Goal: Communication & Community: Share content

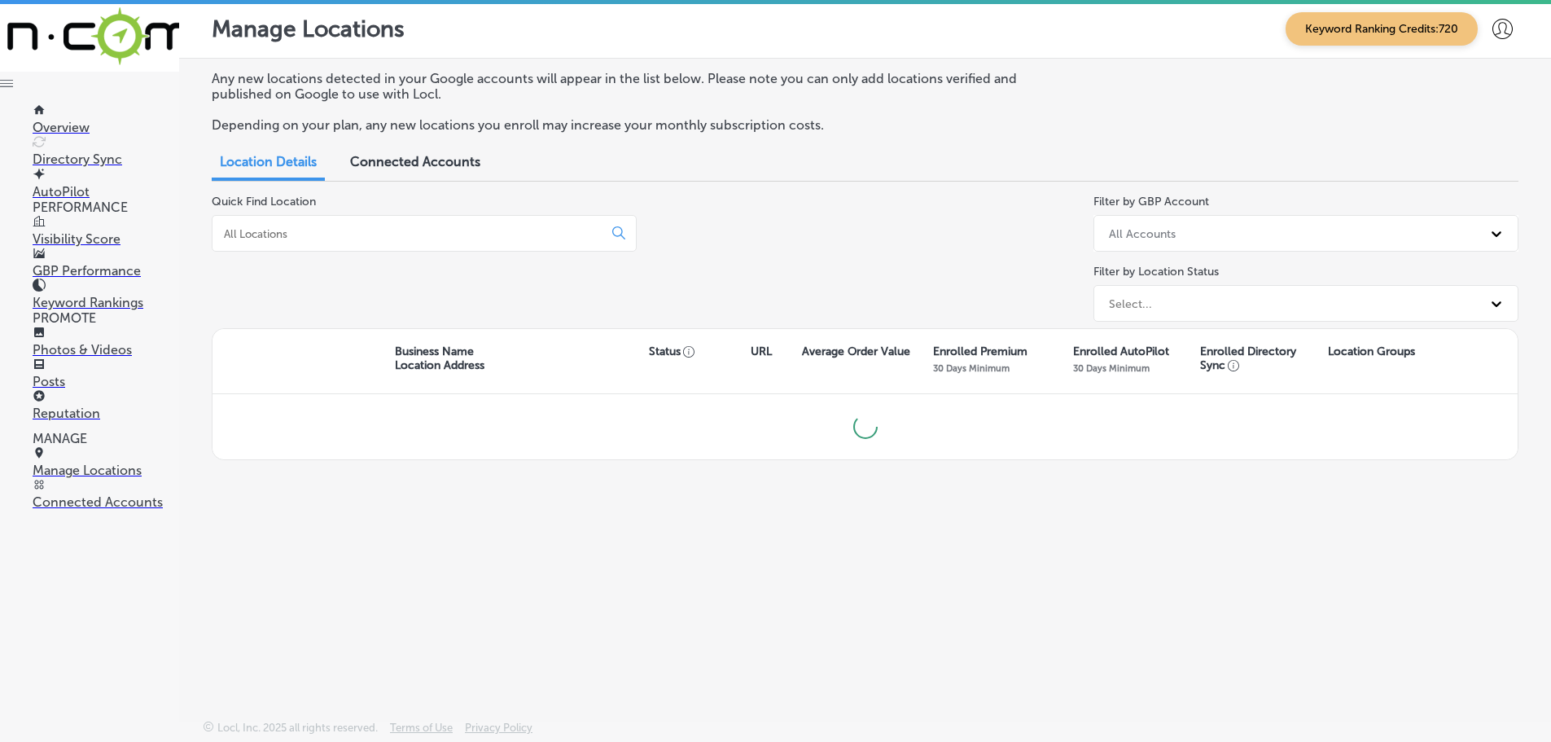
scroll to position [4, 0]
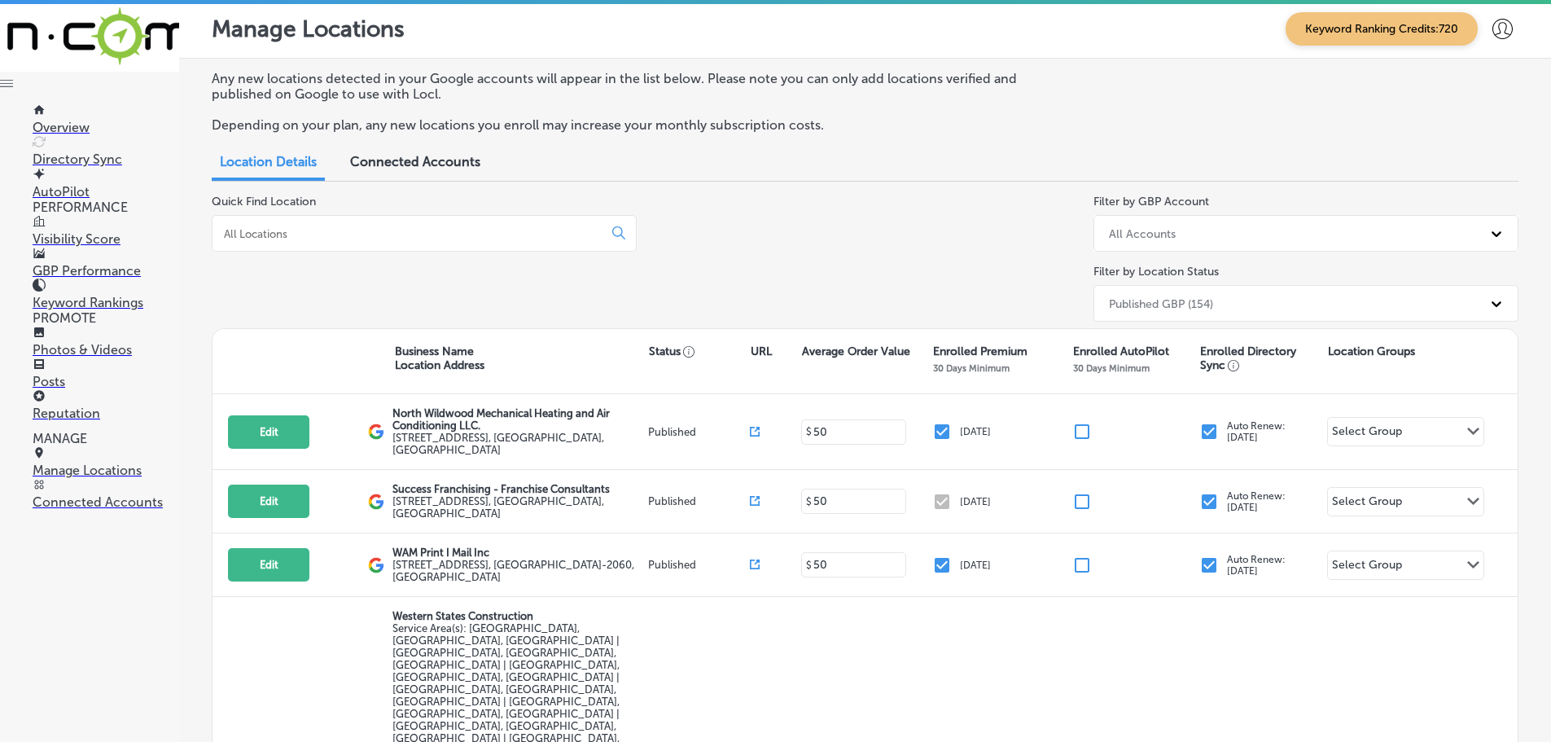
click at [336, 234] on input at bounding box center [410, 233] width 377 height 15
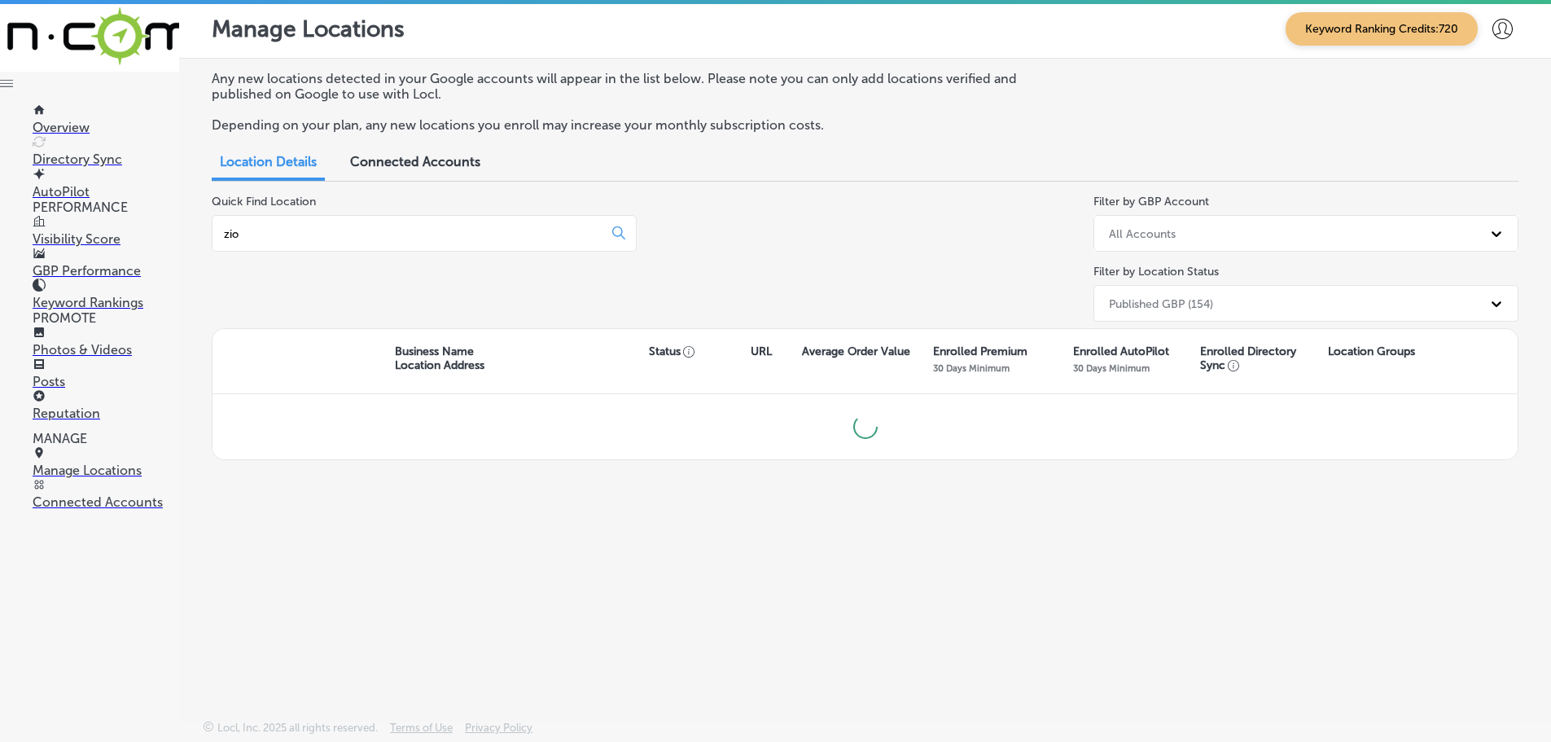
type input "zion"
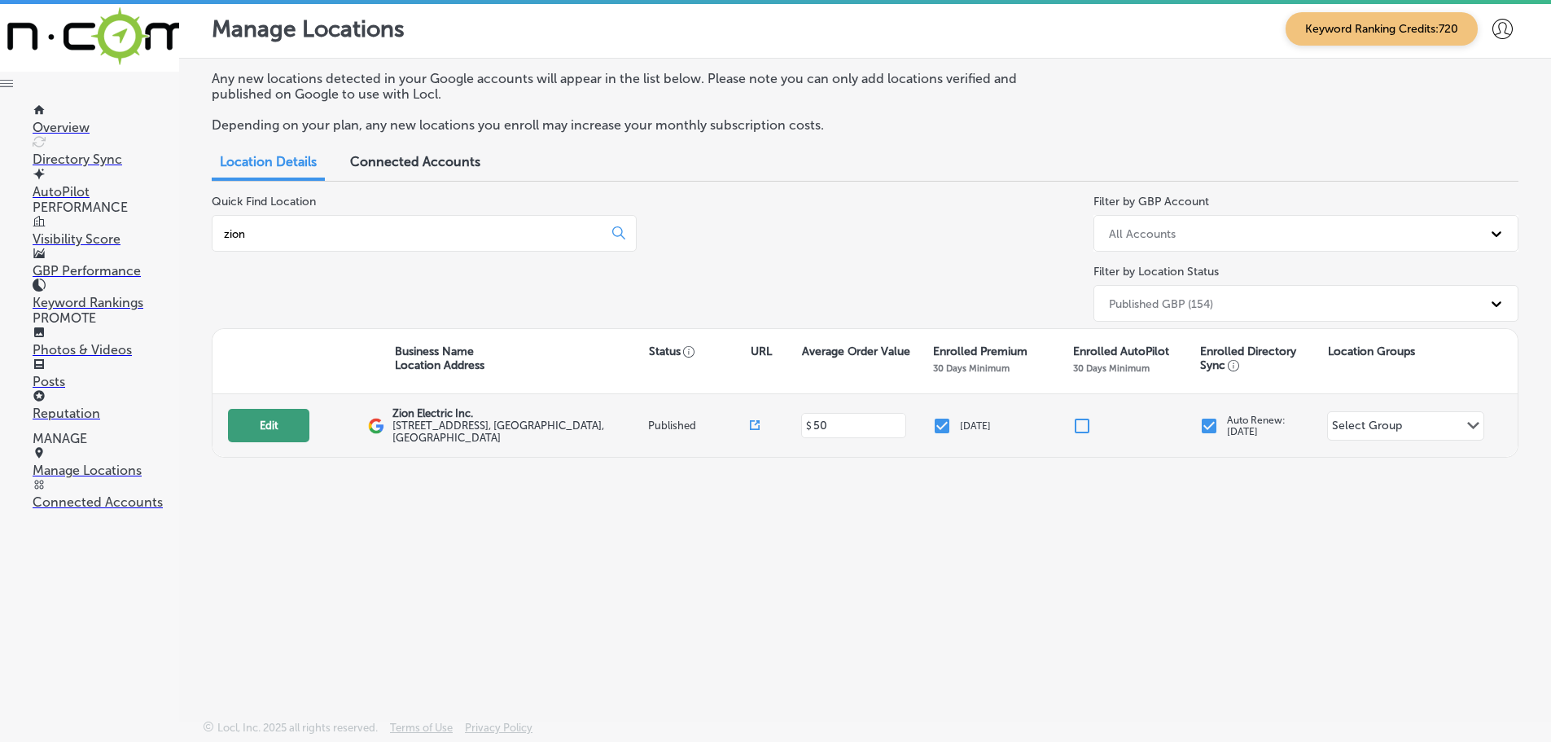
click at [251, 421] on button "Edit" at bounding box center [268, 425] width 81 height 33
select select "US"
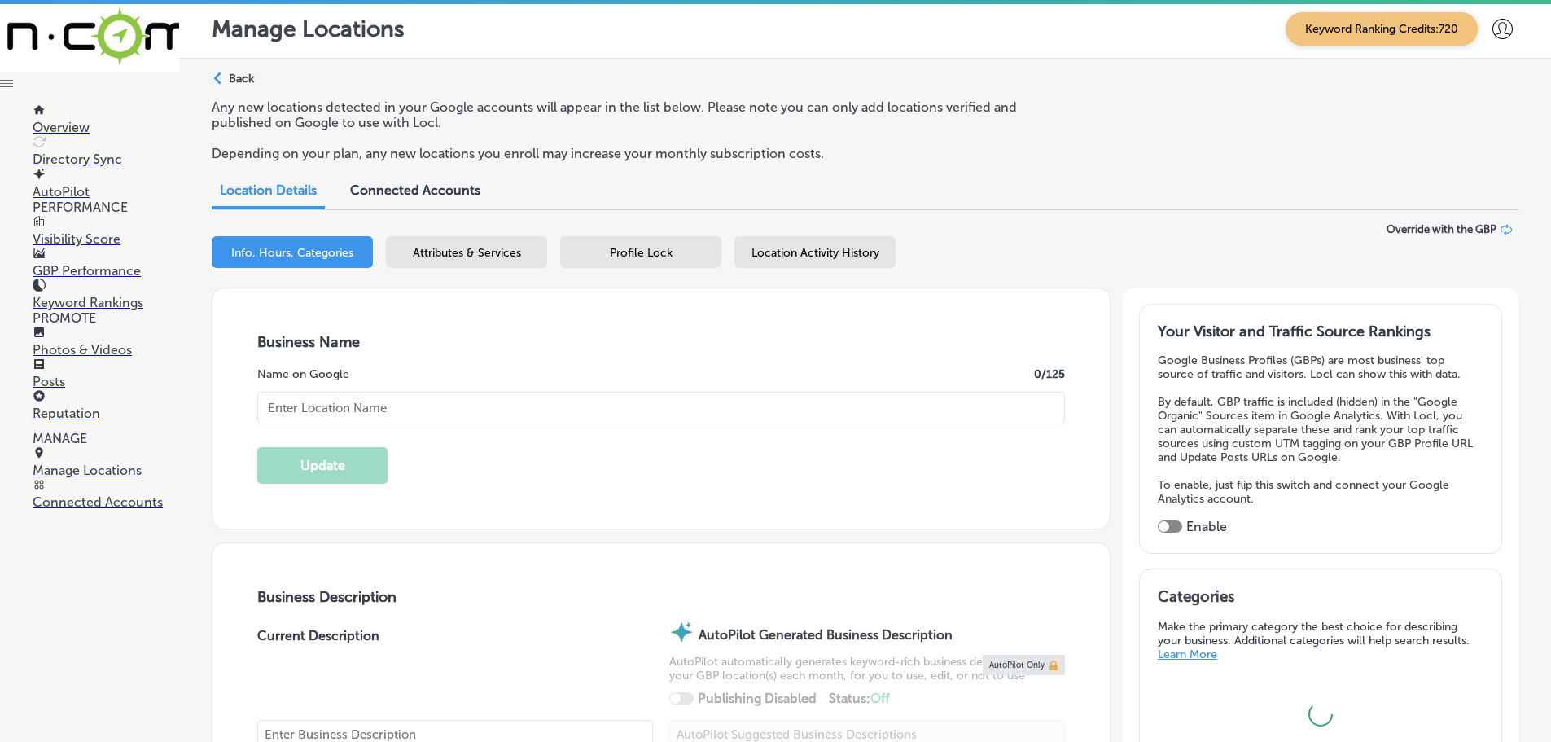
type input "[PHONE_NUMBER]"
click at [62, 375] on p "Posts" at bounding box center [106, 381] width 147 height 15
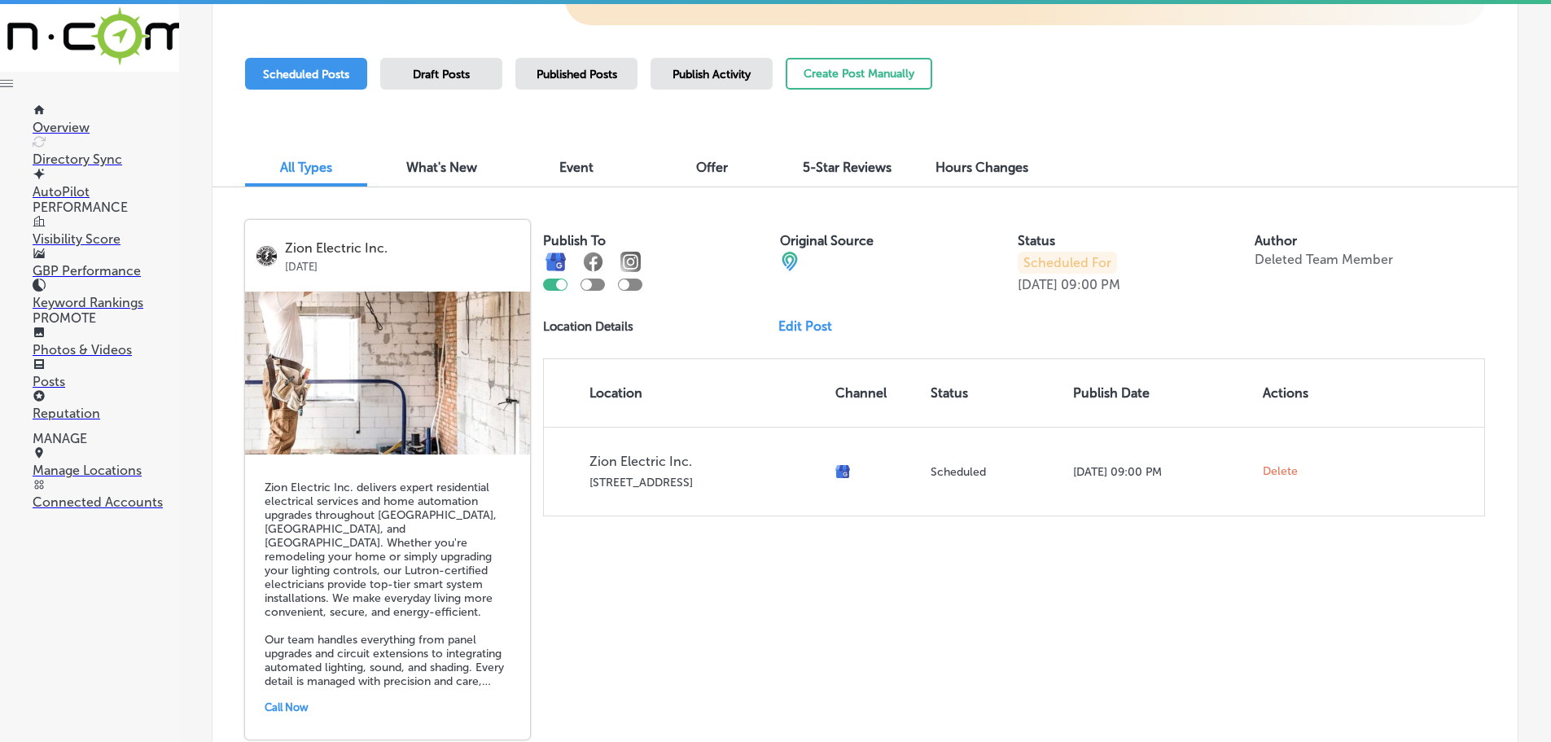
scroll to position [213, 0]
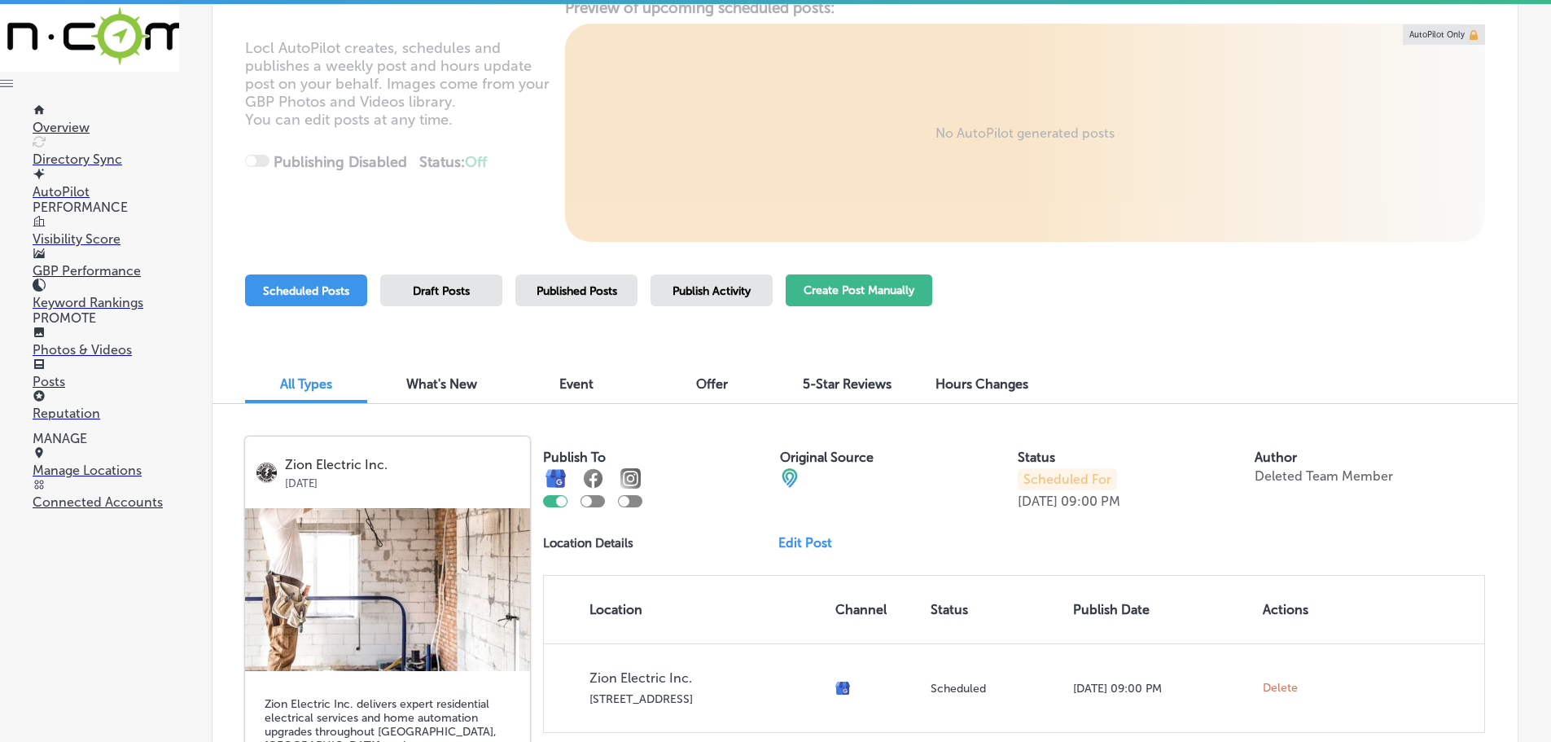
click at [856, 292] on button "Create Post Manually" at bounding box center [859, 290] width 147 height 32
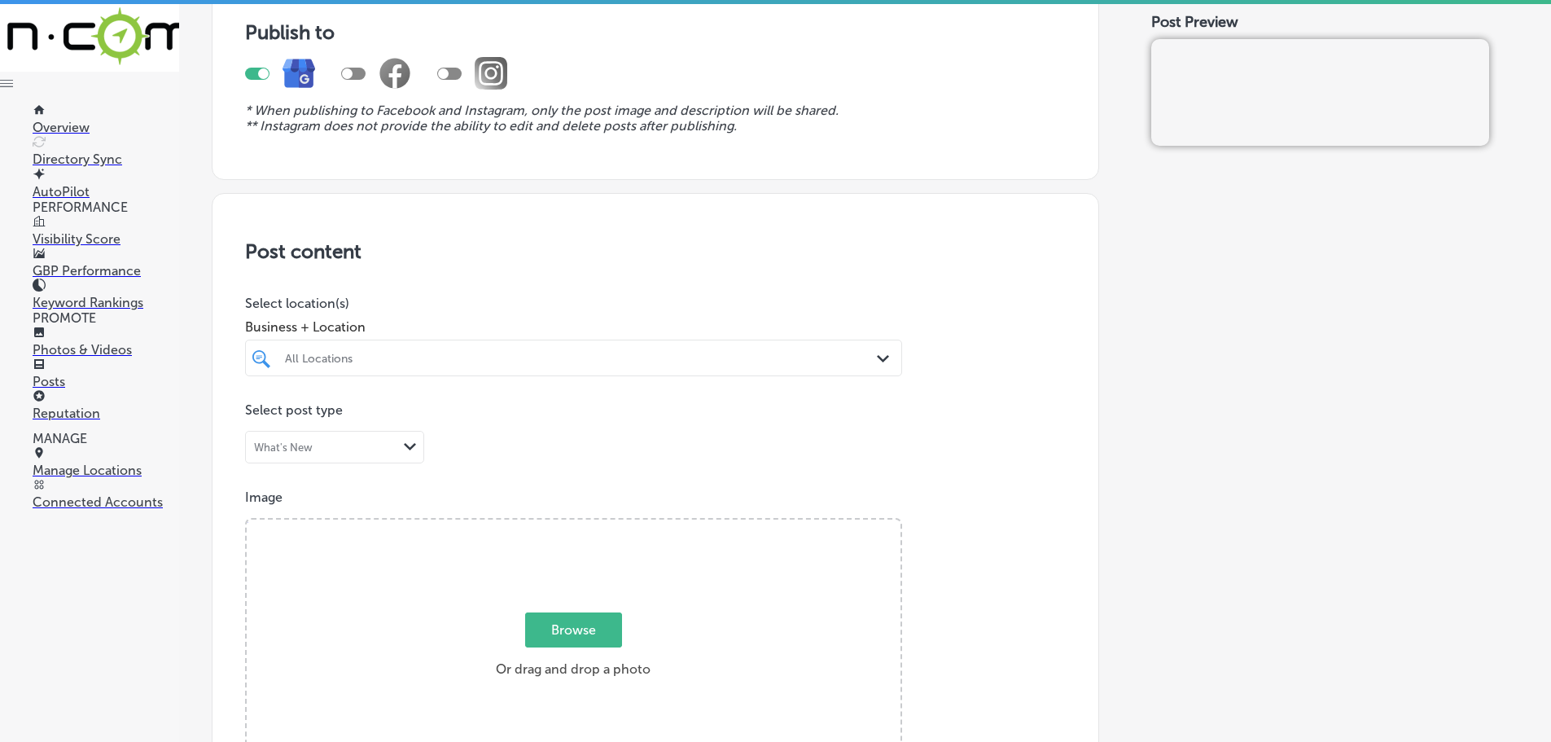
scroll to position [163, 0]
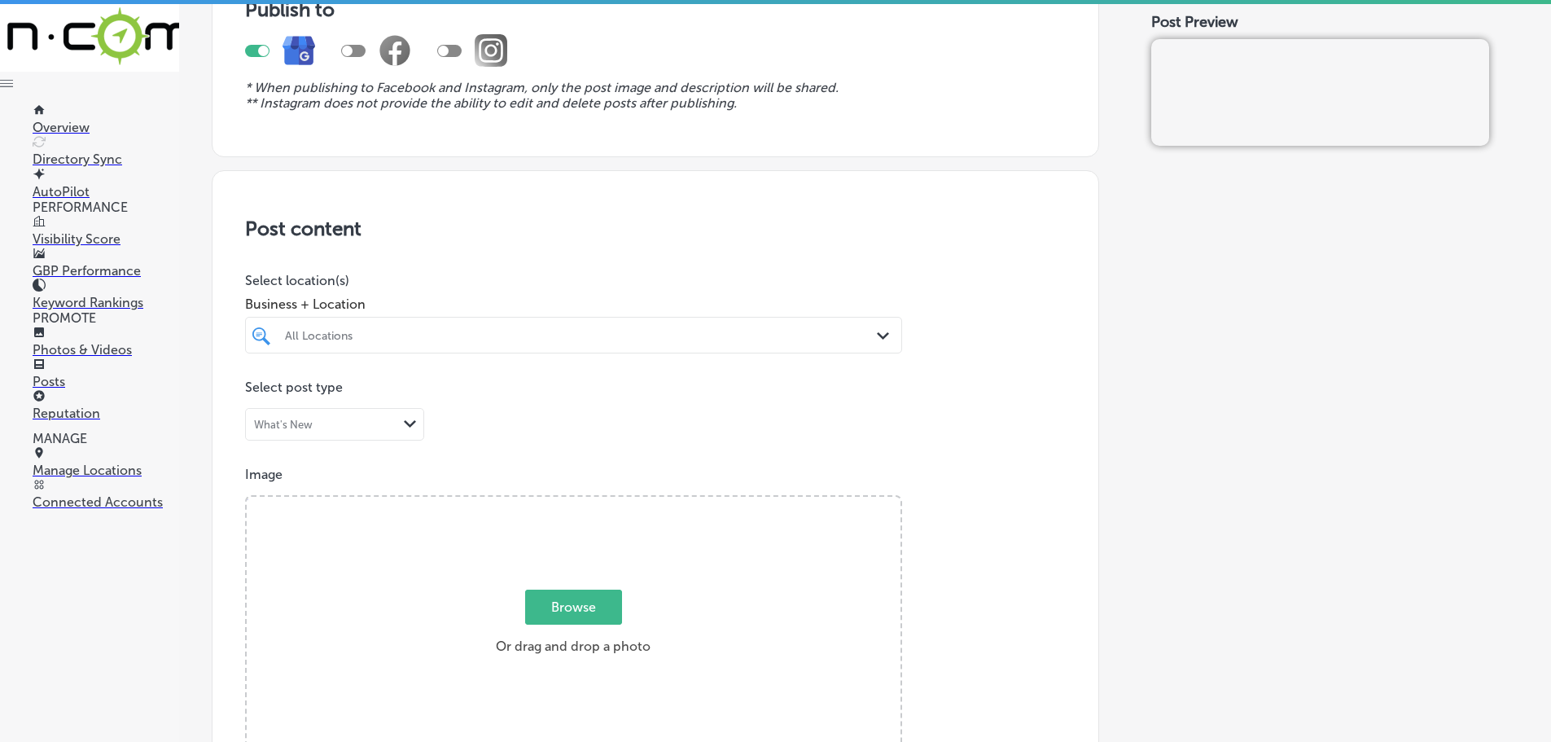
click at [778, 340] on div "All Locations" at bounding box center [582, 335] width 594 height 14
click at [317, 395] on label "Zion Electric Inc." at bounding box center [379, 395] width 192 height 14
type input "zion"
click at [530, 267] on div "Post content Select location(s) Business + Location [DEMOGRAPHIC_DATA] Path Cre…" at bounding box center [656, 685] width 888 height 1031
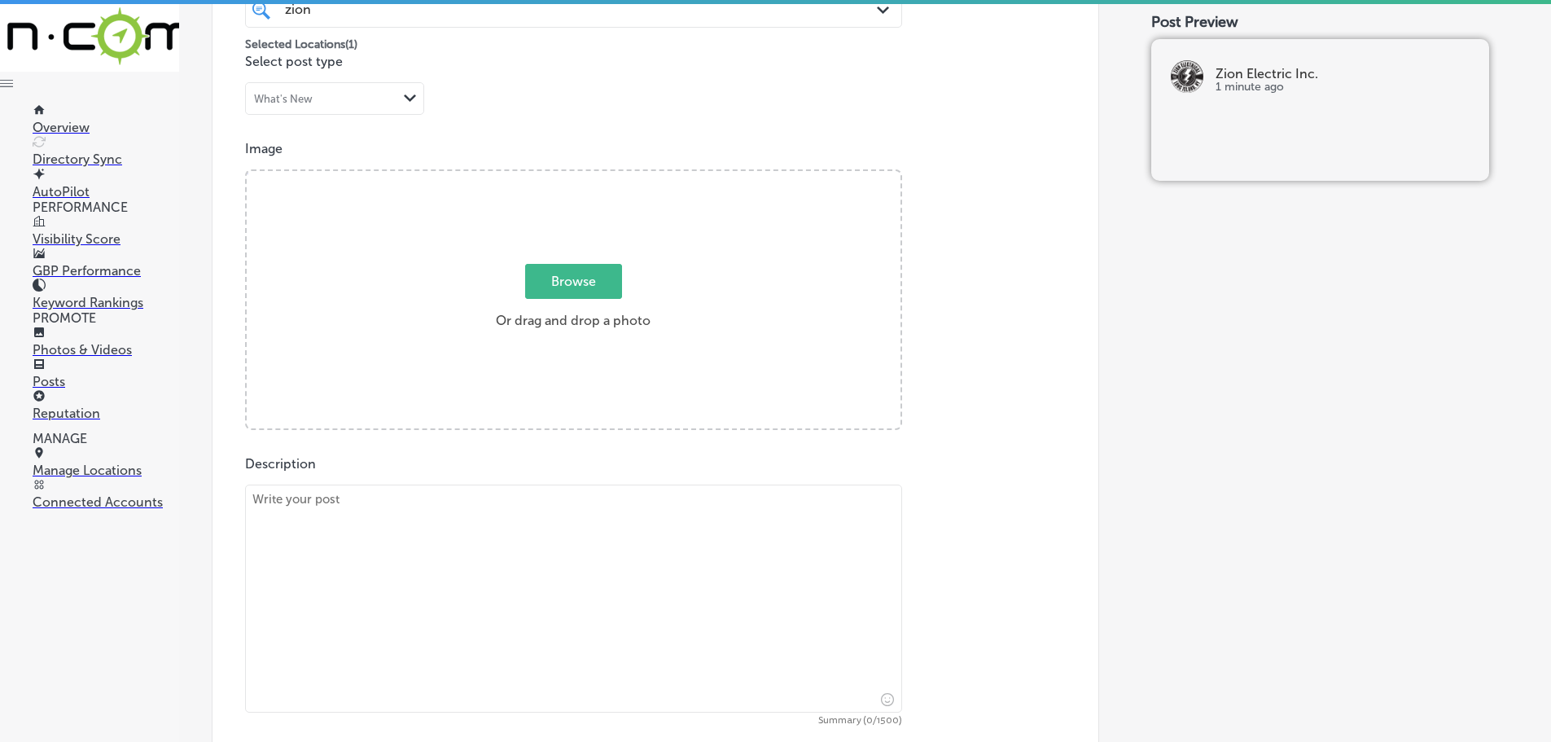
scroll to position [570, 0]
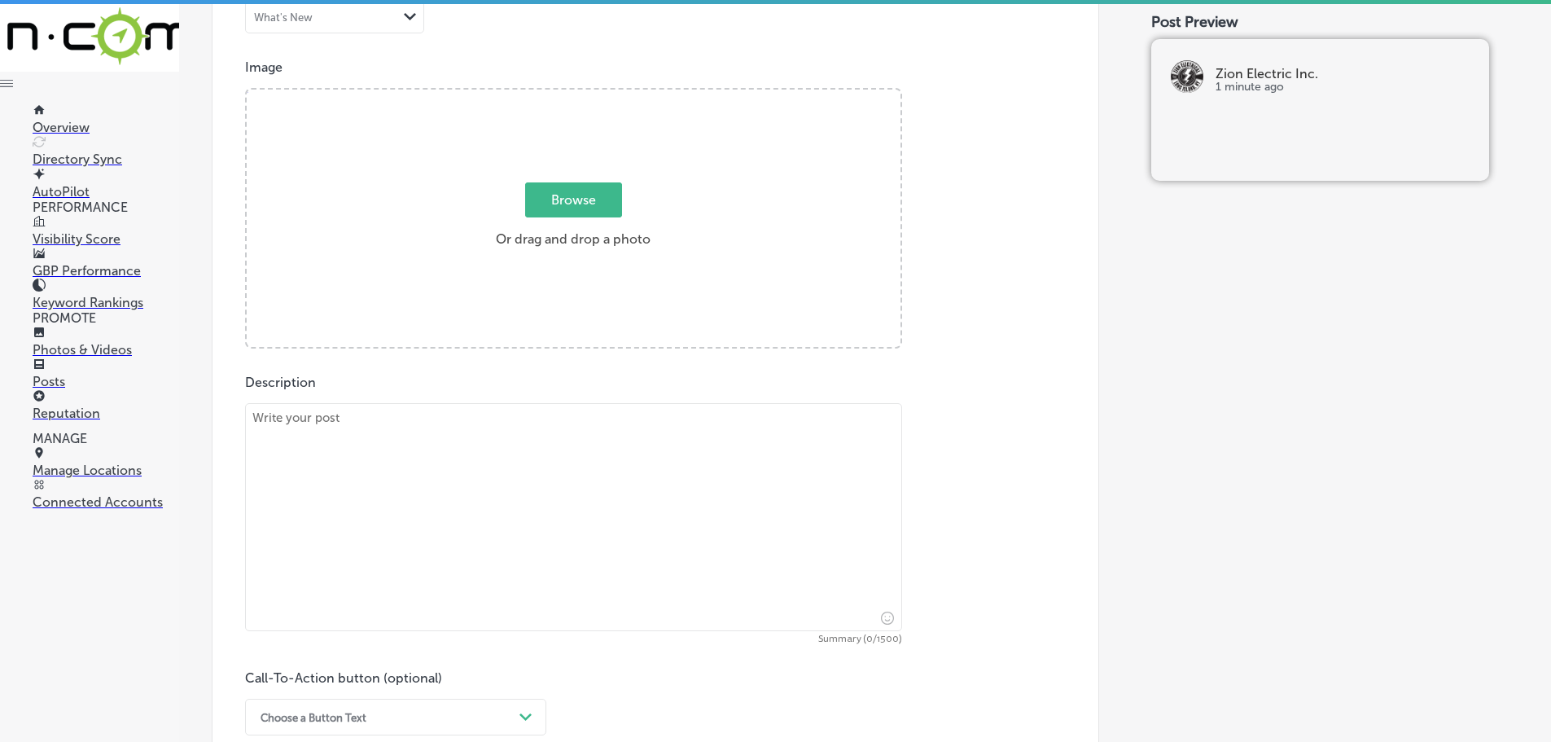
click at [600, 213] on span "Browse" at bounding box center [573, 199] width 97 height 35
click at [600, 94] on input "Browse Or drag and drop a photo" at bounding box center [574, 92] width 654 height 5
type input "C:\fakepath\Zion-2.png"
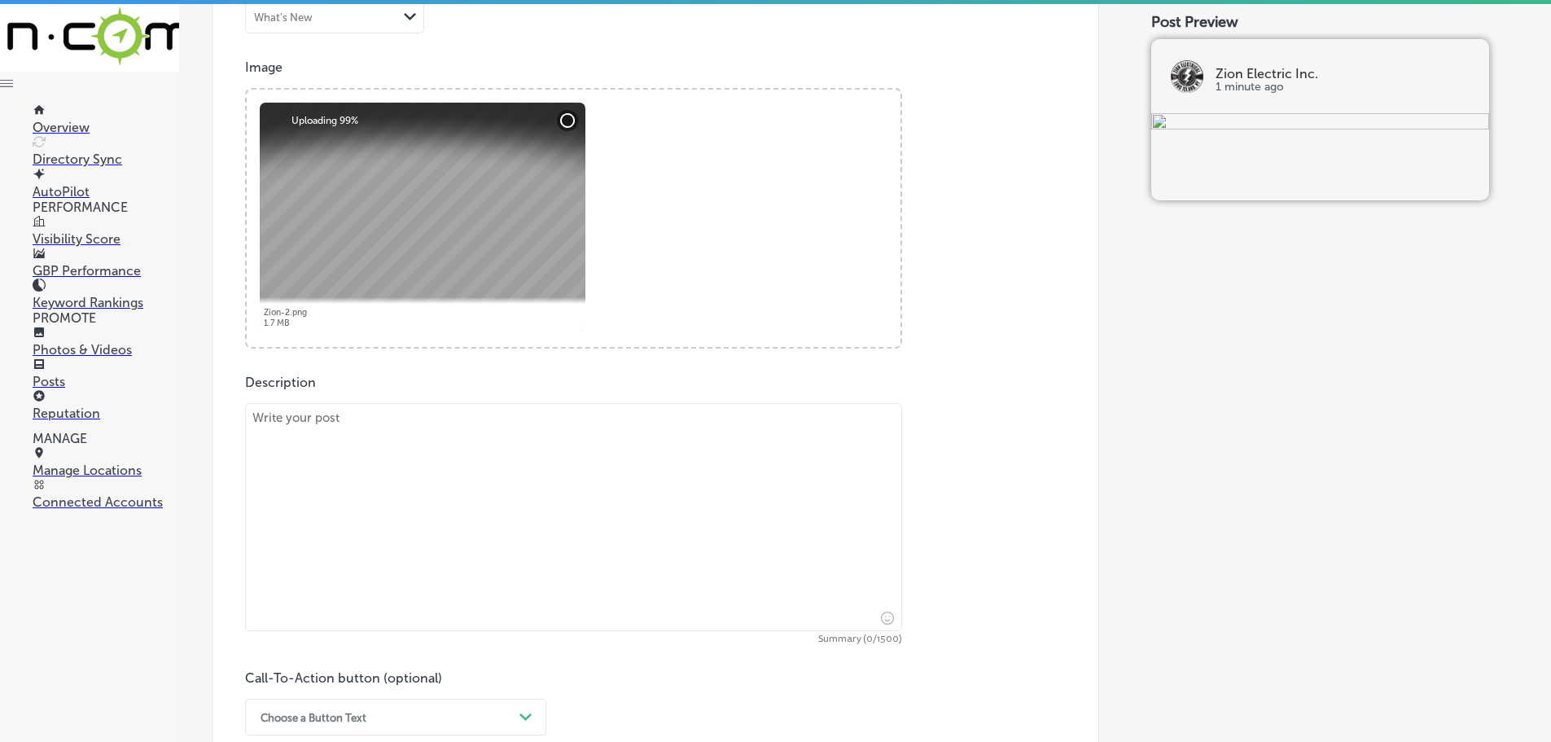
click at [511, 430] on textarea at bounding box center [573, 517] width 657 height 228
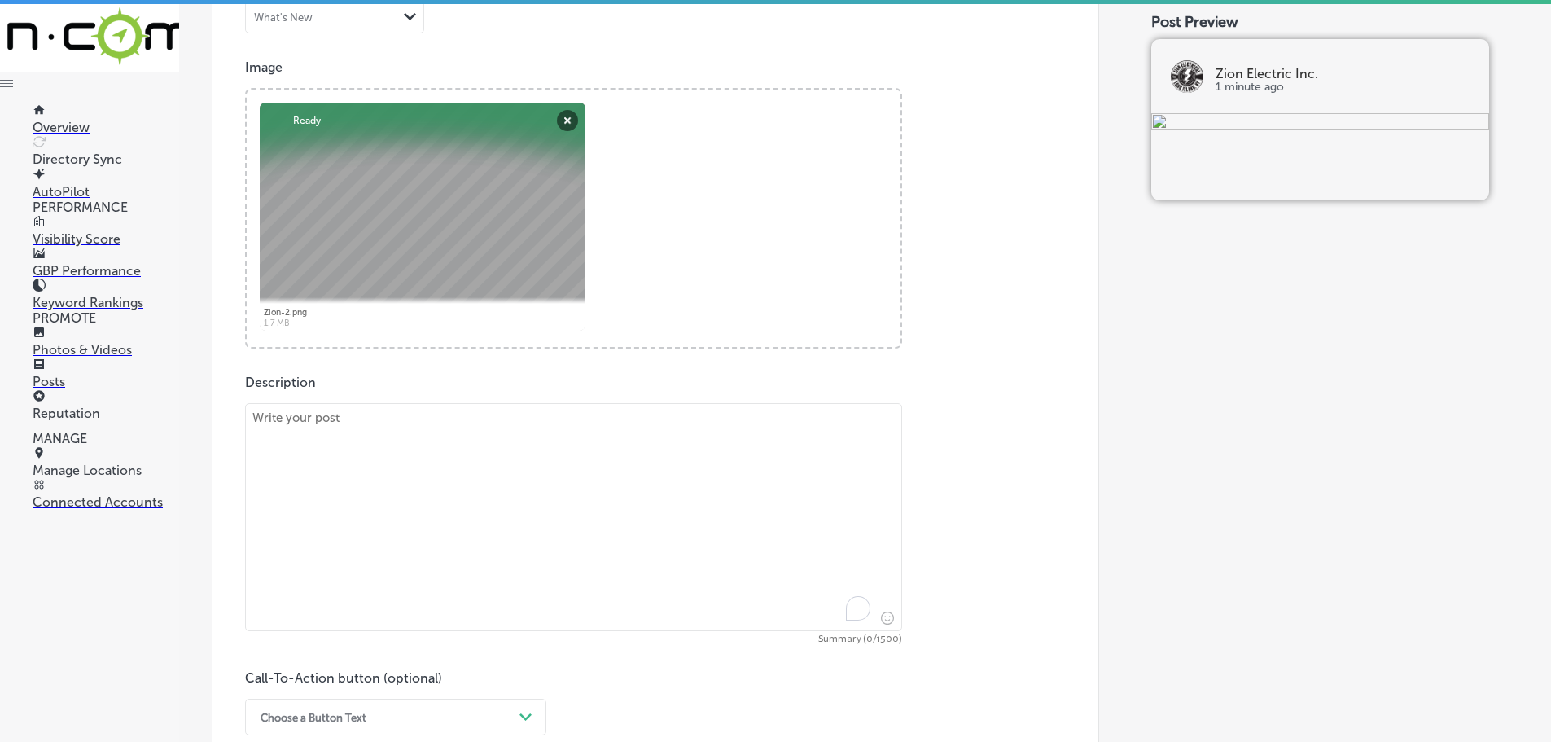
paste textarea "Lo Ipsu Dolorsit Ame., co adipisc eli-seddo eiusmodtemp incididunt utlabore et …"
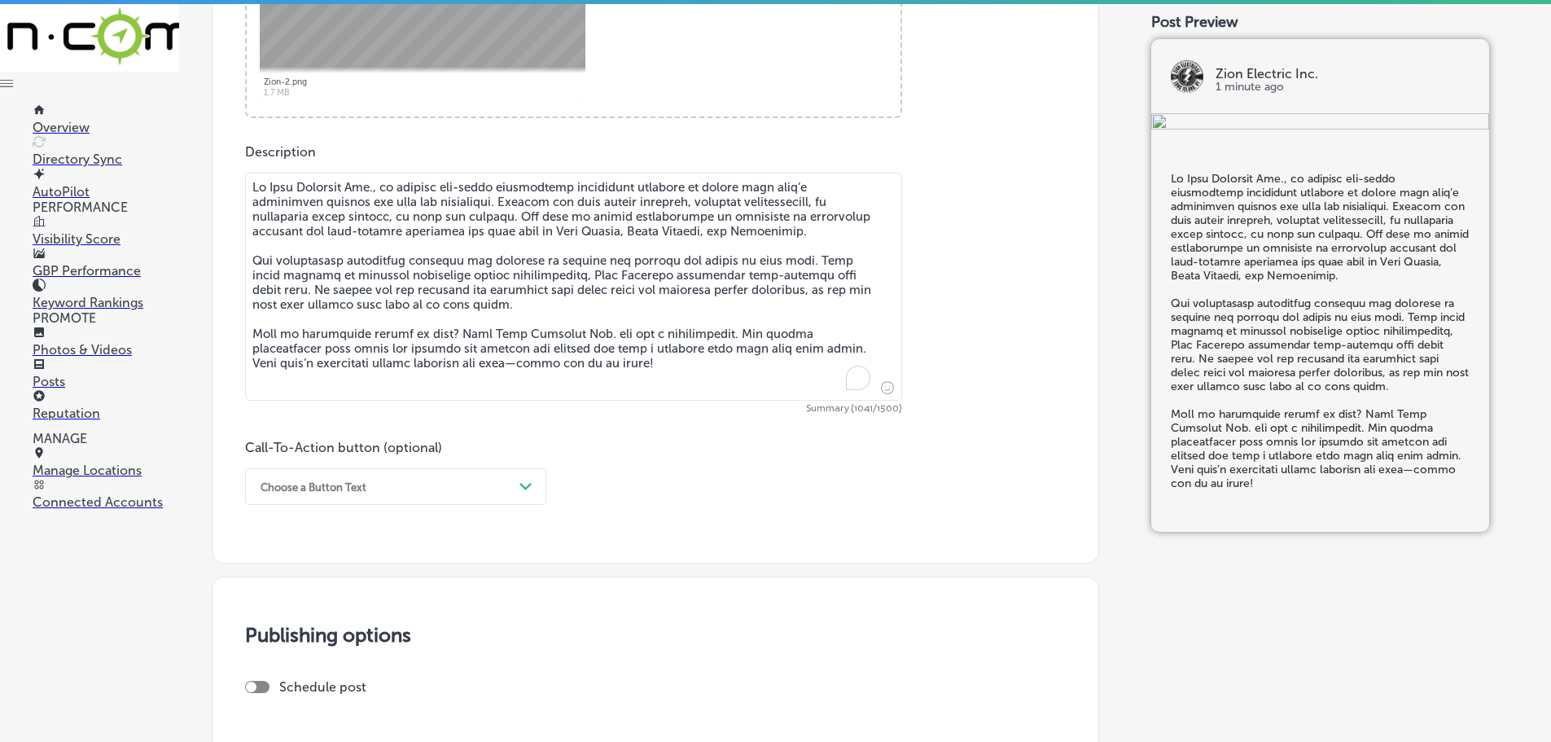
scroll to position [814, 0]
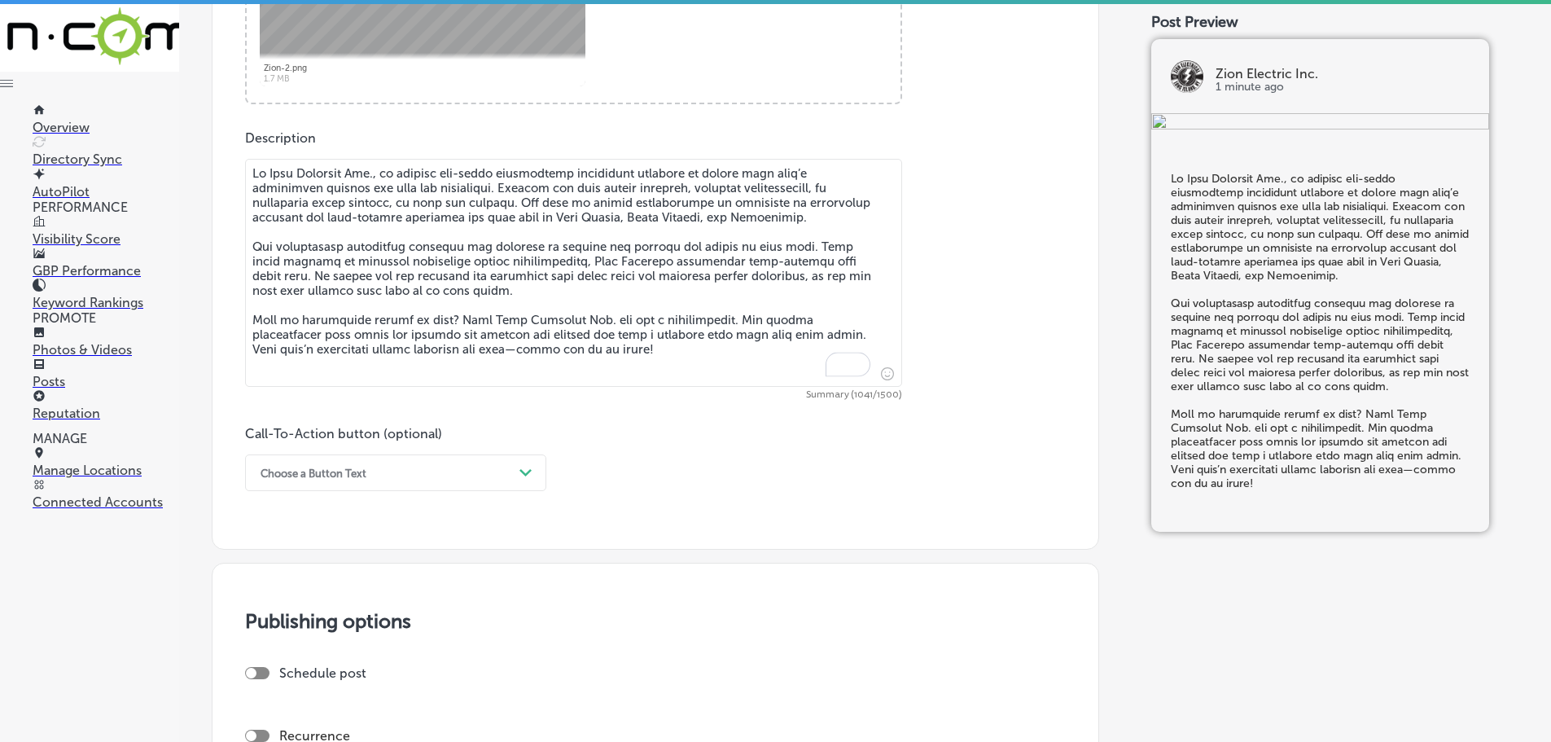
click at [505, 467] on div "Choose a Button Text" at bounding box center [382, 472] width 261 height 25
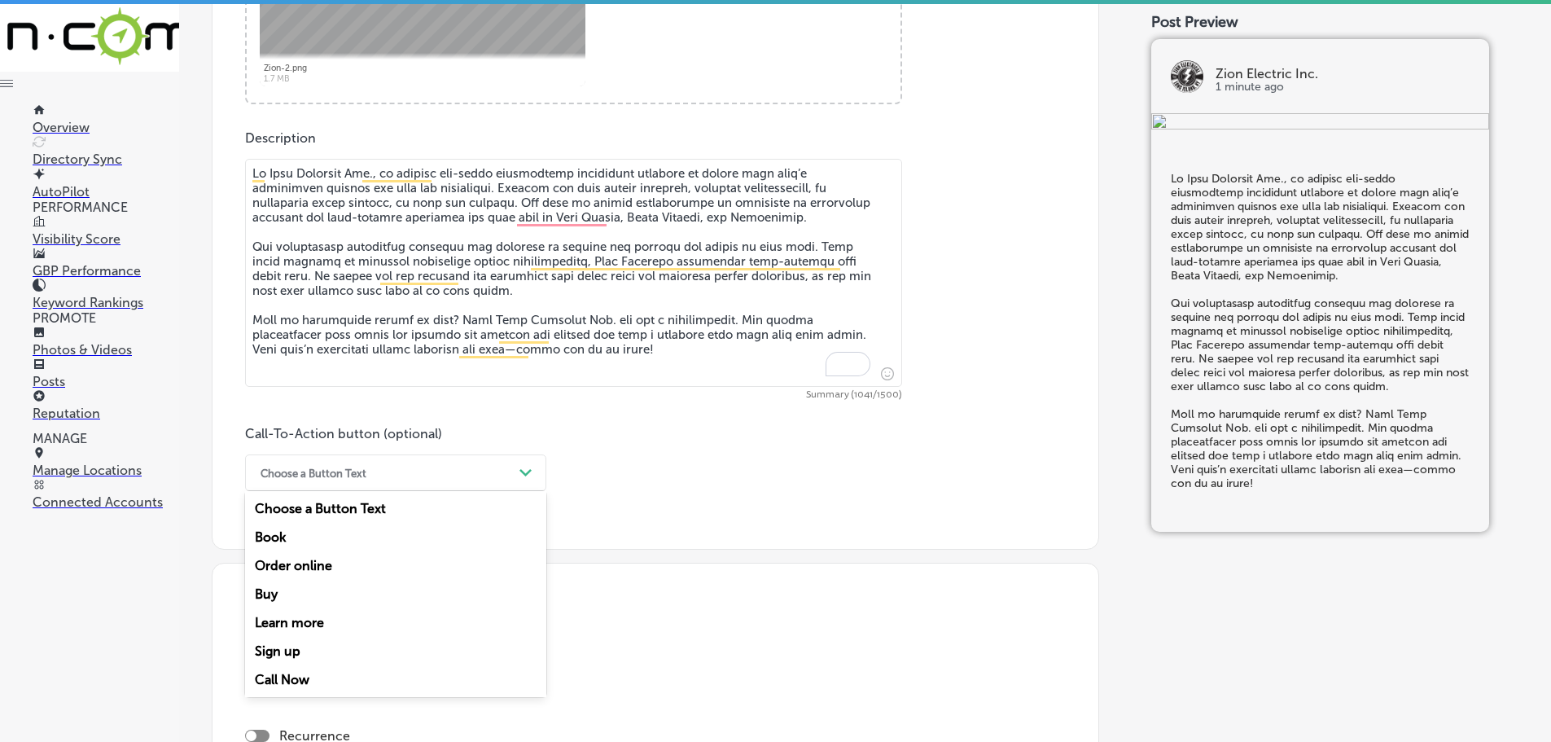
click at [274, 671] on div "Call Now" at bounding box center [395, 679] width 301 height 29
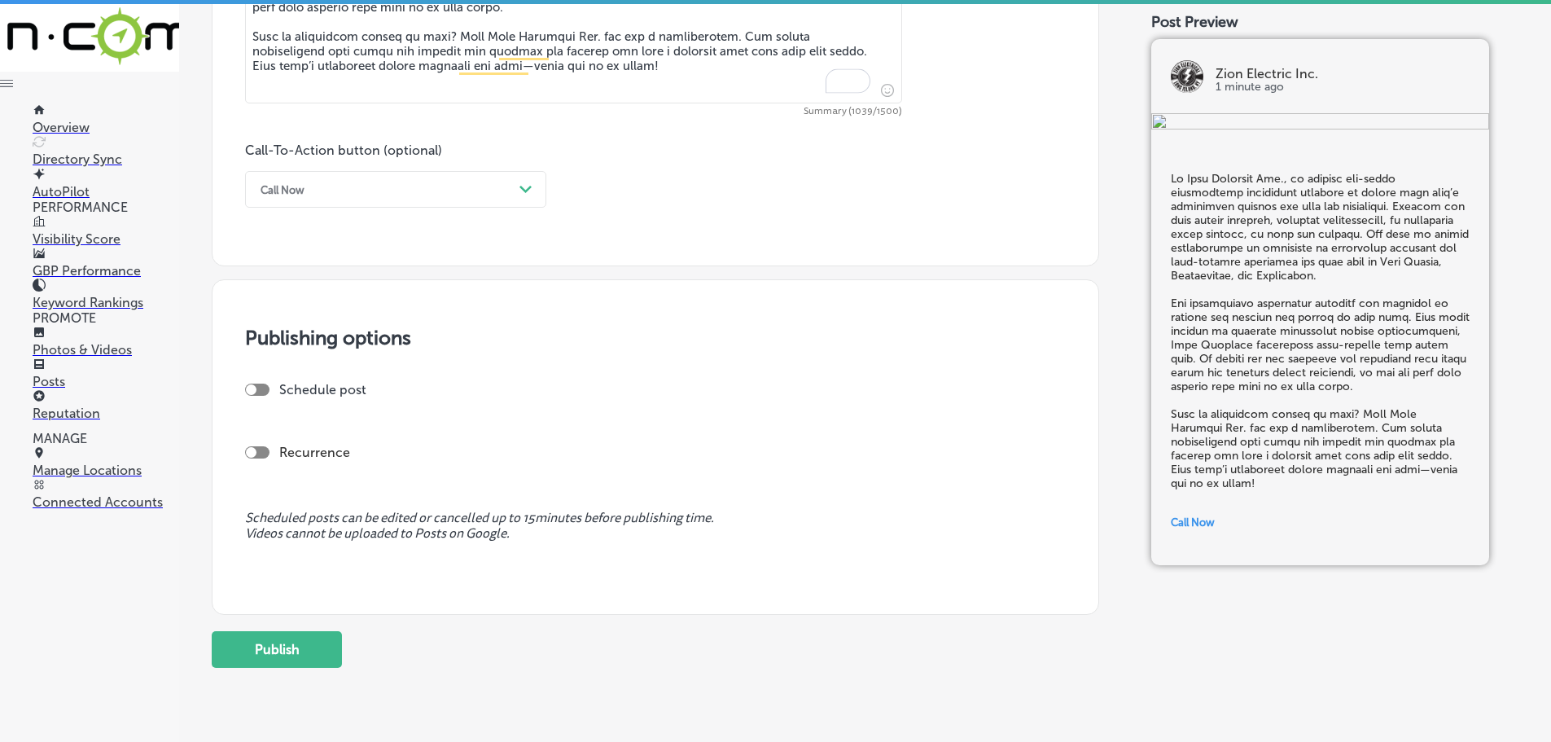
scroll to position [1140, 0]
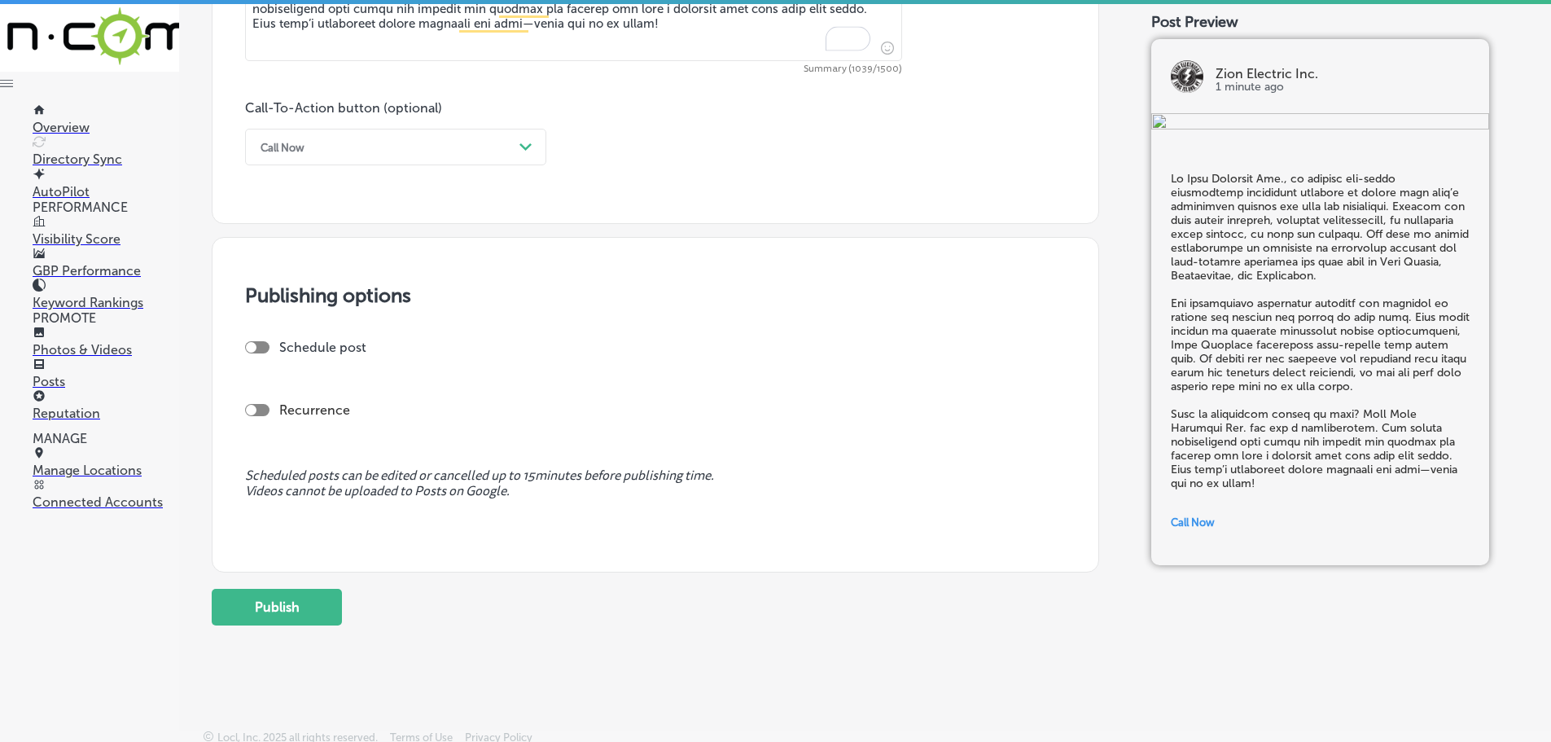
click at [261, 348] on div at bounding box center [257, 347] width 24 height 12
type textarea "Lo Ipsu Dolorsit Ame., co adipisc eli-seddo eiusmodtemp incididunt utlabore et …"
checkbox input "true"
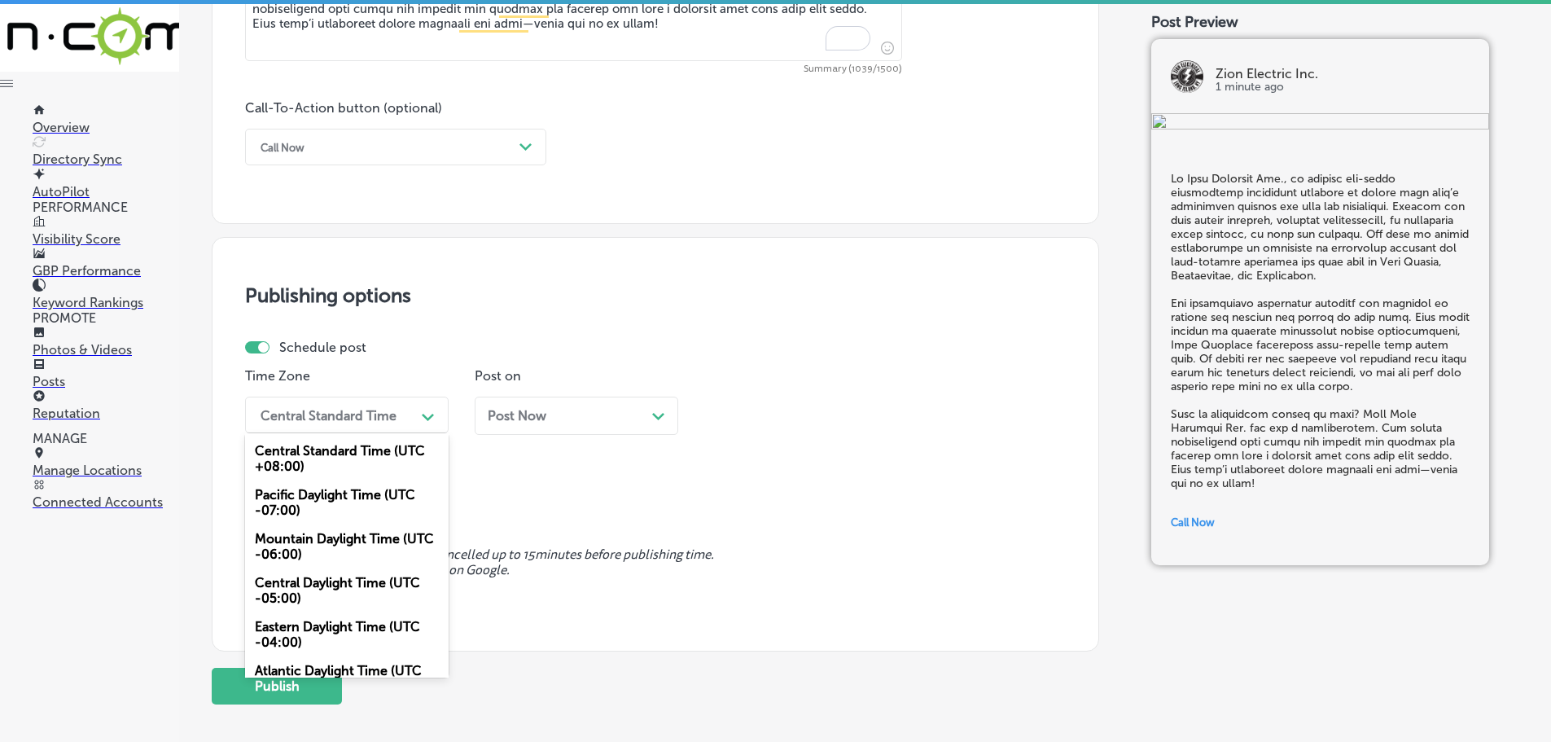
click at [415, 414] on div "Path Created with Sketch." at bounding box center [428, 415] width 26 height 26
drag, startPoint x: 314, startPoint y: 540, endPoint x: 323, endPoint y: 532, distance: 12.7
click at [314, 539] on div "Mountain Daylight Time (UTC -06:00)" at bounding box center [347, 546] width 204 height 44
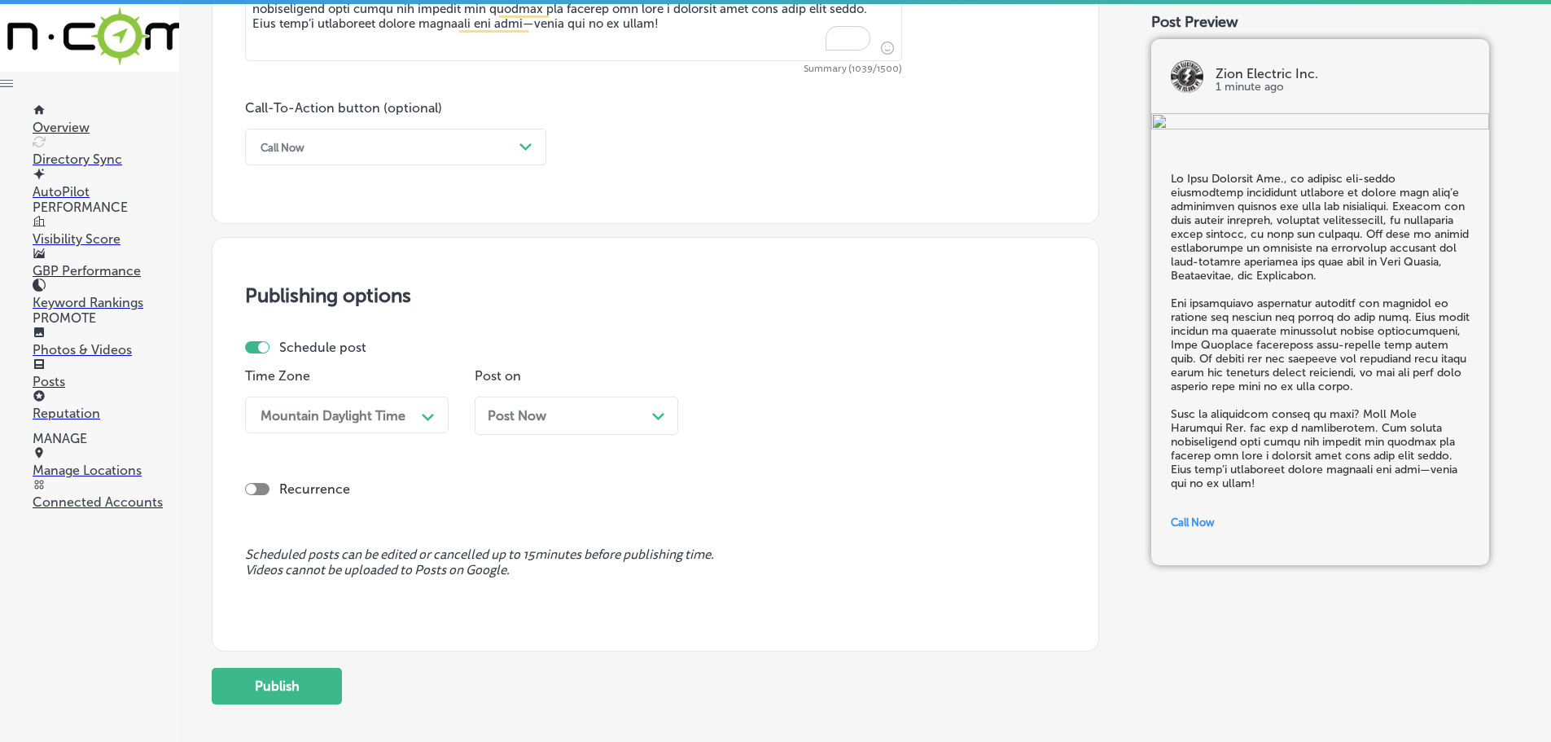
click at [655, 419] on icon "Path Created with Sketch." at bounding box center [658, 416] width 12 height 7
click at [879, 419] on div "Path Created with Sketch." at bounding box center [888, 415] width 26 height 26
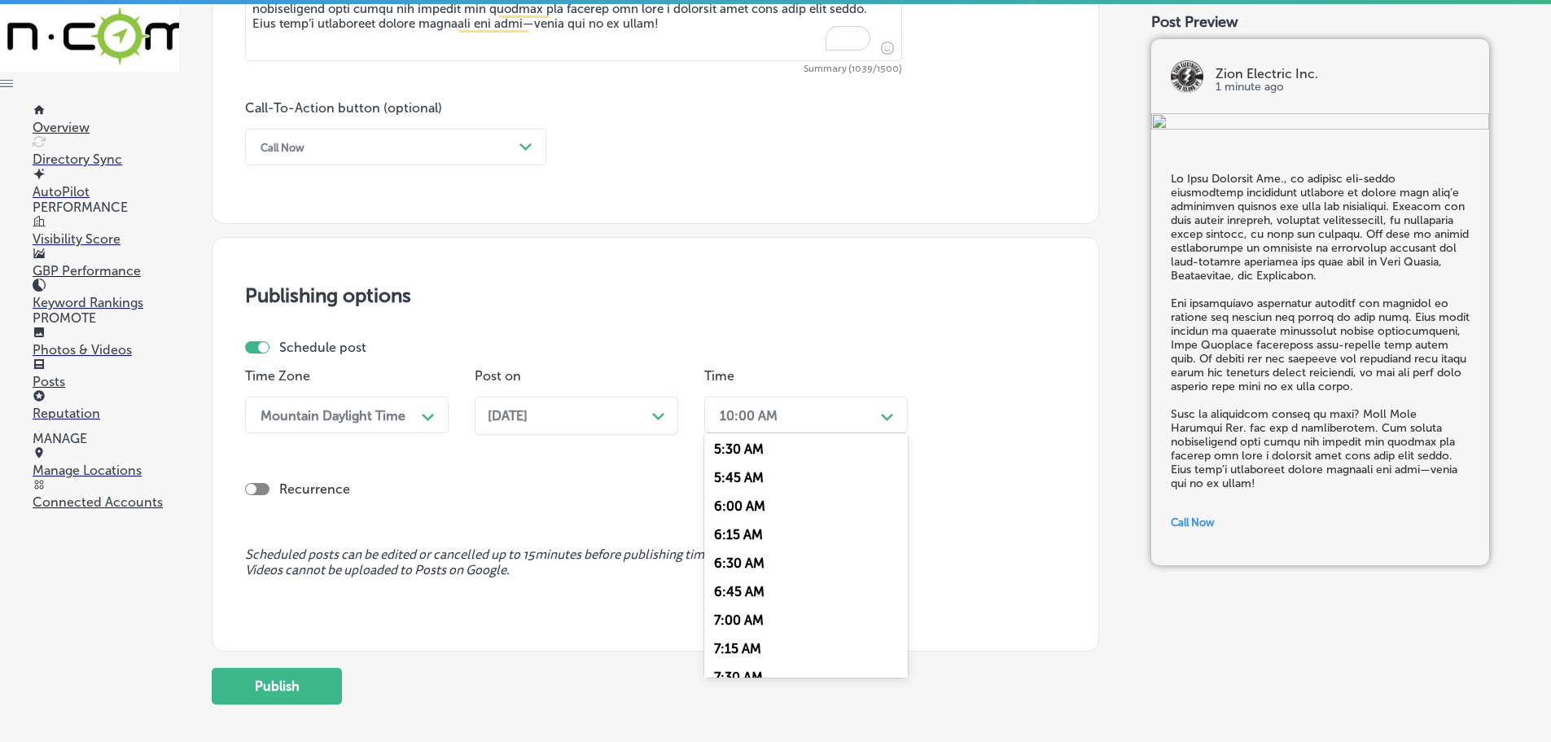
scroll to position [651, 0]
click at [755, 593] on div "7:00 AM" at bounding box center [806, 597] width 204 height 29
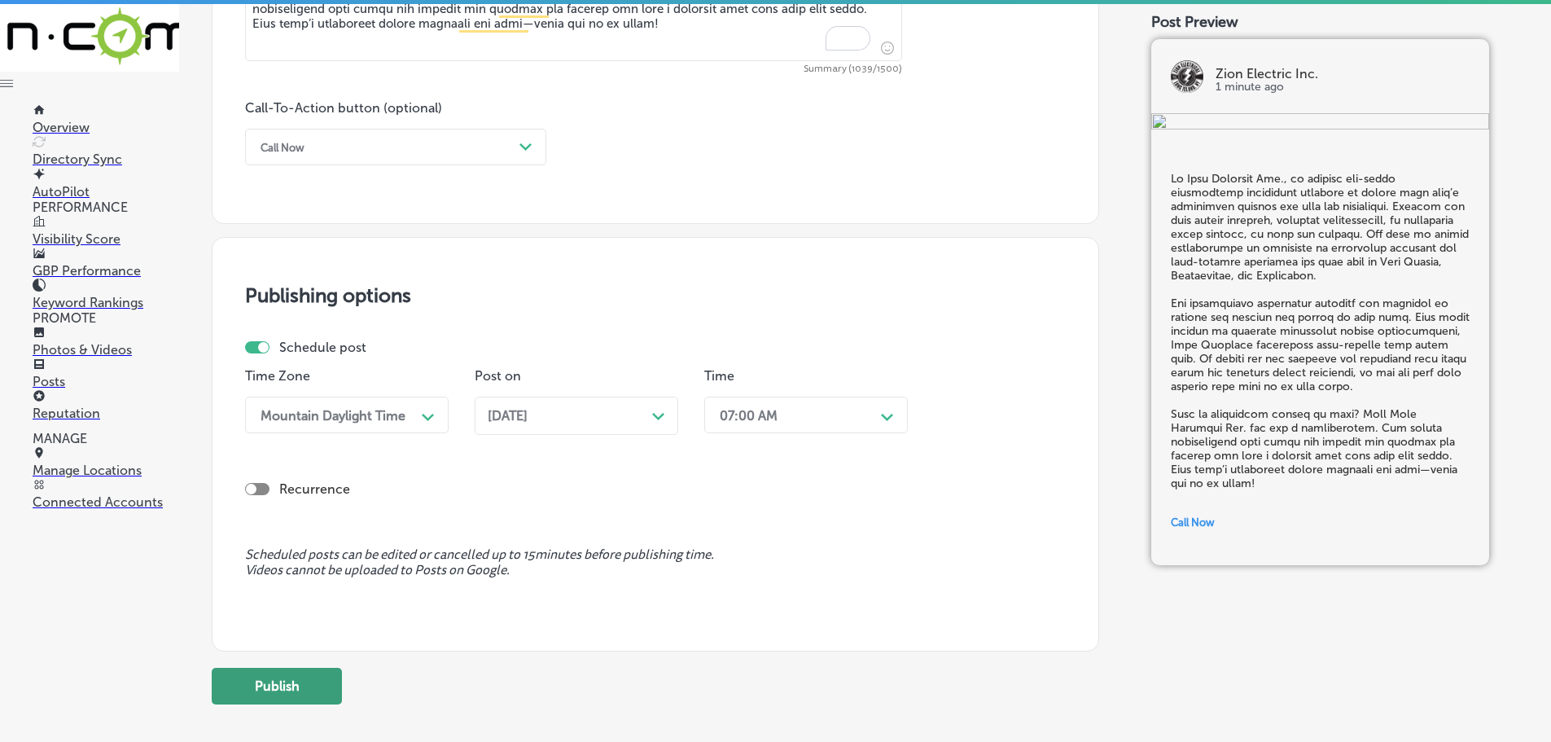
click at [315, 693] on button "Publish" at bounding box center [277, 686] width 130 height 37
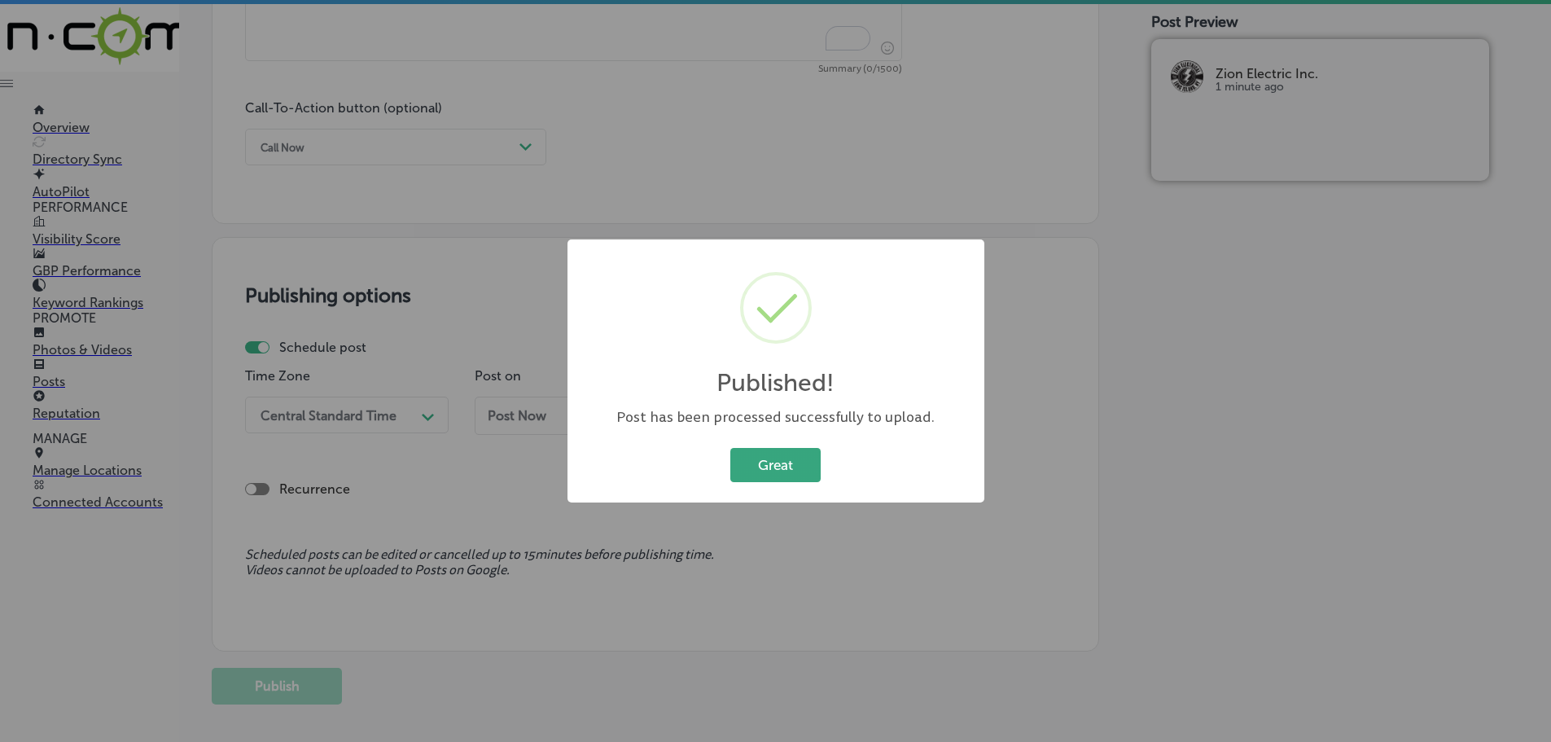
click at [776, 480] on button "Great" at bounding box center [775, 464] width 90 height 33
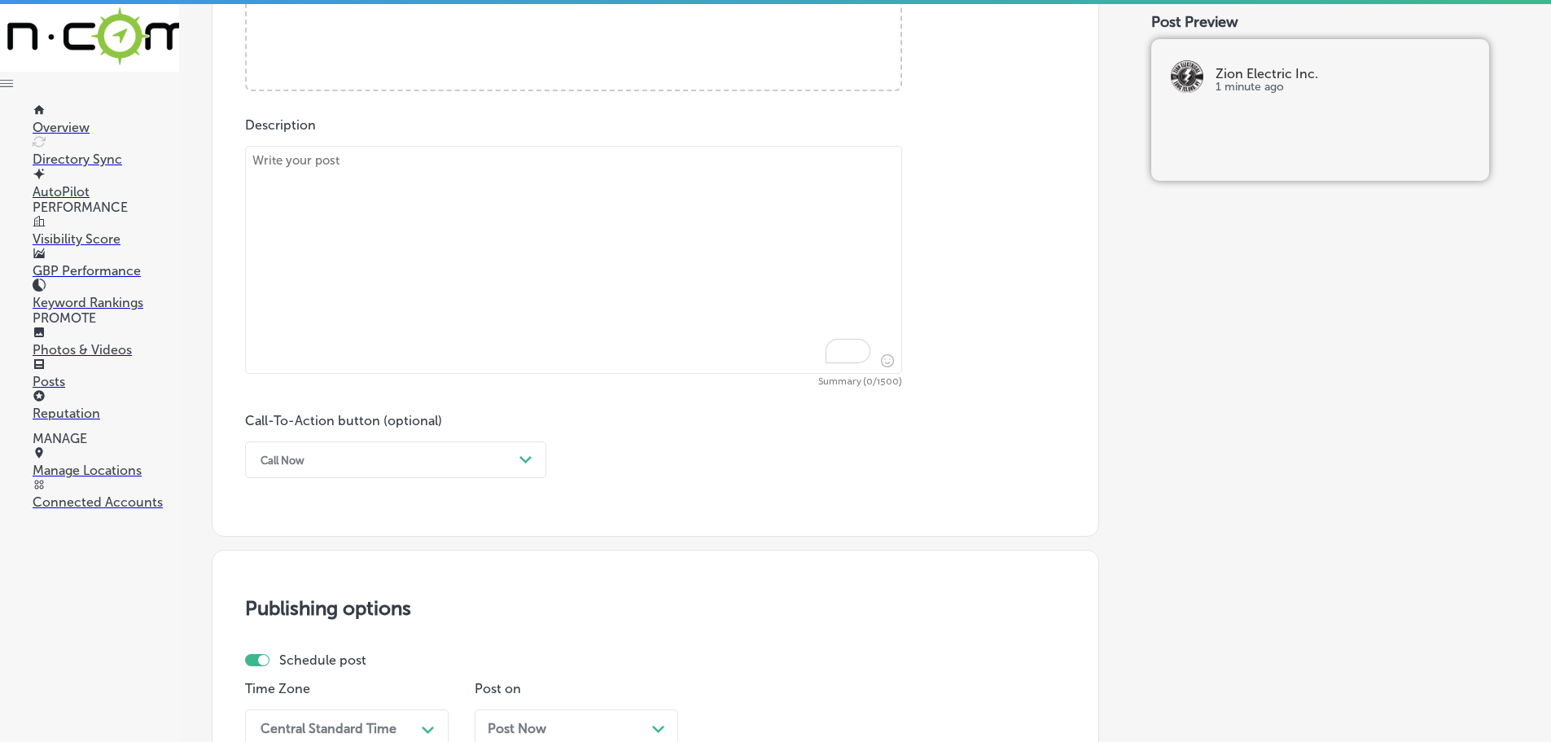
scroll to position [814, 0]
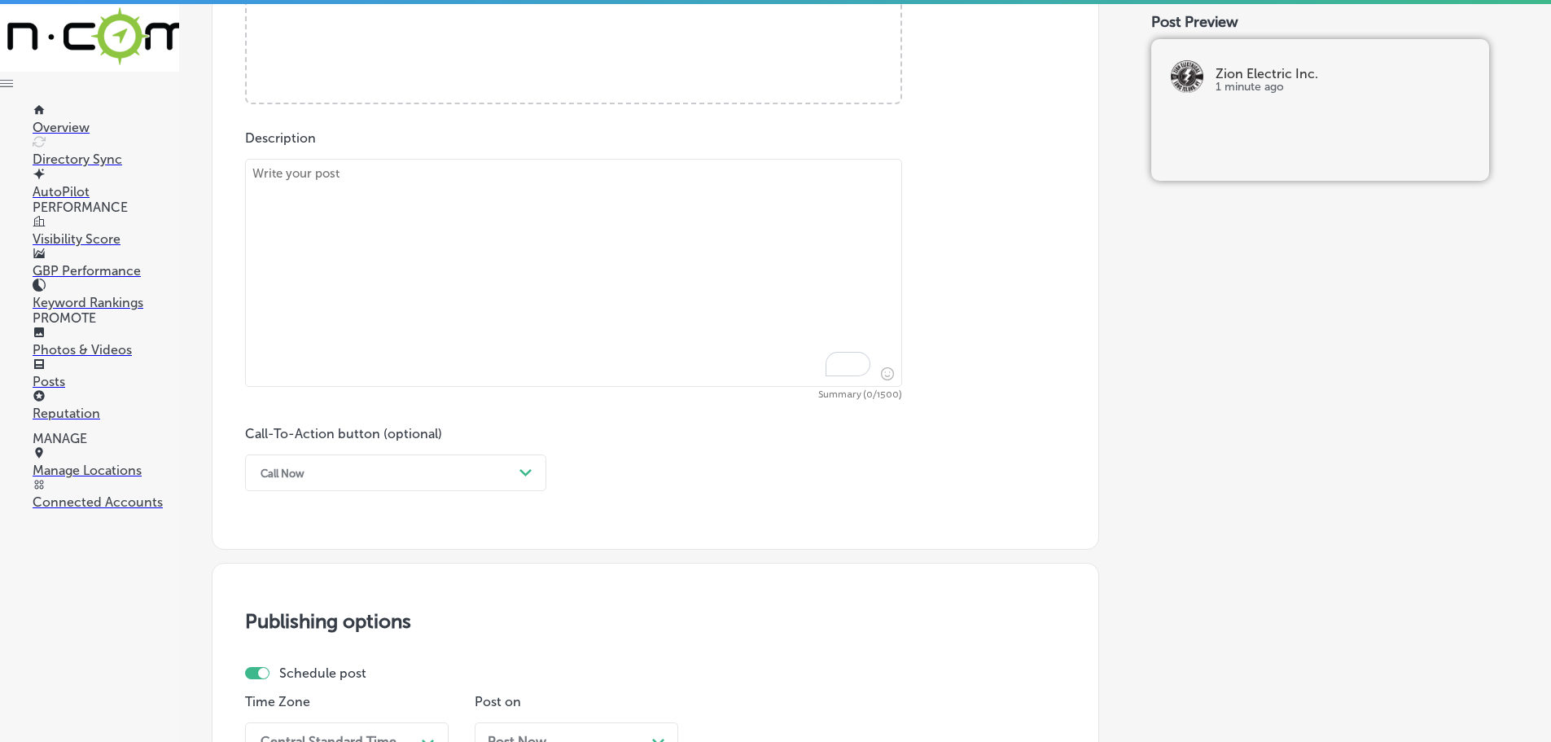
click at [409, 257] on textarea "To enrich screen reader interactions, please activate Accessibility in Grammarl…" at bounding box center [573, 273] width 657 height 228
paste textarea "Zion Electric Inc. offers comprehensive commercial electrical services for busi…"
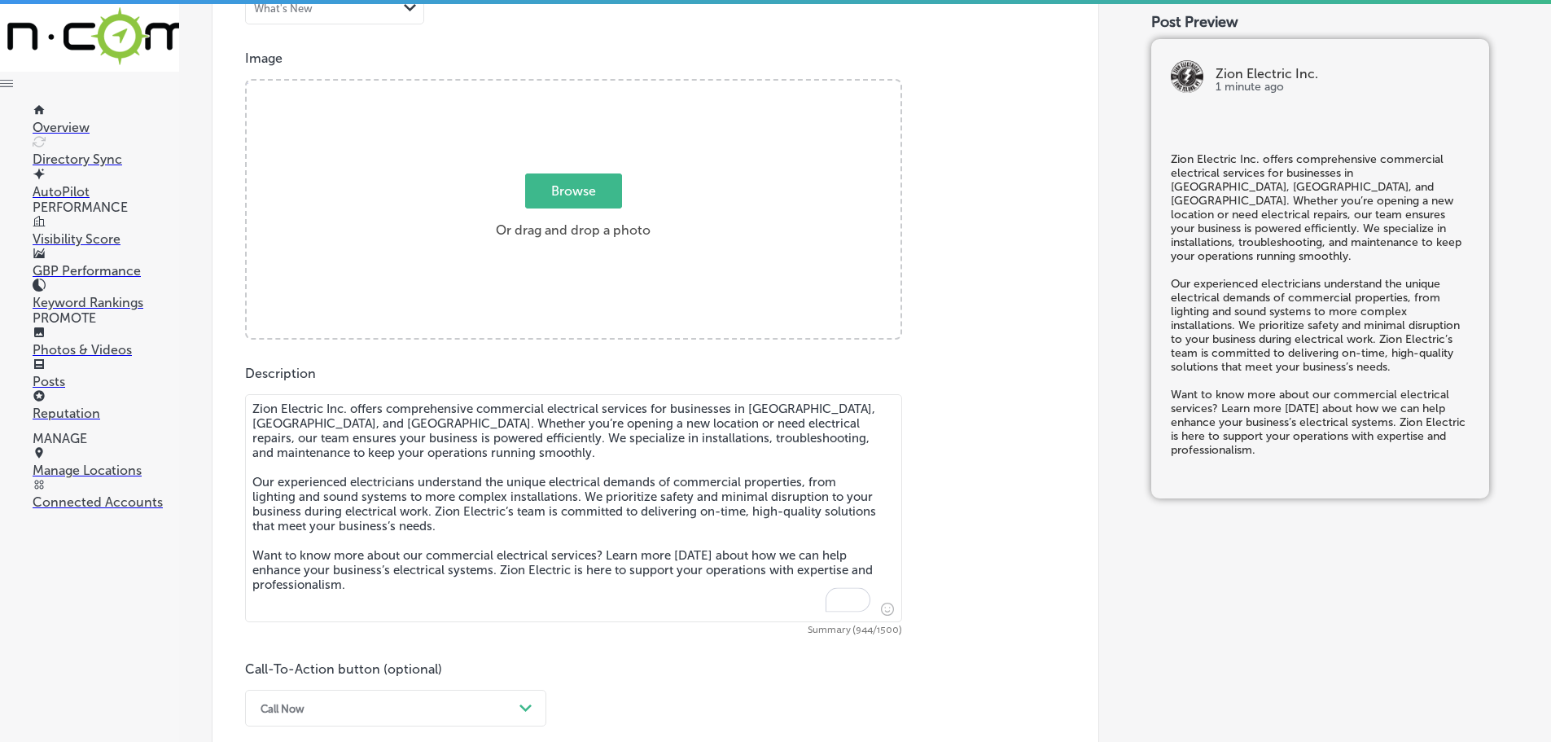
scroll to position [570, 0]
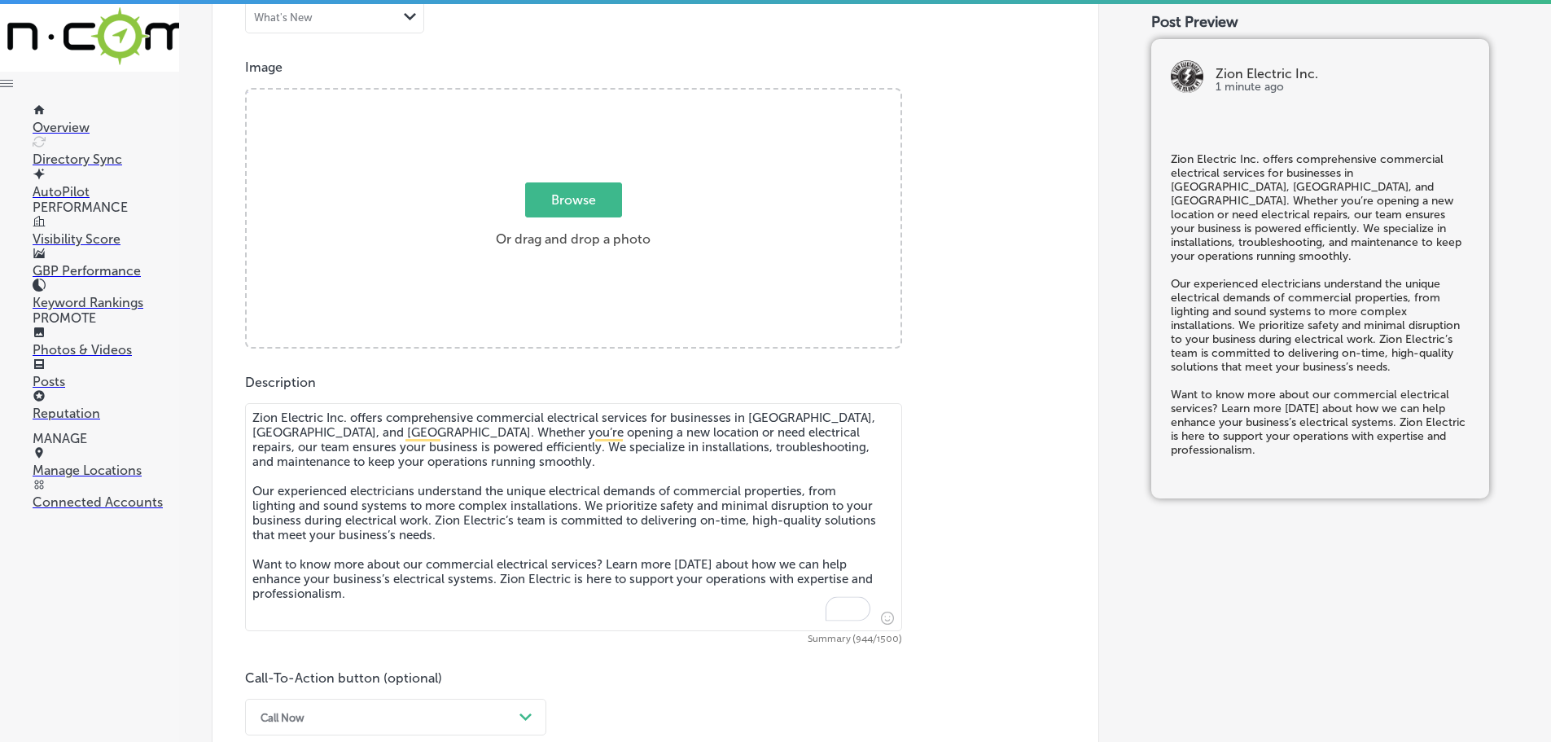
type textarea "Zion Electric Inc. offers comprehensive commercial electrical services for busi…"
click at [563, 204] on span "Browse" at bounding box center [573, 199] width 97 height 35
click at [563, 94] on input "Browse Or drag and drop a photo" at bounding box center [574, 92] width 654 height 5
type input "C:\fakepath\Zion-3.png"
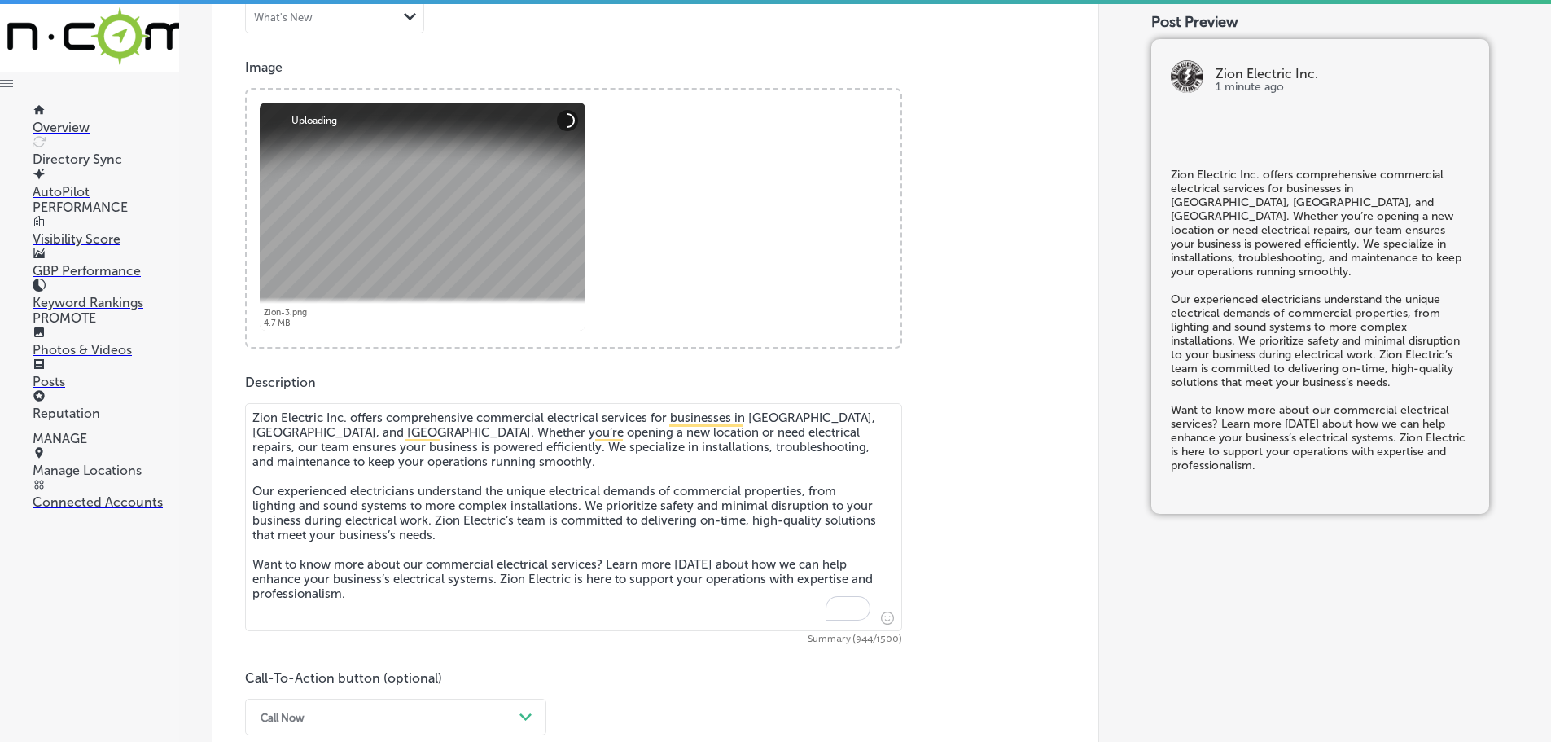
scroll to position [977, 0]
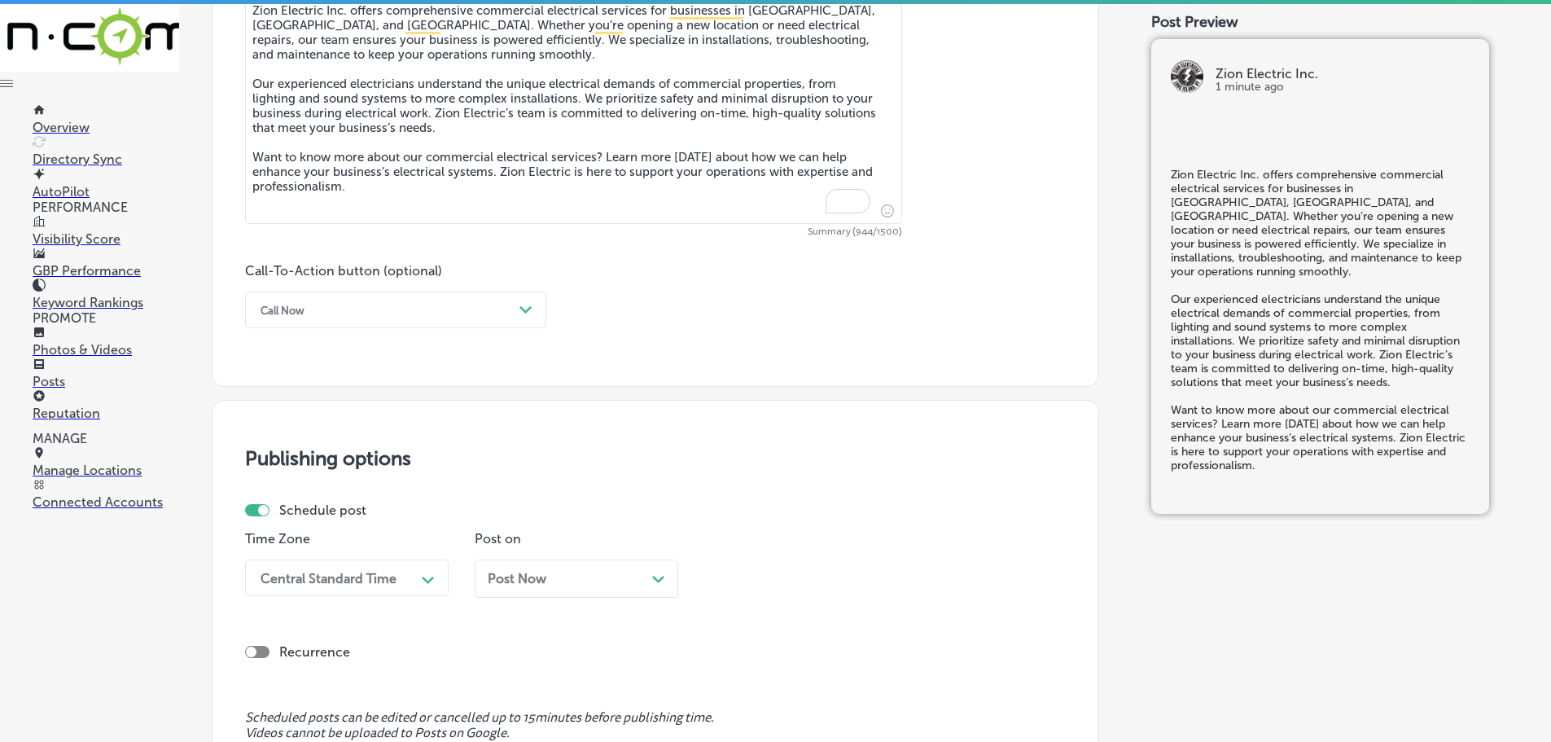
click at [515, 309] on div "Path Created with Sketch." at bounding box center [526, 310] width 26 height 26
click at [283, 367] on div "Book" at bounding box center [395, 374] width 301 height 29
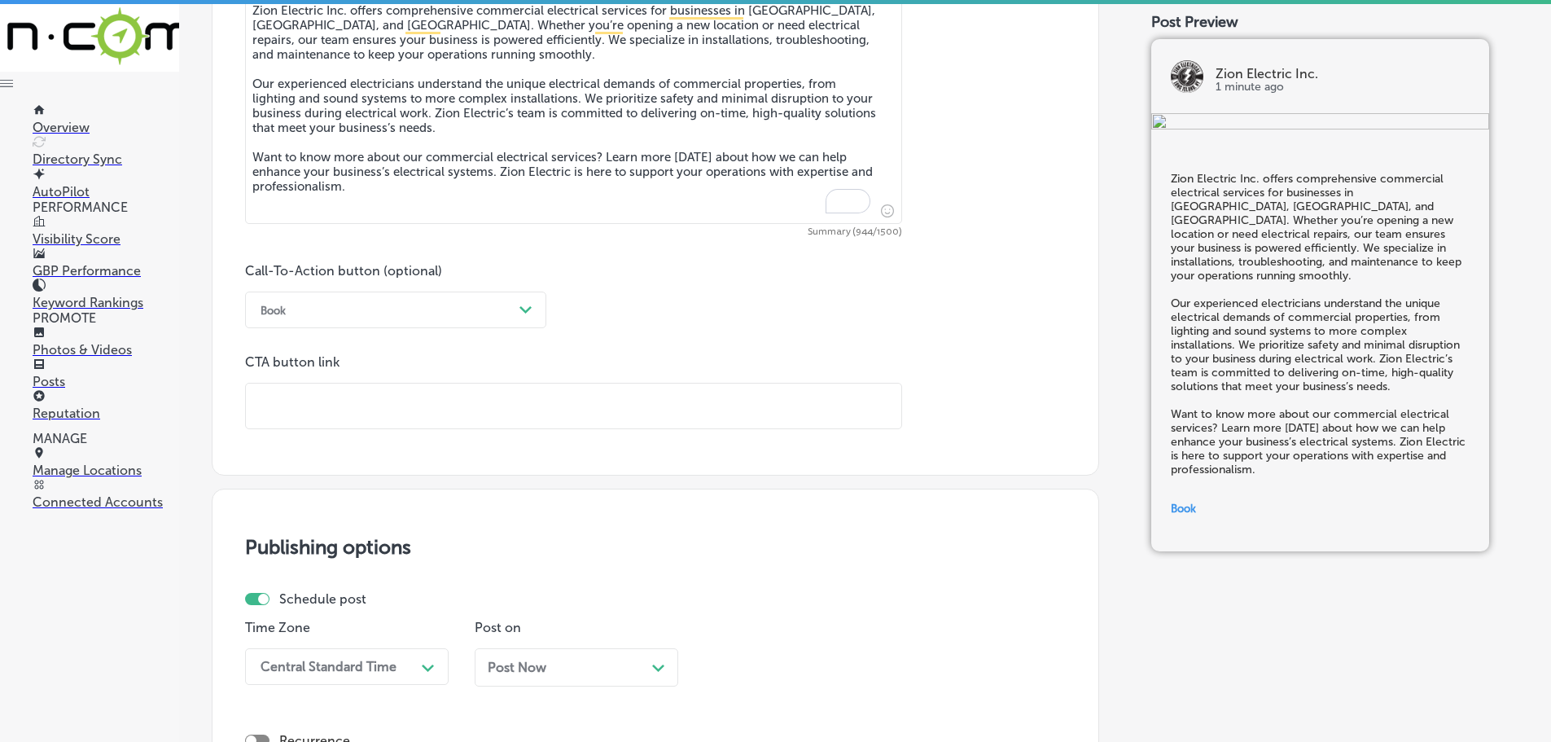
click at [353, 402] on input "text" at bounding box center [574, 406] width 656 height 45
click at [523, 306] on icon "Path Created with Sketch." at bounding box center [526, 309] width 12 height 7
click at [317, 456] on div "Learn more" at bounding box center [395, 459] width 301 height 29
click at [343, 410] on input "text" at bounding box center [574, 406] width 656 height 45
paste input "[URL][DOMAIN_NAME]"
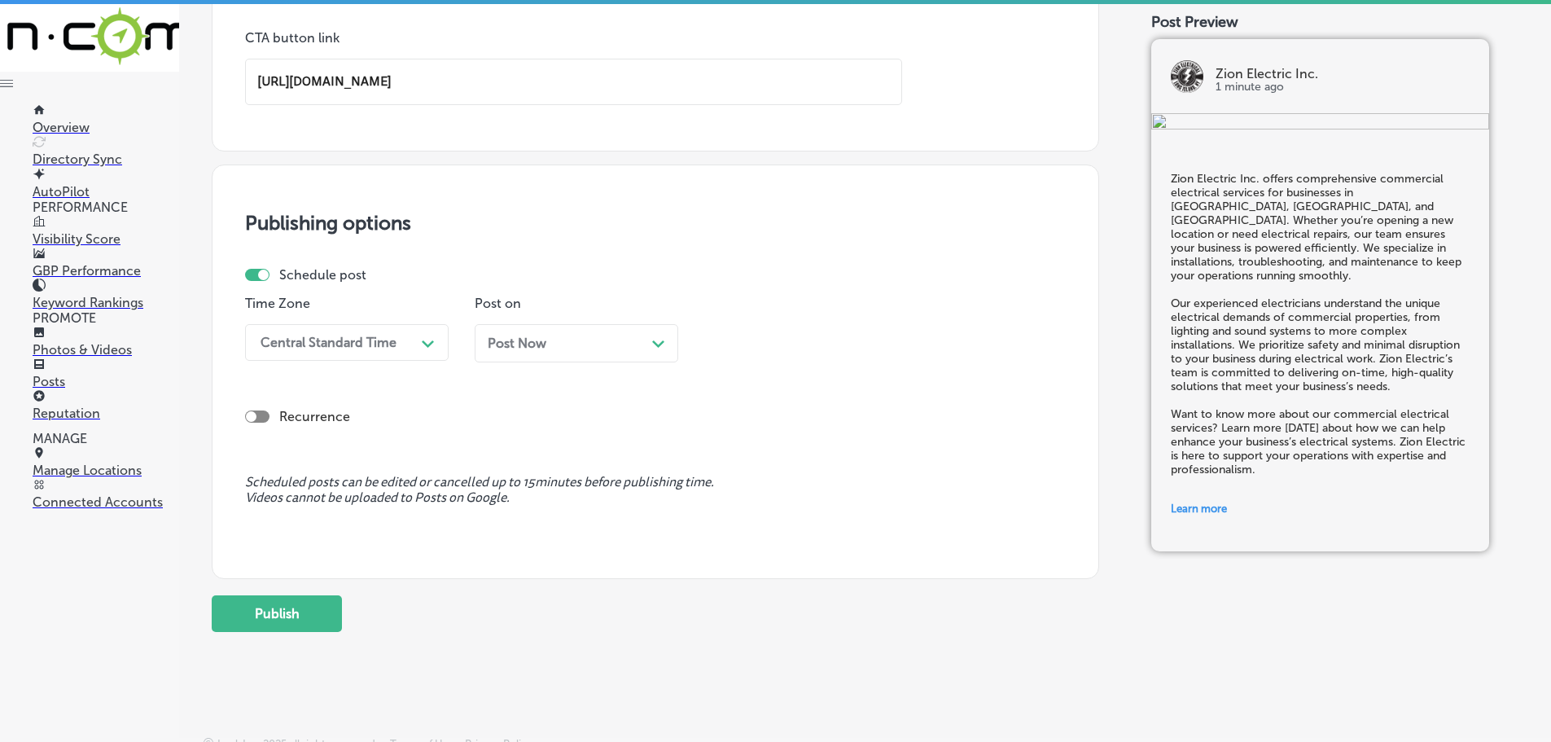
scroll to position [1303, 0]
type input "[URL][DOMAIN_NAME]"
click at [425, 340] on icon "Path Created with Sketch." at bounding box center [428, 342] width 12 height 7
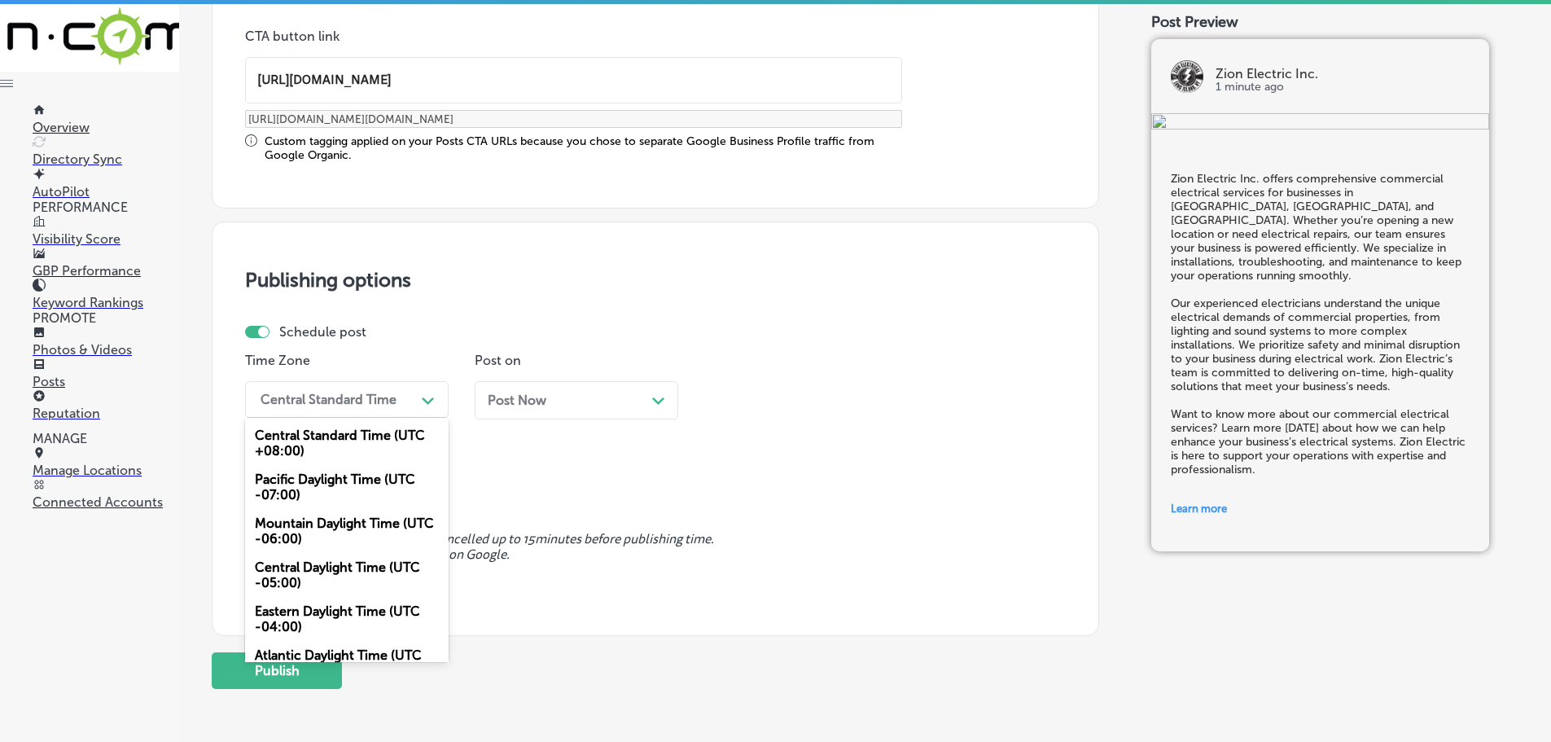
click at [308, 543] on div "Mountain Daylight Time (UTC -06:00)" at bounding box center [347, 531] width 204 height 44
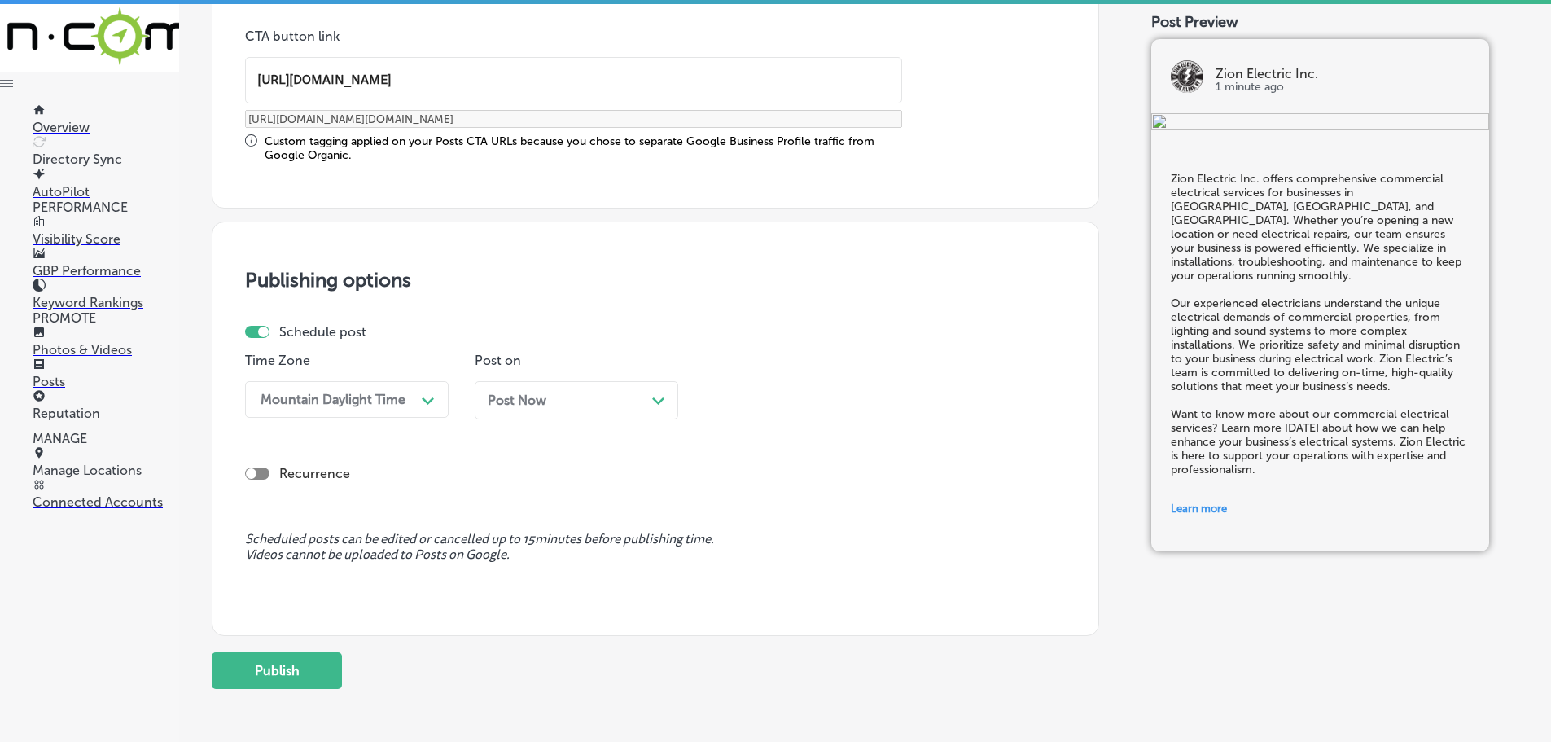
click at [665, 394] on div "Post Now Path Created with Sketch." at bounding box center [577, 400] width 204 height 38
click at [856, 390] on div "10:00 AM" at bounding box center [793, 399] width 163 height 29
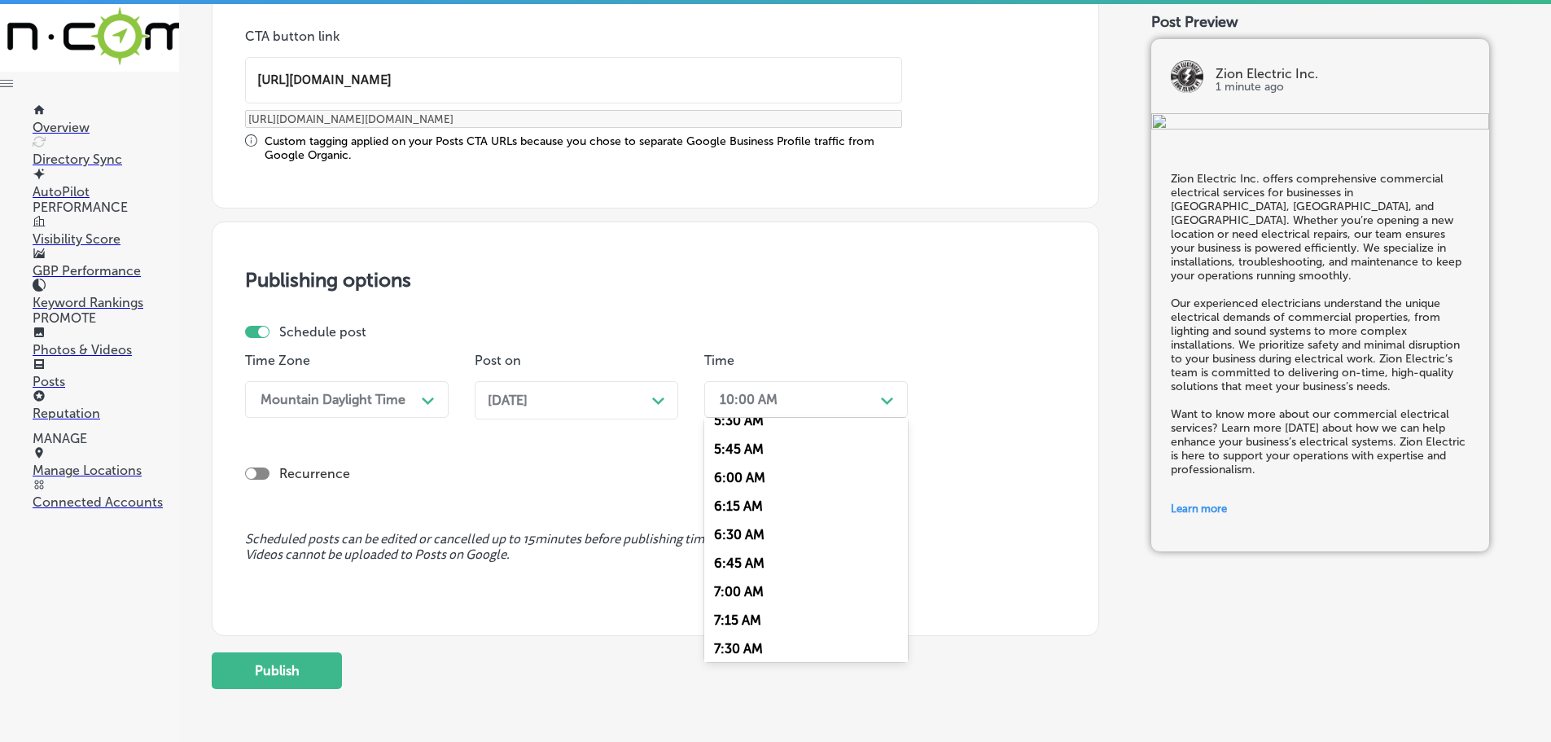
scroll to position [651, 0]
click at [746, 574] on div "7:00 AM" at bounding box center [806, 582] width 204 height 29
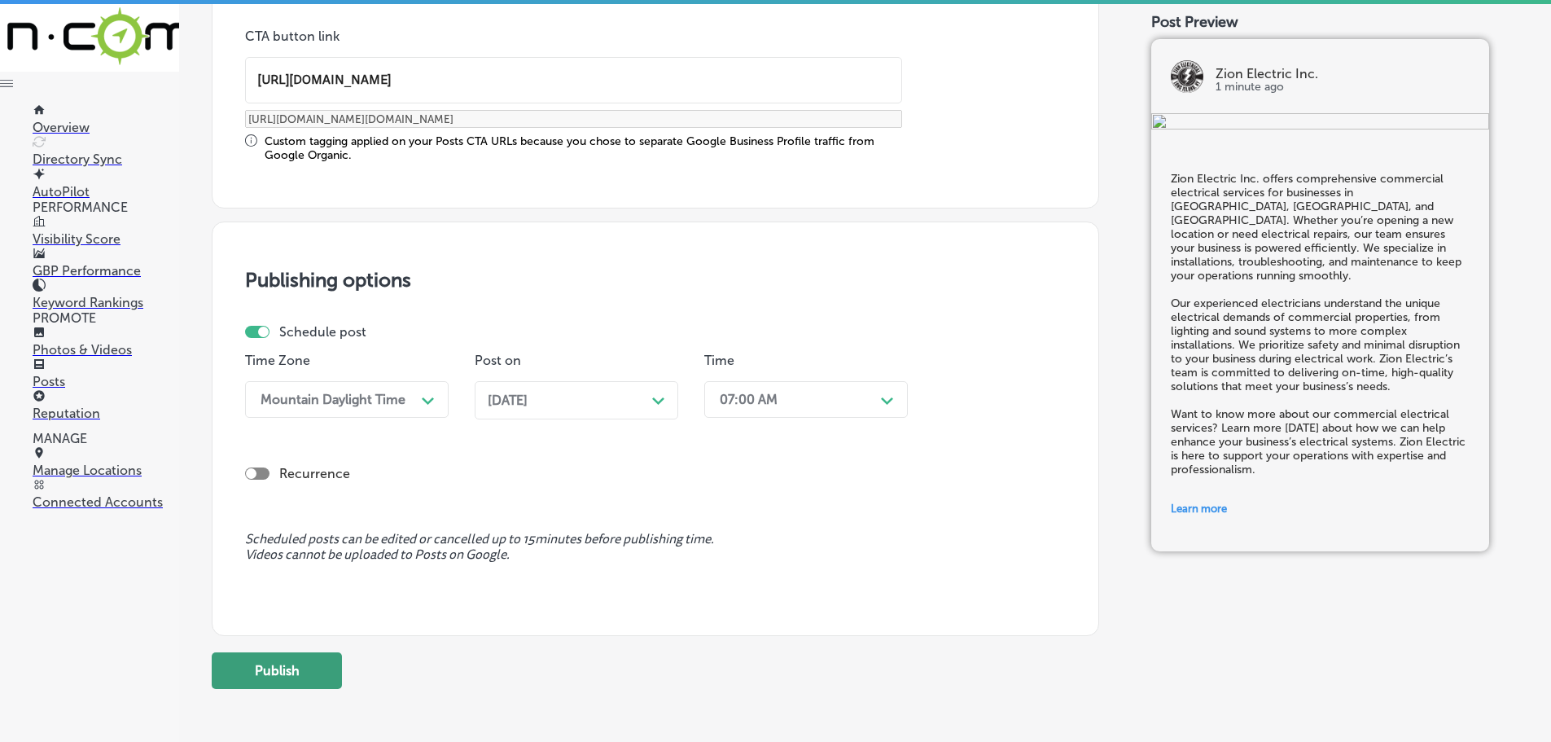
click at [294, 670] on button "Publish" at bounding box center [277, 670] width 130 height 37
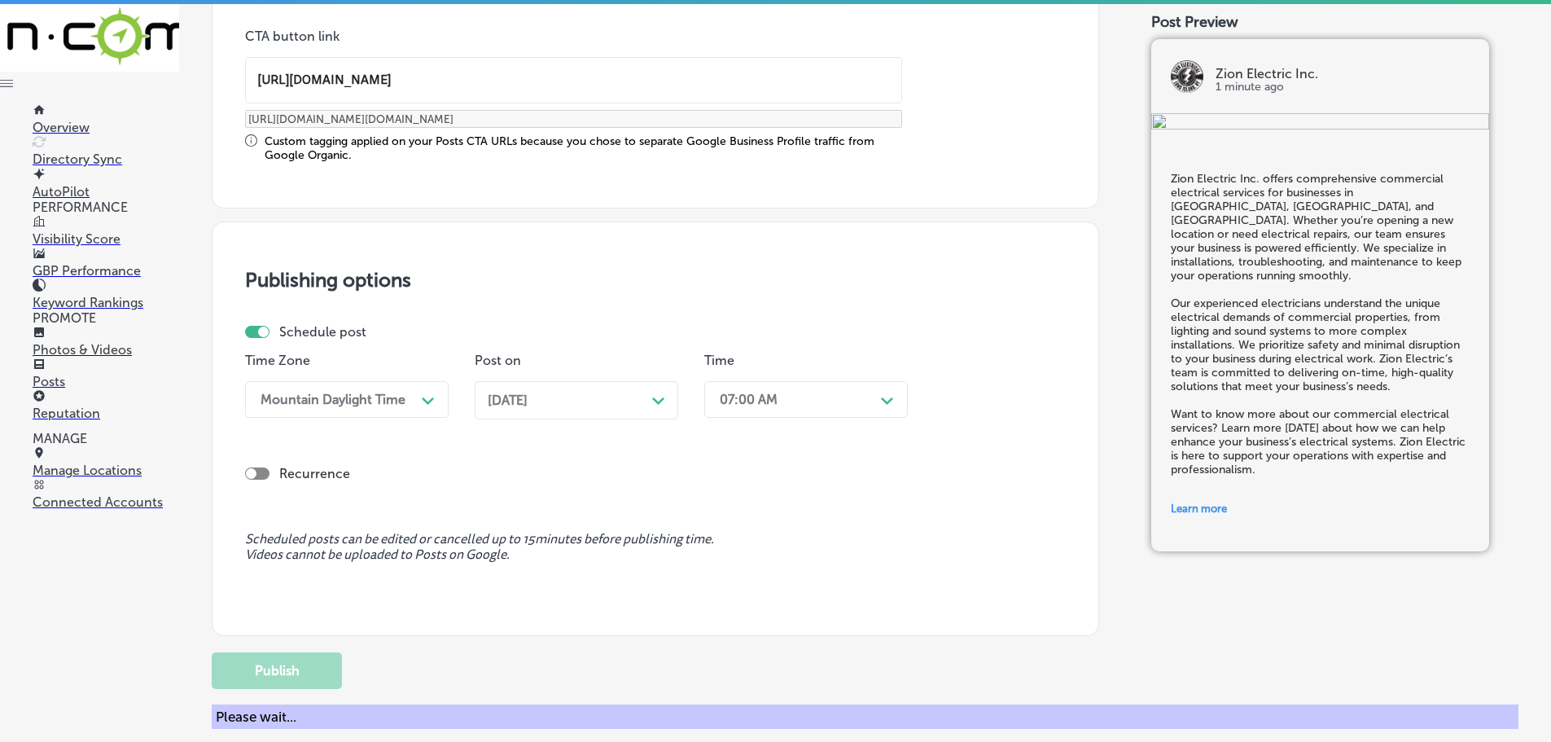
scroll to position [1229, 0]
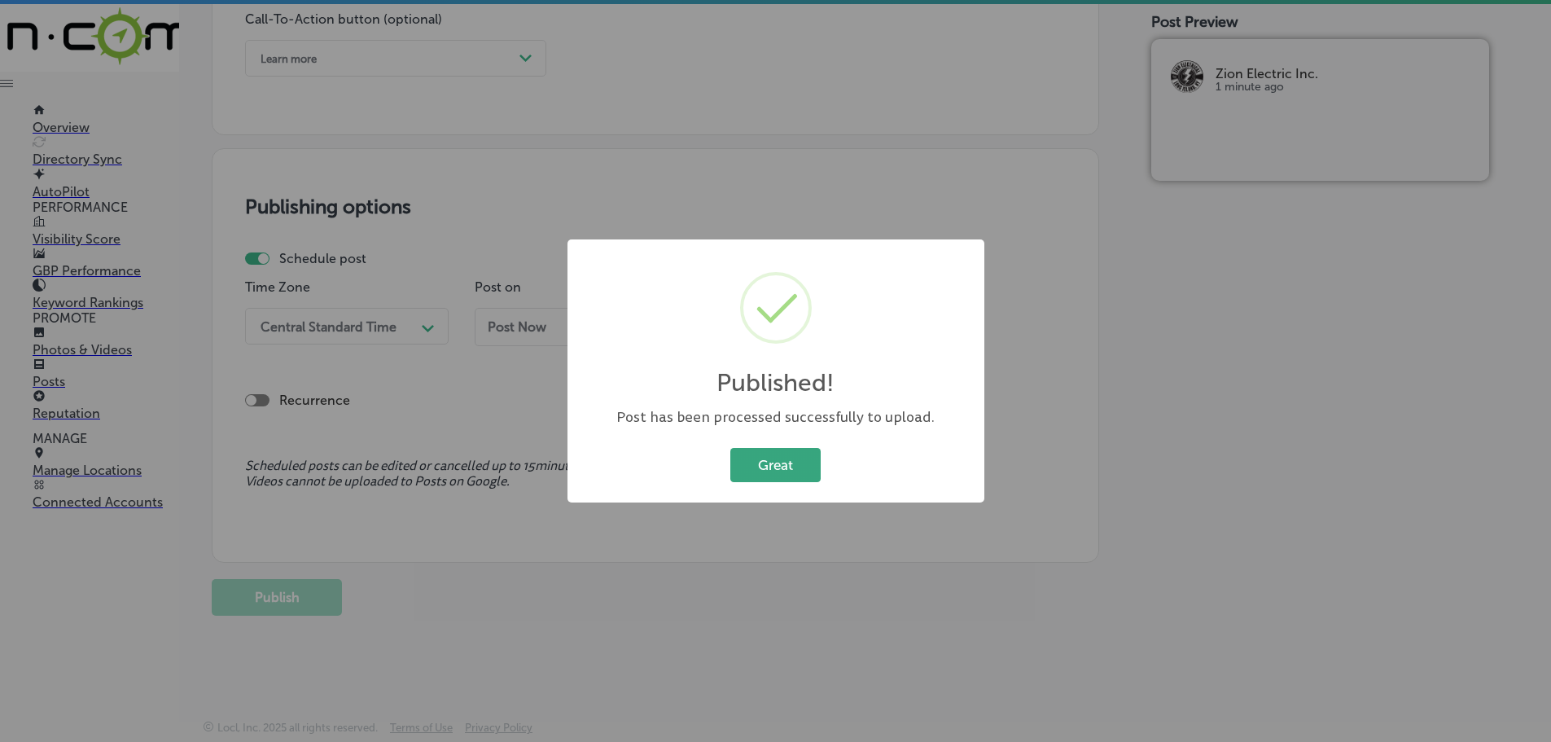
click at [759, 471] on button "Great" at bounding box center [775, 464] width 90 height 33
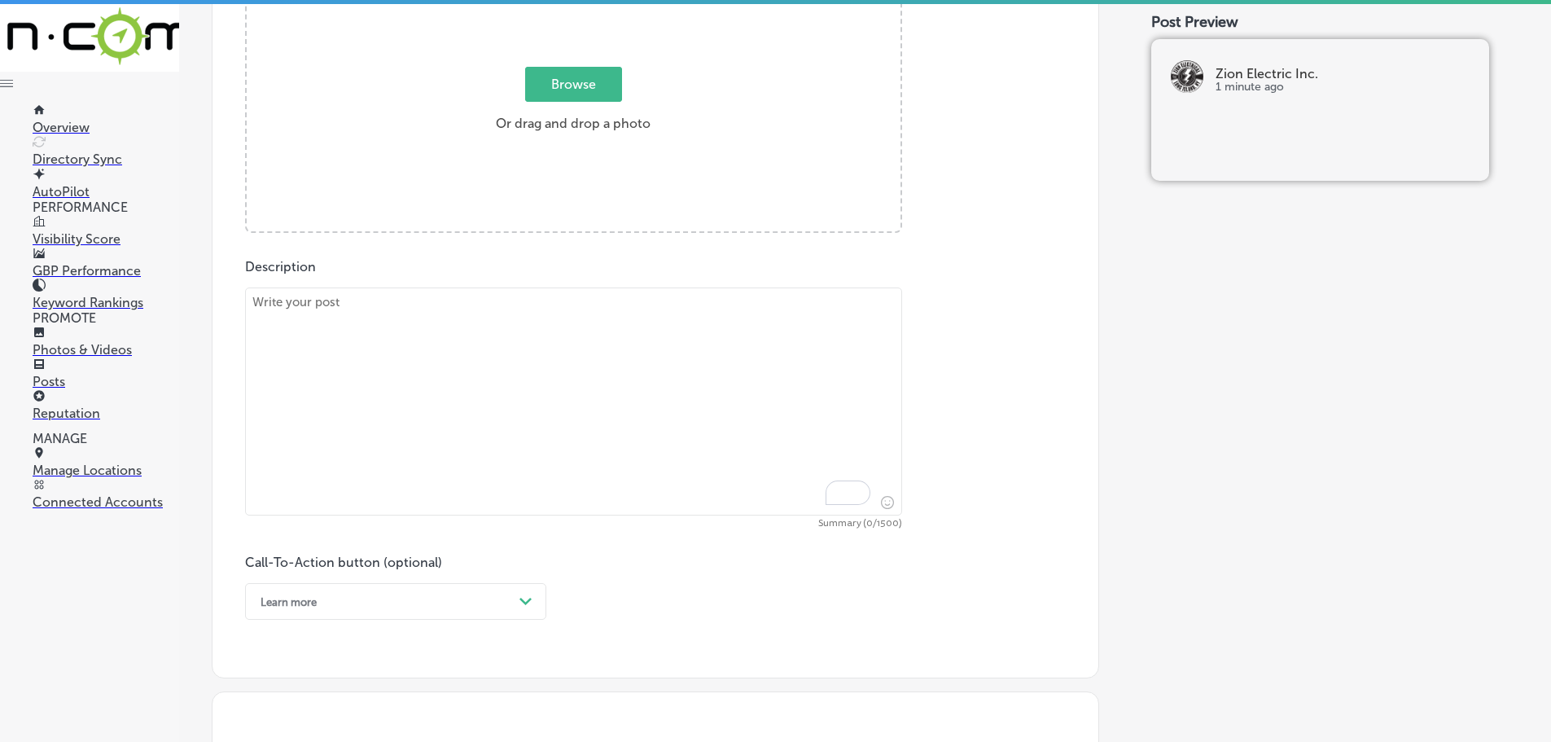
scroll to position [659, 0]
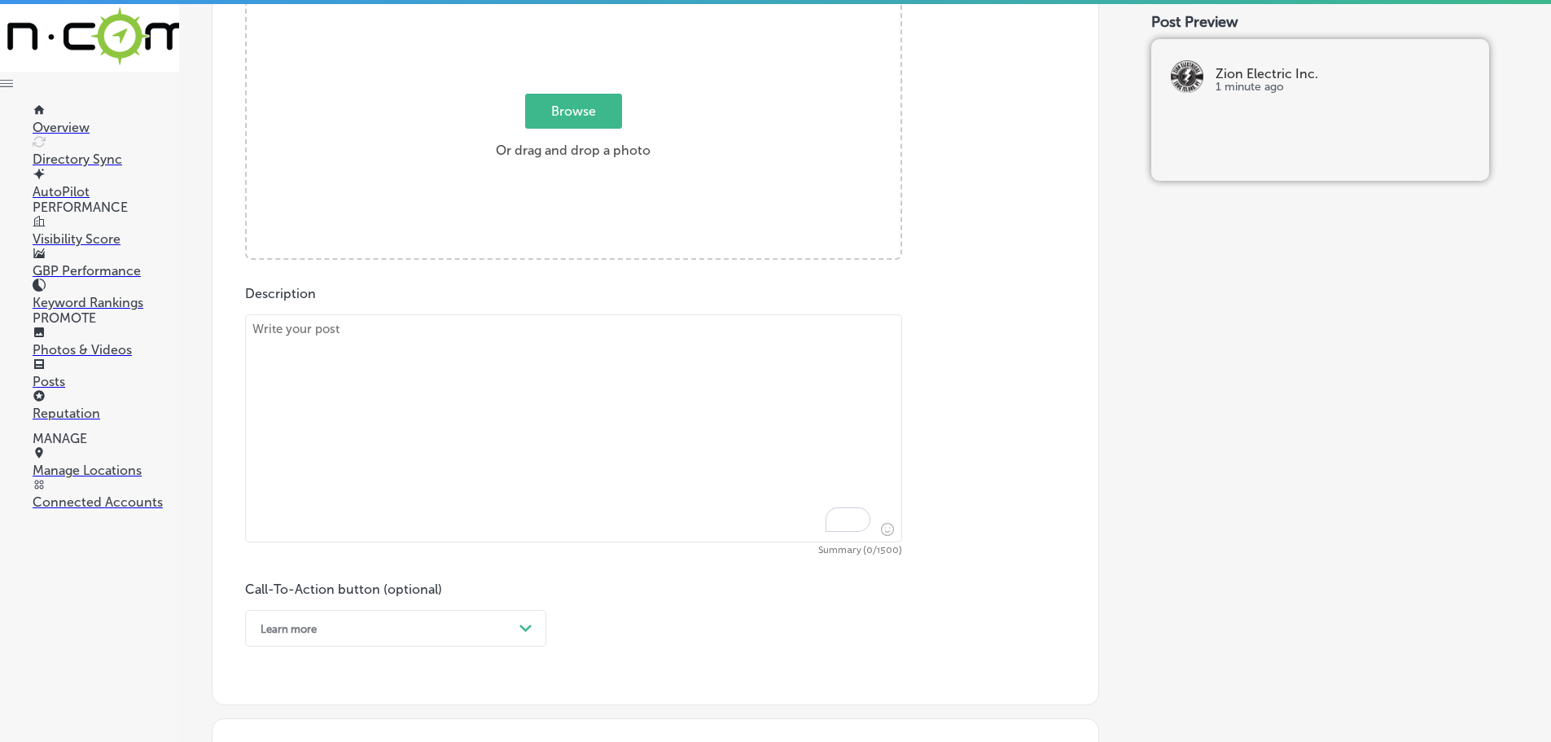
click at [448, 352] on textarea "To enrich screen reader interactions, please activate Accessibility in Grammarl…" at bounding box center [573, 428] width 657 height 228
paste textarea "Transform your home or business with professional lighting and sound systems fr…"
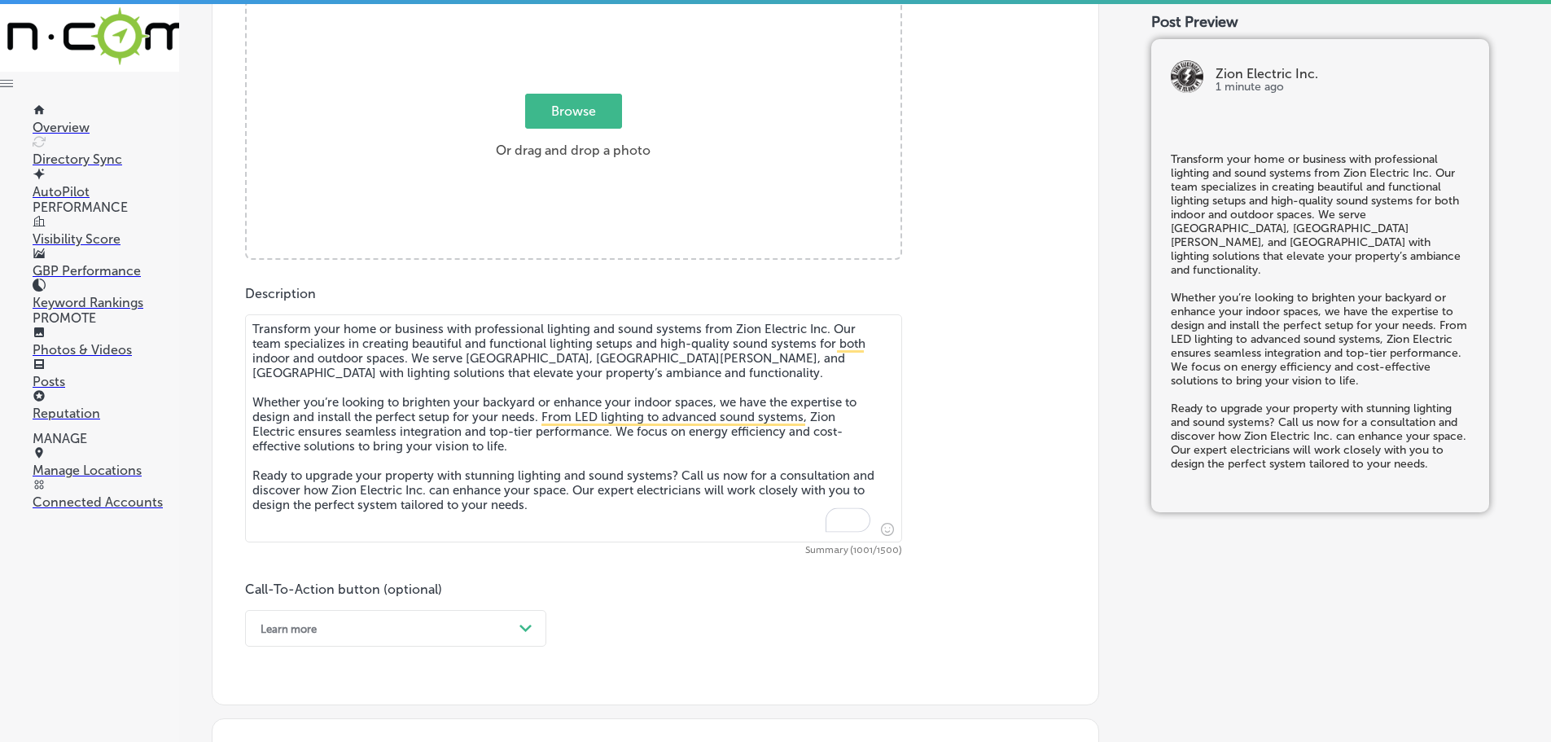
type textarea "Transform your home or business with professional lighting and sound systems fr…"
click at [583, 124] on span "Browse" at bounding box center [573, 111] width 97 height 35
click at [583, 6] on input "Browse Or drag and drop a photo" at bounding box center [574, 3] width 654 height 5
type input "C:\fakepath\Zion-4.png"
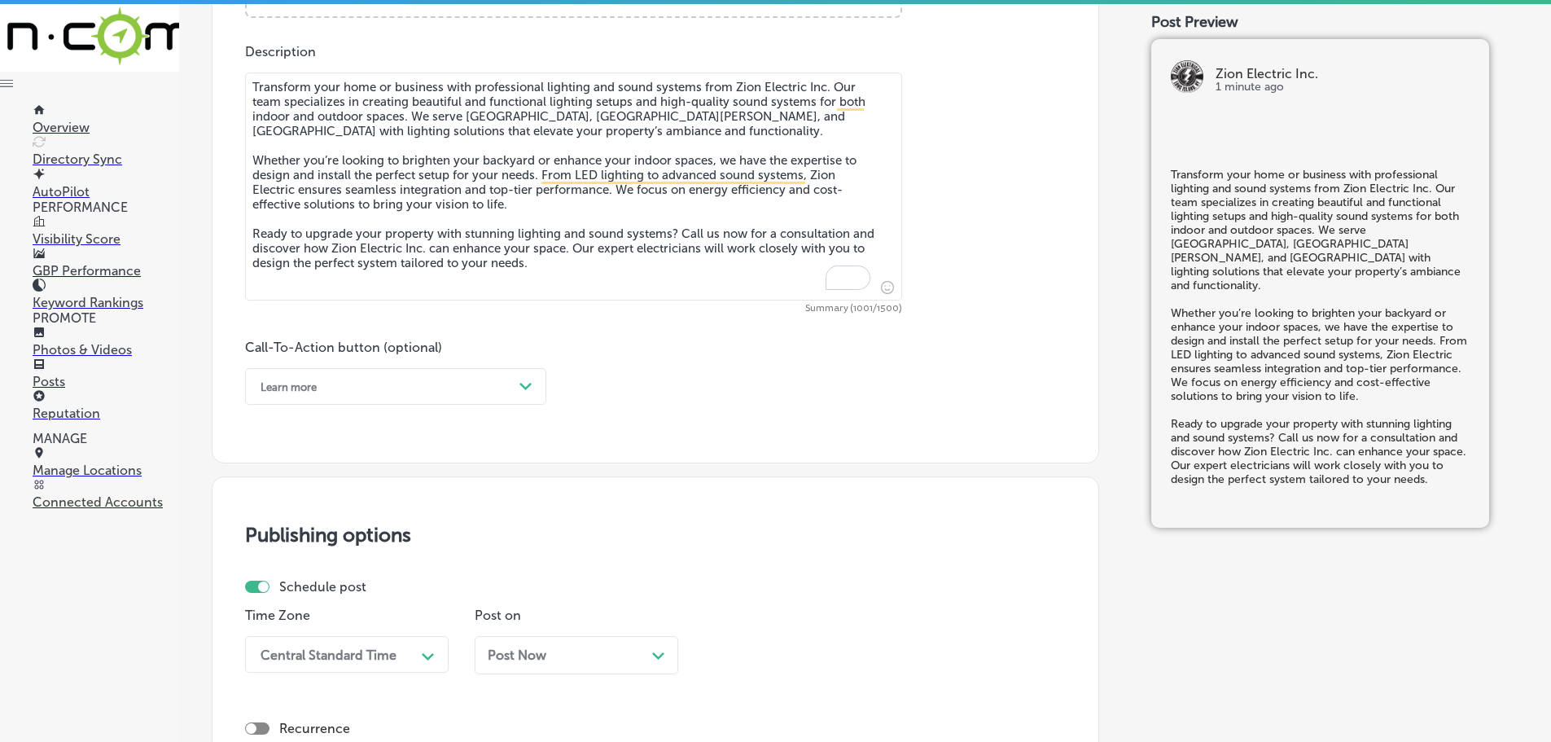
scroll to position [903, 0]
click at [515, 374] on div "Path Created with Sketch." at bounding box center [526, 384] width 26 height 26
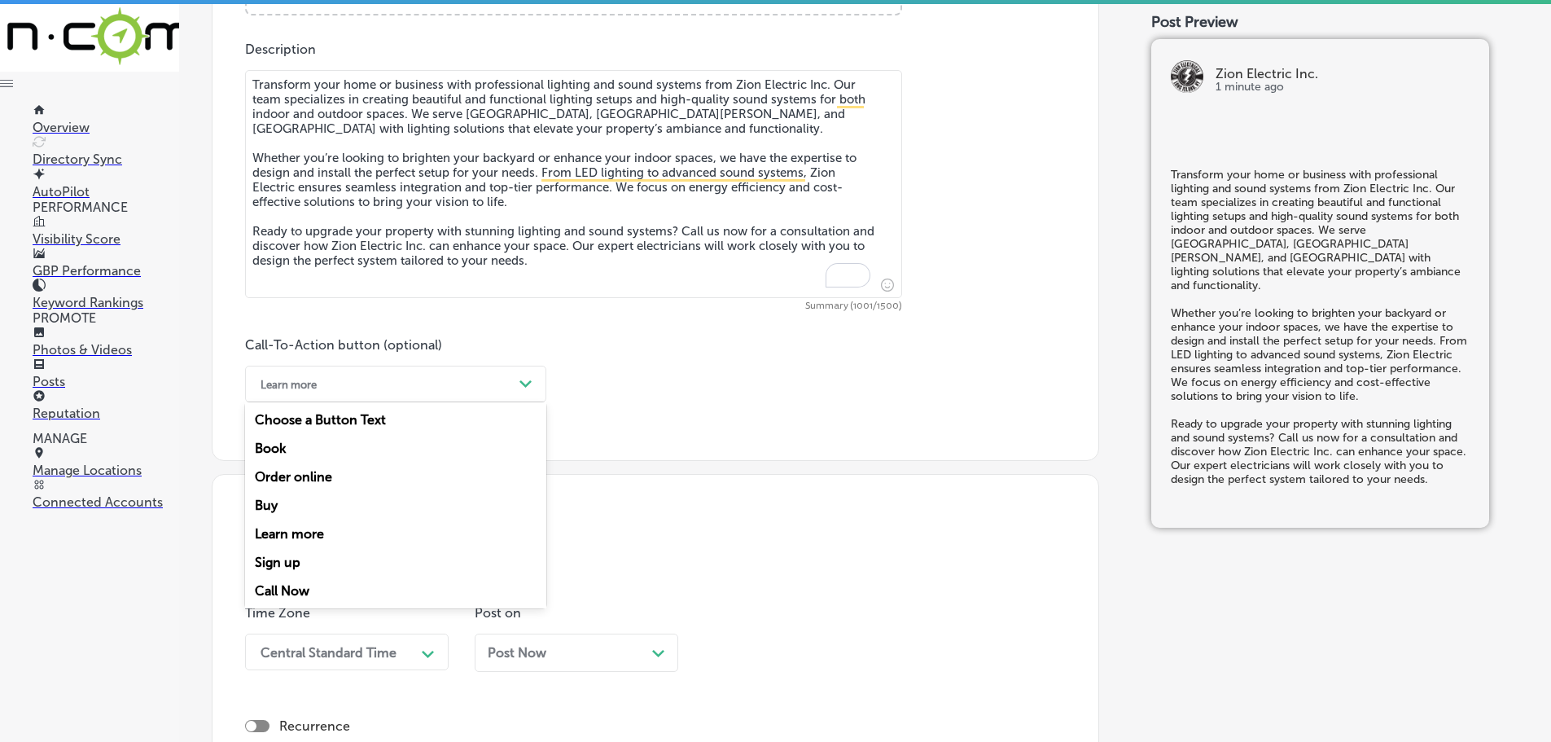
click at [284, 584] on div "Call Now" at bounding box center [395, 591] width 301 height 29
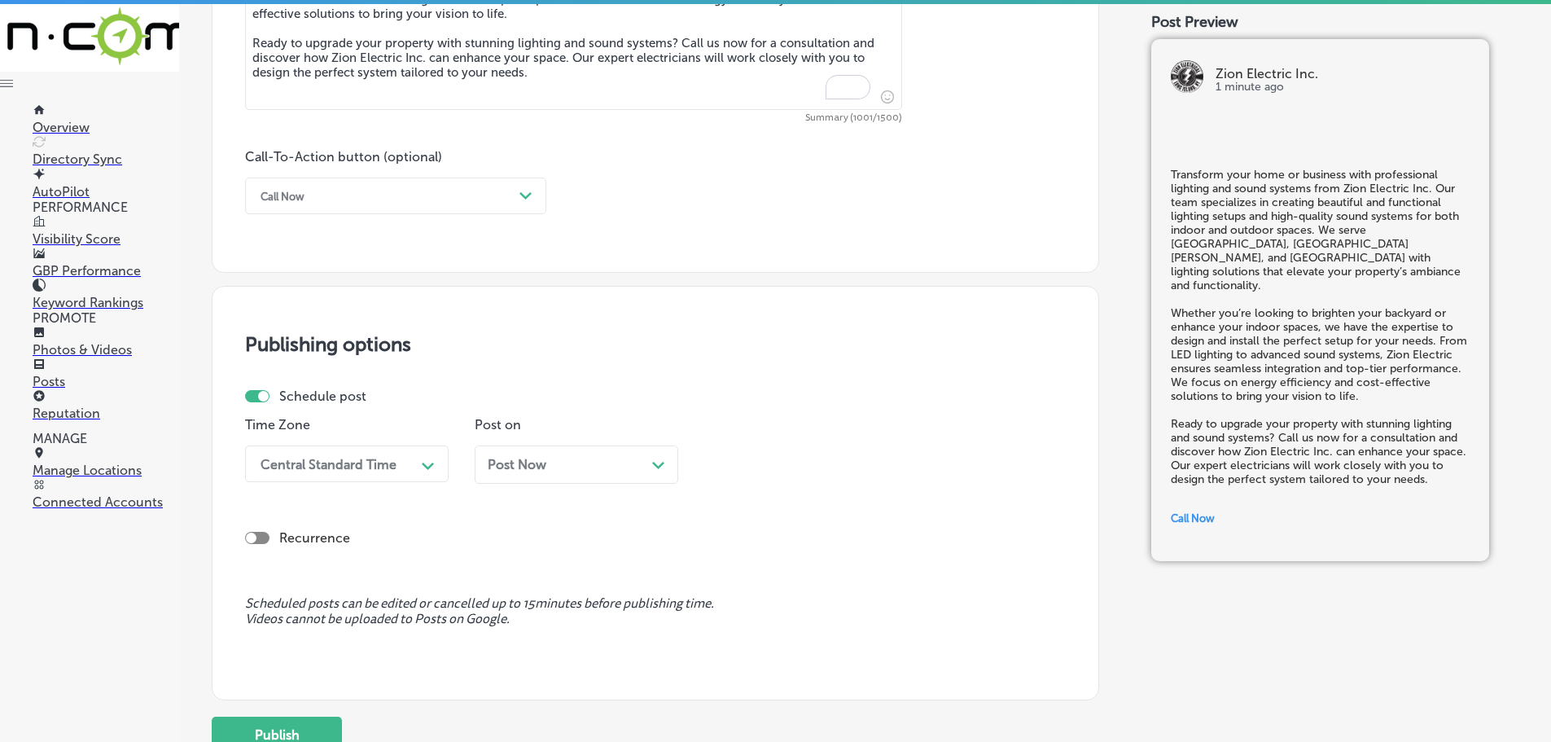
scroll to position [1147, 0]
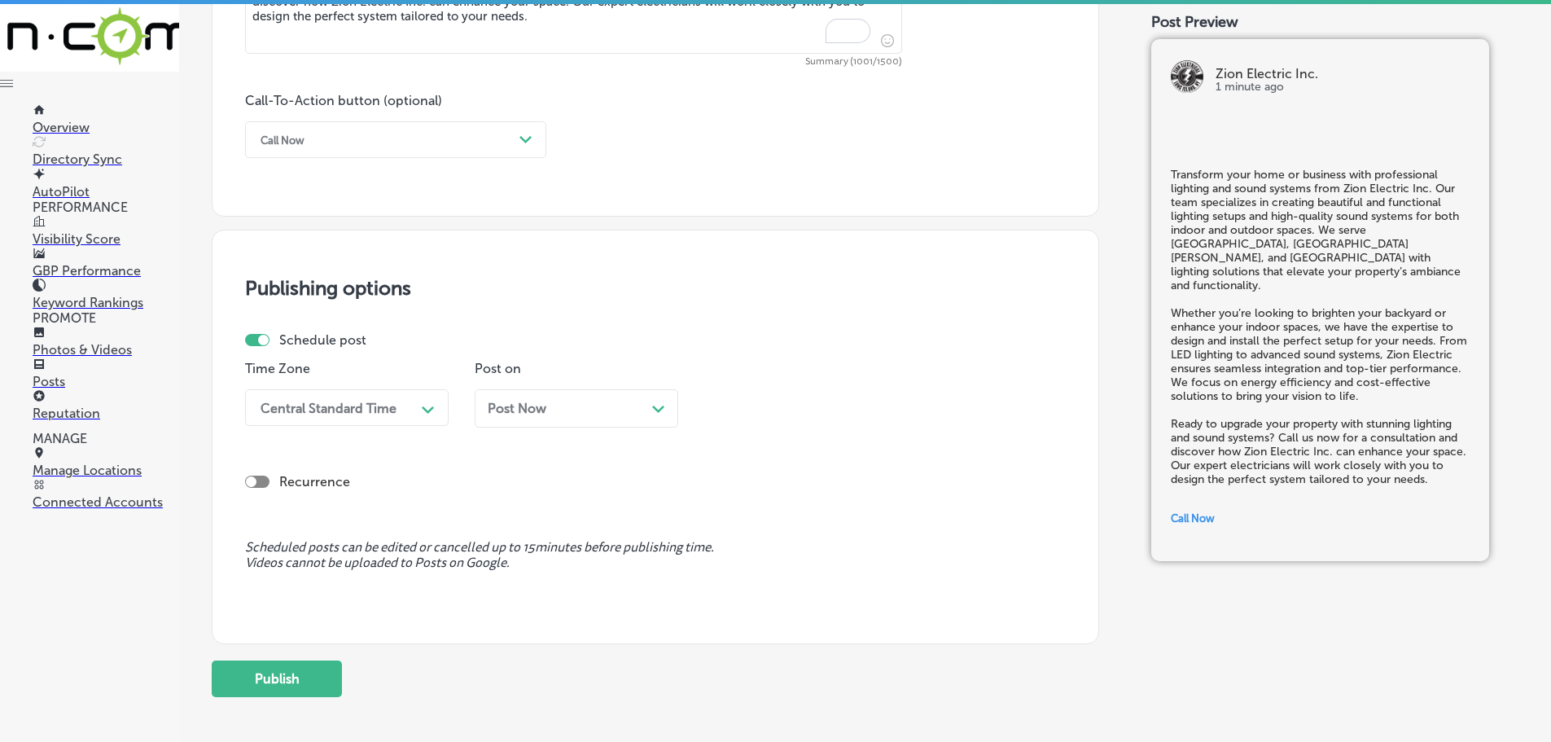
click at [398, 402] on div "Central Standard Time" at bounding box center [333, 407] width 163 height 29
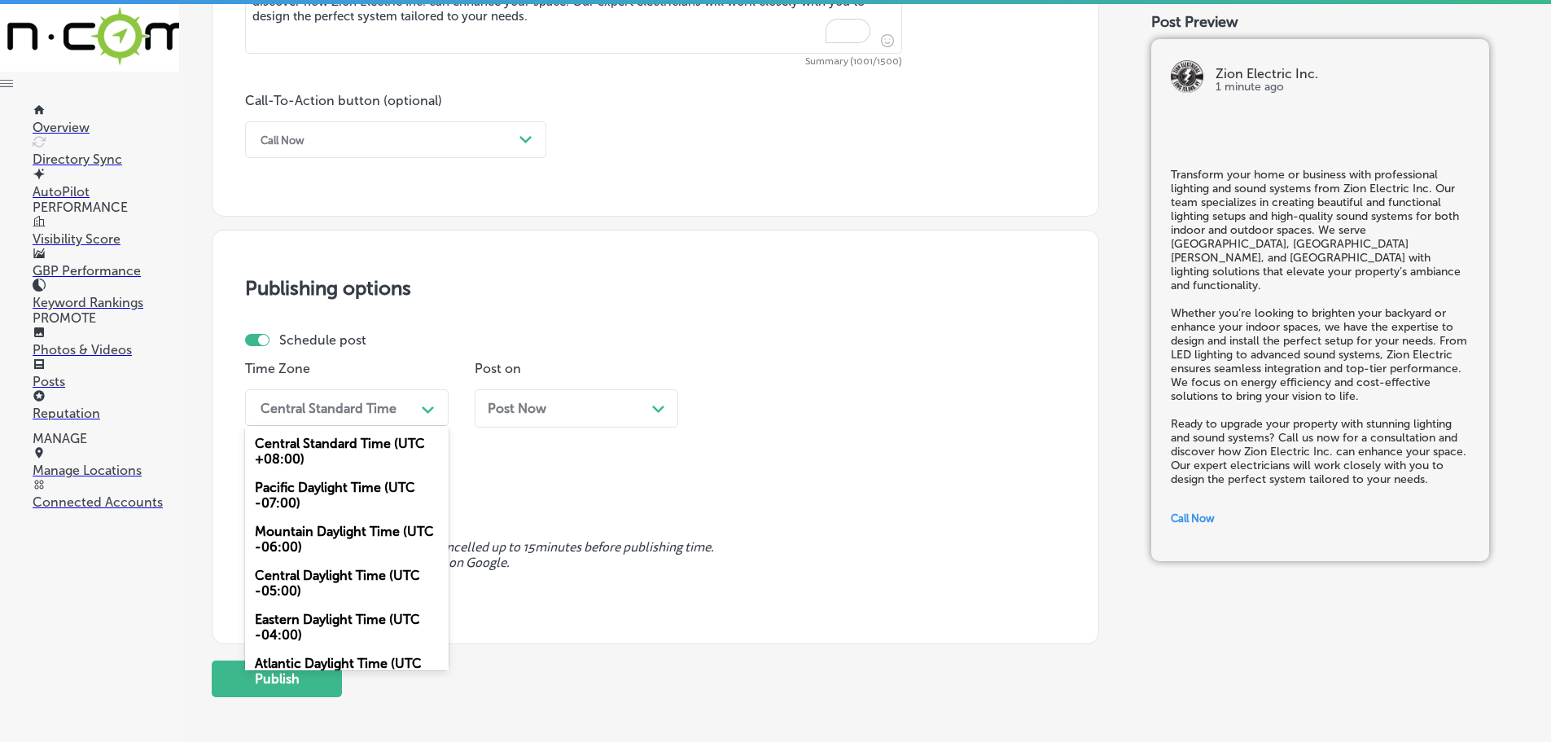
click at [347, 543] on div "Mountain Daylight Time (UTC -06:00)" at bounding box center [347, 539] width 204 height 44
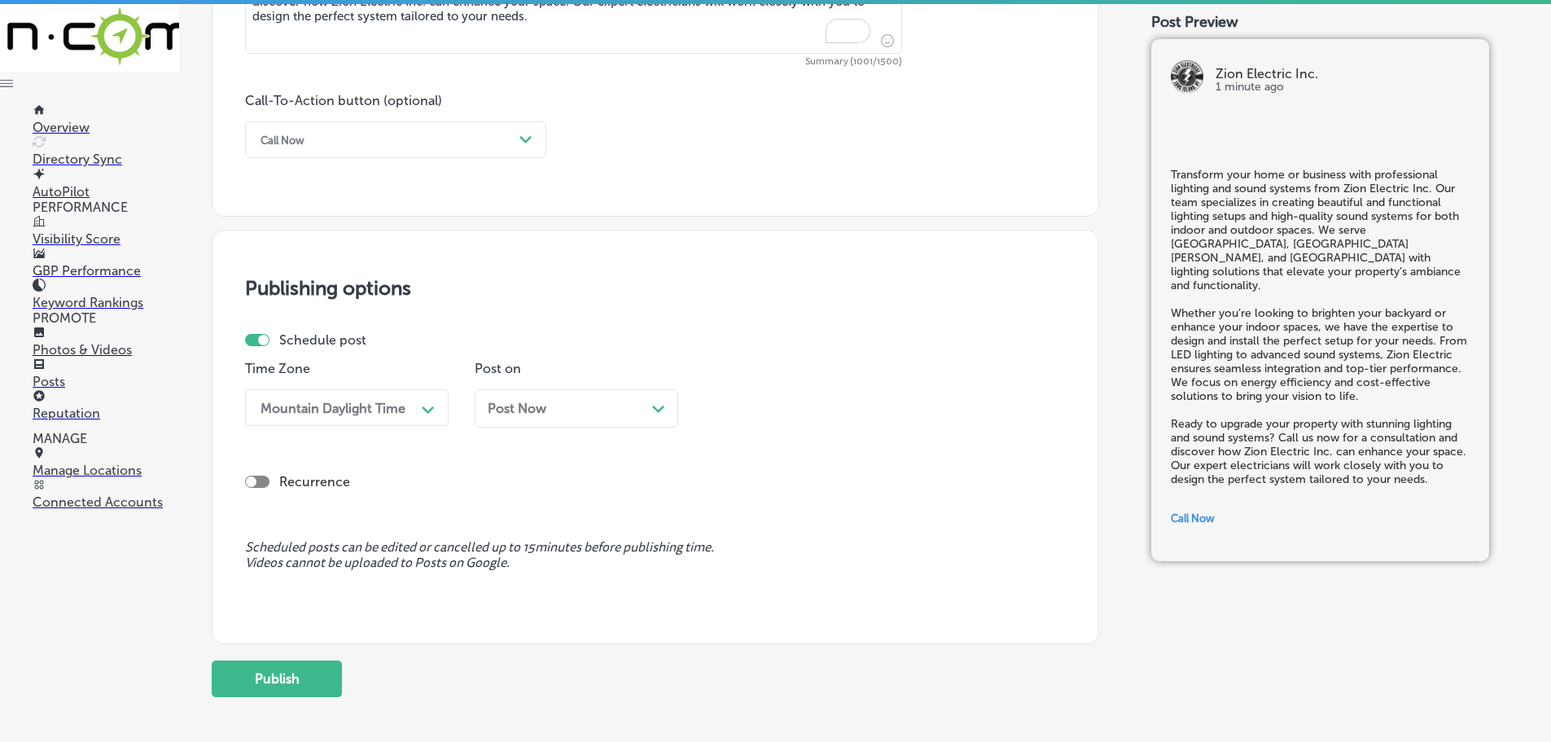
click at [660, 414] on div "Path Created with Sketch." at bounding box center [658, 407] width 13 height 13
click at [891, 404] on div "Path Created with Sketch." at bounding box center [887, 407] width 13 height 13
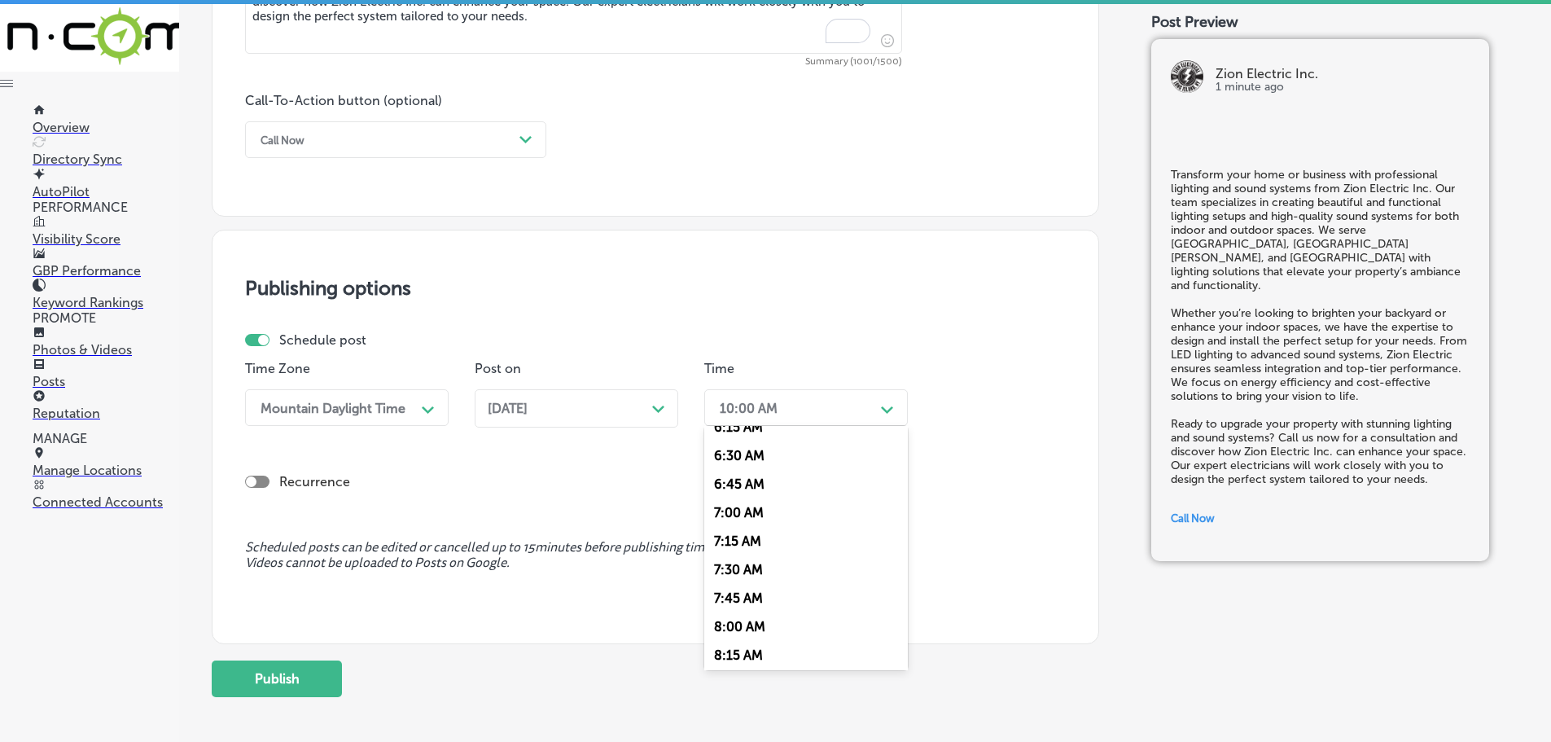
scroll to position [733, 0]
click at [749, 507] on div "7:00 AM" at bounding box center [806, 508] width 204 height 29
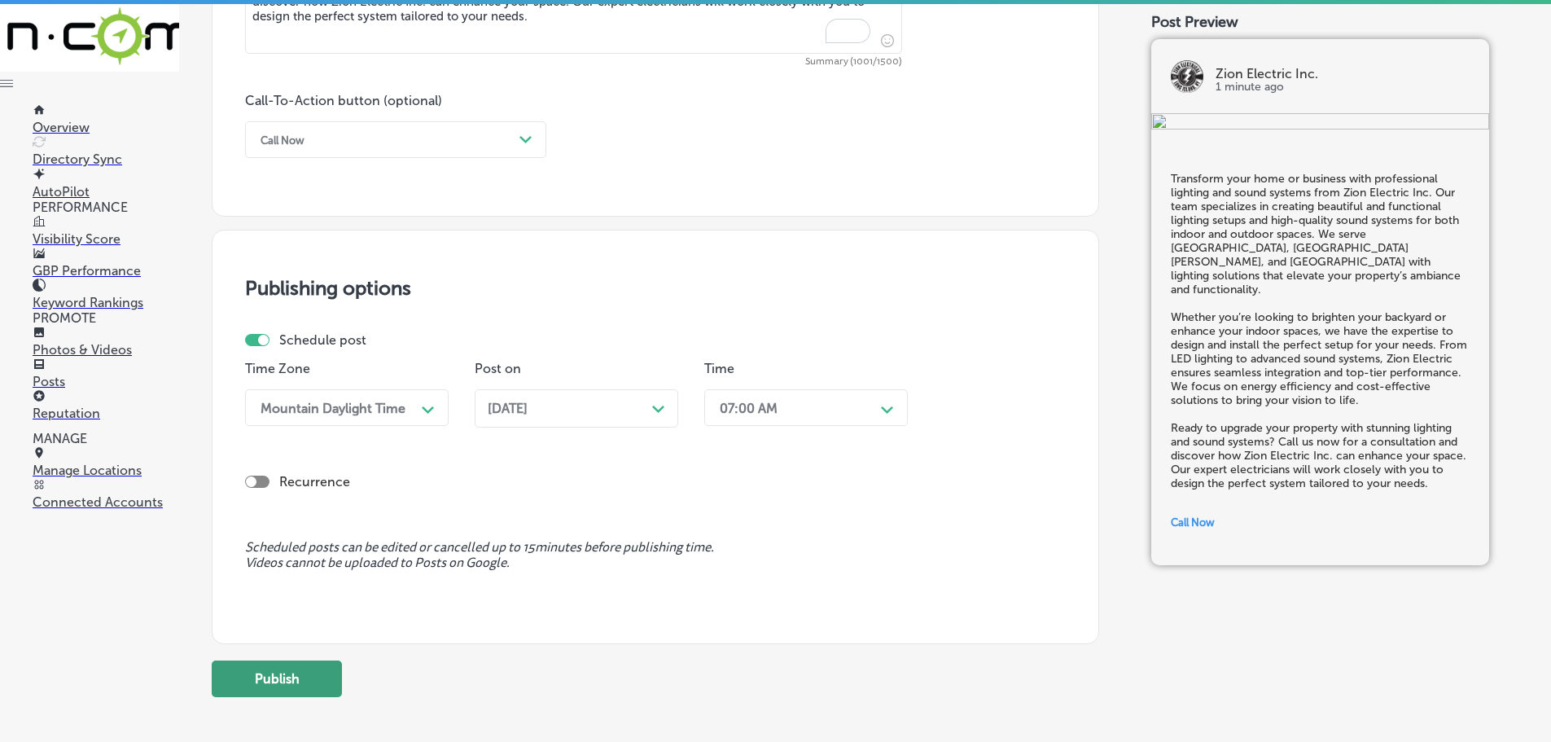
click at [319, 678] on button "Publish" at bounding box center [277, 678] width 130 height 37
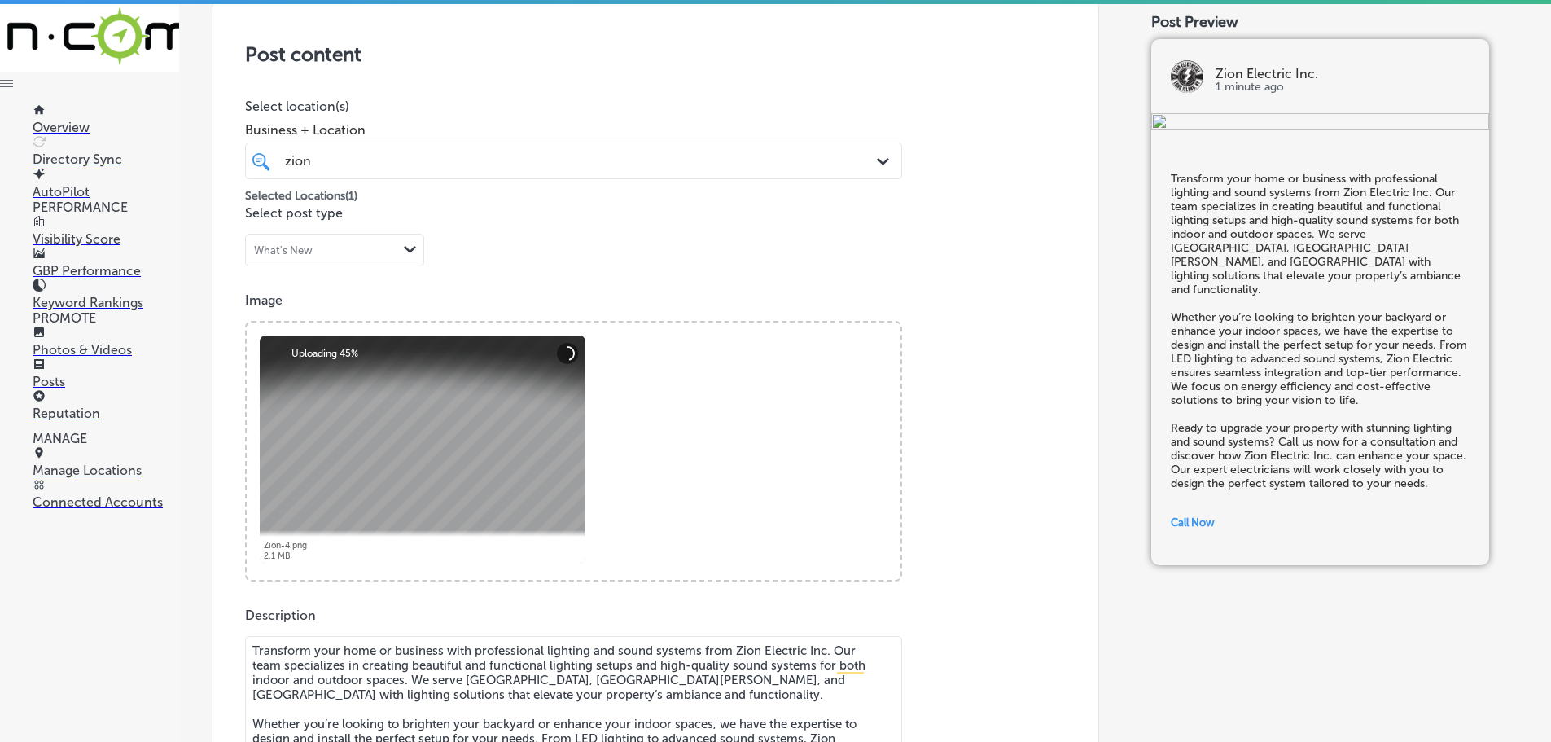
scroll to position [333, 0]
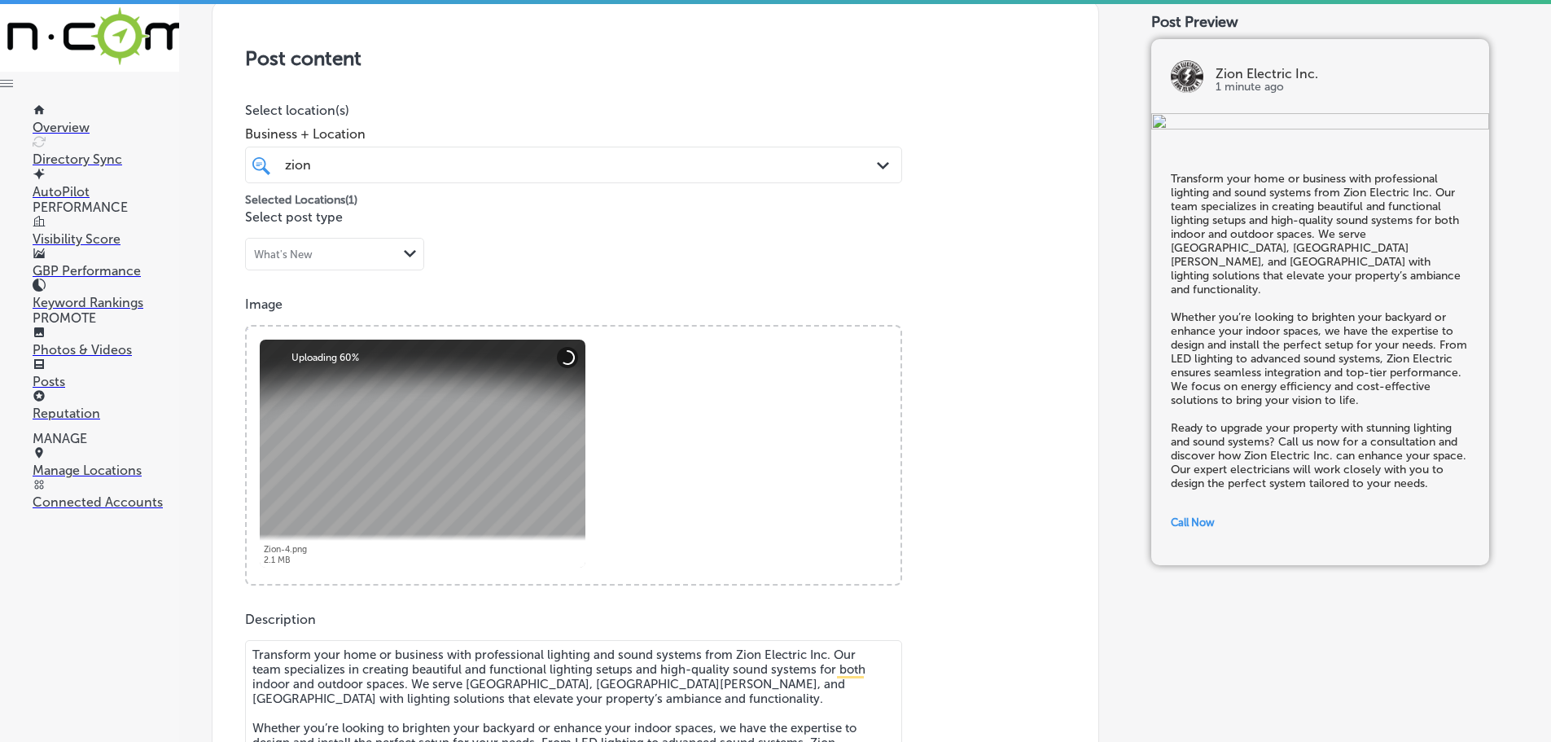
click at [764, 476] on div "Powered by PQINA Browse Or drag and drop a photo Zion-4.png Abort Retry Remove …" at bounding box center [574, 455] width 654 height 257
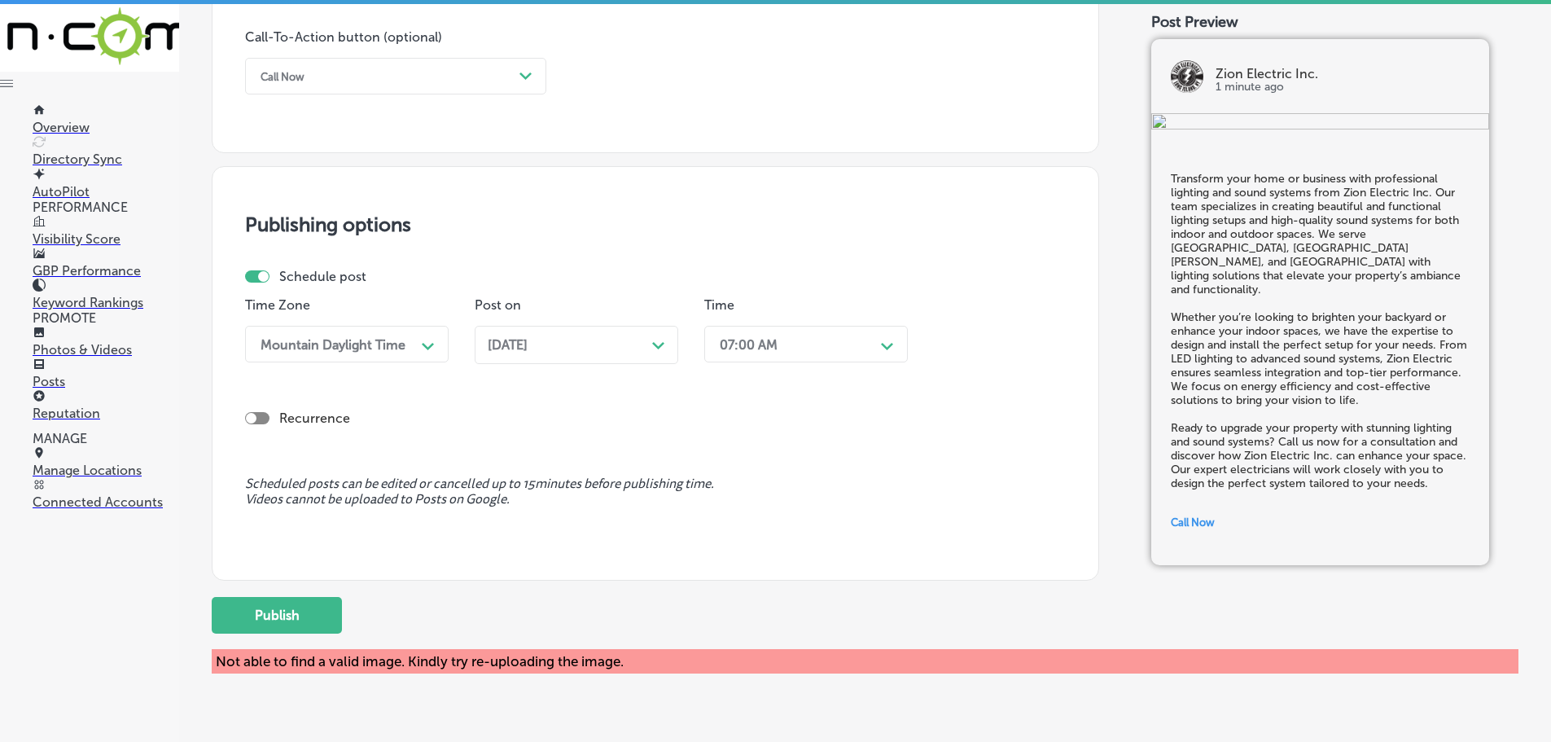
scroll to position [1229, 0]
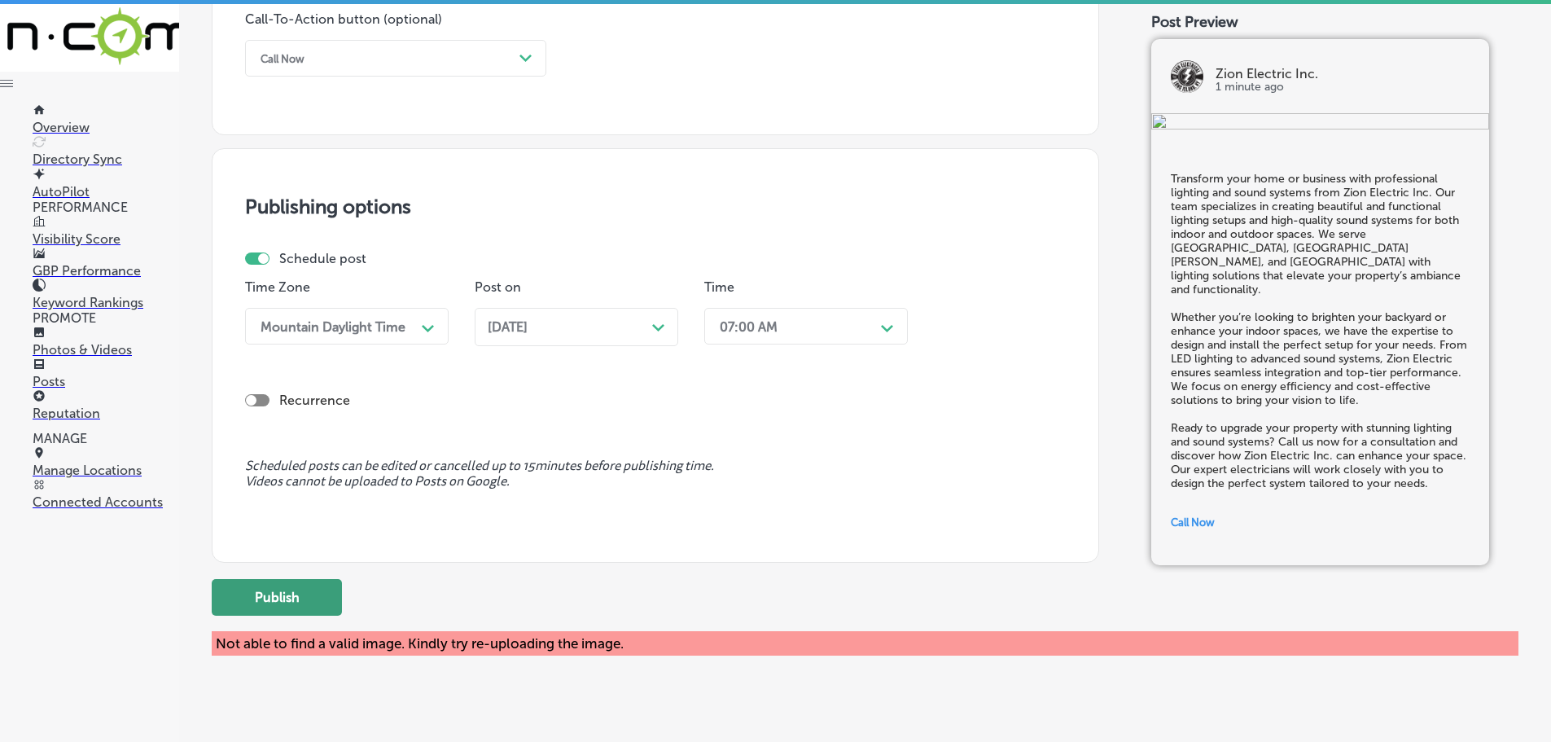
click at [295, 601] on button "Publish" at bounding box center [277, 597] width 130 height 37
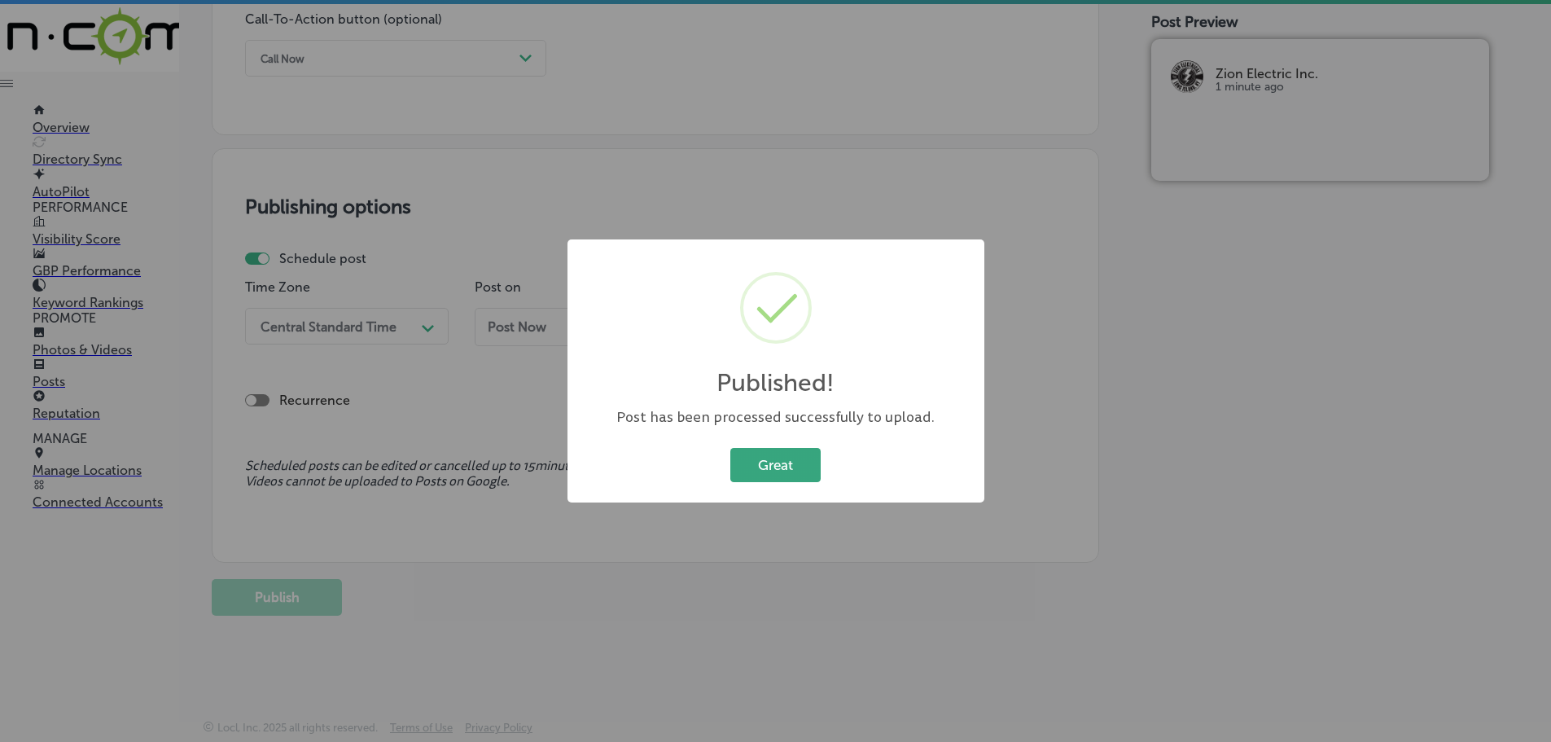
click at [787, 467] on button "Great" at bounding box center [775, 464] width 90 height 33
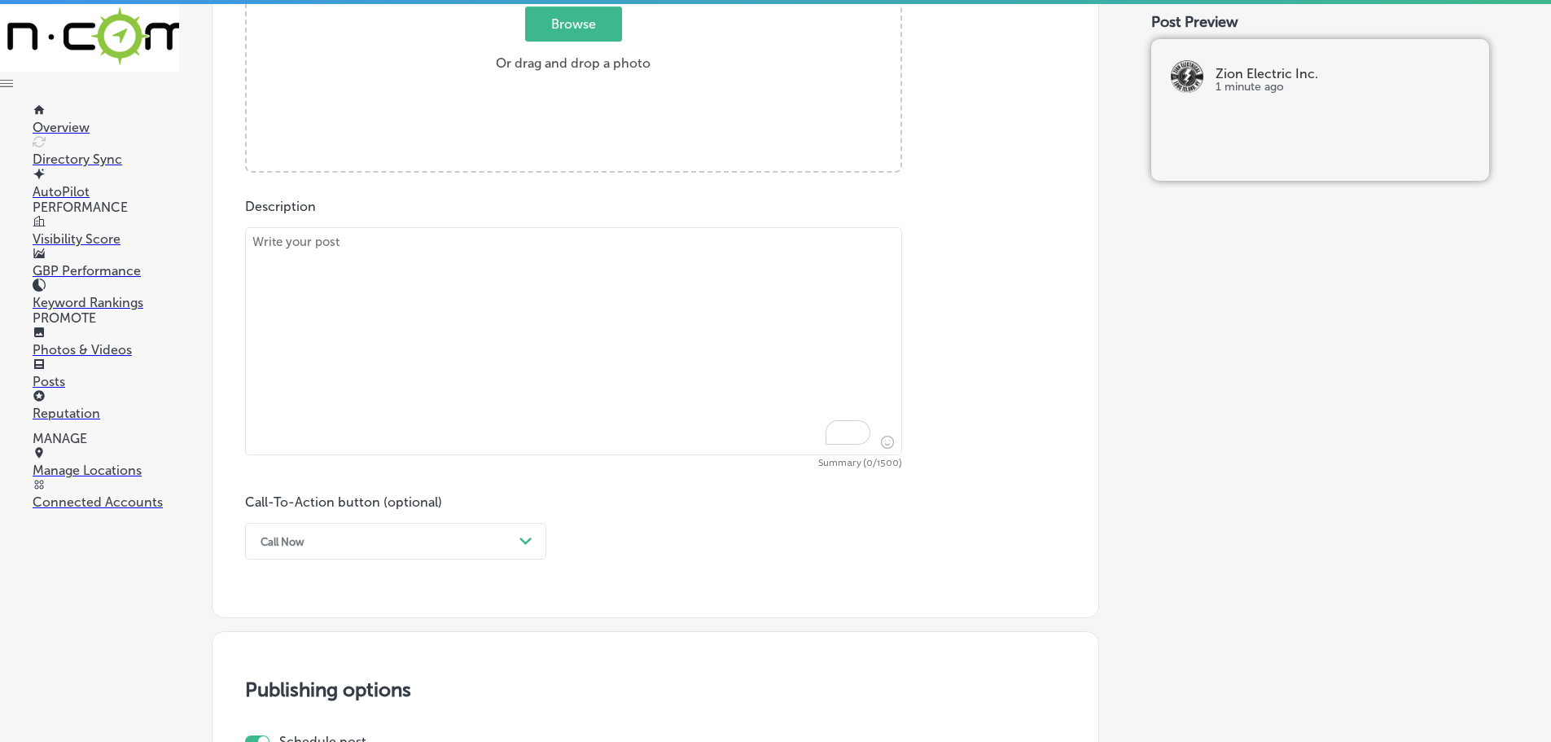
scroll to position [740, 0]
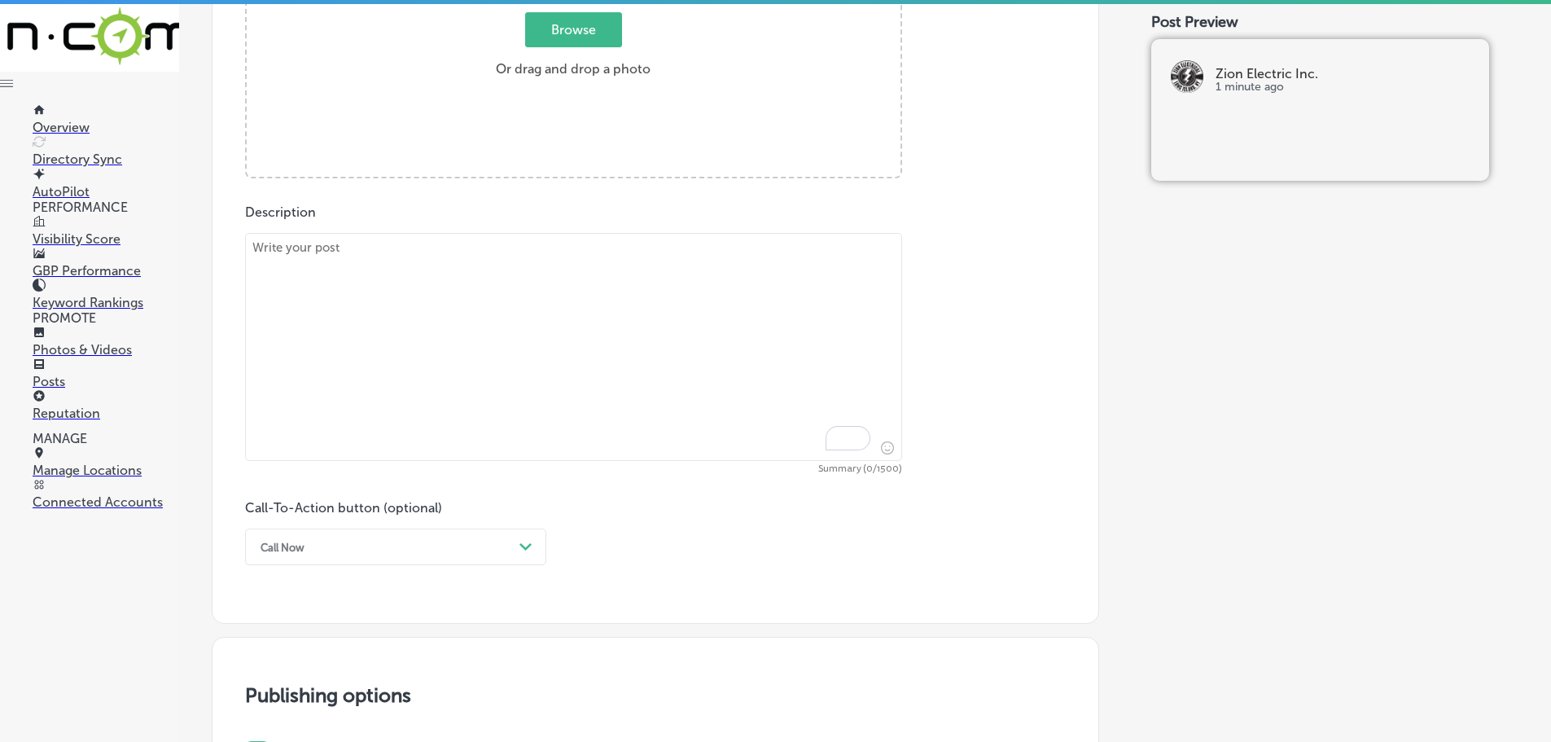
click at [486, 291] on textarea "To enrich screen reader interactions, please activate Accessibility in Grammarl…" at bounding box center [573, 347] width 657 height 228
paste textarea "Zion Electric Inc. specializes in backyard electrical installations, transformi…"
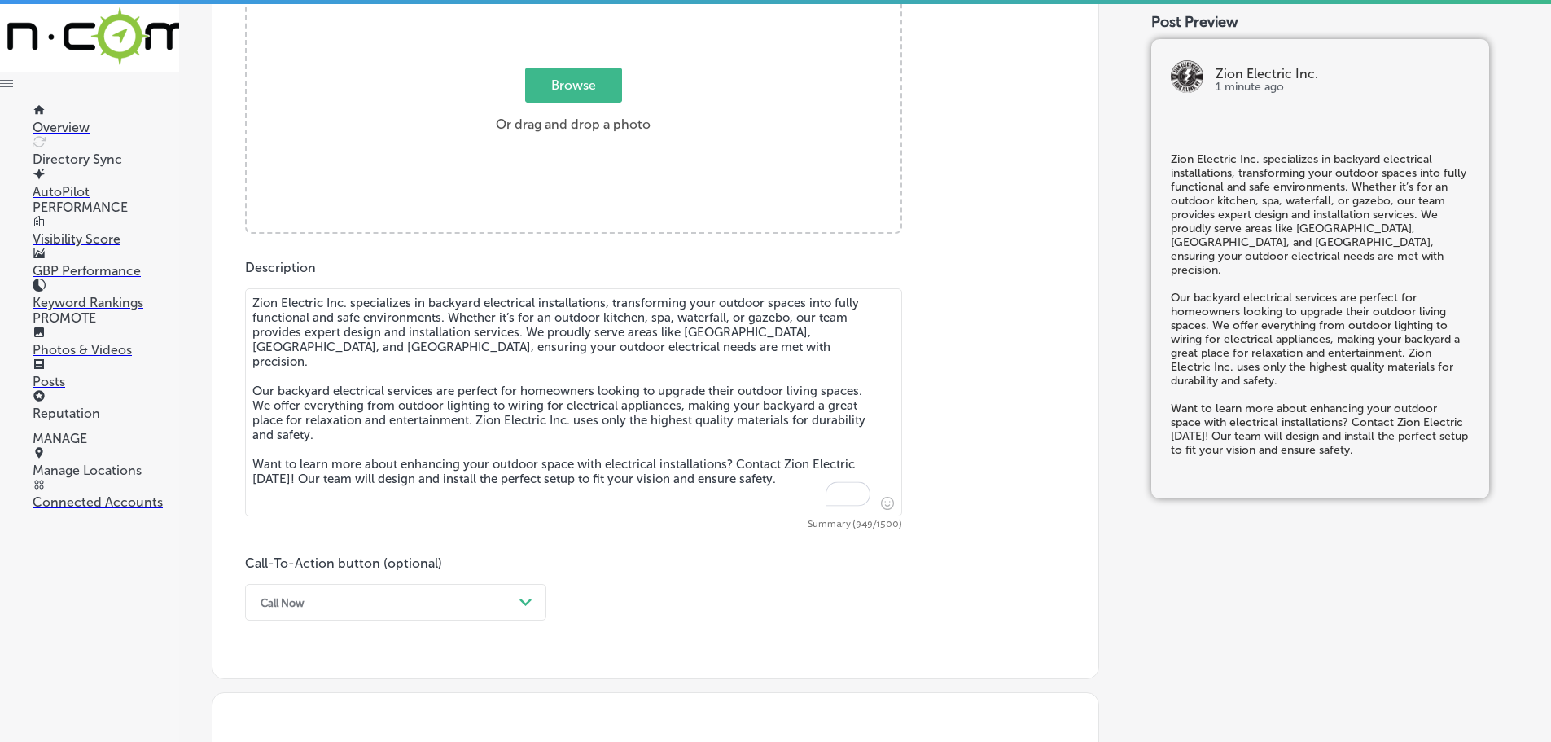
scroll to position [659, 0]
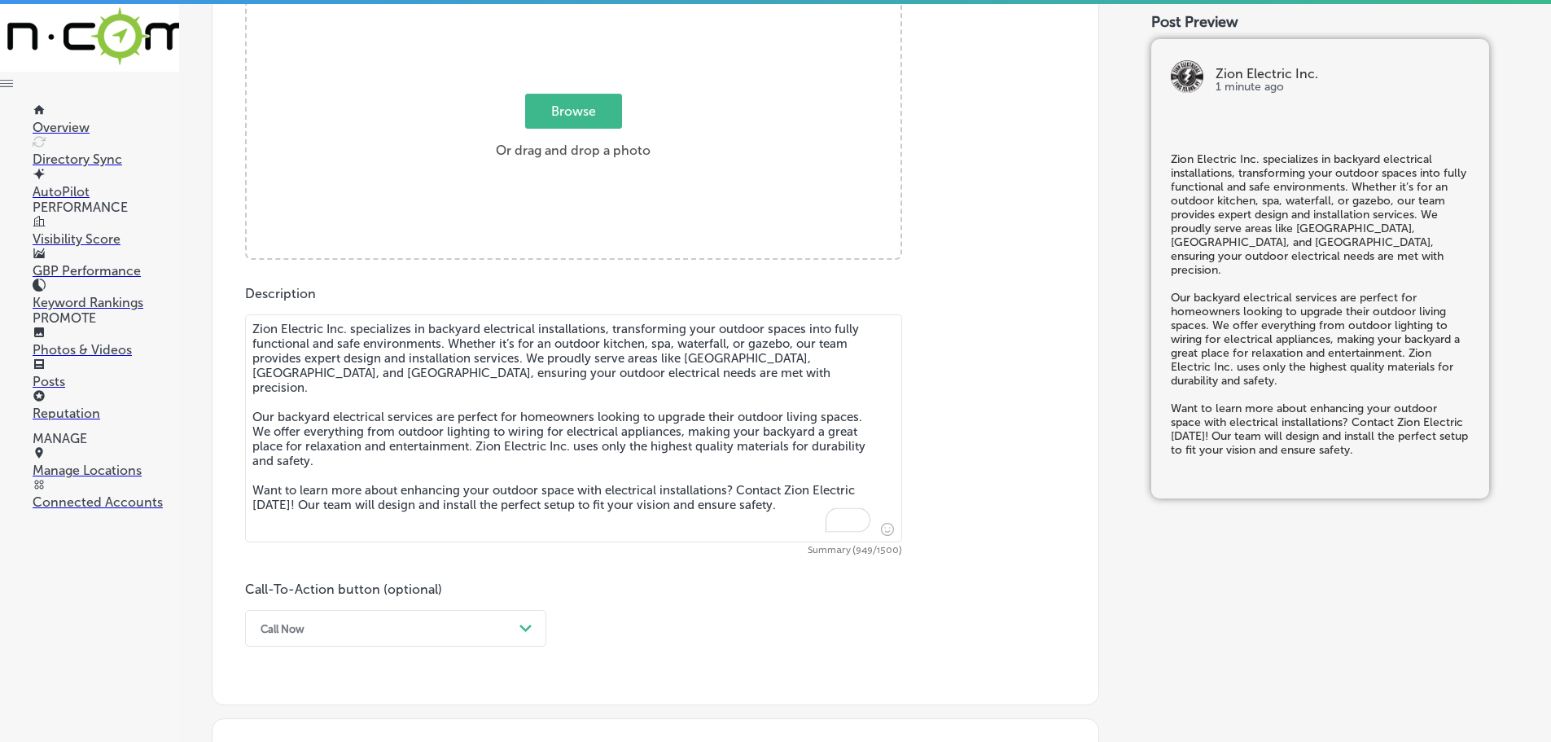
type textarea "Zion Electric Inc. specializes in backyard electrical installations, transformi…"
click at [586, 132] on label "Browse Or drag and drop a photo" at bounding box center [573, 131] width 168 height 72
click at [586, 6] on input "Browse Or drag and drop a photo" at bounding box center [574, 3] width 654 height 5
type input "C:\fakepath\Zion-5.png"
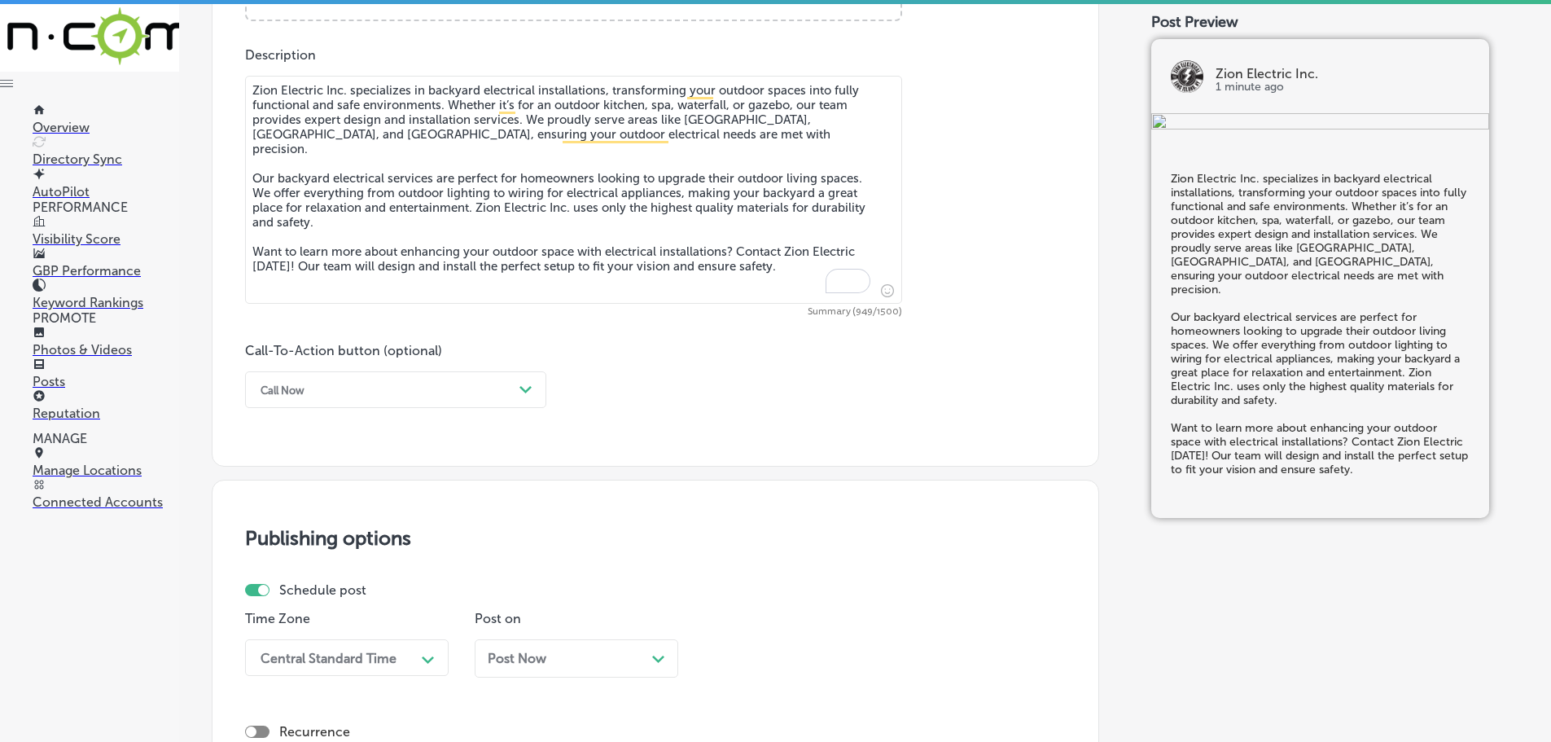
scroll to position [903, 0]
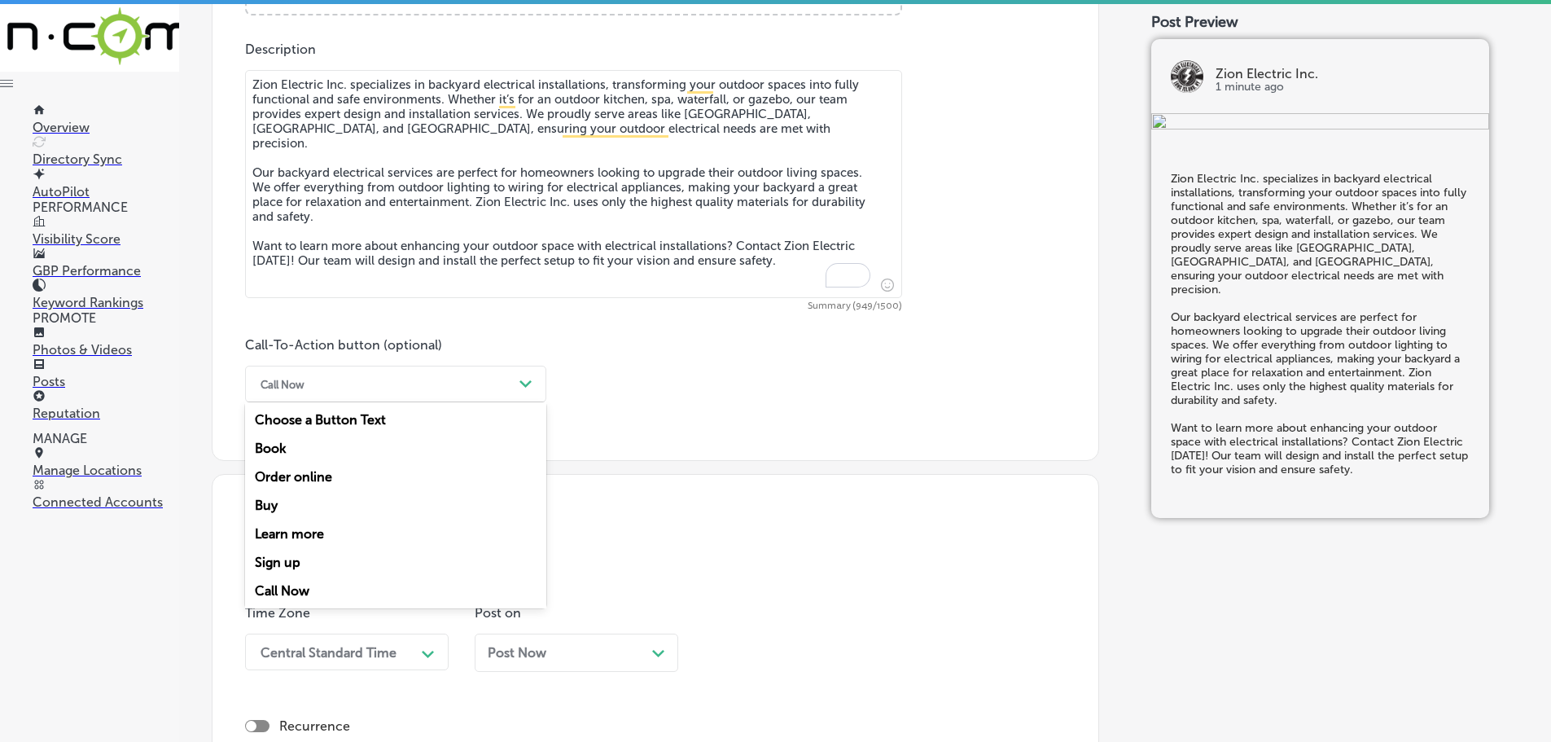
click at [511, 388] on div "Call Now" at bounding box center [382, 383] width 261 height 25
click at [303, 535] on div "Learn more" at bounding box center [395, 534] width 301 height 29
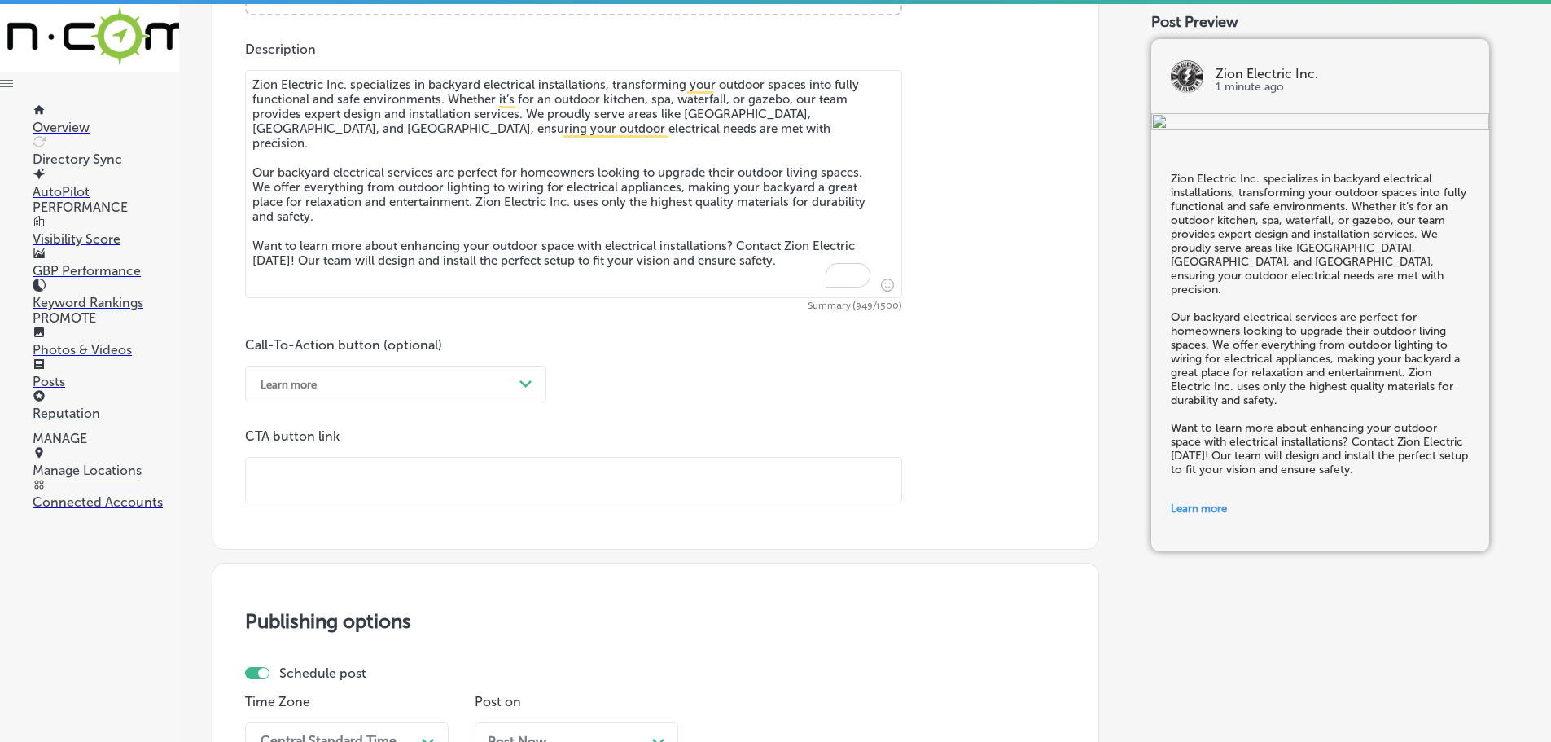
click at [352, 475] on input "text" at bounding box center [574, 480] width 656 height 45
paste input "[URL][DOMAIN_NAME]"
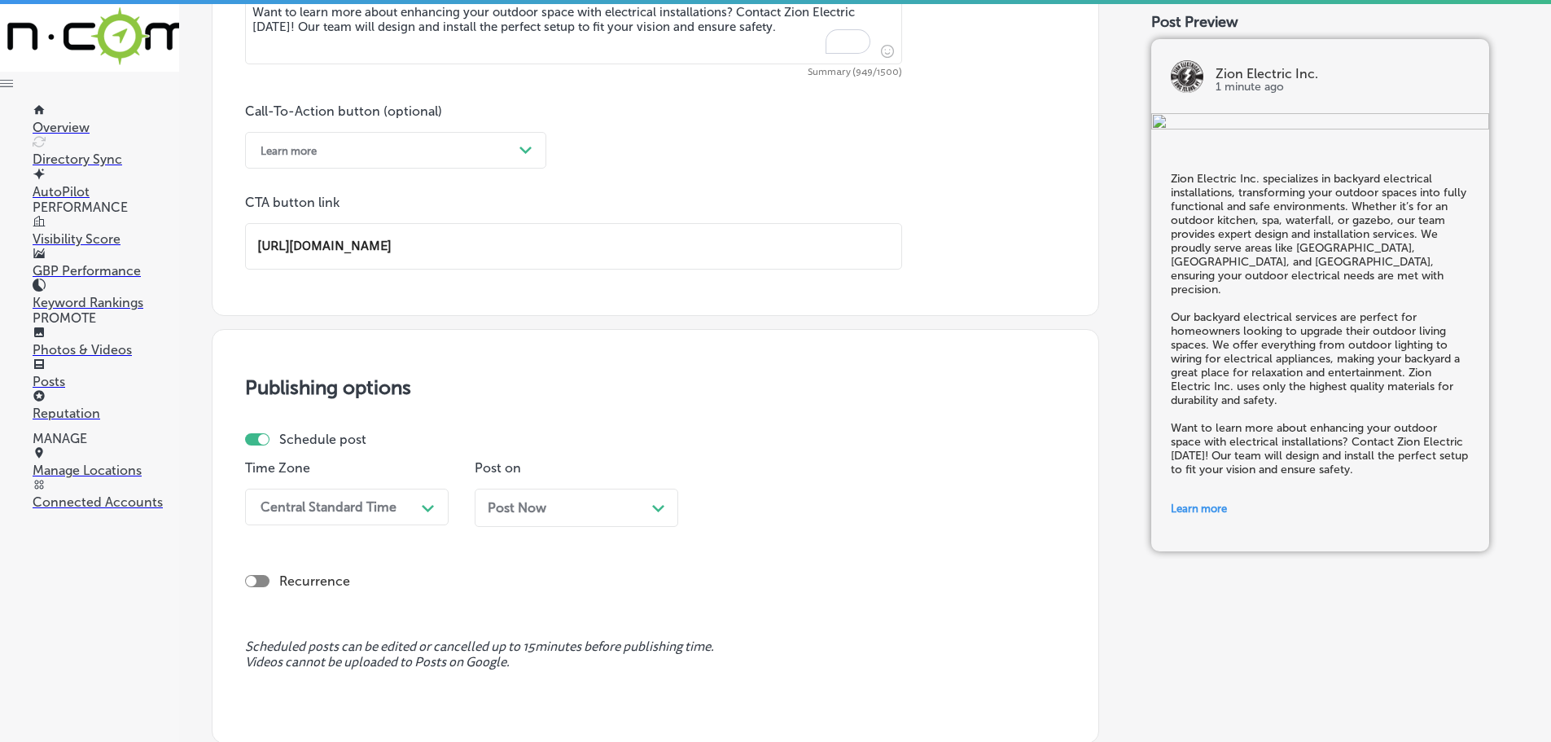
scroll to position [1147, 0]
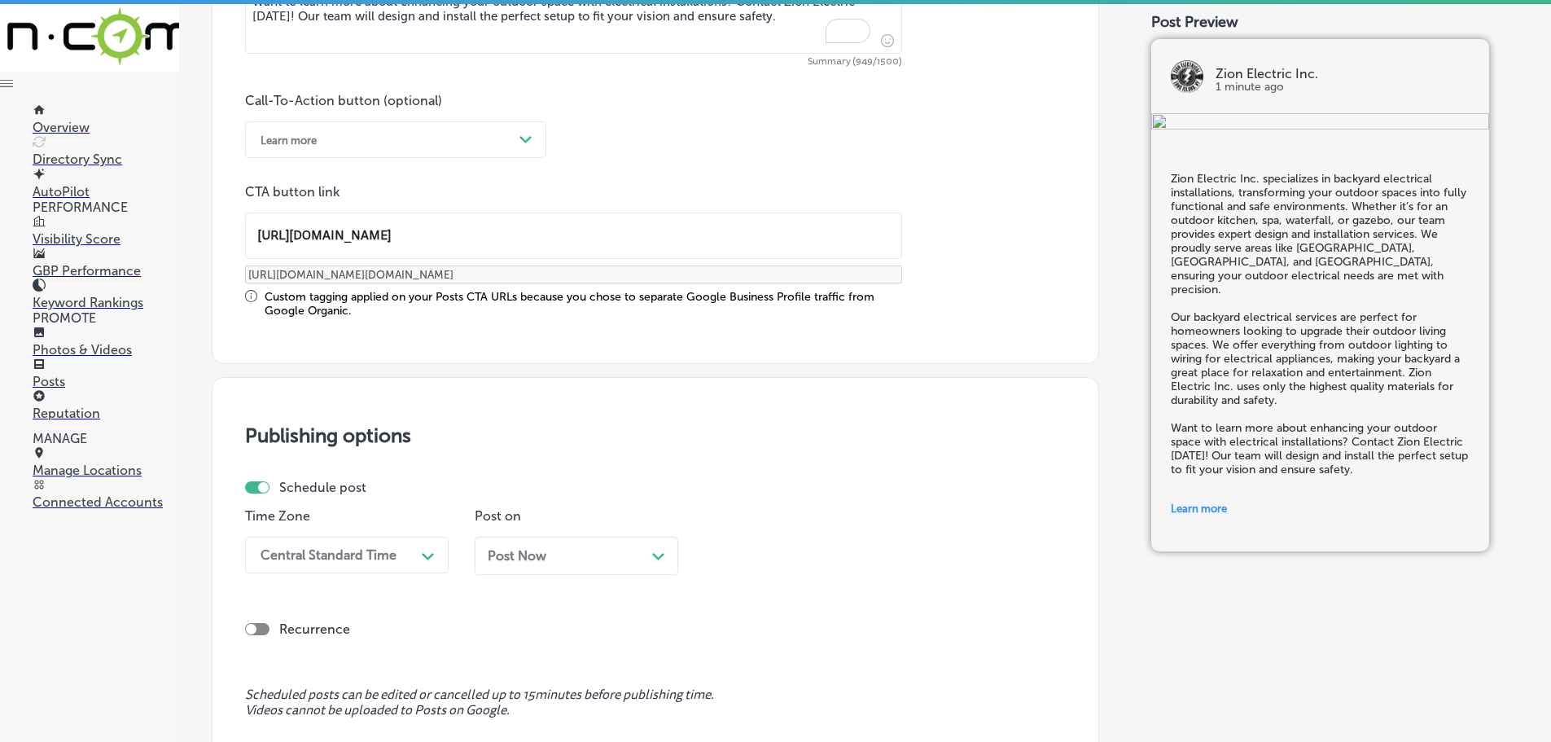
type input "[URL][DOMAIN_NAME]"
click at [379, 497] on div "Schedule post Time Zone Central Standard Time Path Created with Sketch. Post on…" at bounding box center [649, 533] width 808 height 107
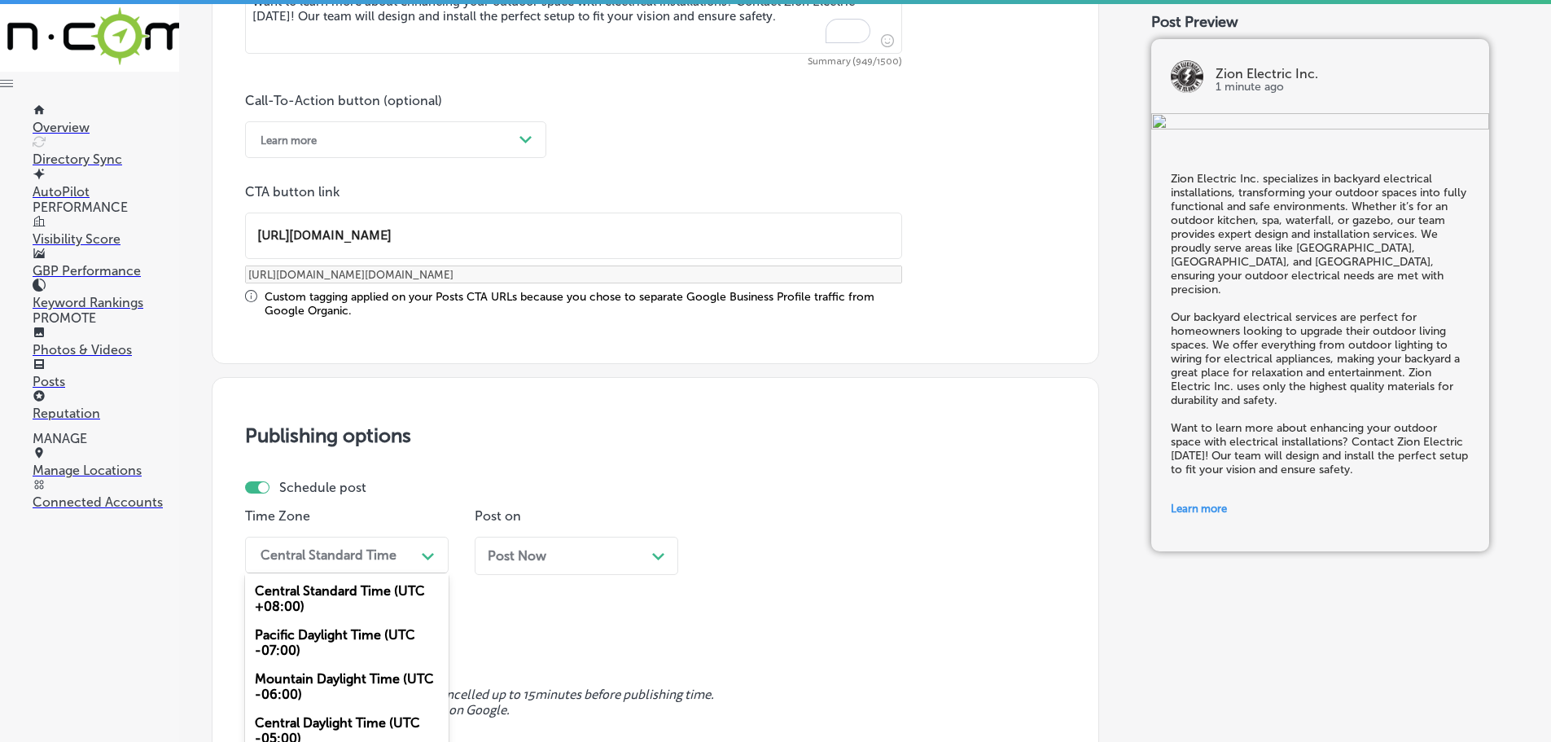
click at [417, 546] on div "option Mountain Daylight Time (UTC -06:00), selected. option Pacific Daylight T…" at bounding box center [347, 555] width 204 height 37
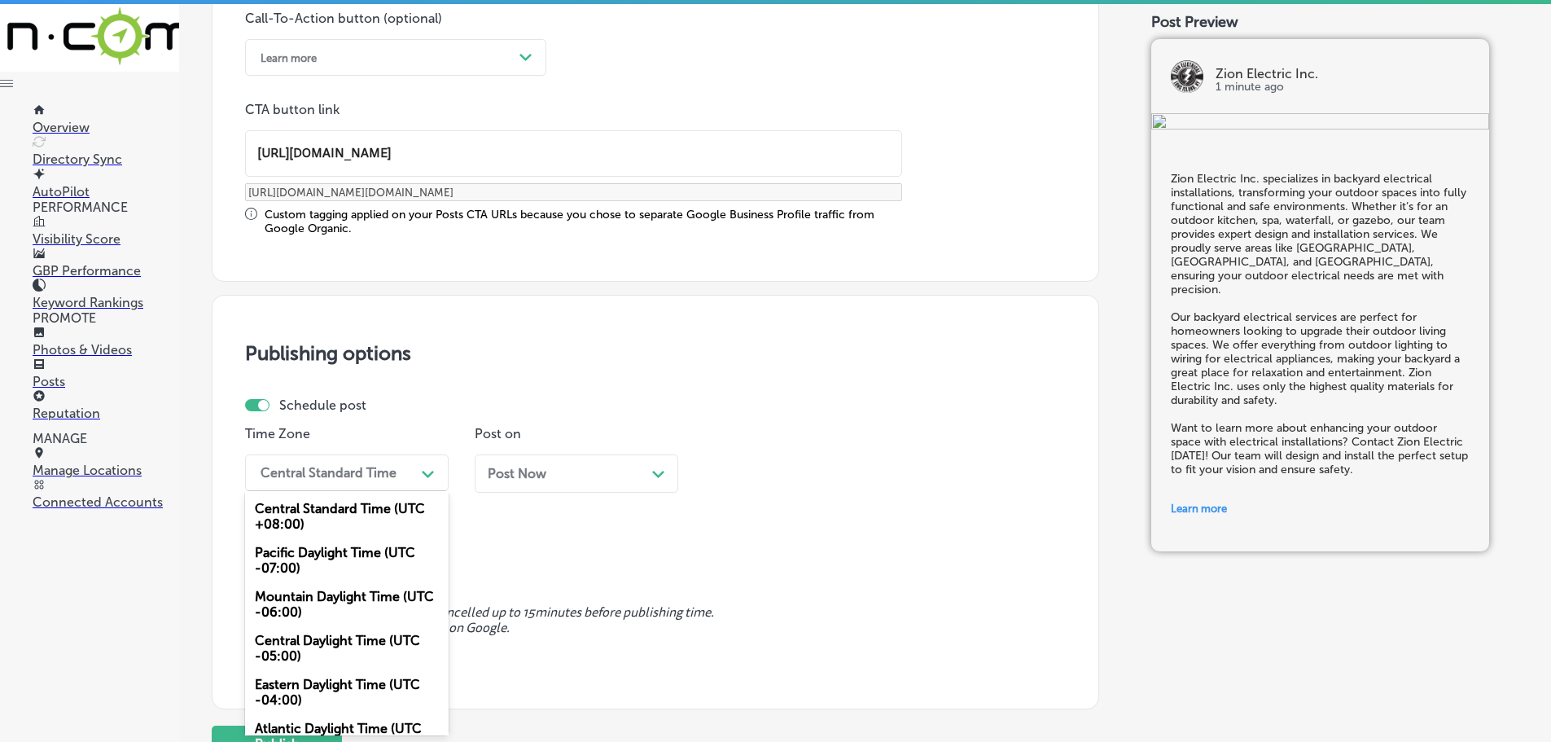
click at [322, 598] on div "Mountain Daylight Time (UTC -06:00)" at bounding box center [347, 604] width 204 height 44
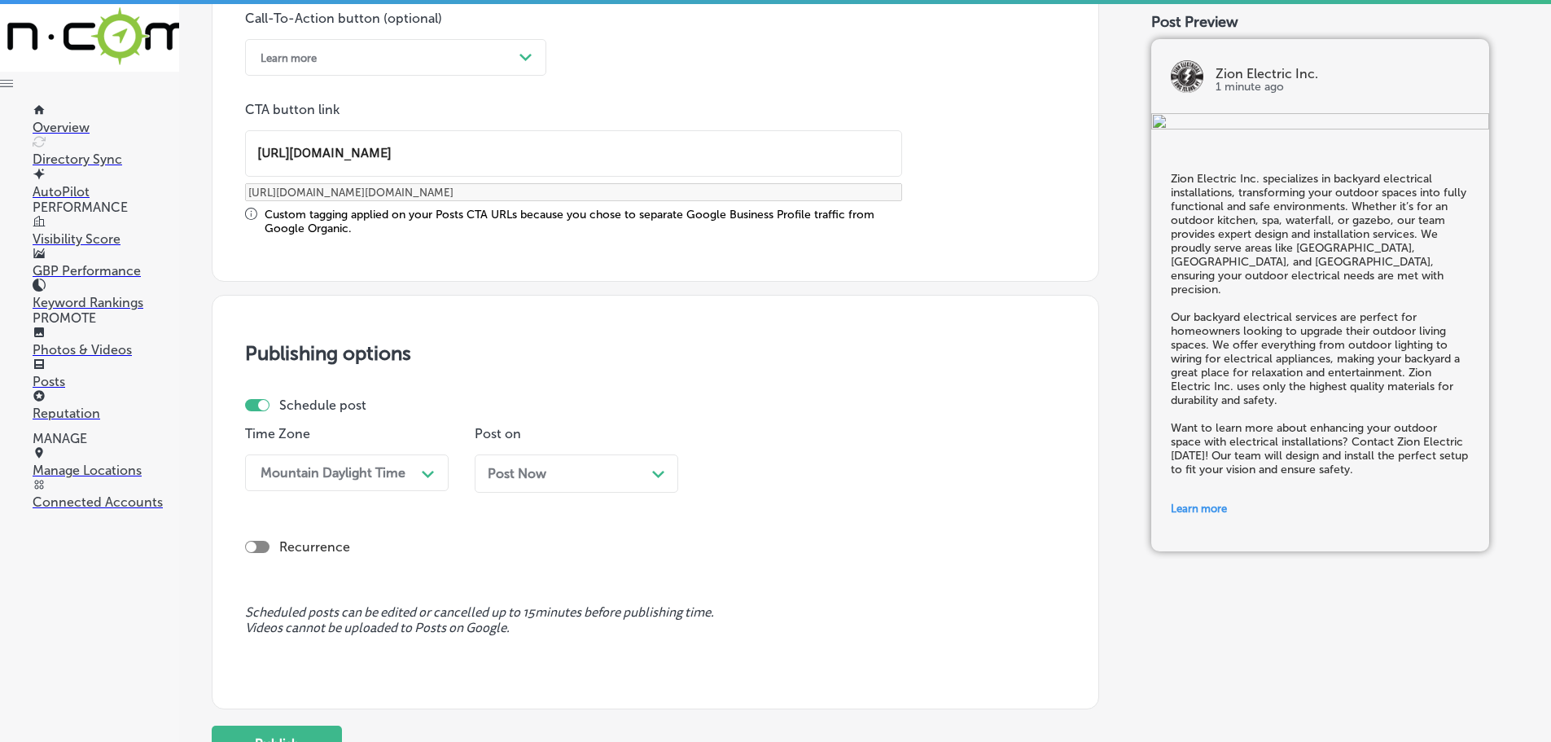
click at [674, 473] on div "Post Now Path Created with Sketch." at bounding box center [577, 473] width 204 height 38
click at [875, 474] on div "Path Created with Sketch." at bounding box center [888, 472] width 26 height 26
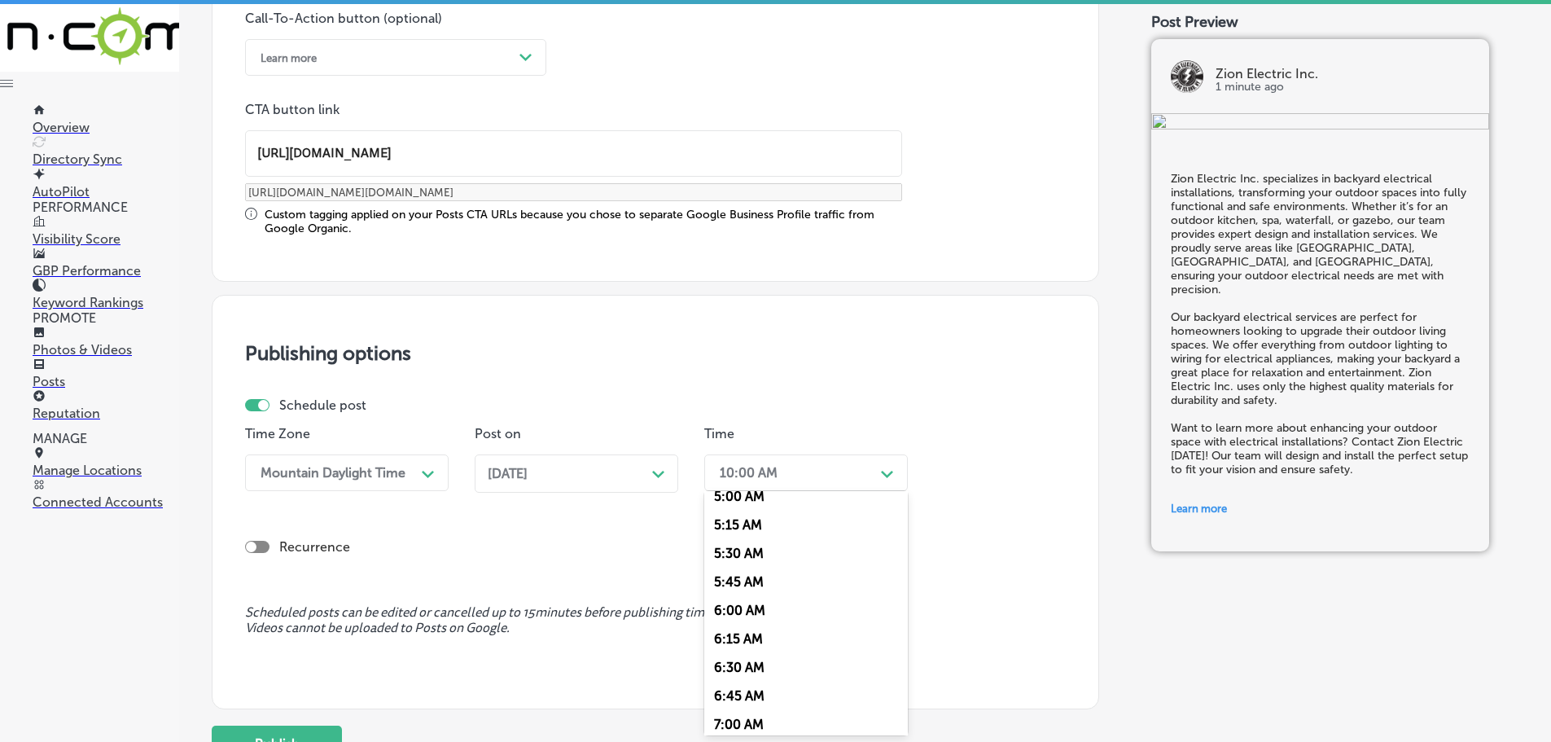
scroll to position [651, 0]
click at [753, 650] on div "7:00 AM" at bounding box center [806, 655] width 204 height 29
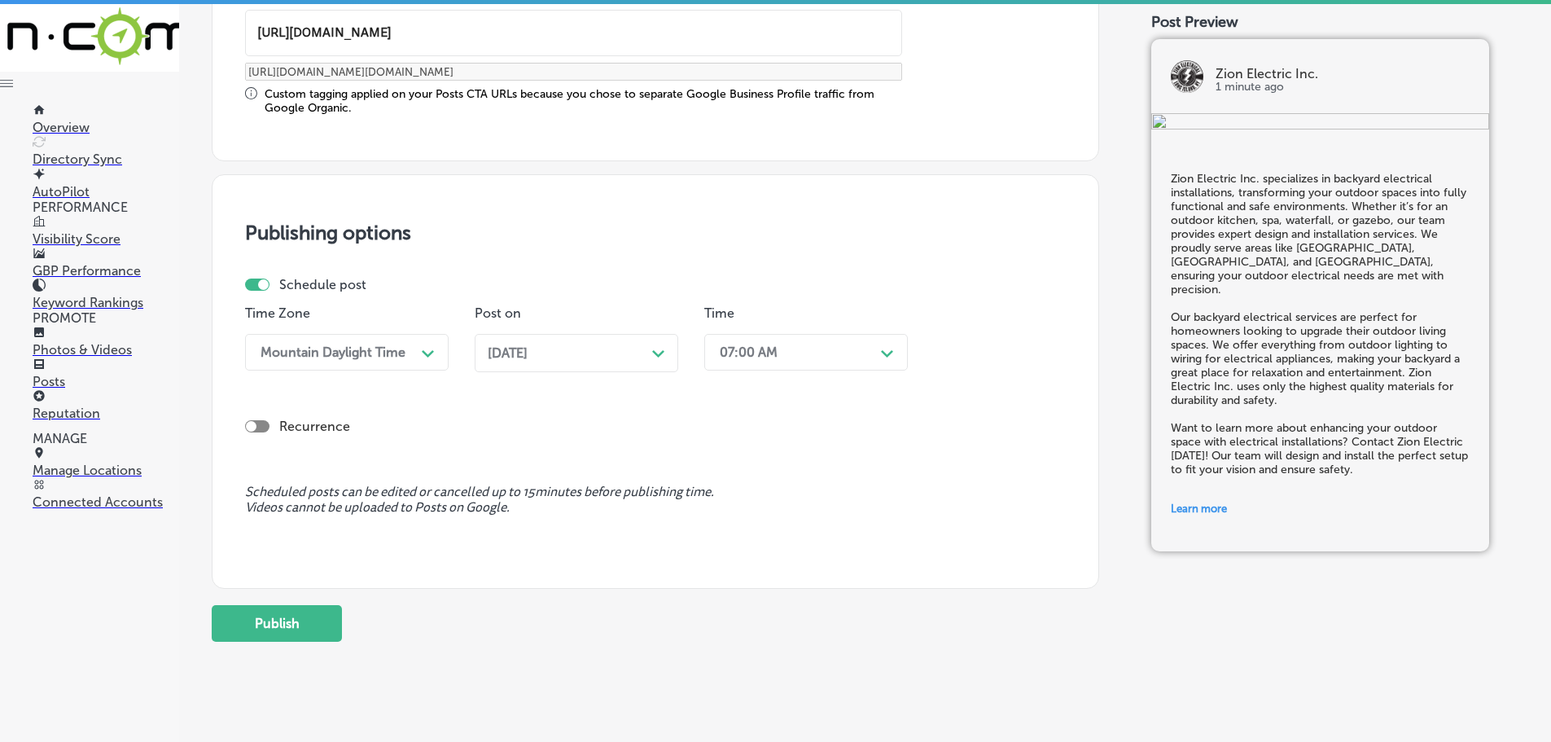
scroll to position [1376, 0]
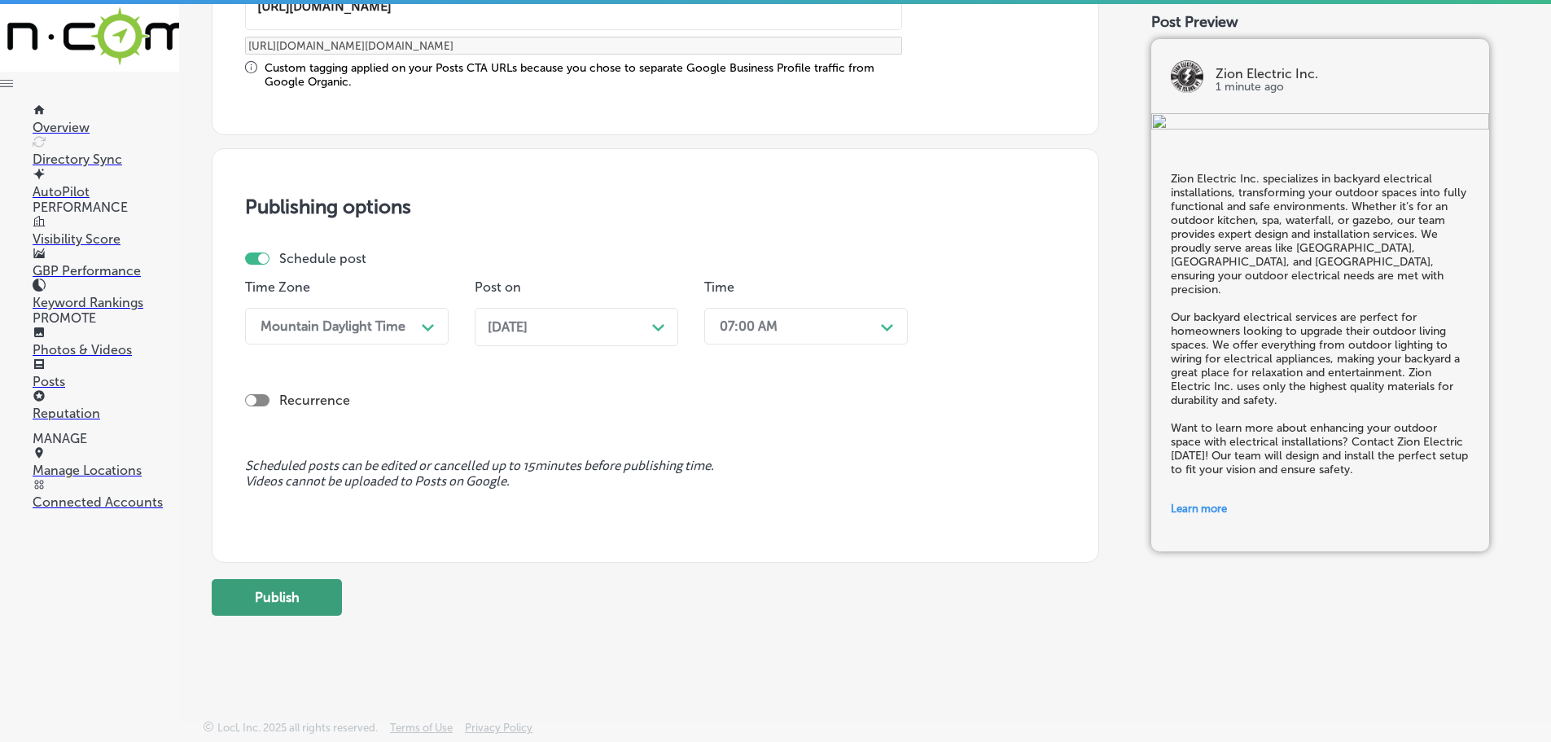
click at [308, 597] on button "Publish" at bounding box center [277, 597] width 130 height 37
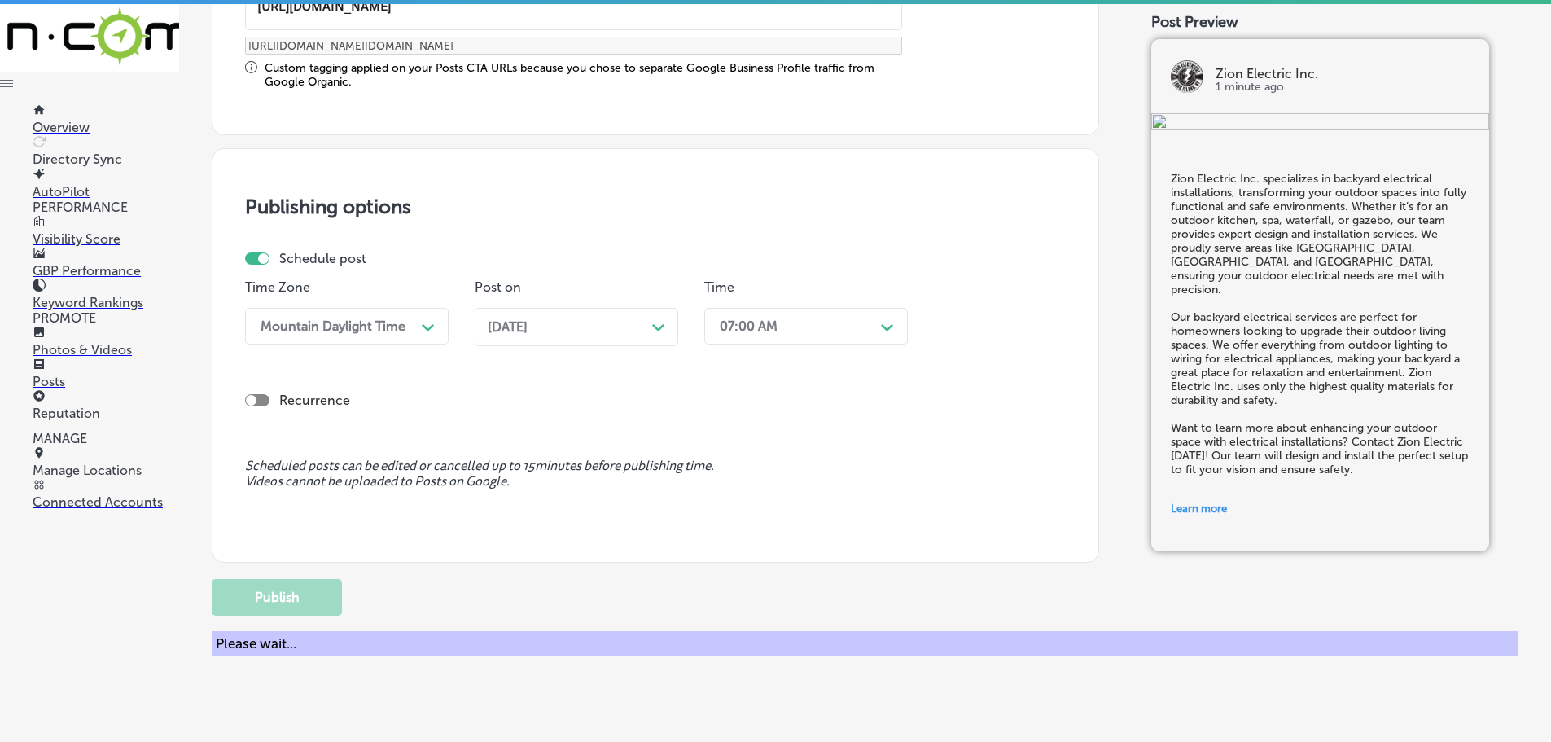
scroll to position [1229, 0]
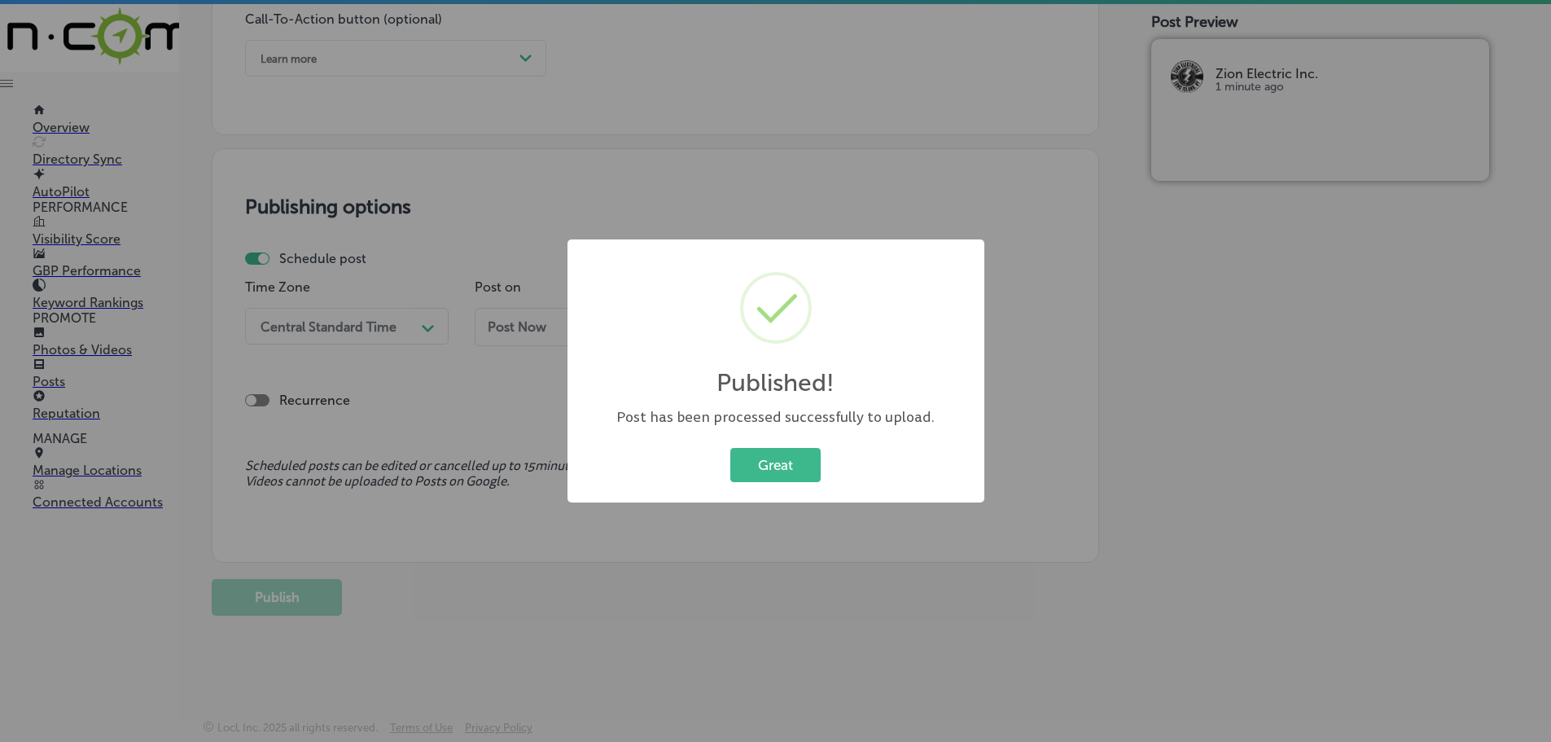
click at [791, 463] on button "Great" at bounding box center [775, 464] width 90 height 33
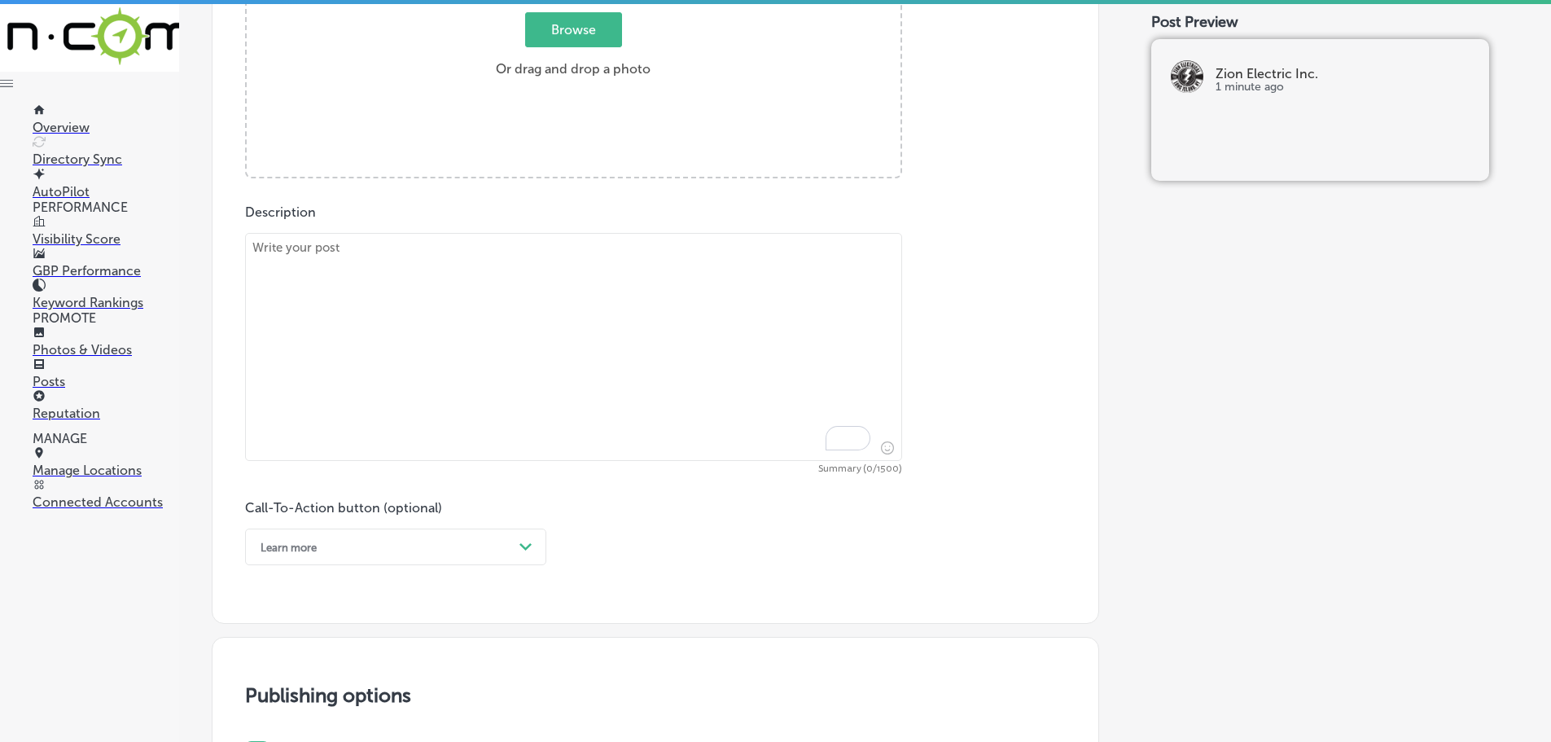
scroll to position [577, 0]
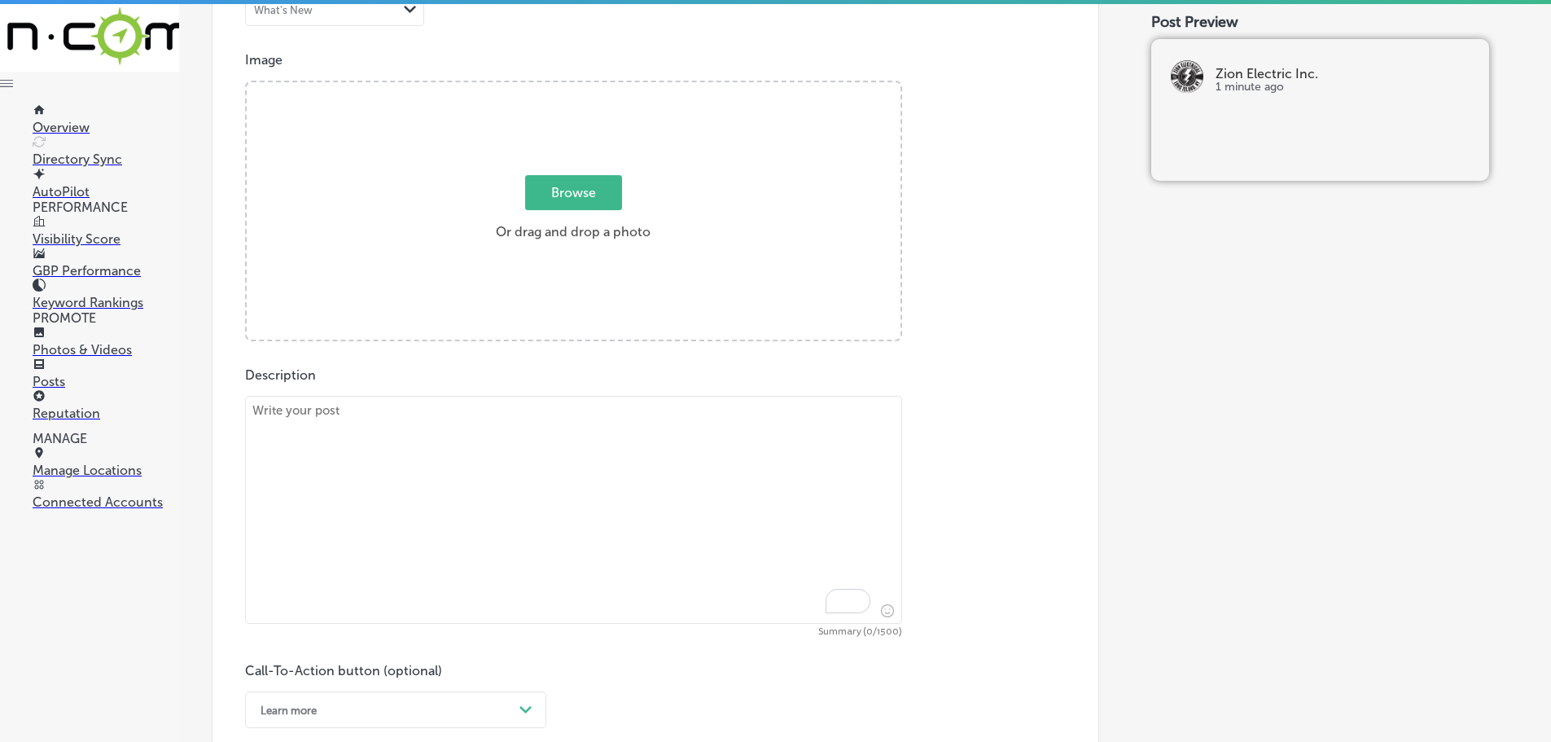
click at [414, 441] on textarea "To enrich screen reader interactions, please activate Accessibility in Grammarl…" at bounding box center [573, 510] width 657 height 228
paste textarea "Zion Electric Inc. is proud to be Lutron certified, offering smart home automat…"
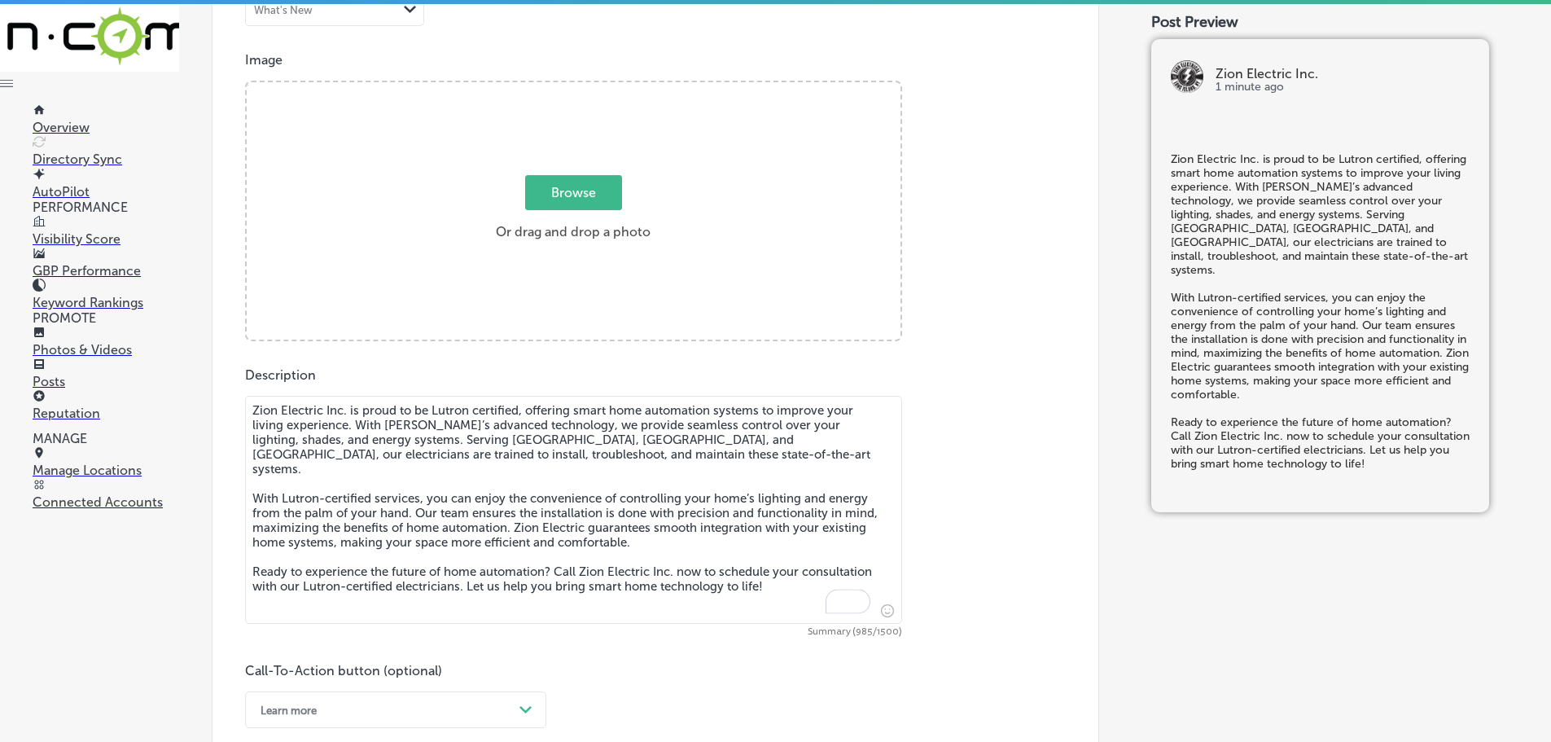
type textarea "Zion Electric Inc. is proud to be Lutron certified, offering smart home automat…"
click at [572, 192] on span "Browse" at bounding box center [573, 192] width 97 height 35
click at [572, 87] on input "Browse Or drag and drop a photo" at bounding box center [574, 84] width 654 height 5
type input "C:\fakepath\Zion-6.png"
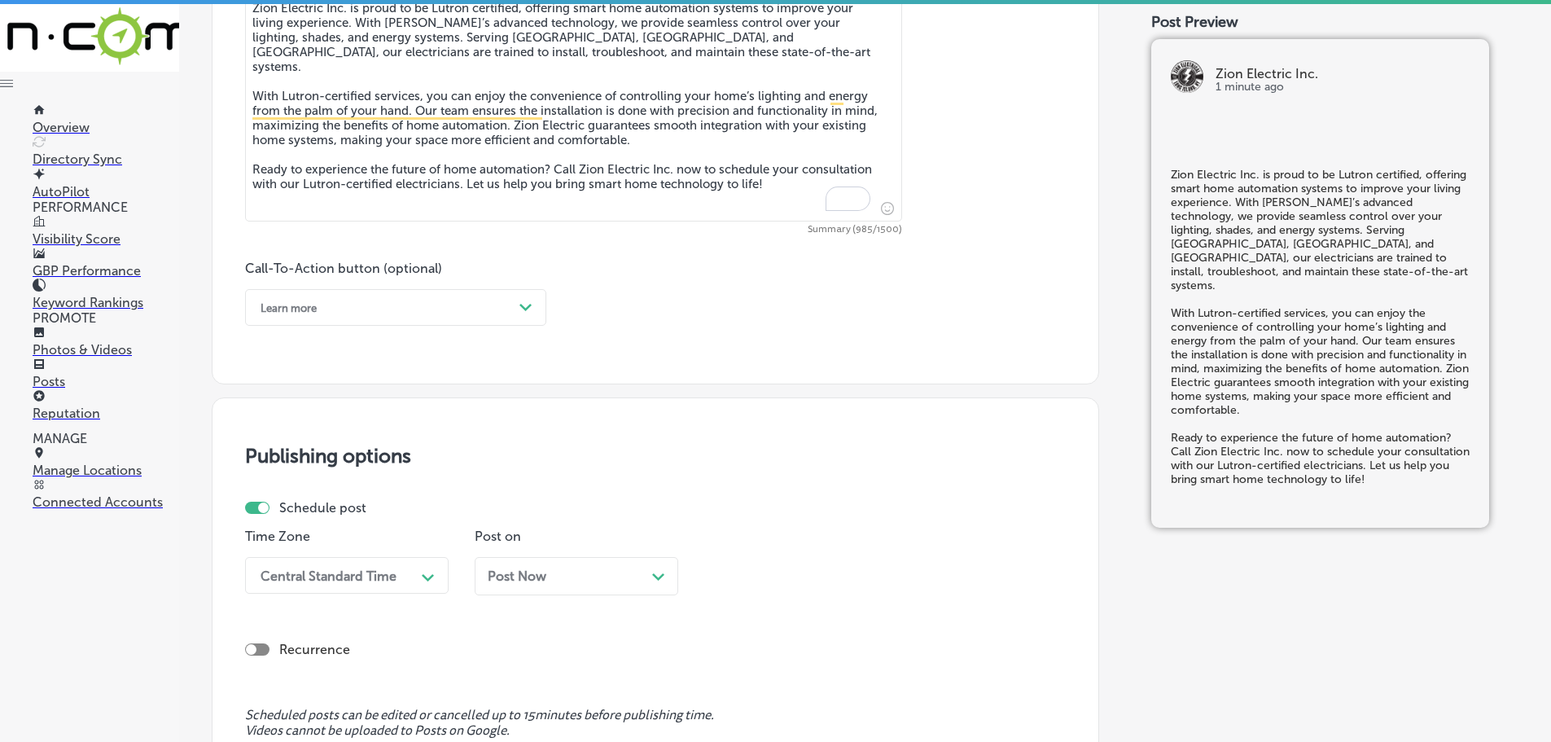
scroll to position [985, 0]
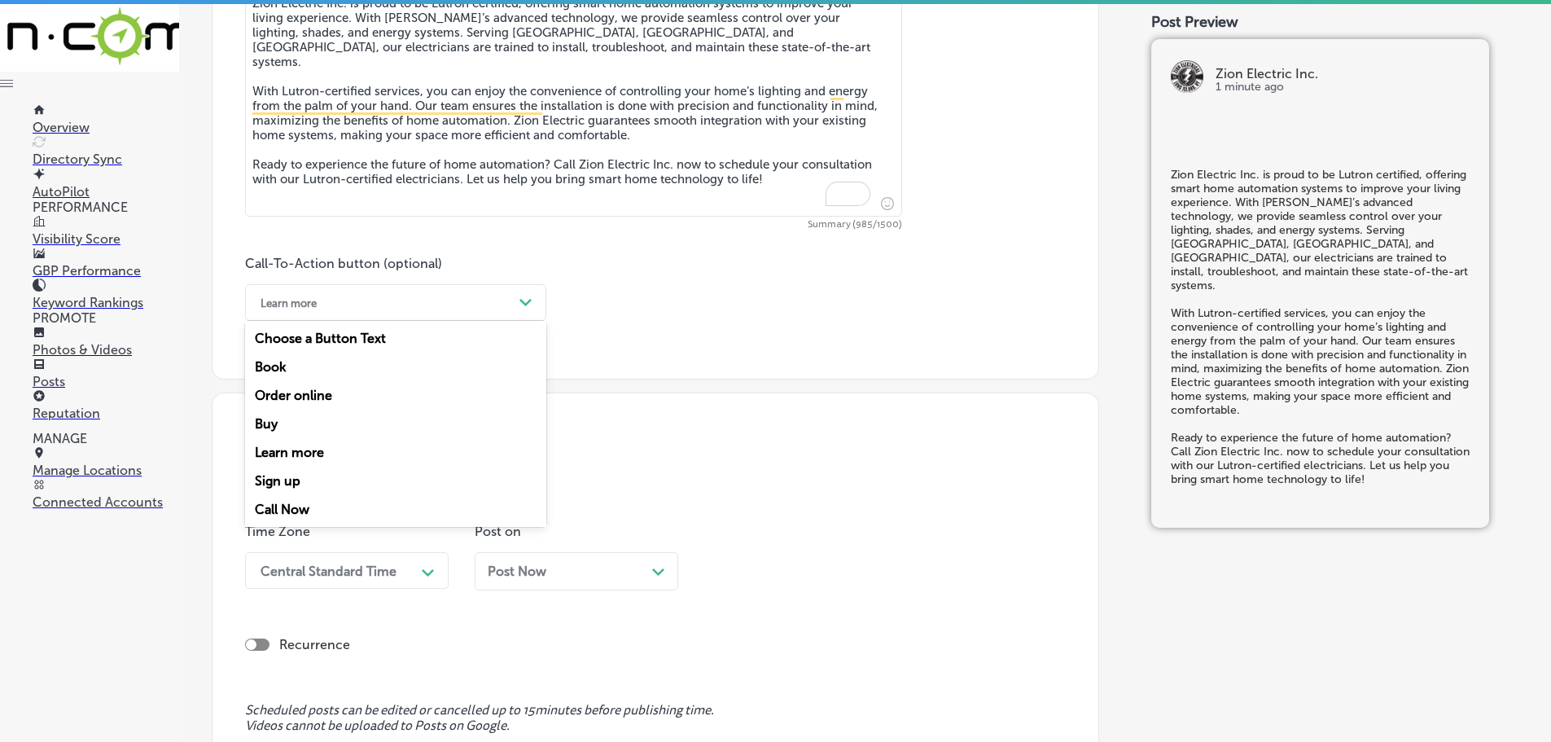
click at [530, 313] on div "Path Created with Sketch." at bounding box center [526, 303] width 26 height 26
click at [300, 502] on div "Call Now" at bounding box center [395, 509] width 301 height 29
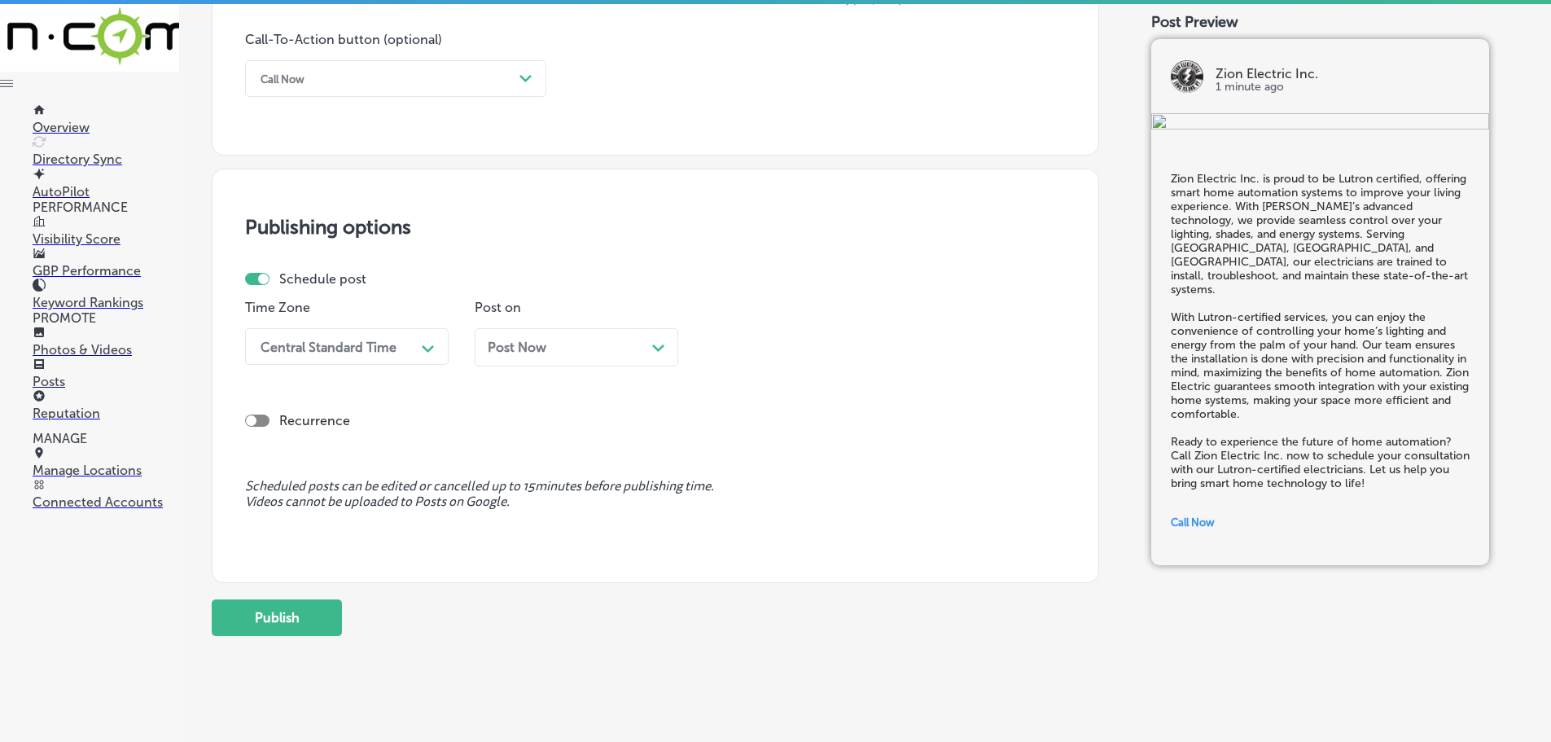
scroll to position [1229, 0]
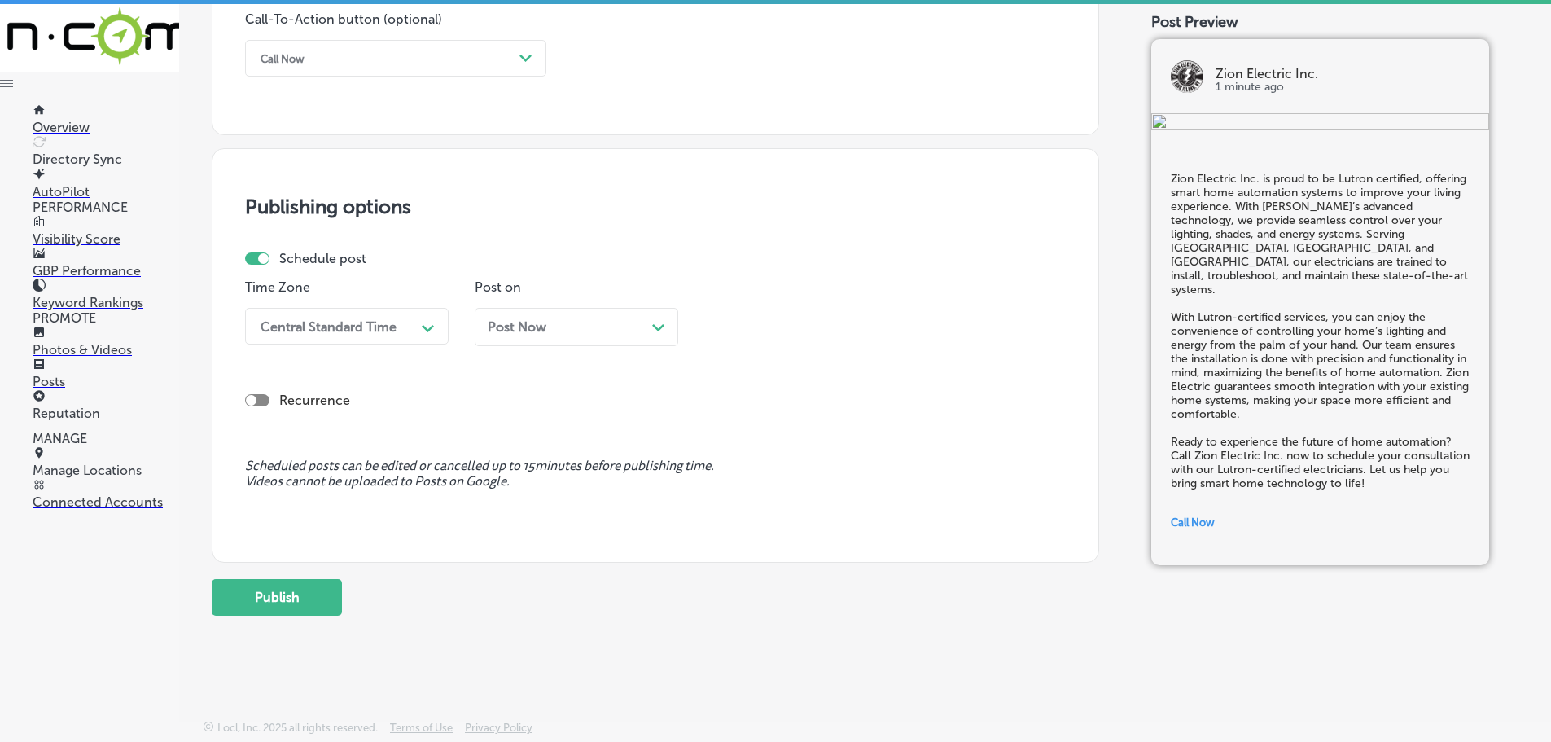
click at [413, 326] on div "Central Standard Time" at bounding box center [333, 326] width 163 height 29
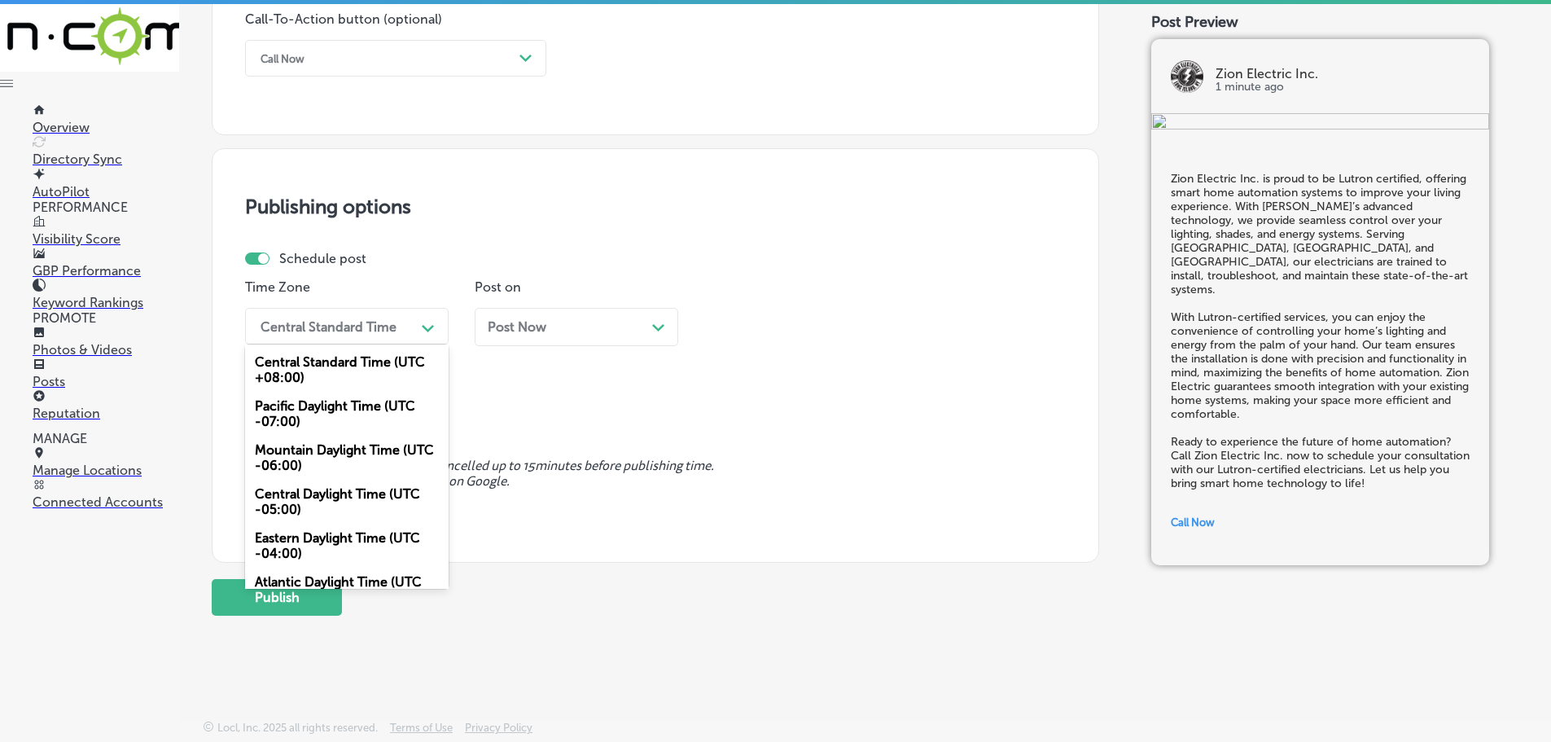
click at [350, 453] on div "Mountain Daylight Time (UTC -06:00)" at bounding box center [347, 458] width 204 height 44
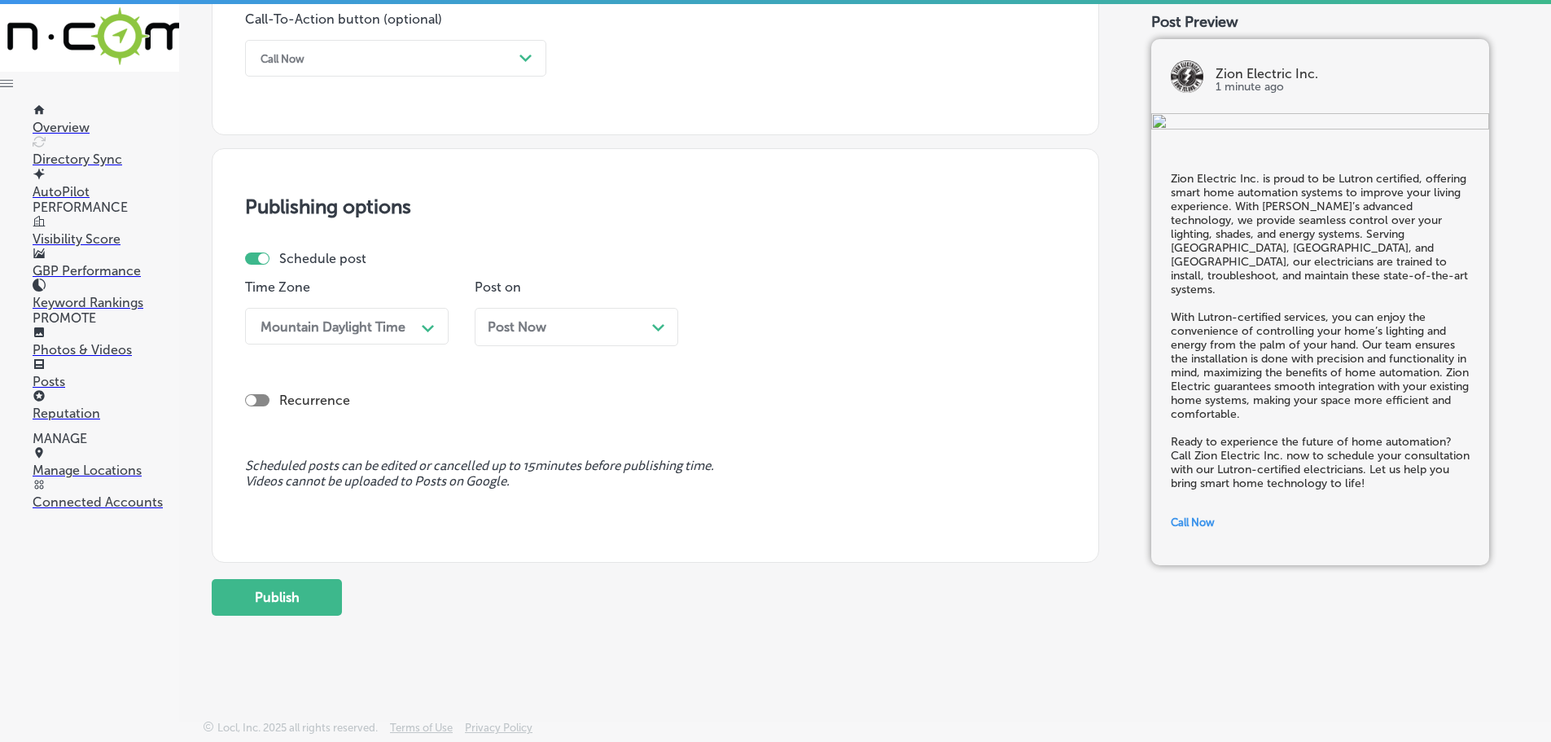
click at [658, 320] on div "Path Created with Sketch." at bounding box center [658, 325] width 13 height 13
click at [868, 327] on div "10:00 AM" at bounding box center [793, 326] width 163 height 29
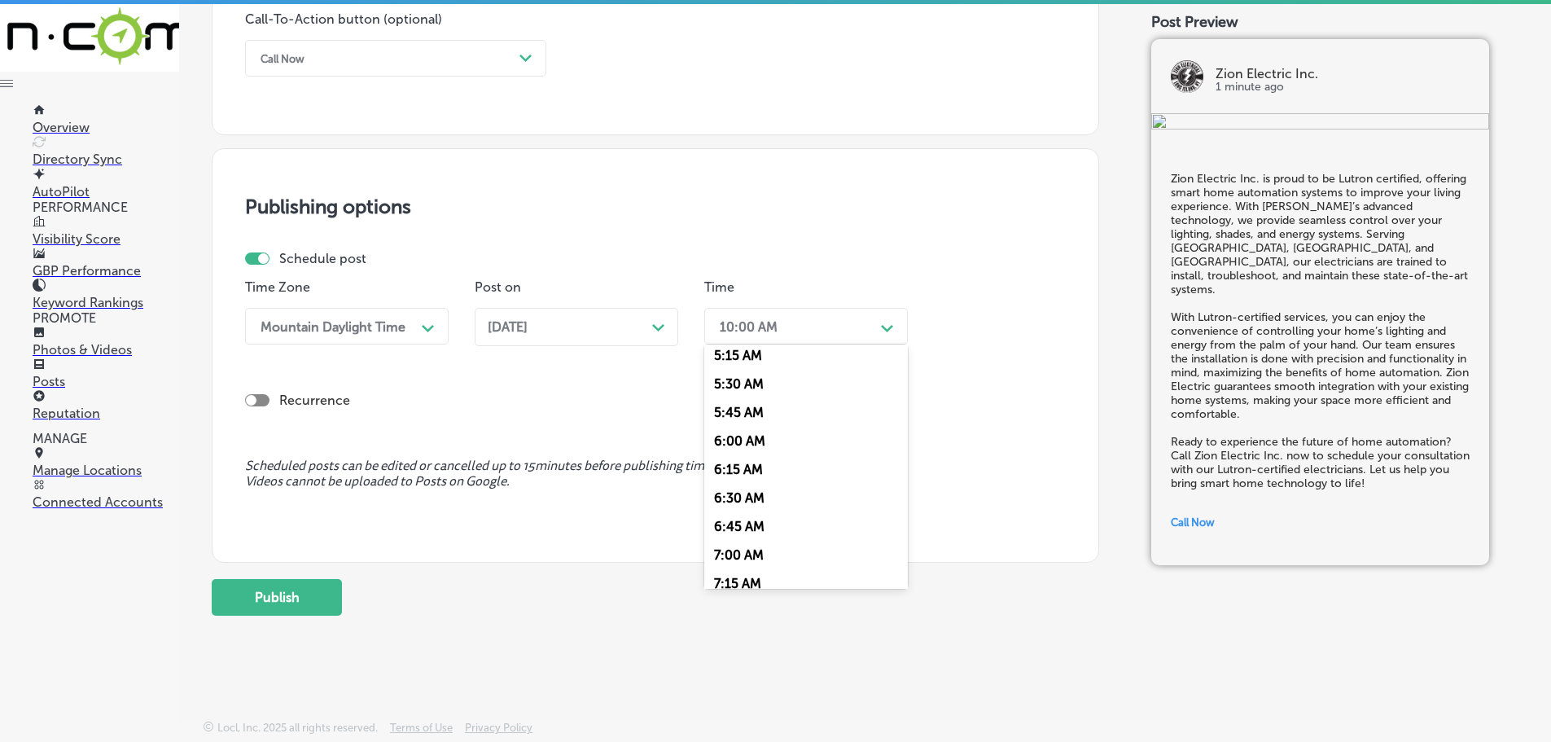
scroll to position [651, 0]
click at [728, 500] on div "7:00 AM" at bounding box center [806, 508] width 204 height 29
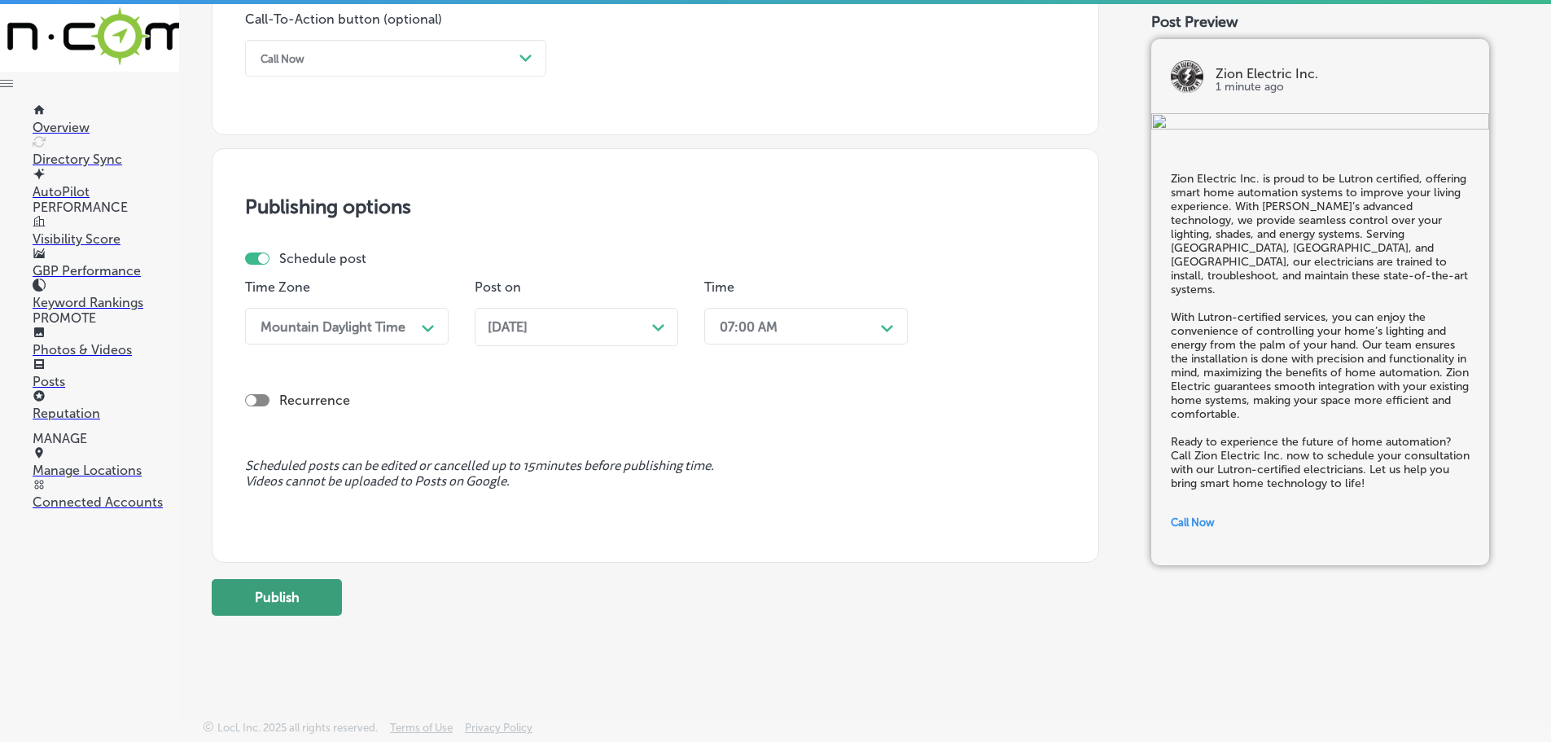
click at [313, 608] on button "Publish" at bounding box center [277, 597] width 130 height 37
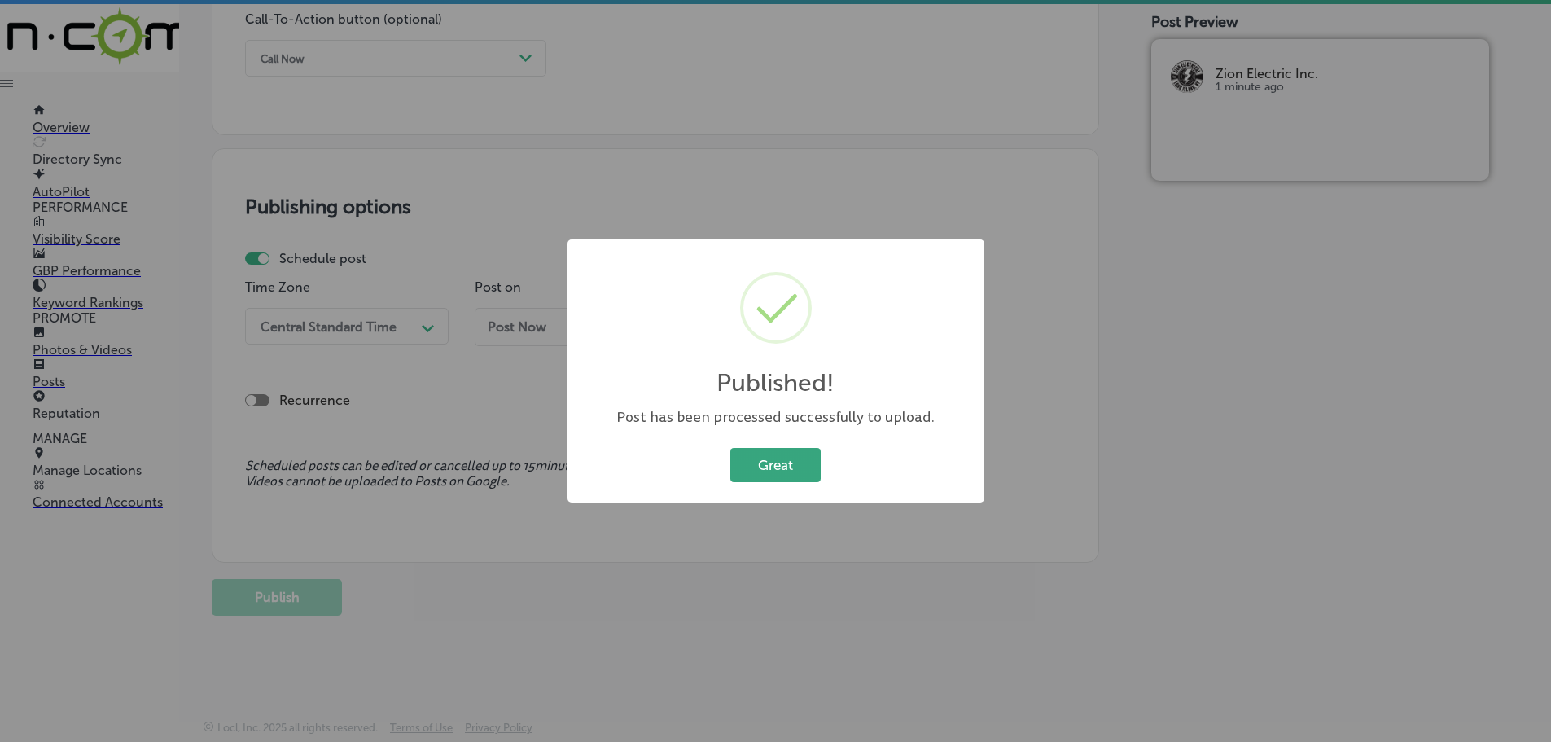
click at [783, 466] on button "Great" at bounding box center [775, 464] width 90 height 33
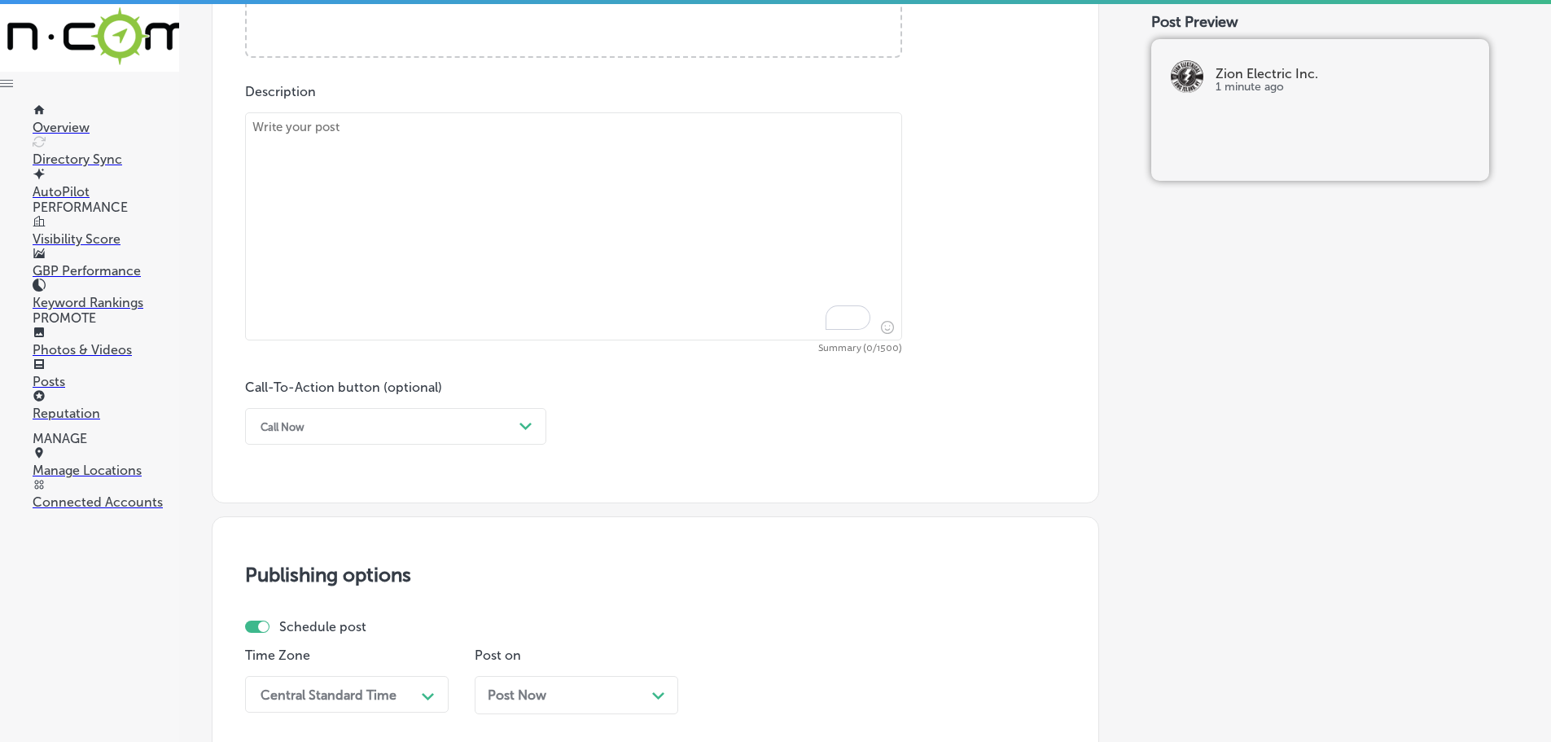
scroll to position [822, 0]
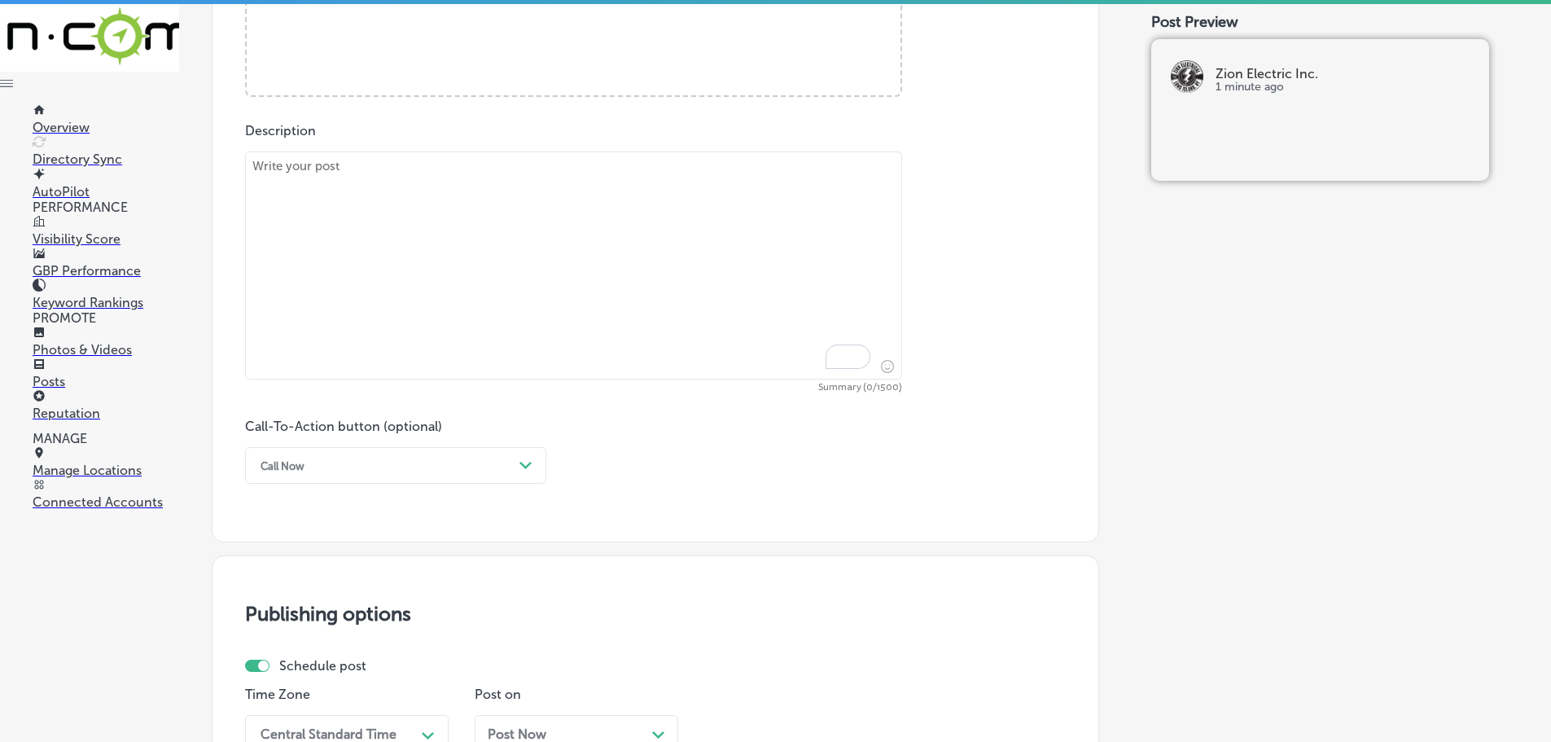
click at [382, 184] on textarea "To enrich screen reader interactions, please activate Accessibility in Grammarl…" at bounding box center [573, 265] width 657 height 228
paste textarea "Zion Electric Inc. provides reliable 24/7 emergency electrical services to keep…"
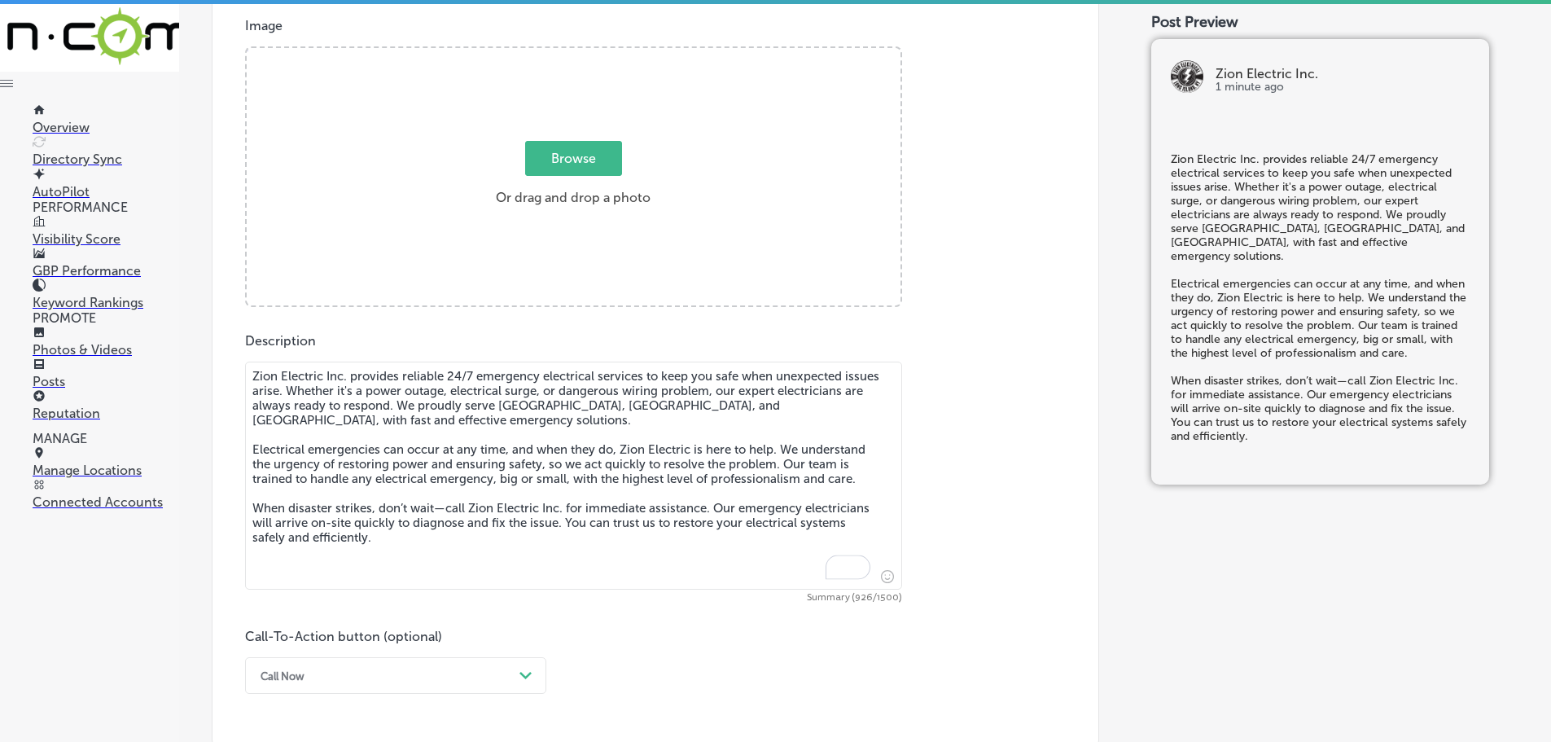
scroll to position [577, 0]
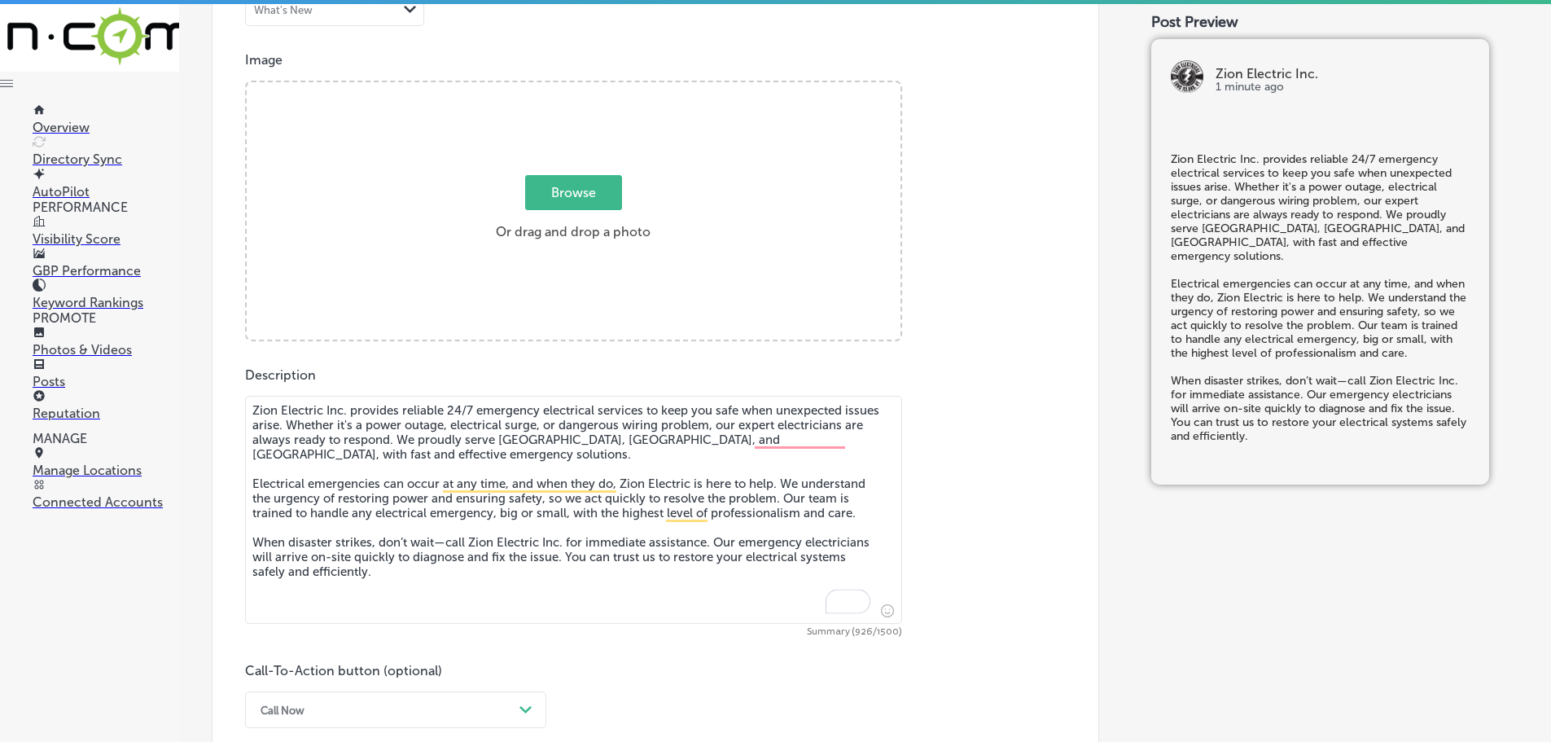
type textarea "Zion Electric Inc. provides reliable 24/7 emergency electrical services to keep…"
click at [552, 193] on span "Browse" at bounding box center [573, 192] width 97 height 35
click at [552, 87] on input "Browse Or drag and drop a photo" at bounding box center [574, 84] width 654 height 5
type input "C:\fakepath\Zion-2 (1).png"
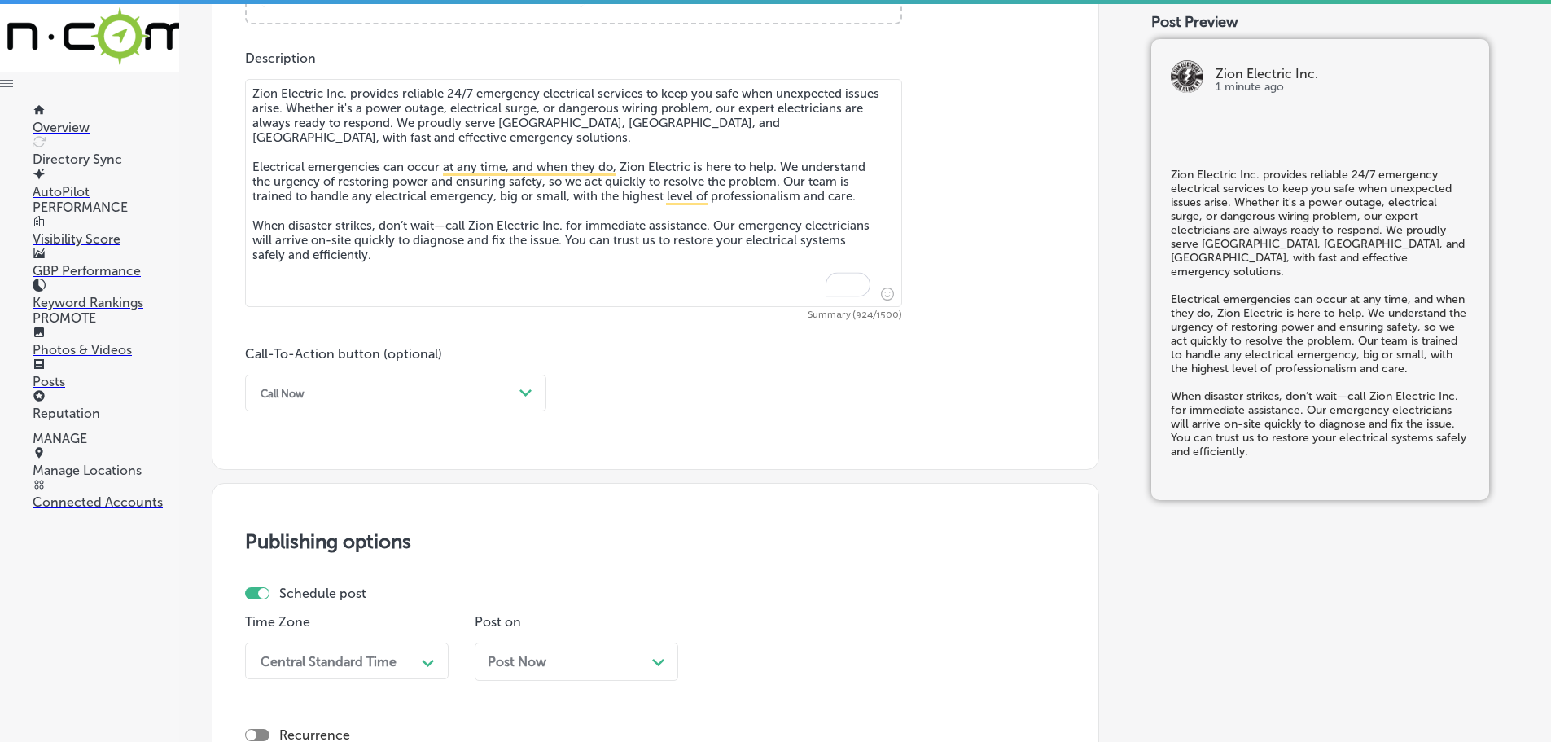
scroll to position [903, 0]
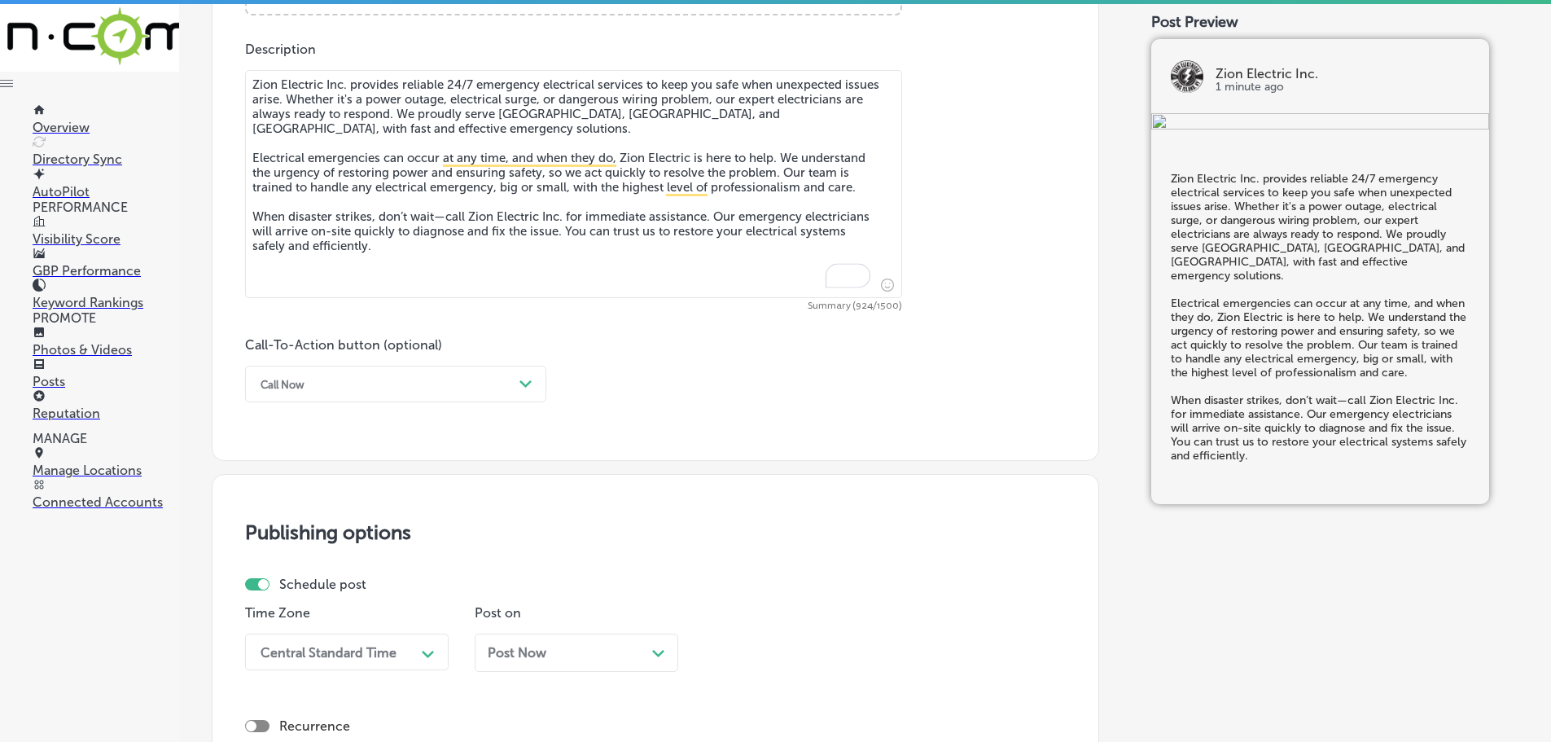
type textarea "Zion Electric Inc. provides reliable 24/7 emergency electrical services to keep…"
click at [433, 391] on div "Call Now" at bounding box center [382, 383] width 261 height 25
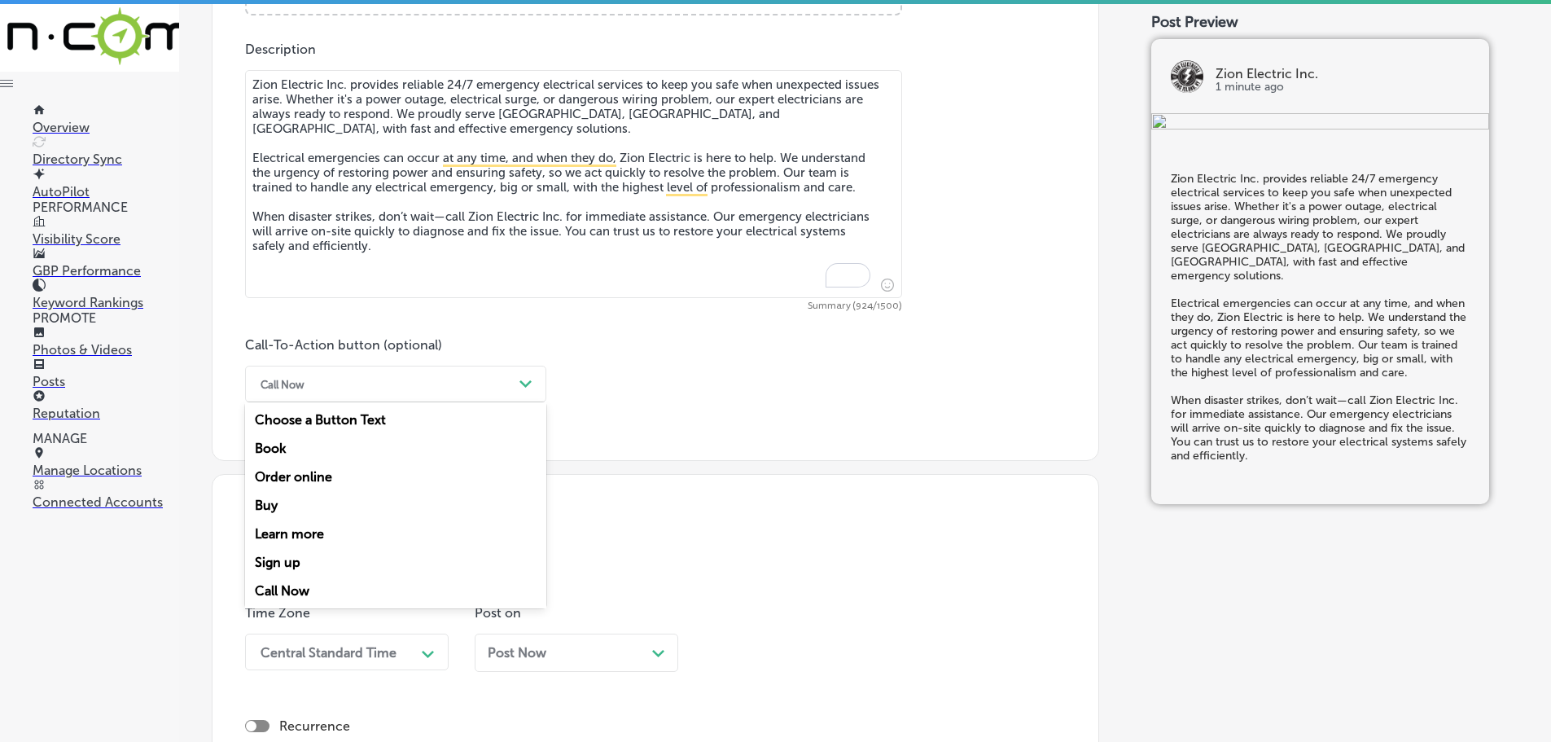
click at [307, 535] on div "Learn more" at bounding box center [395, 534] width 301 height 29
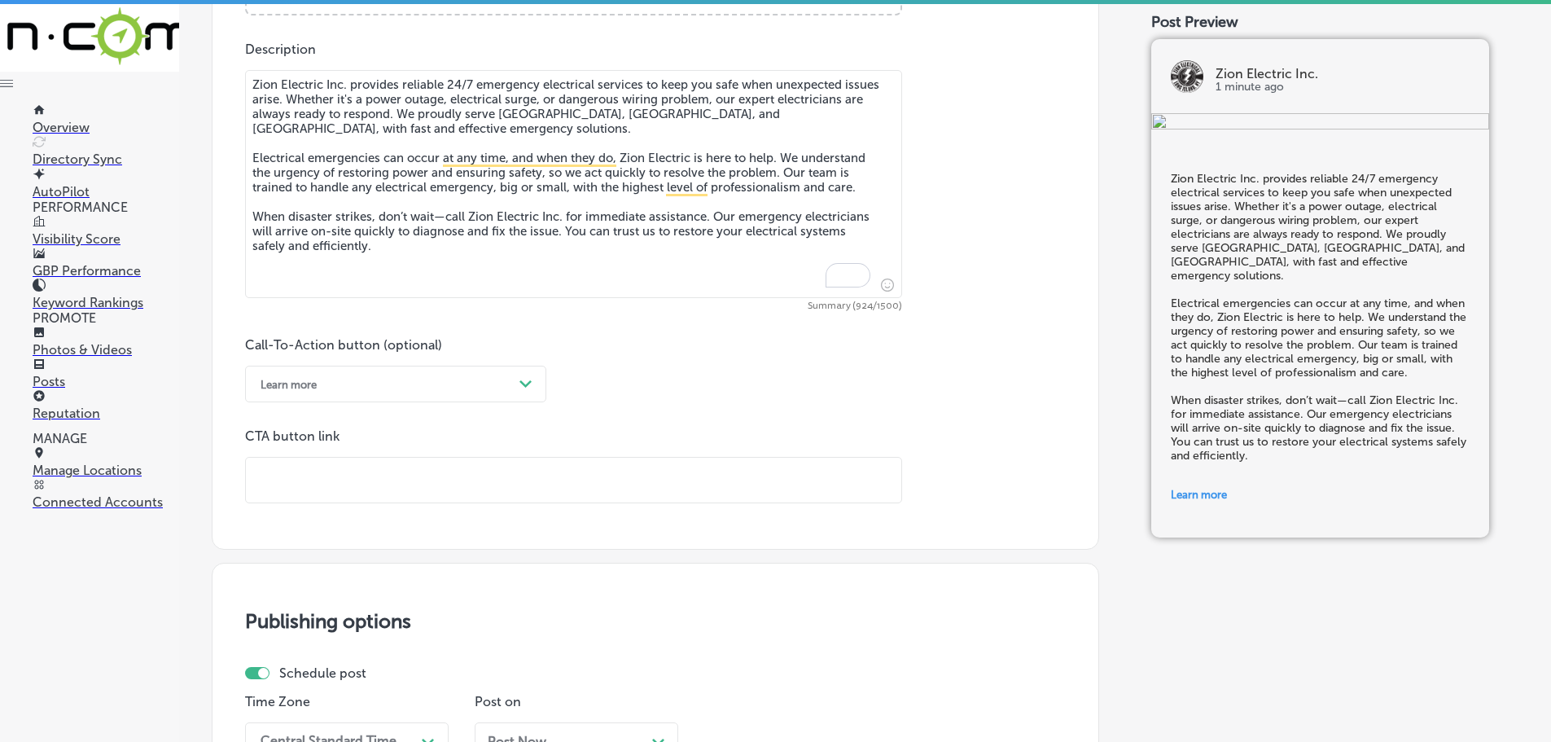
click at [365, 482] on input "text" at bounding box center [574, 480] width 656 height 45
paste input "[URL][DOMAIN_NAME]"
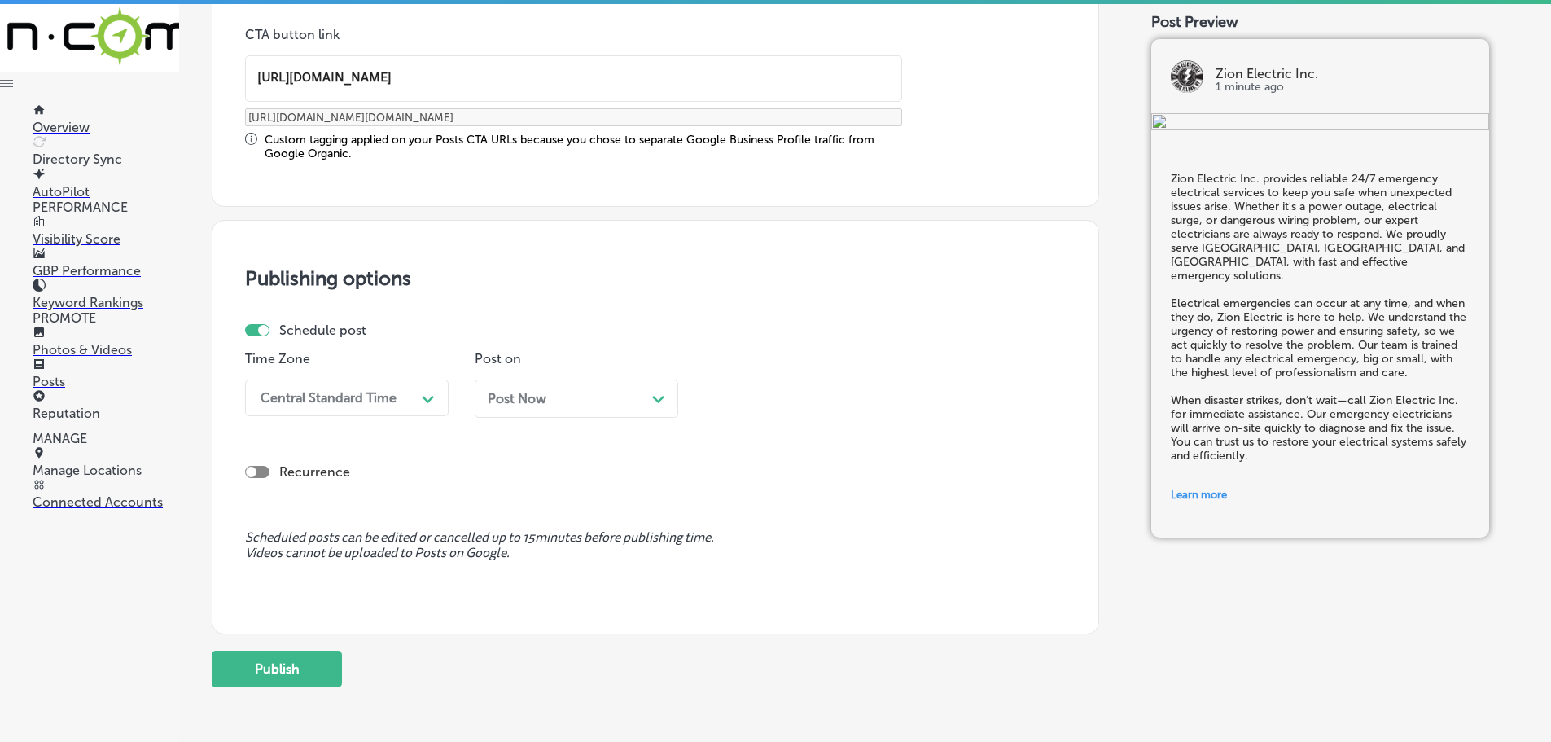
scroll to position [1310, 0]
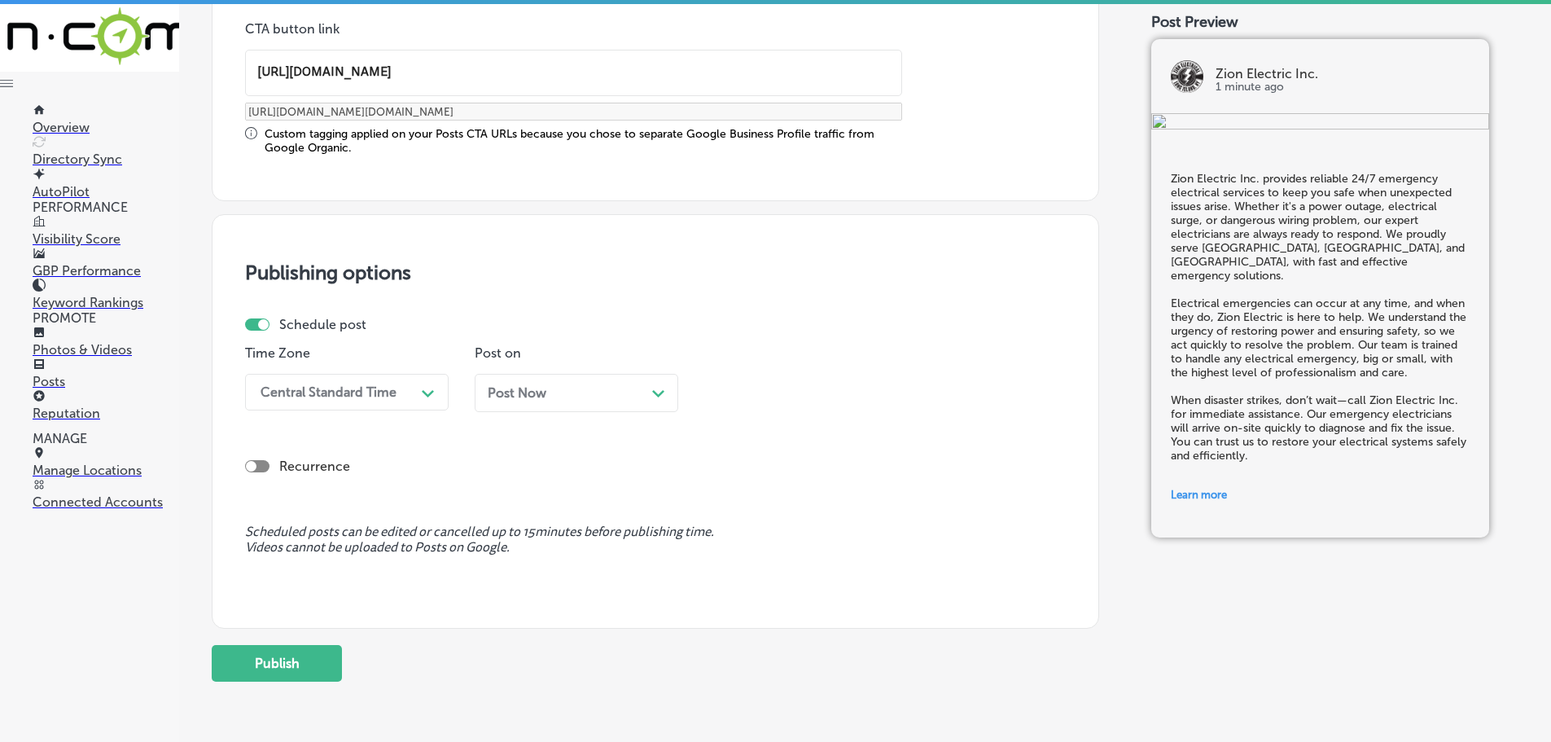
type input "[URL][DOMAIN_NAME]"
click at [365, 388] on div "Central Standard Time" at bounding box center [329, 391] width 136 height 15
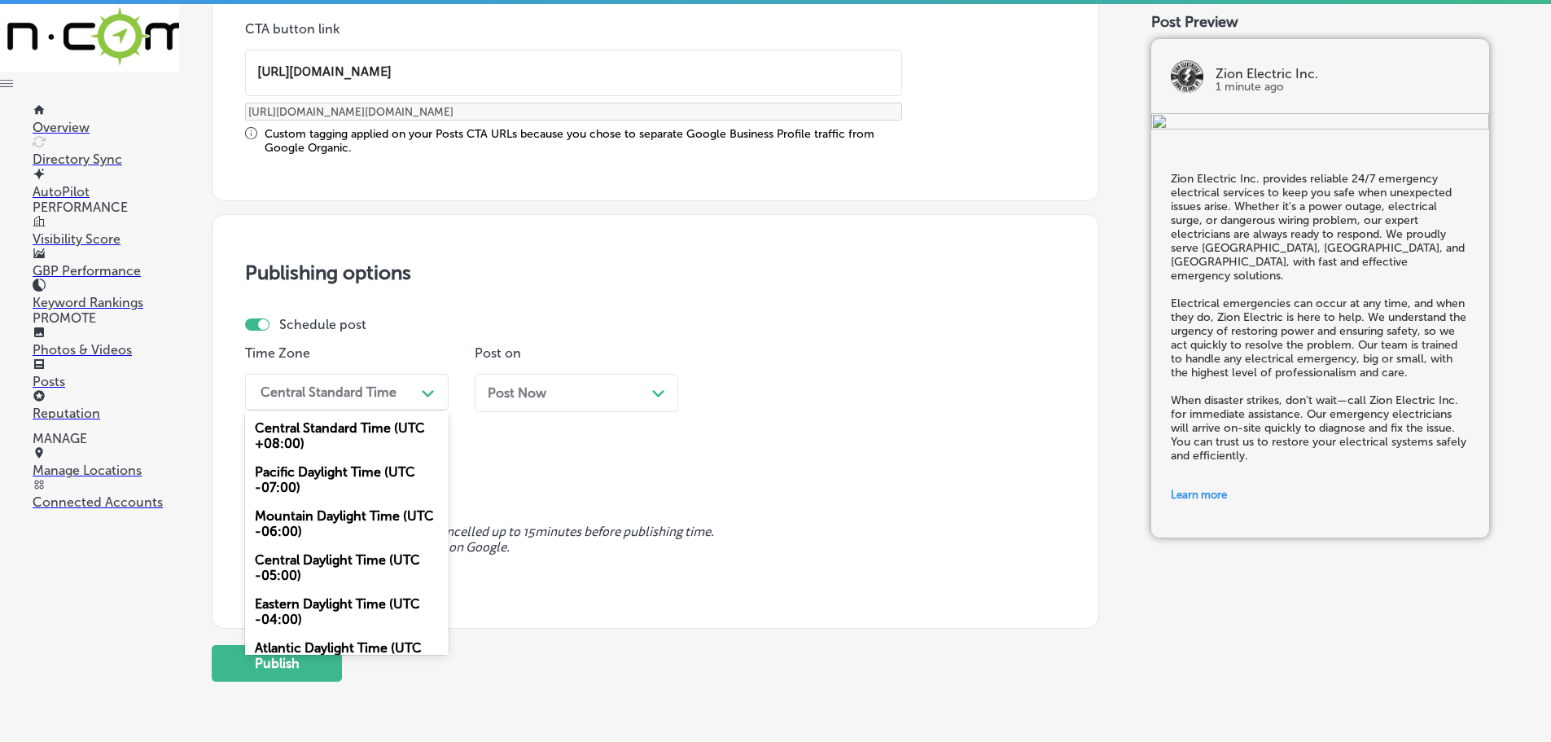
scroll to position [0, 0]
click at [321, 517] on div "Mountain Daylight Time (UTC -06:00)" at bounding box center [347, 524] width 204 height 44
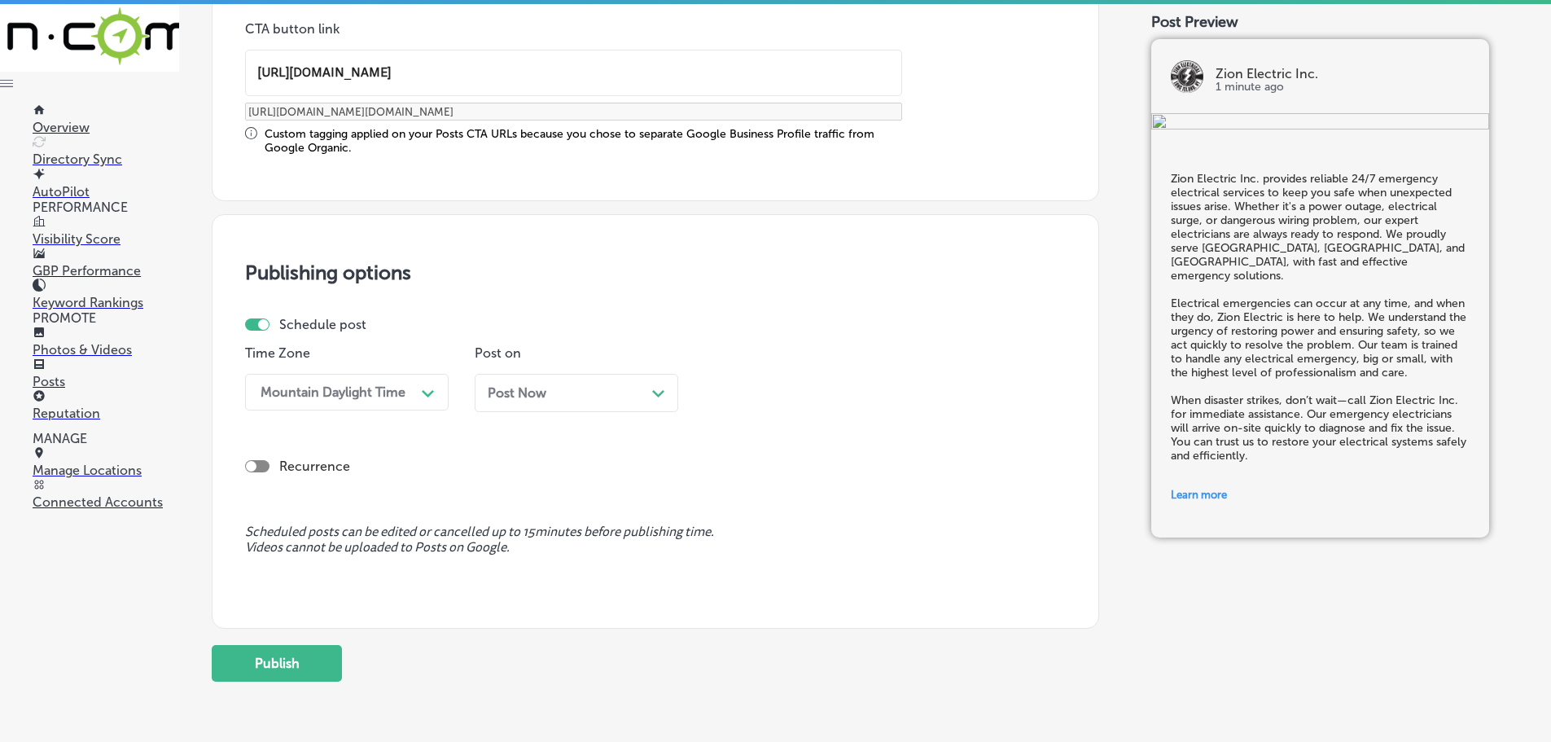
click at [651, 397] on div "Post Now Path Created with Sketch." at bounding box center [577, 392] width 178 height 15
click at [799, 383] on div "10:00 AM" at bounding box center [793, 392] width 163 height 29
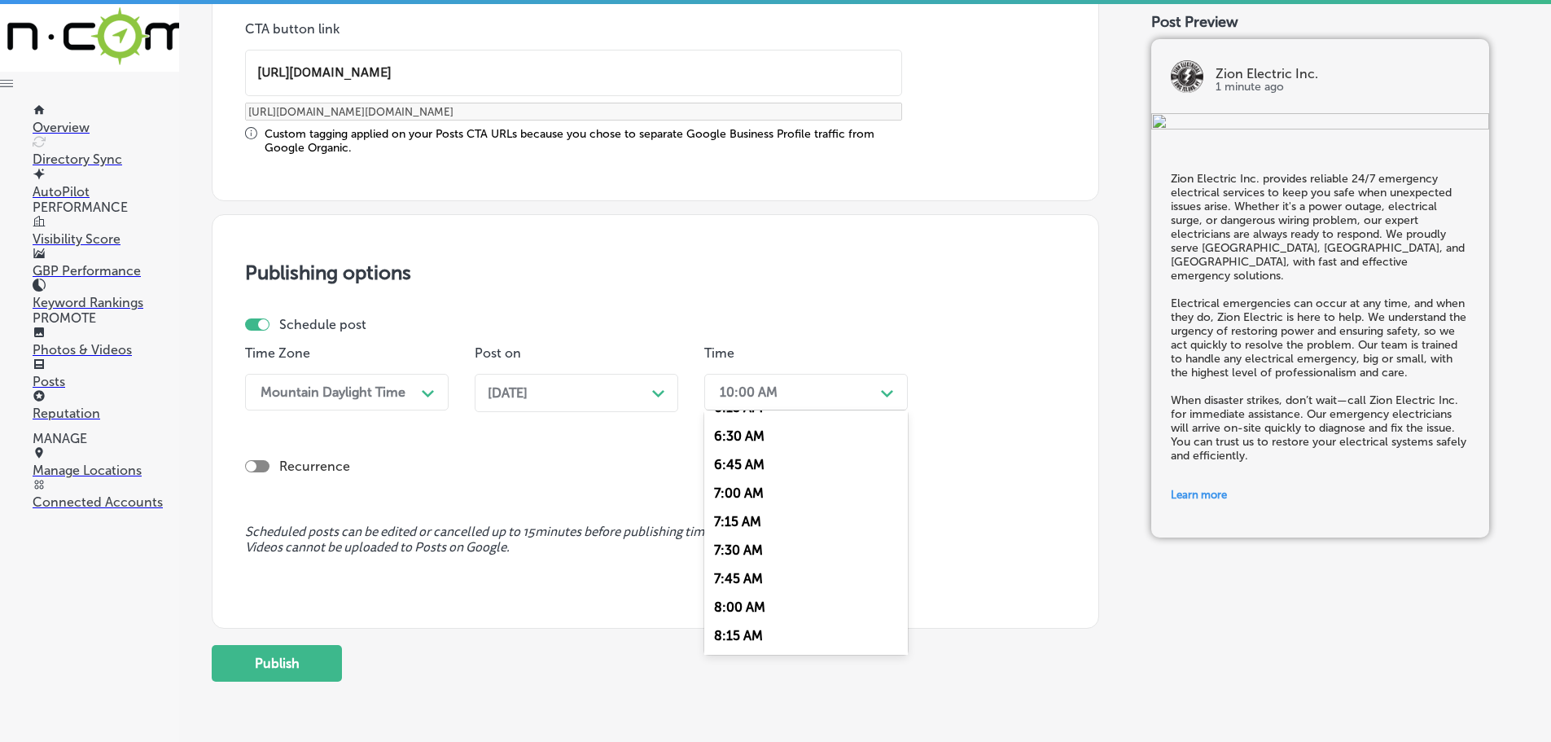
click at [723, 493] on div "7:00 AM" at bounding box center [806, 493] width 204 height 29
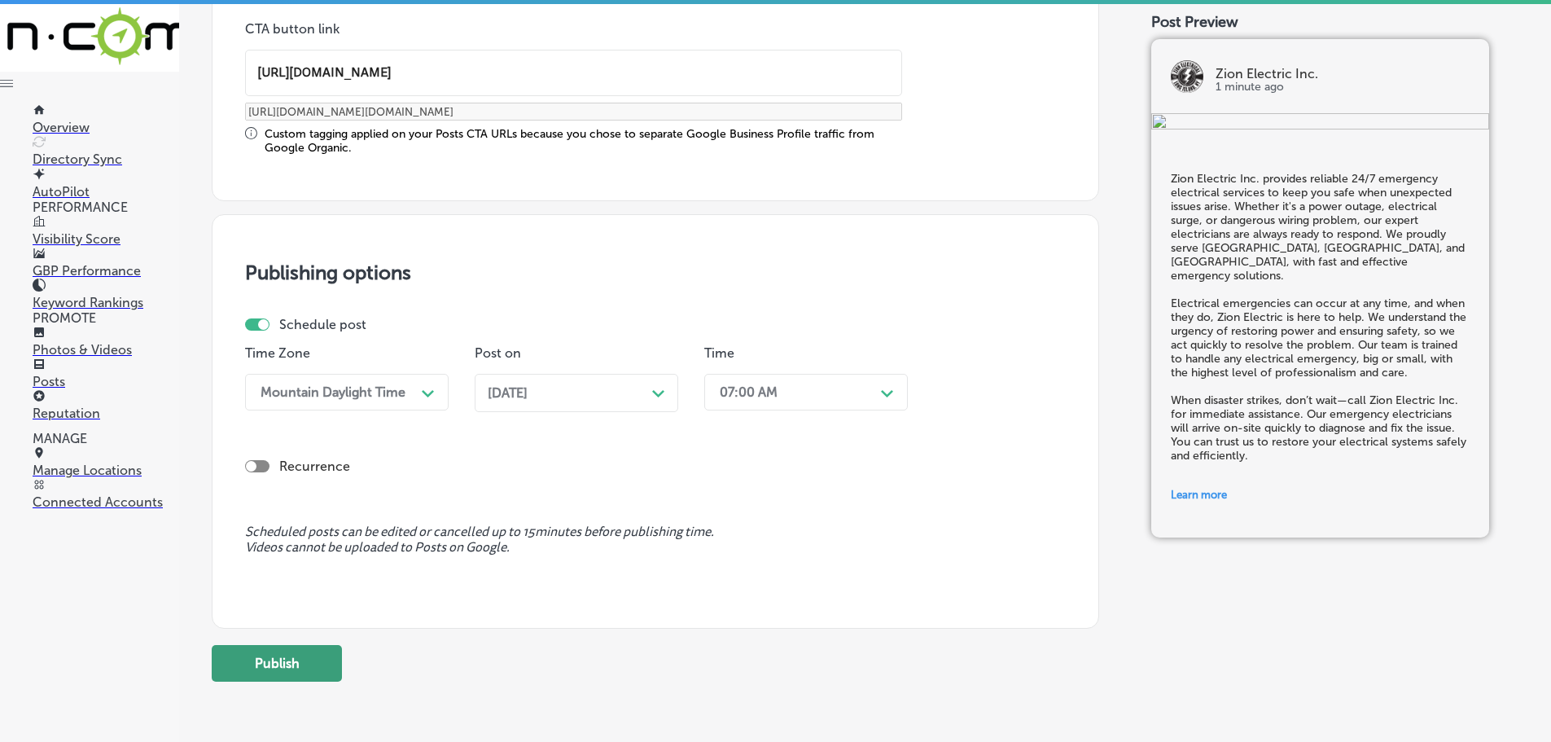
click at [278, 656] on button "Publish" at bounding box center [277, 663] width 130 height 37
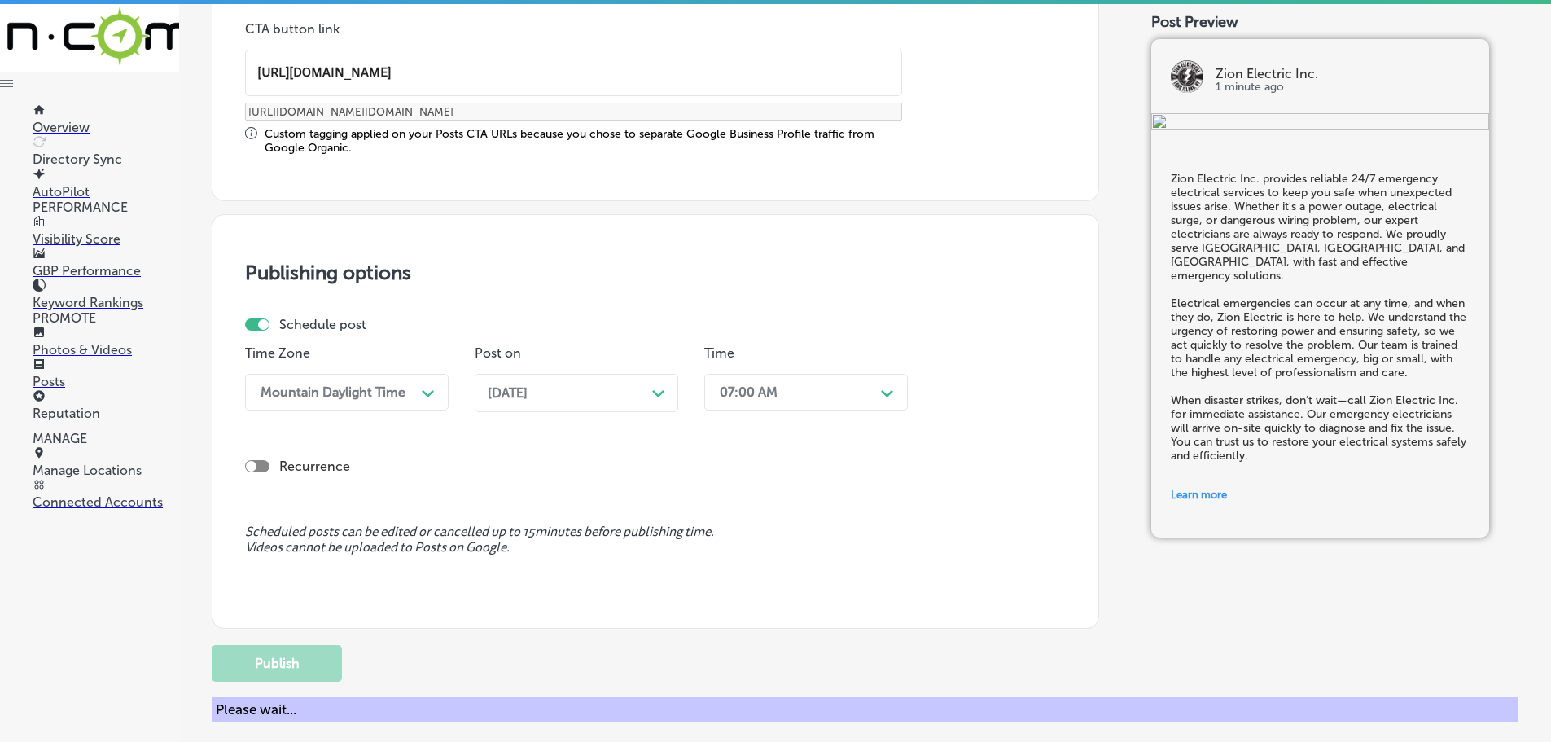
scroll to position [1229, 0]
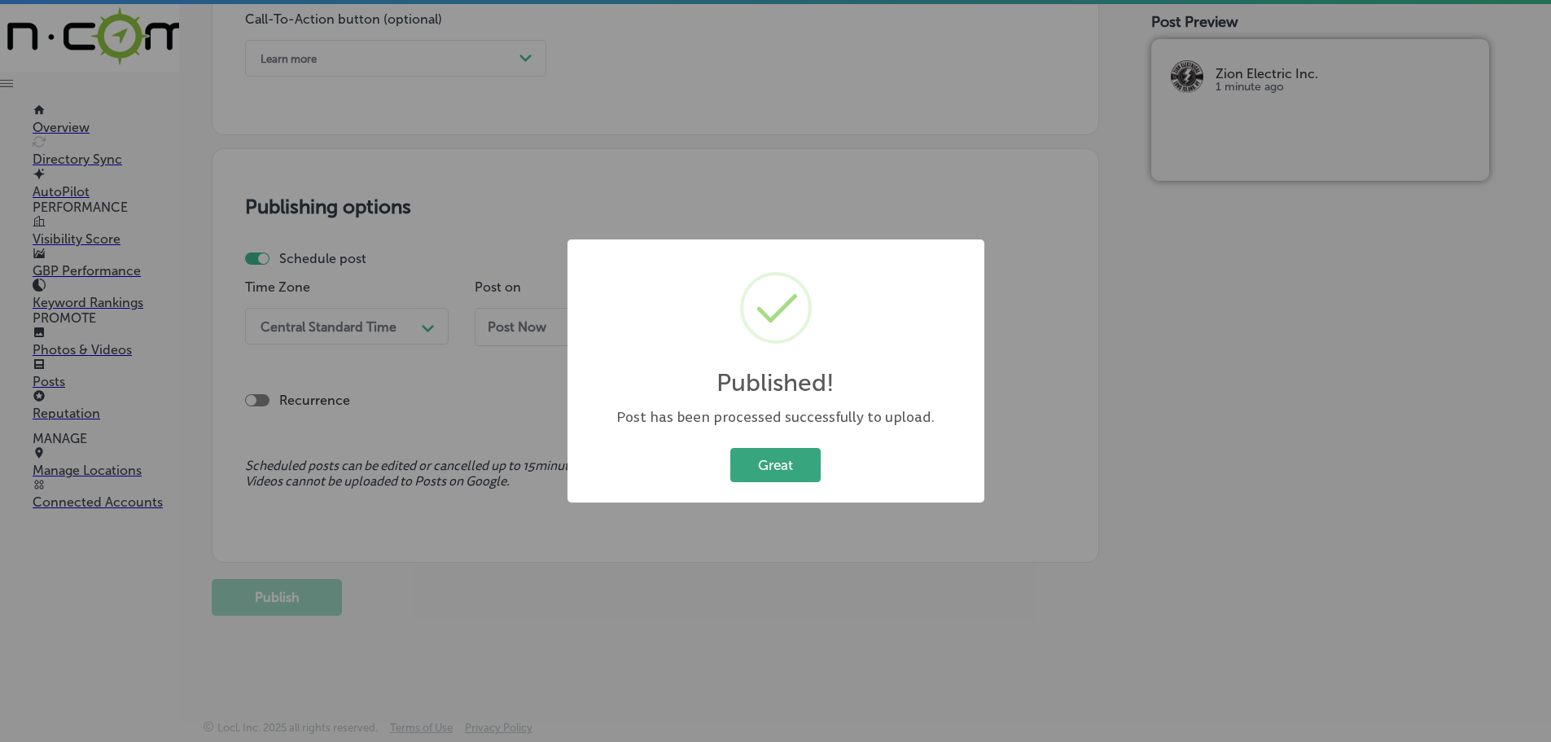
click at [759, 463] on button "Great" at bounding box center [775, 464] width 90 height 33
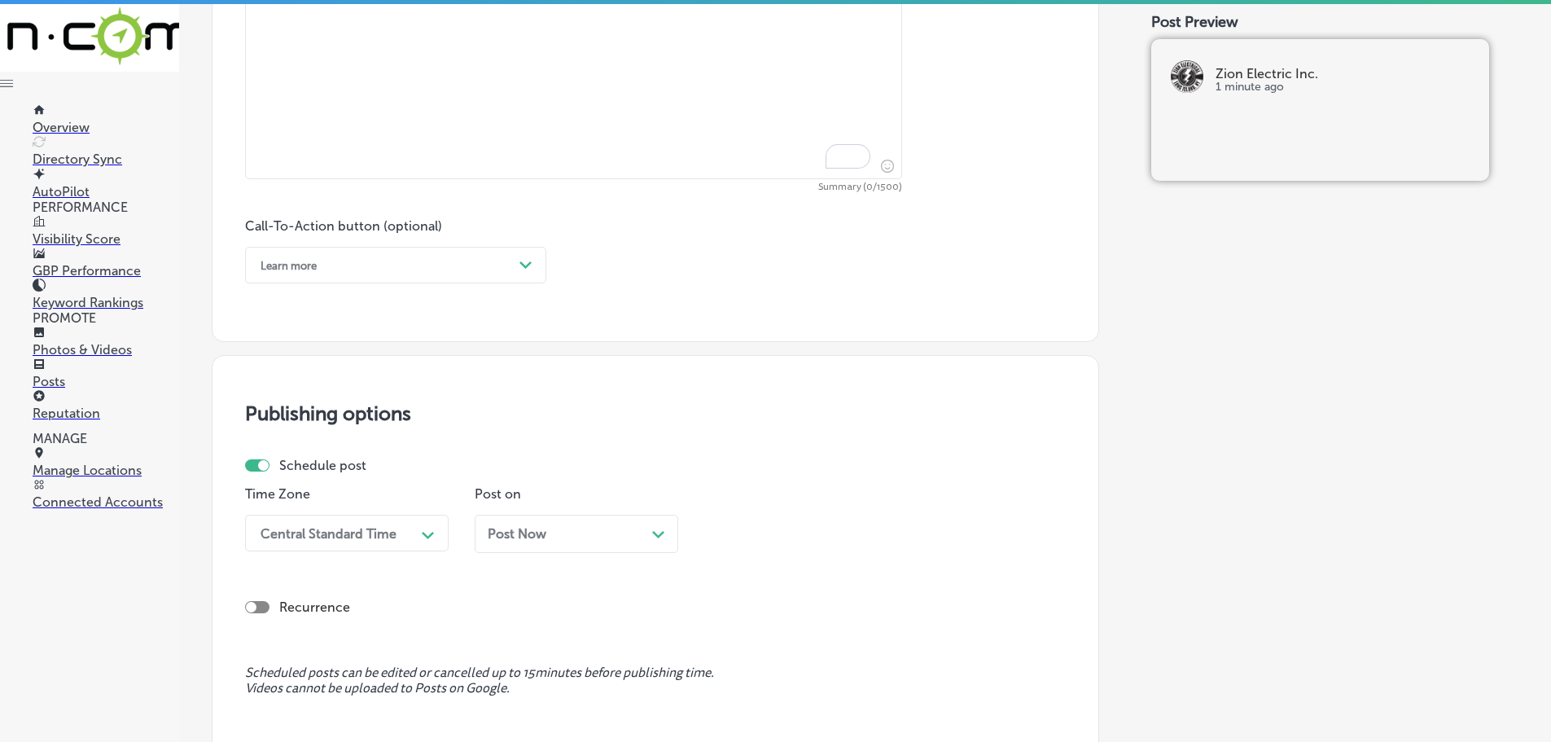
scroll to position [740, 0]
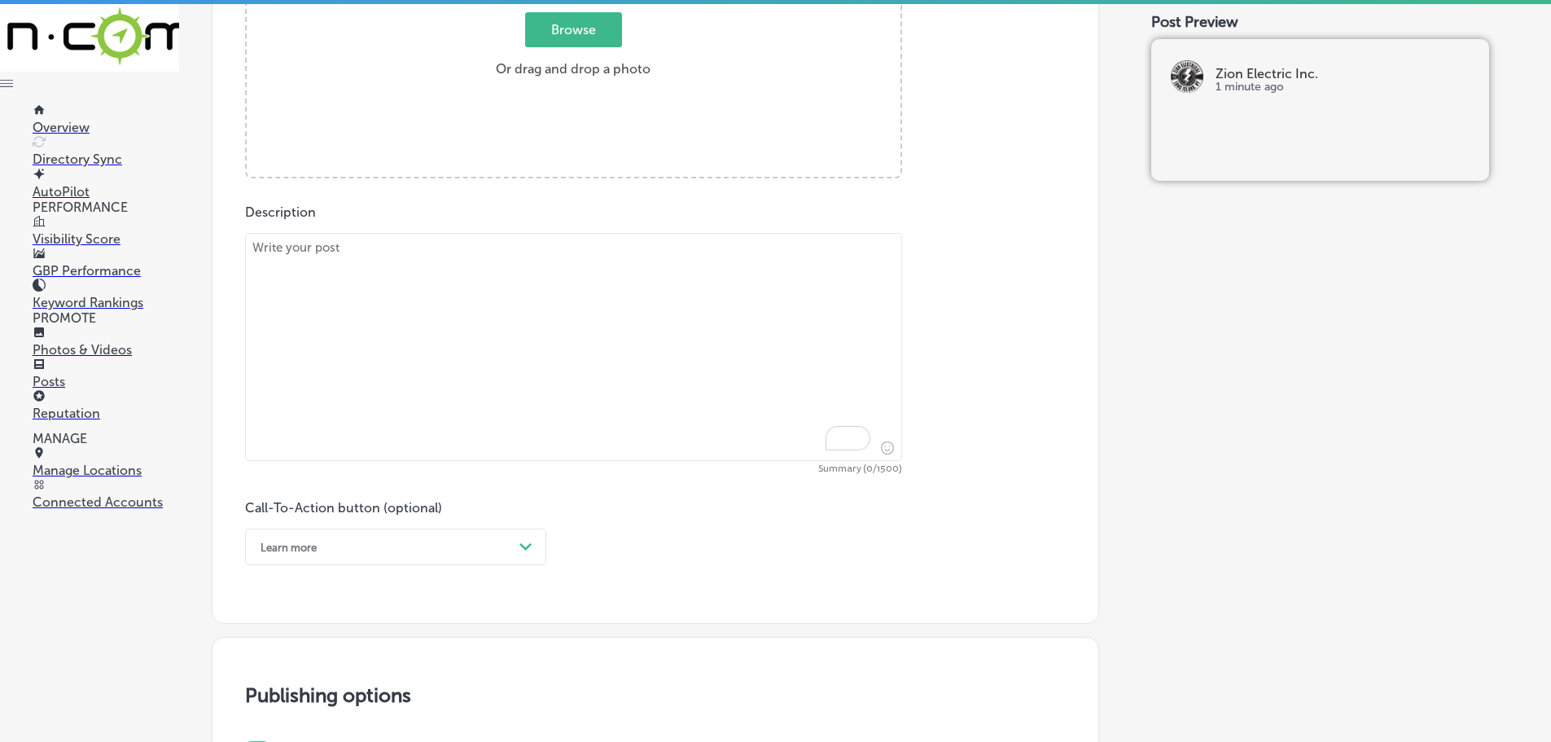
click at [474, 275] on textarea "To enrich screen reader interactions, please activate Accessibility in Grammarl…" at bounding box center [573, 347] width 657 height 228
click at [485, 257] on textarea "To enrich screen reader interactions, please activate Accessibility in Grammarl…" at bounding box center [573, 347] width 657 height 228
paste textarea "Are you facing electrical issues at home or at your business? Zion Electric Inc…"
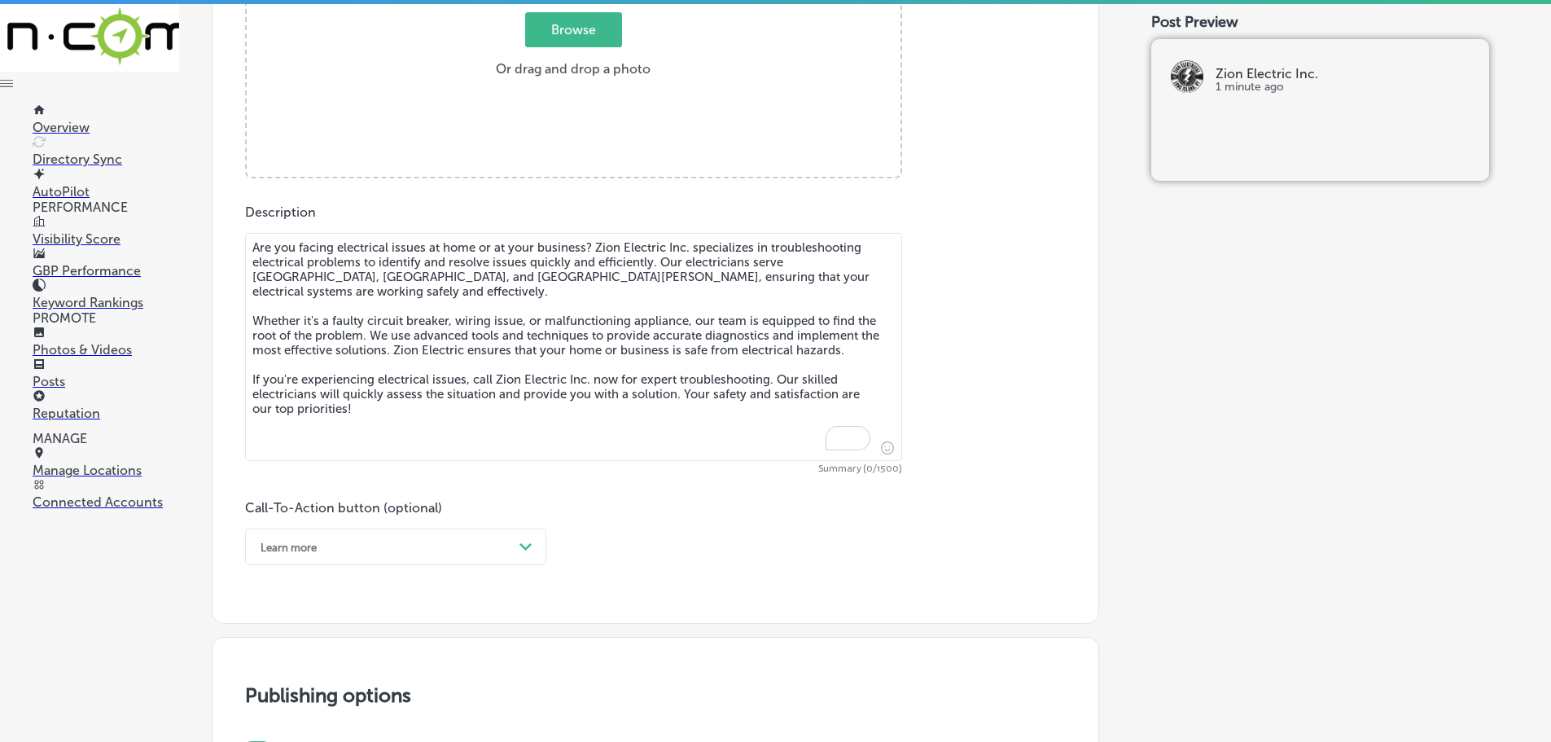
click at [364, 256] on textarea "Are you facing electrical issues at home or at your business? Zion Electric Inc…" at bounding box center [573, 347] width 657 height 228
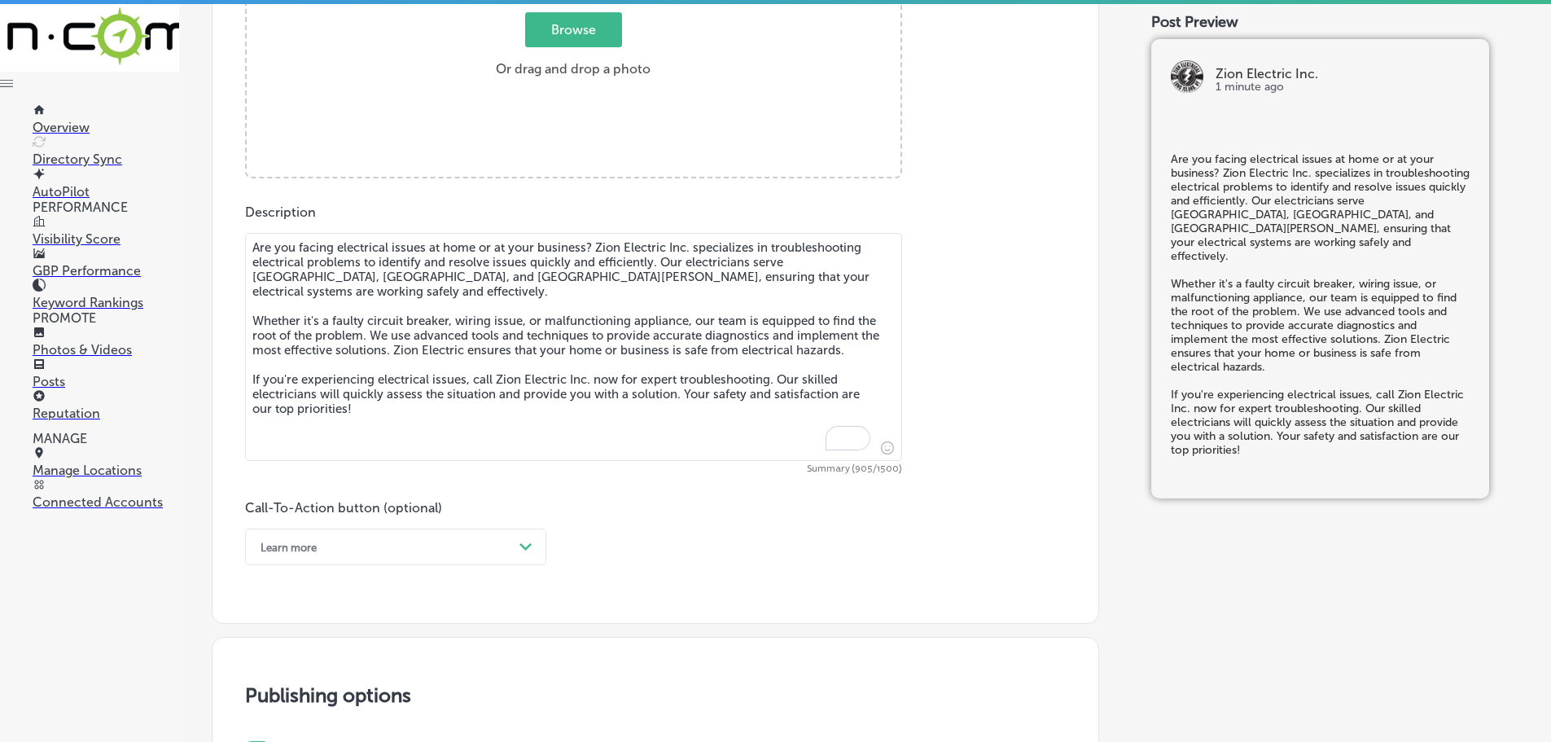
type textarea "Are you facing electrical issues at home or at your business? Zion Electric Inc…"
click at [572, 35] on span "Browse" at bounding box center [573, 29] width 97 height 35
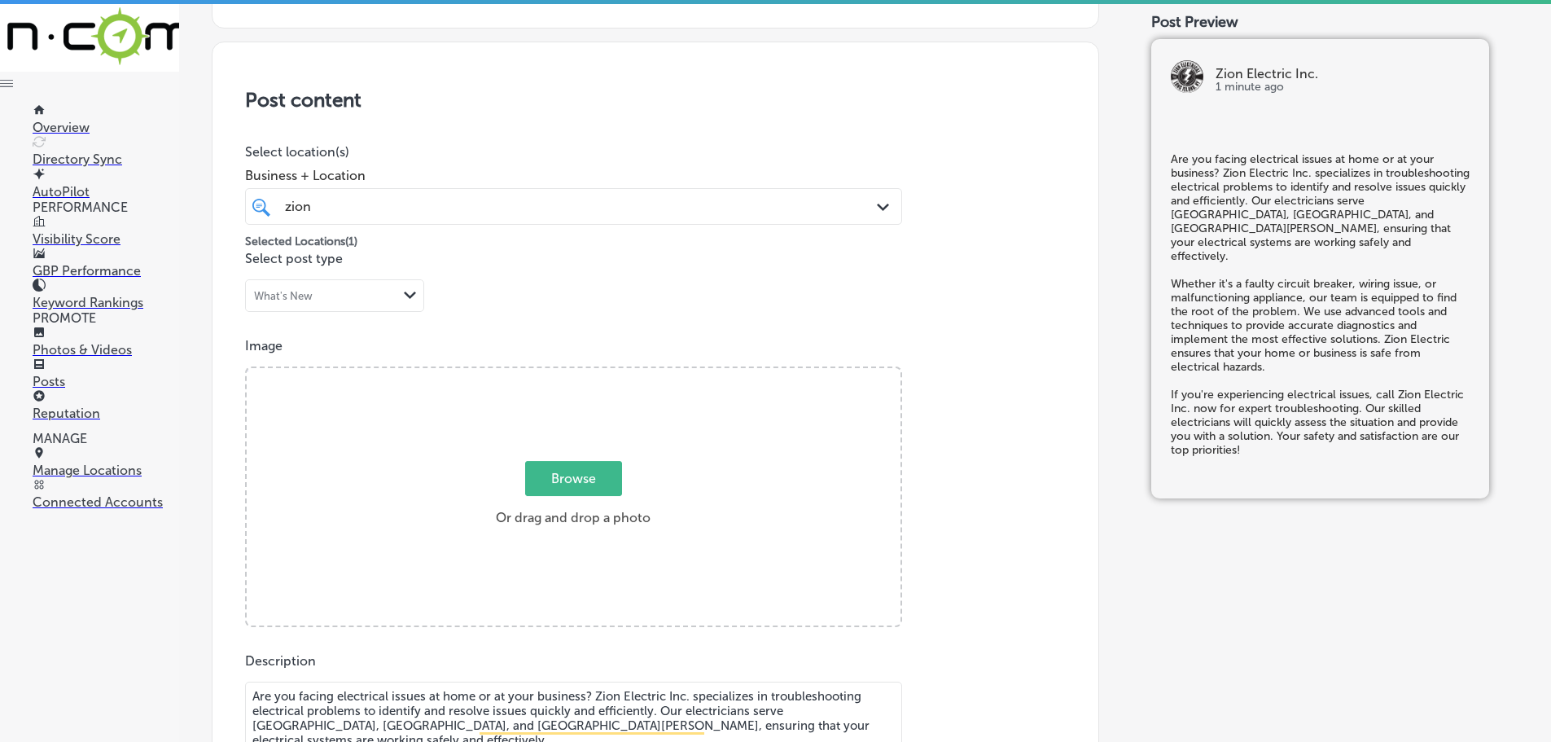
type input "C:\fakepath\Zion-3 (1).png"
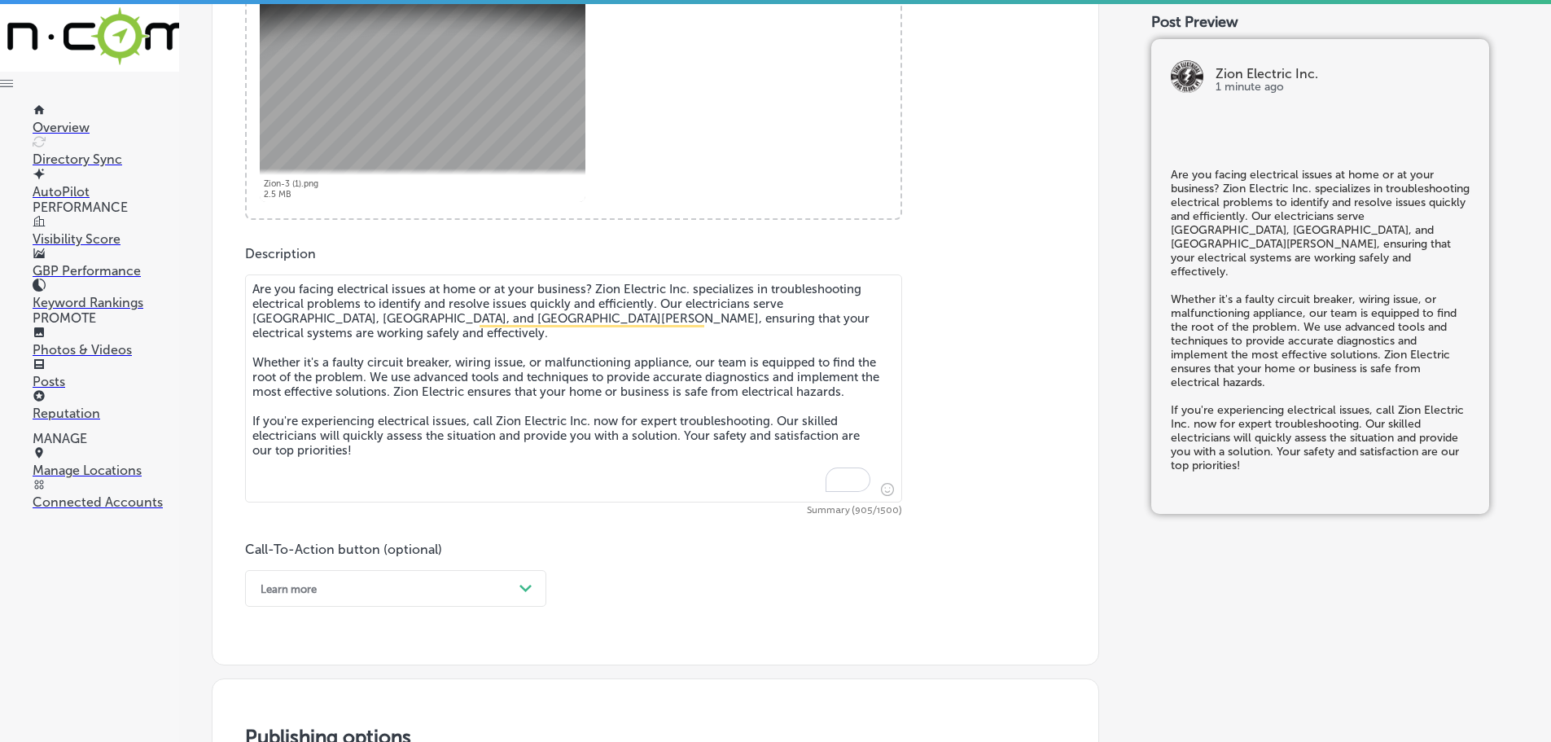
scroll to position [780, 0]
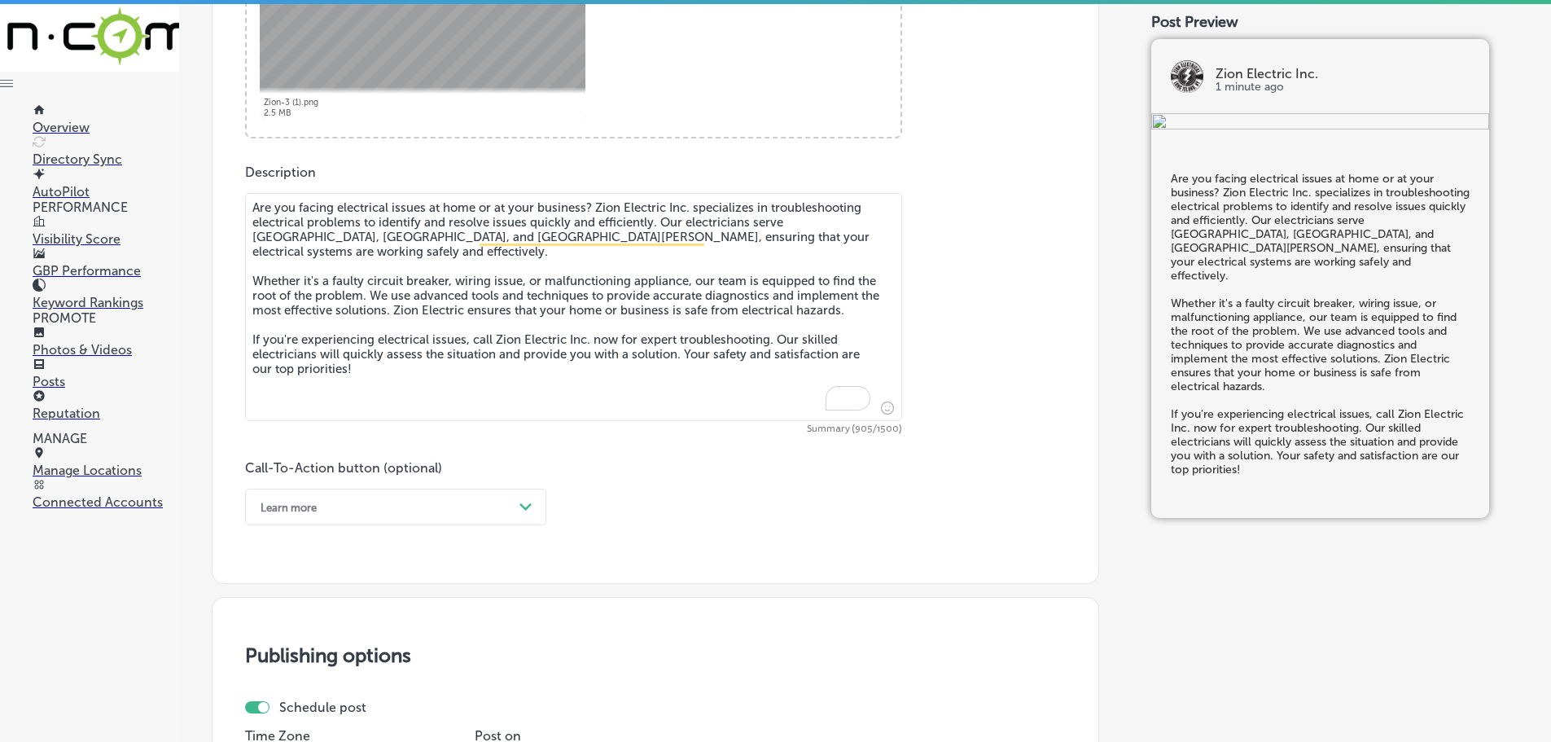
click at [506, 499] on div "Learn more" at bounding box center [382, 506] width 261 height 25
click at [291, 706] on div "Call Now" at bounding box center [395, 713] width 301 height 29
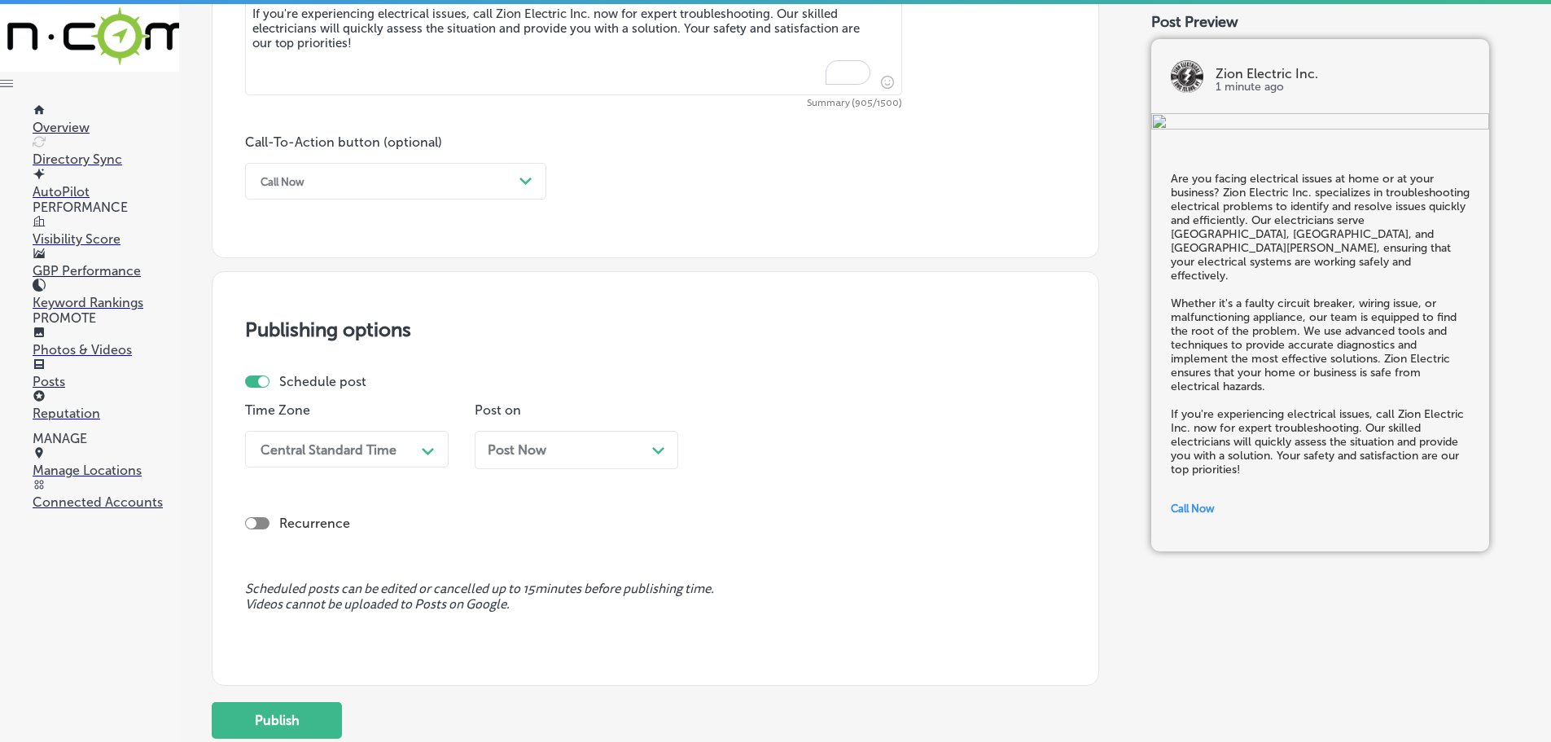
scroll to position [1187, 0]
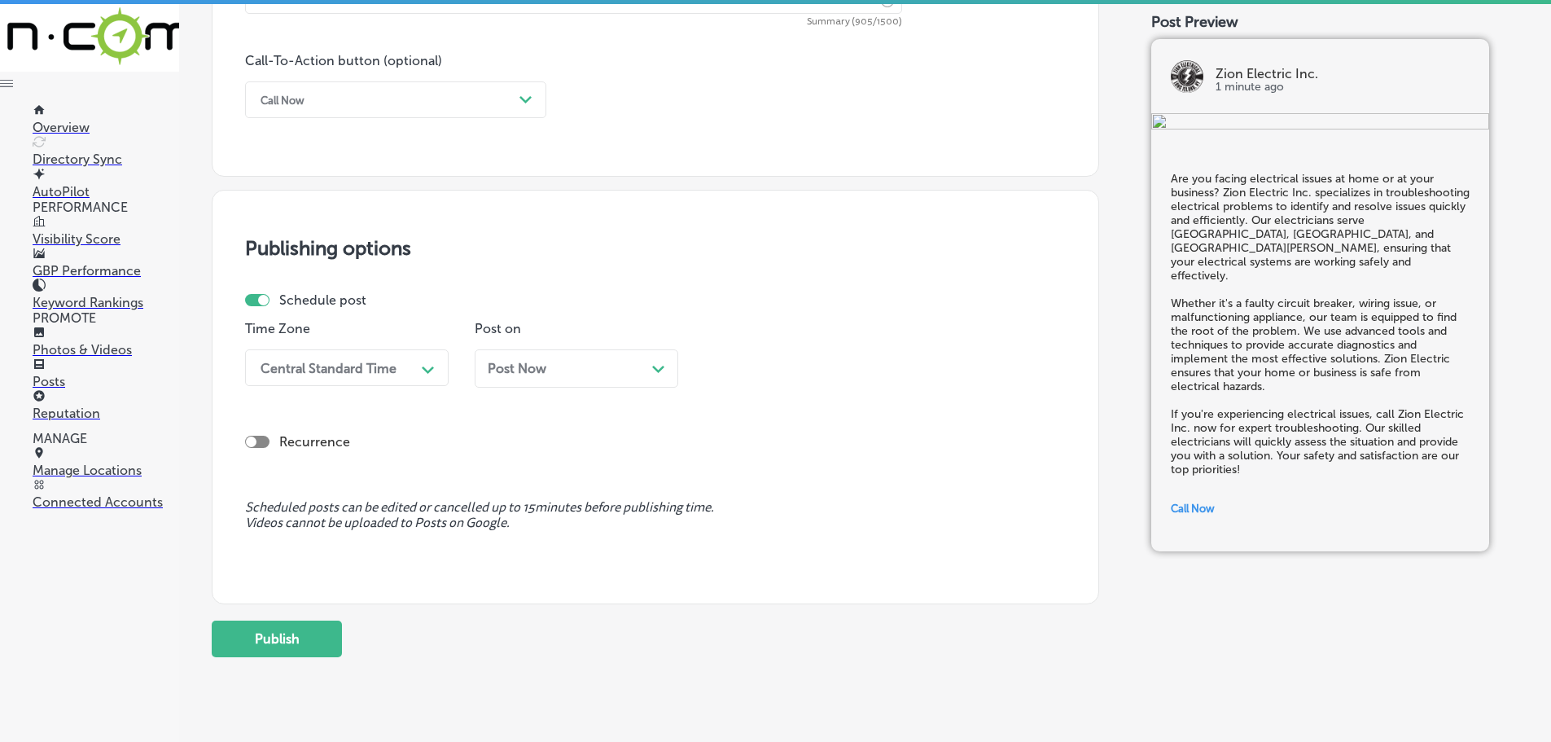
click at [418, 370] on div "Path Created with Sketch." at bounding box center [428, 368] width 26 height 26
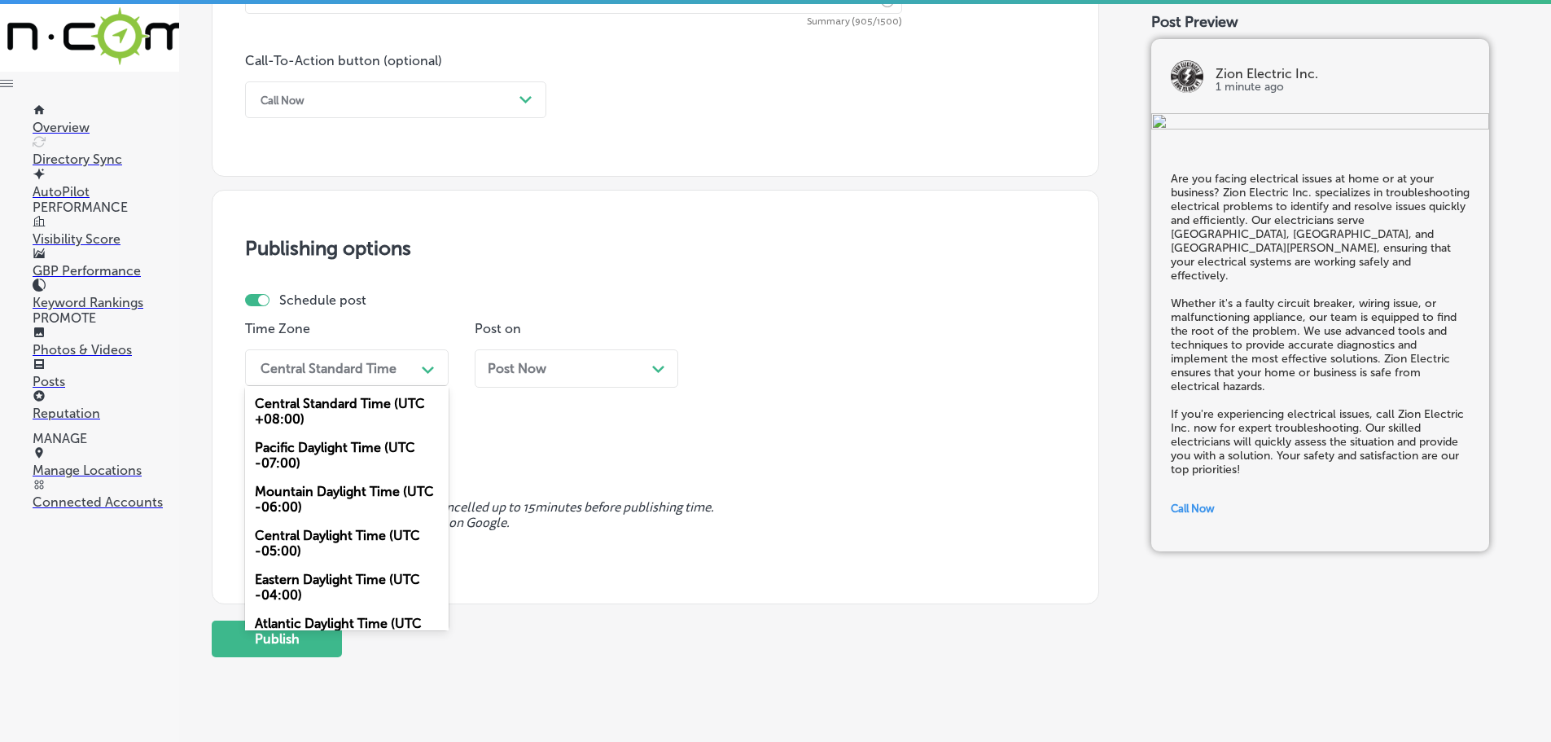
click at [348, 488] on div "Mountain Daylight Time (UTC -06:00)" at bounding box center [347, 499] width 204 height 44
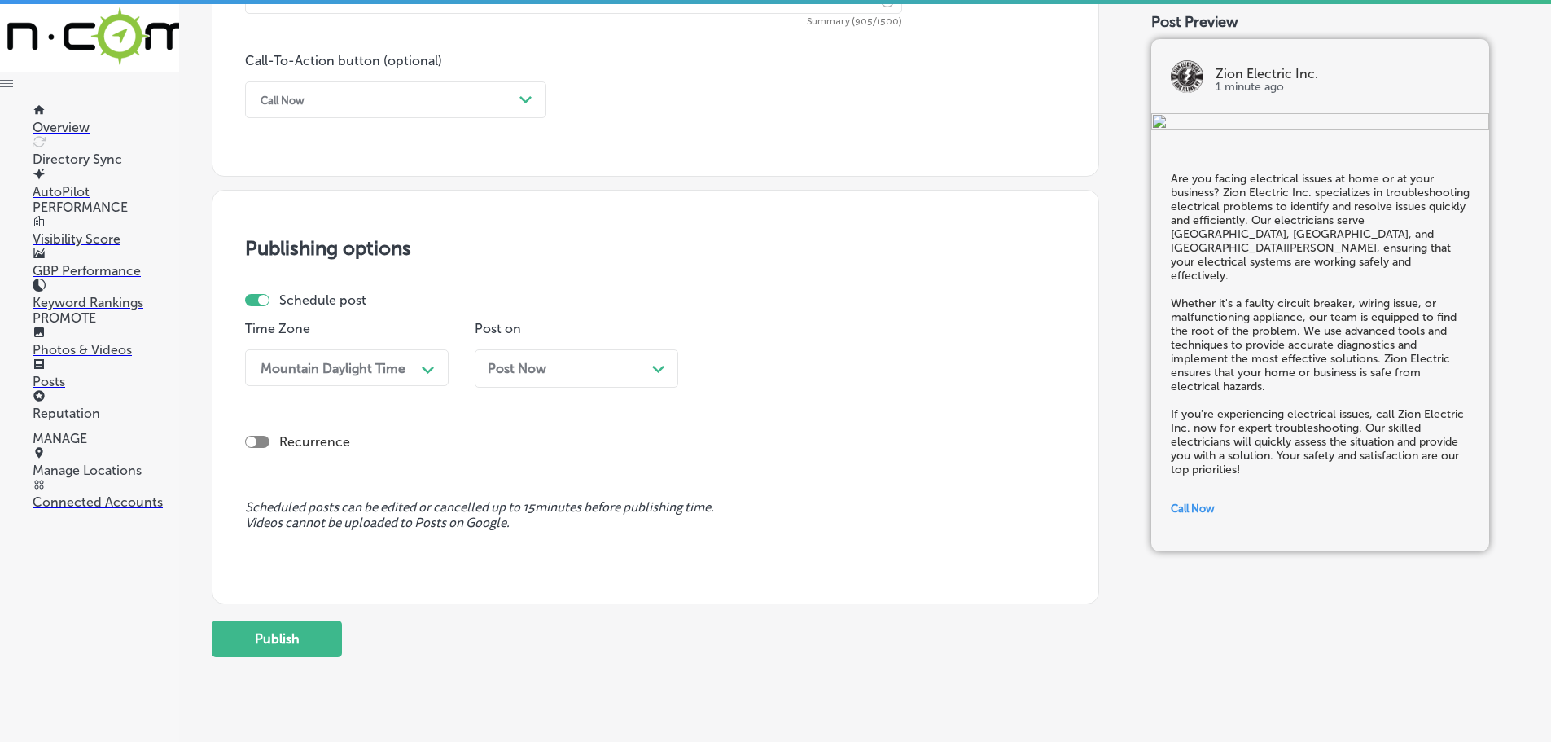
click at [663, 366] on polygon at bounding box center [658, 369] width 12 height 7
click at [886, 374] on div "Path Created with Sketch." at bounding box center [887, 368] width 13 height 13
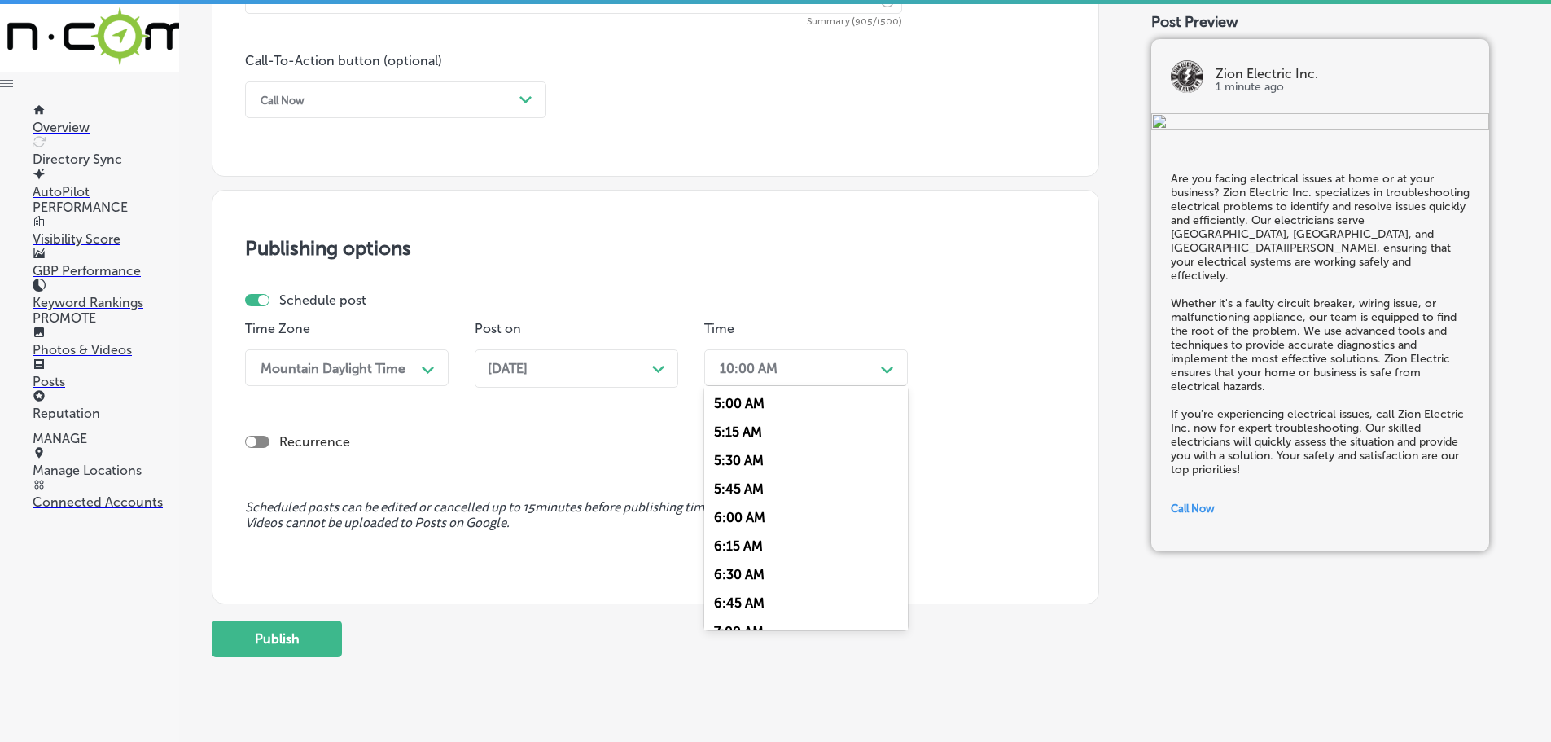
scroll to position [651, 0]
click at [759, 542] on div "7:00 AM" at bounding box center [806, 550] width 204 height 29
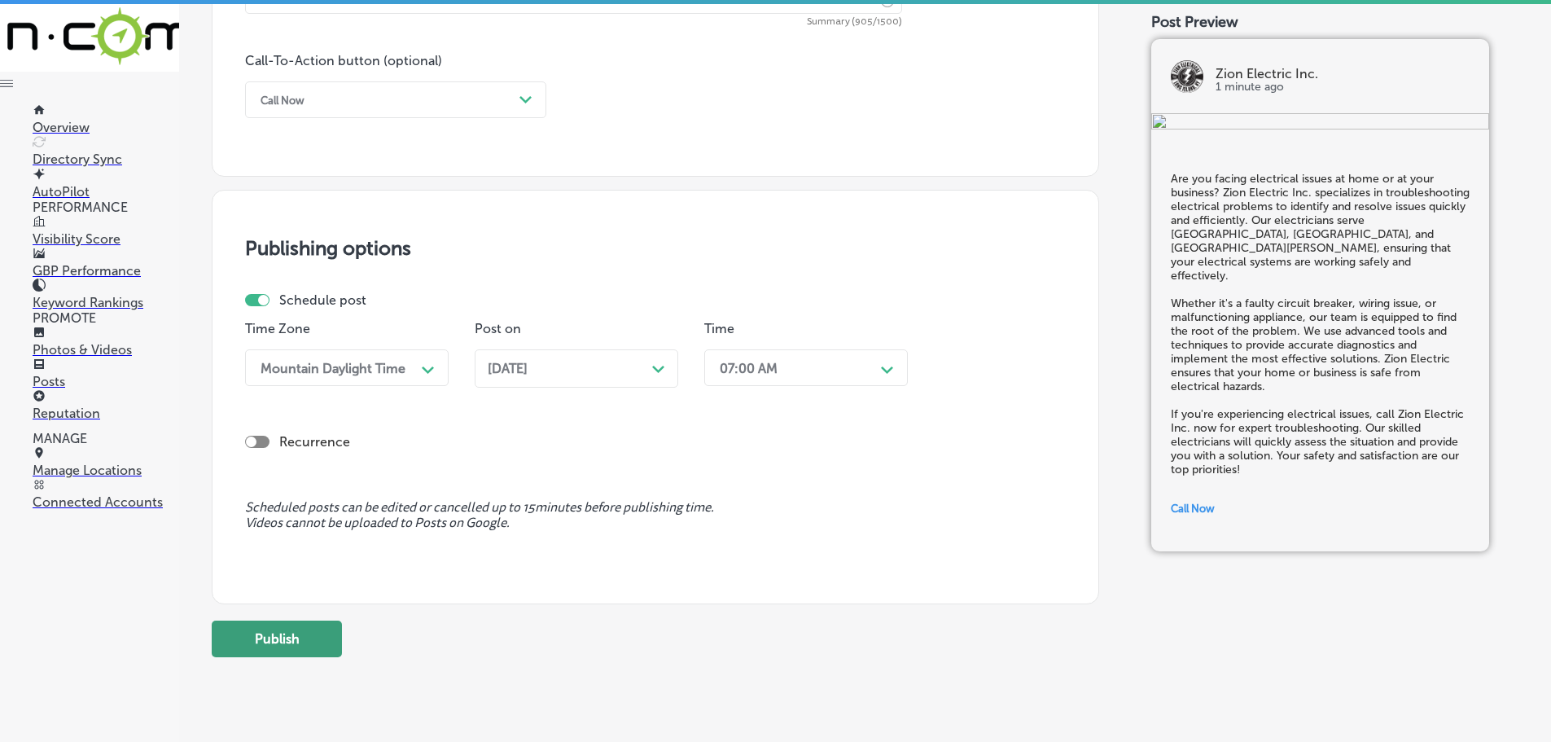
click at [278, 643] on button "Publish" at bounding box center [277, 639] width 130 height 37
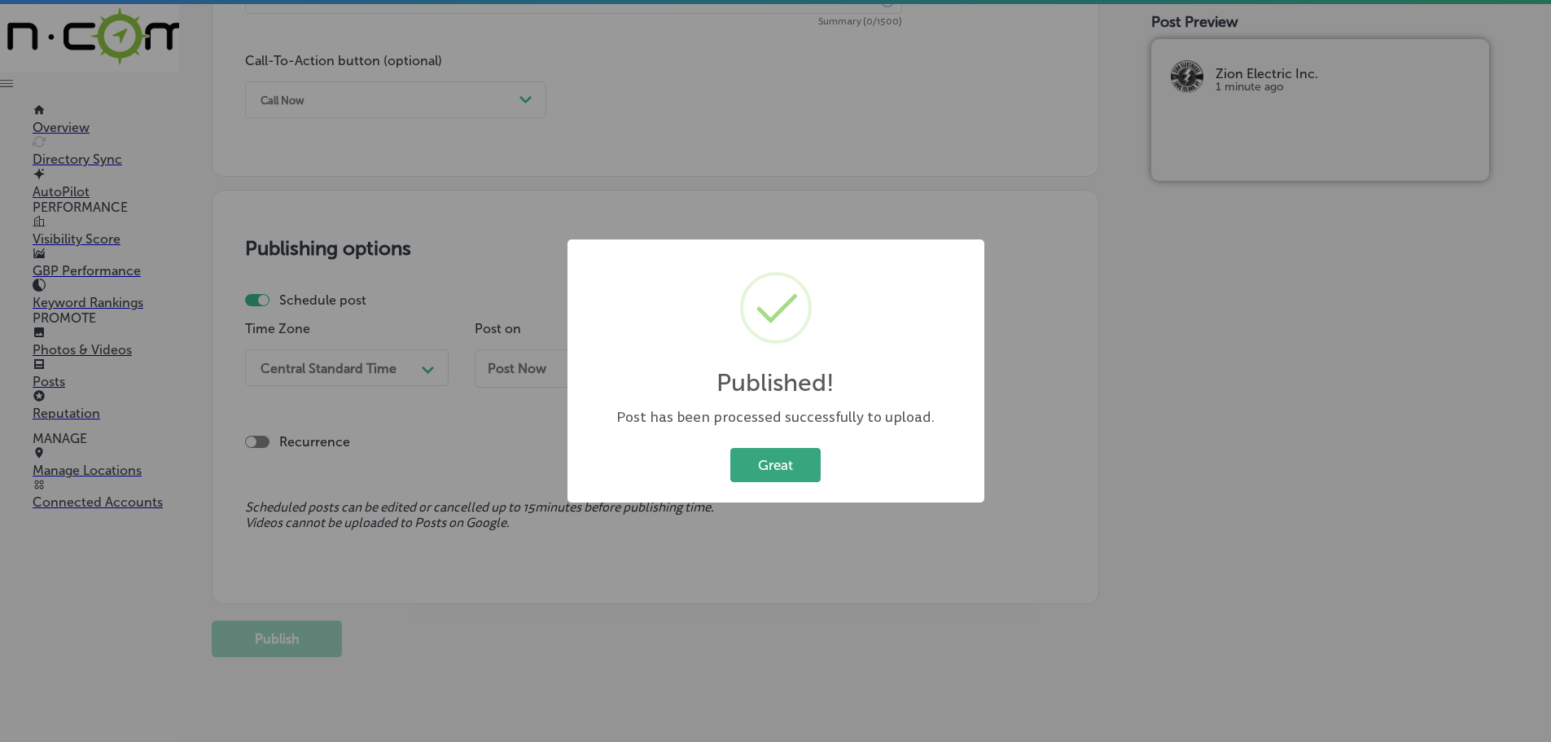
click at [802, 465] on button "Great" at bounding box center [775, 464] width 90 height 33
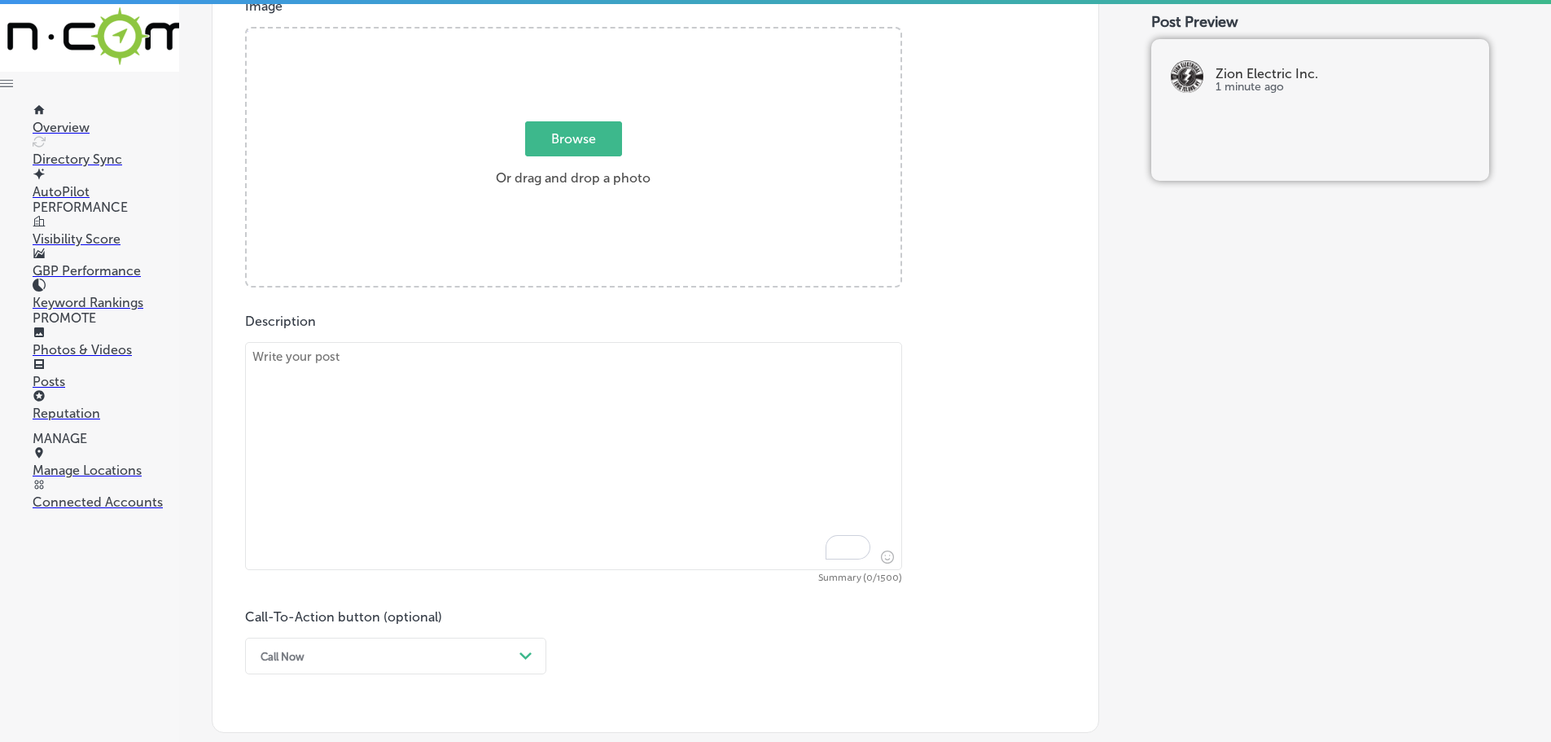
scroll to position [617, 0]
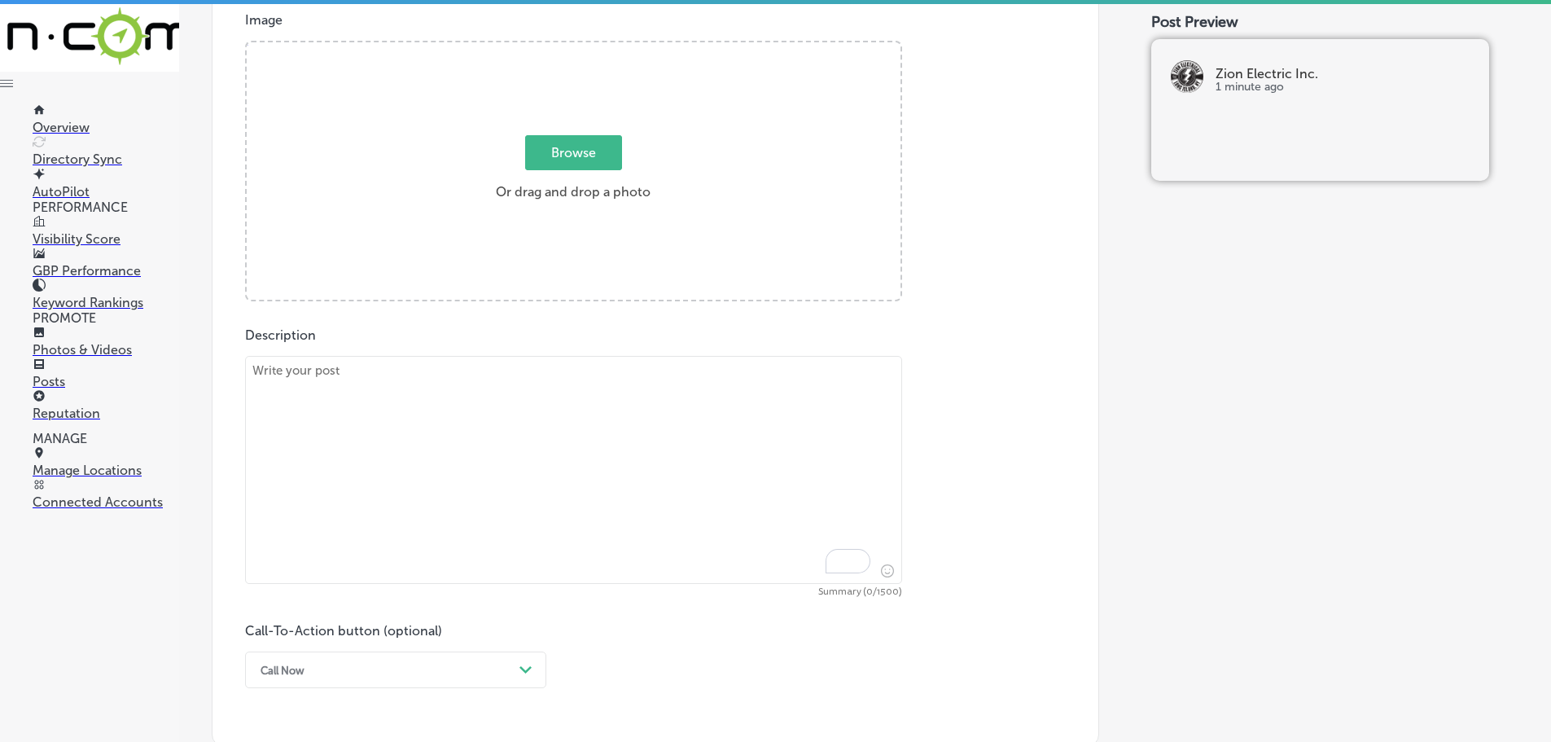
click at [470, 395] on textarea "To enrich screen reader interactions, please activate Accessibility in Grammarl…" at bounding box center [573, 470] width 657 height 228
paste textarea "Enhance the beauty of your property with professional landscape illumination se…"
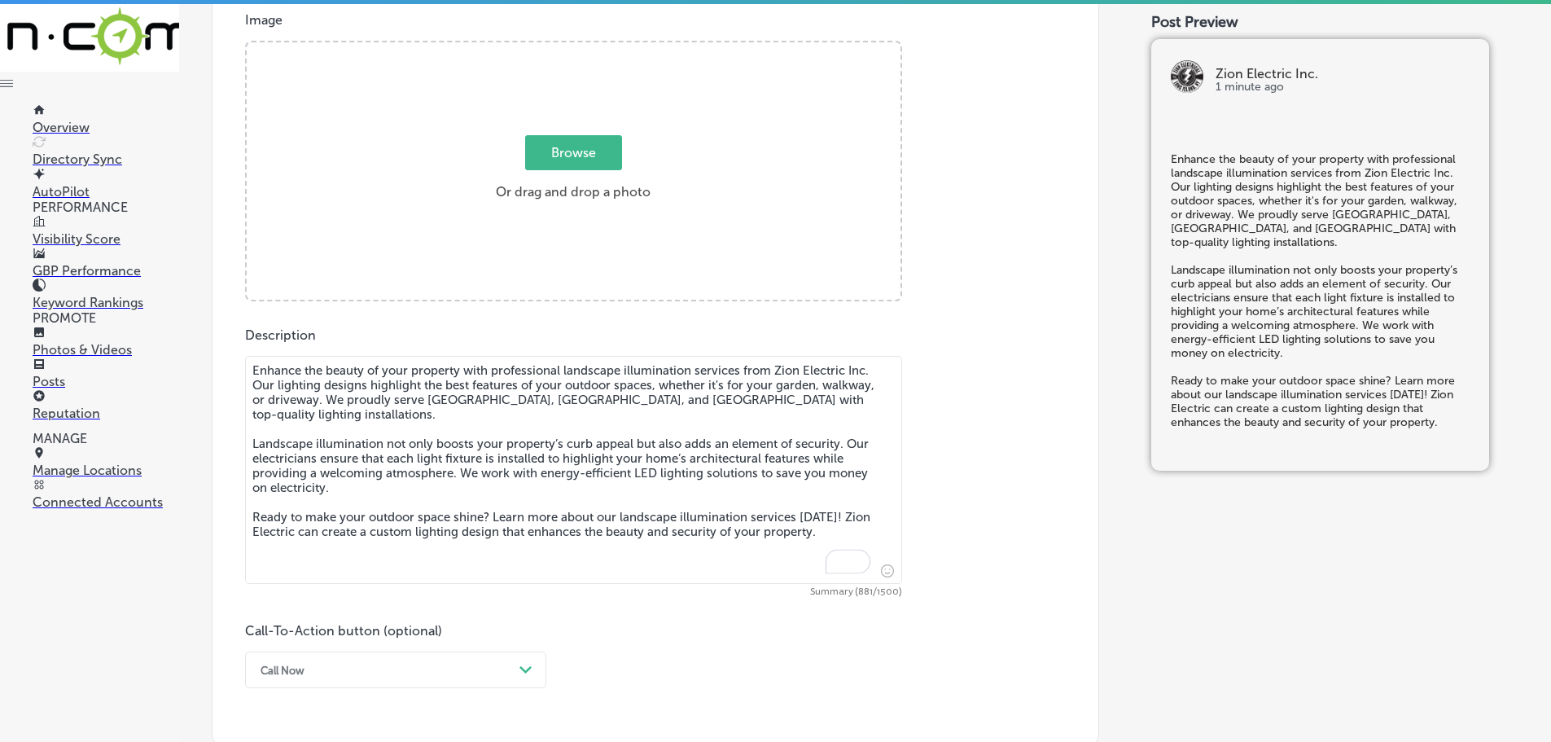
type textarea "Enhance the beauty of your property with professional landscape illumination se…"
click at [566, 148] on span "Browse" at bounding box center [573, 152] width 97 height 35
click at [566, 47] on input "Browse Or drag and drop a photo" at bounding box center [574, 44] width 654 height 5
type input "C:\fakepath\Zion-4 (1).png"
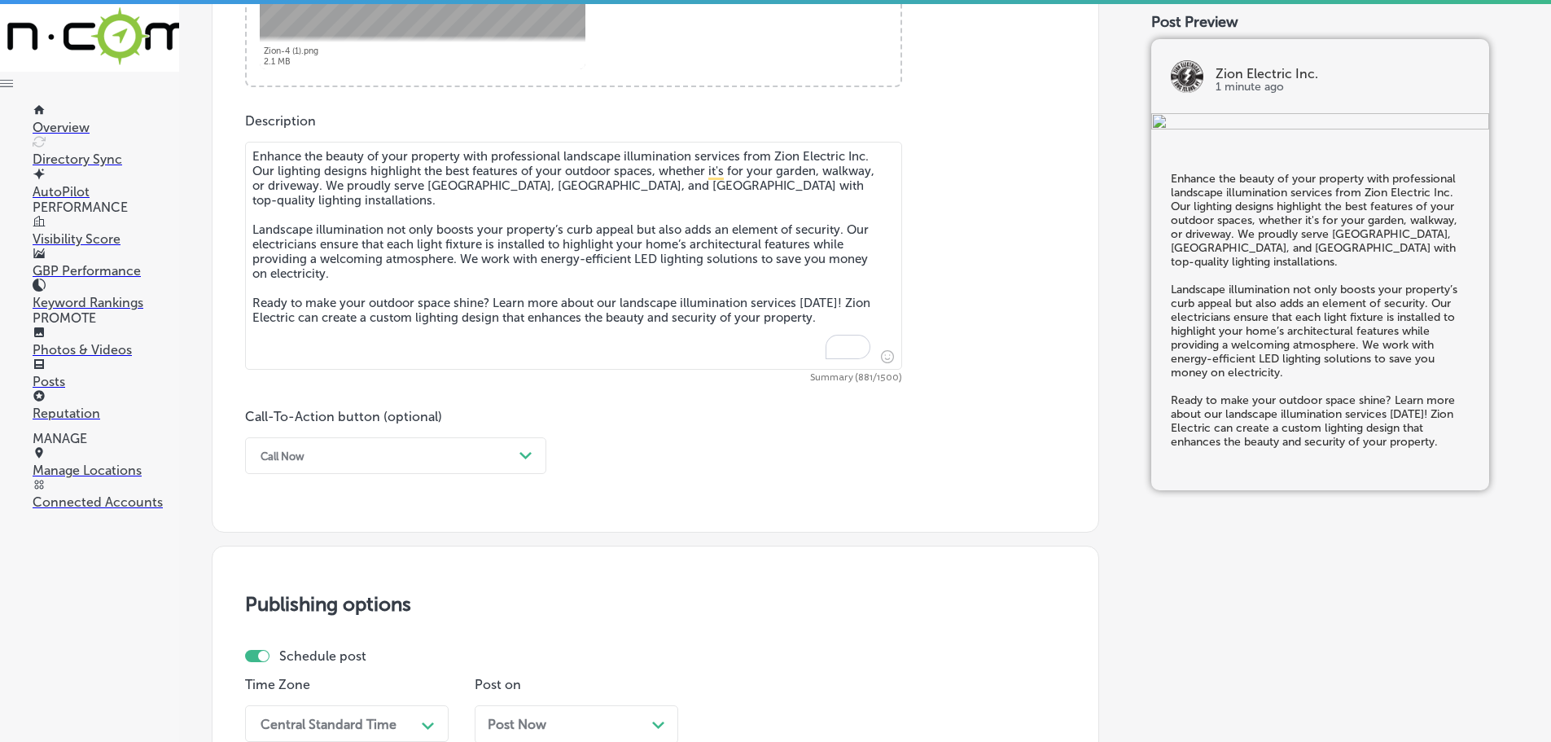
scroll to position [862, 0]
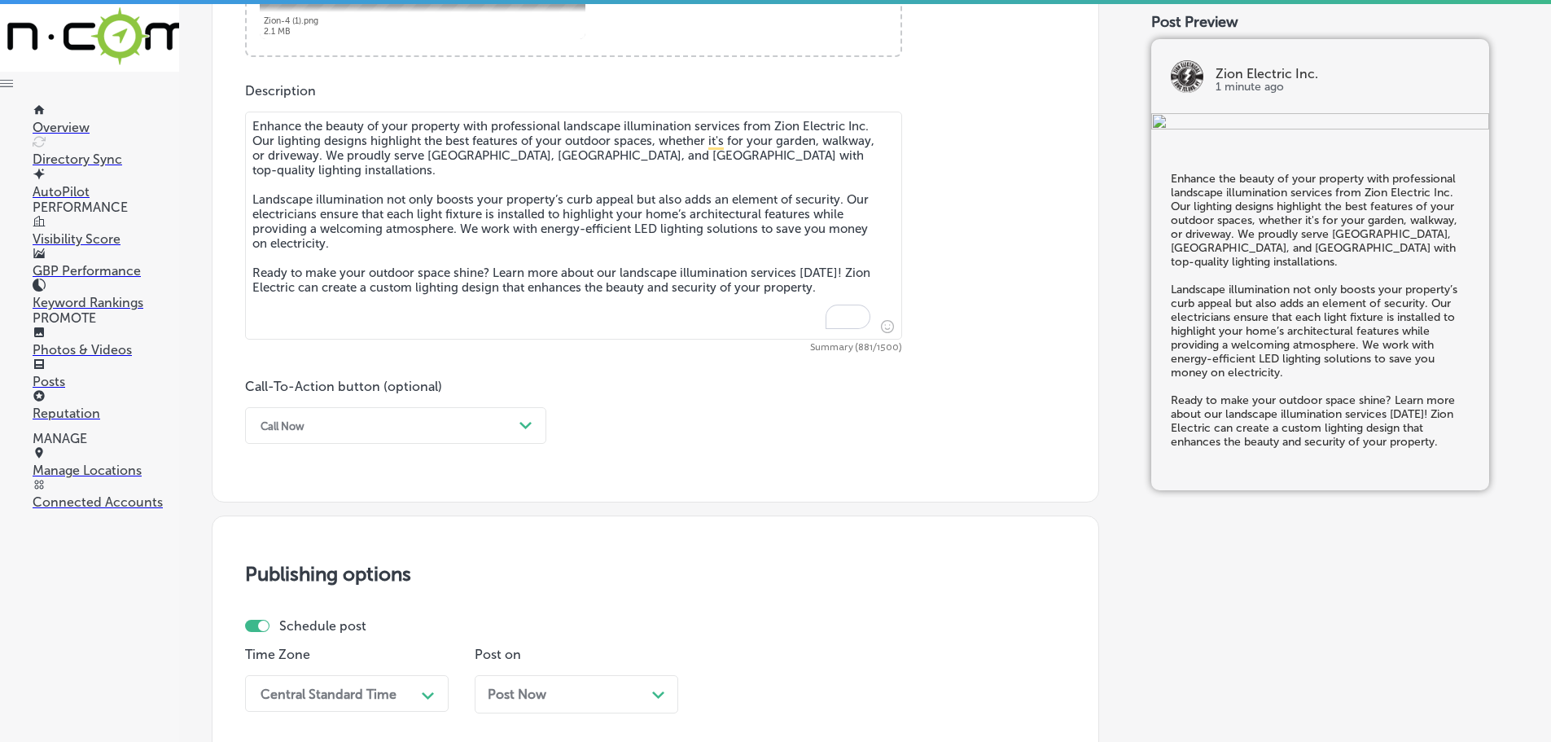
click at [484, 415] on div "Call Now" at bounding box center [382, 425] width 261 height 25
click at [304, 575] on div "Learn more" at bounding box center [395, 575] width 301 height 29
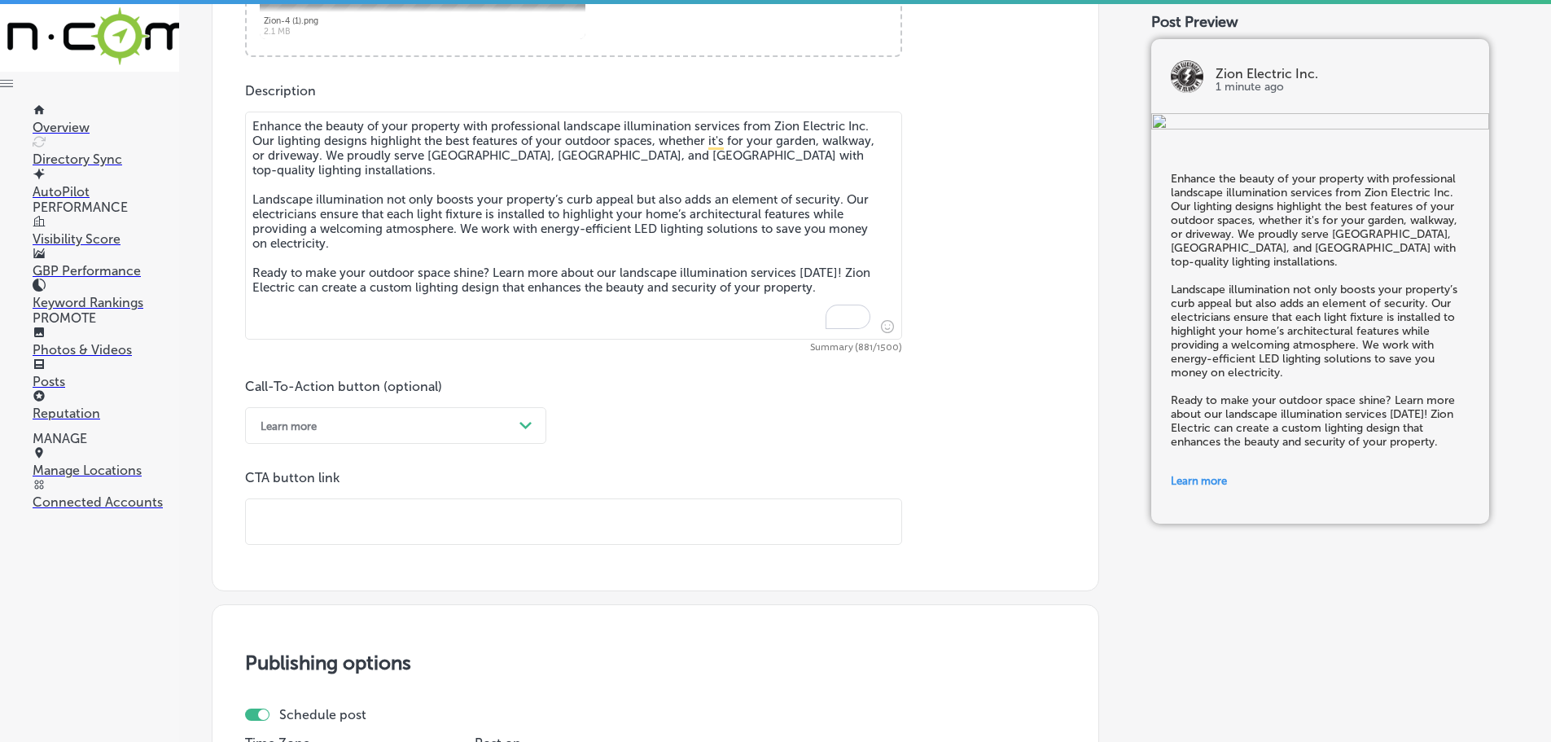
click at [340, 531] on input "text" at bounding box center [574, 521] width 656 height 45
paste input "[URL][DOMAIN_NAME]"
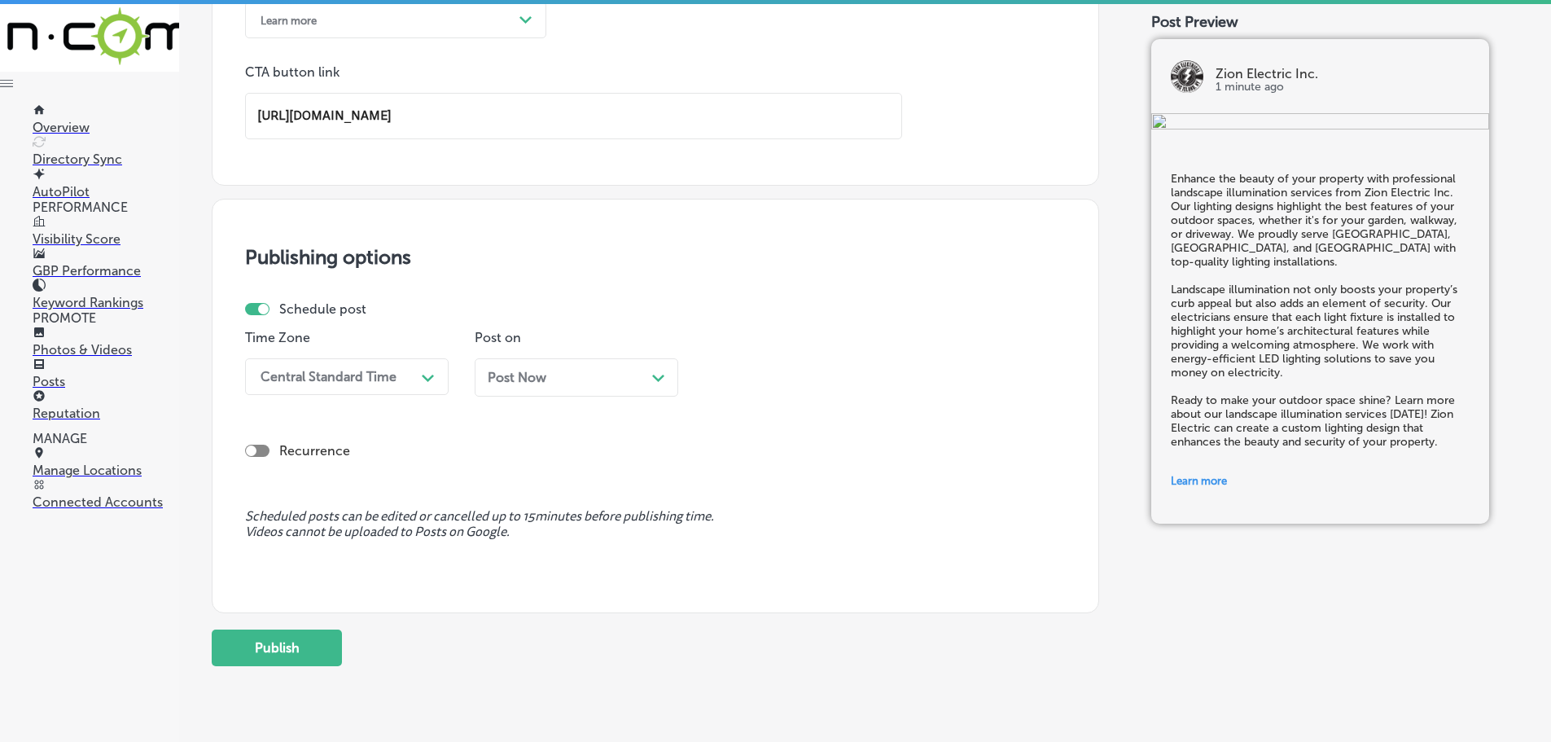
scroll to position [1269, 0]
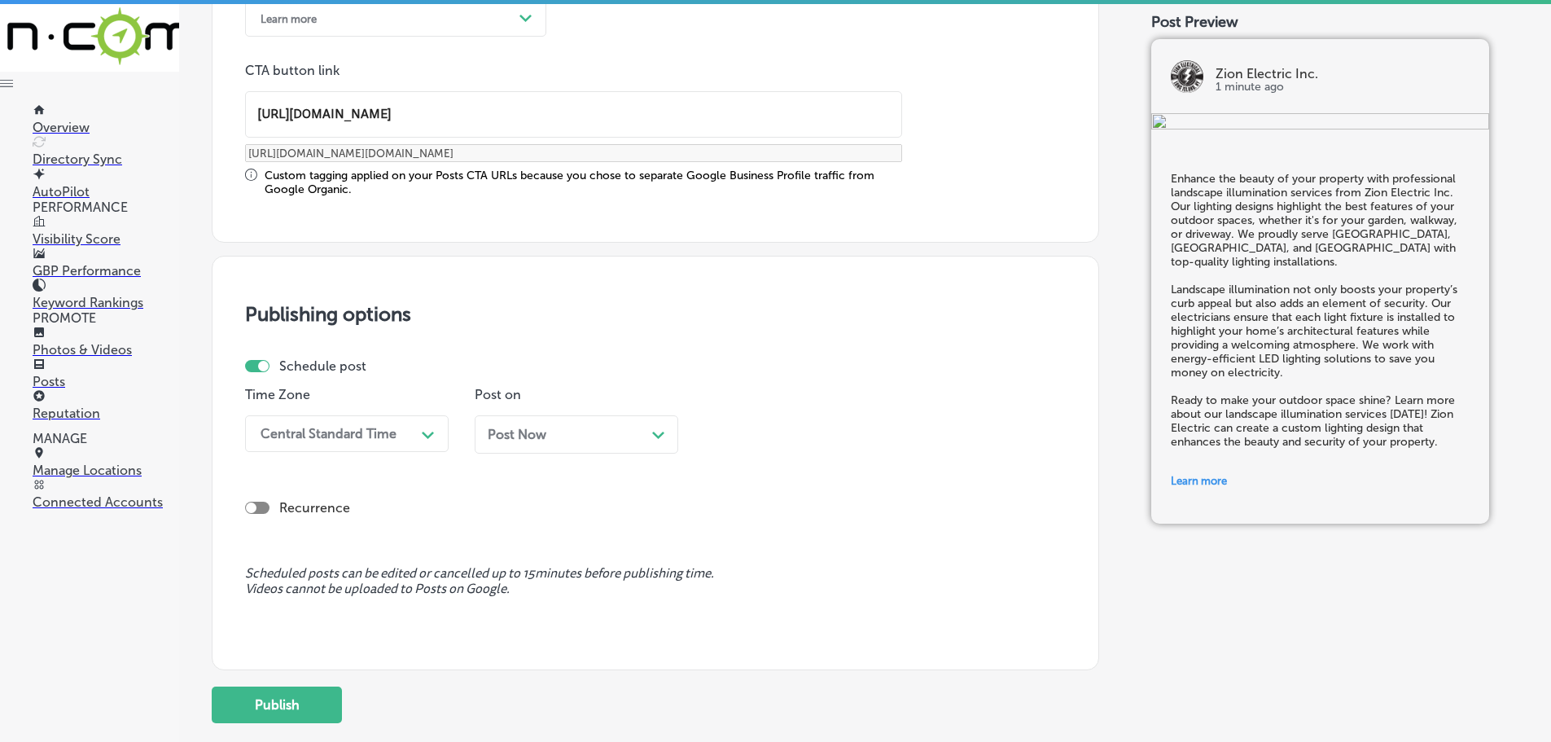
type input "[URL][DOMAIN_NAME]"
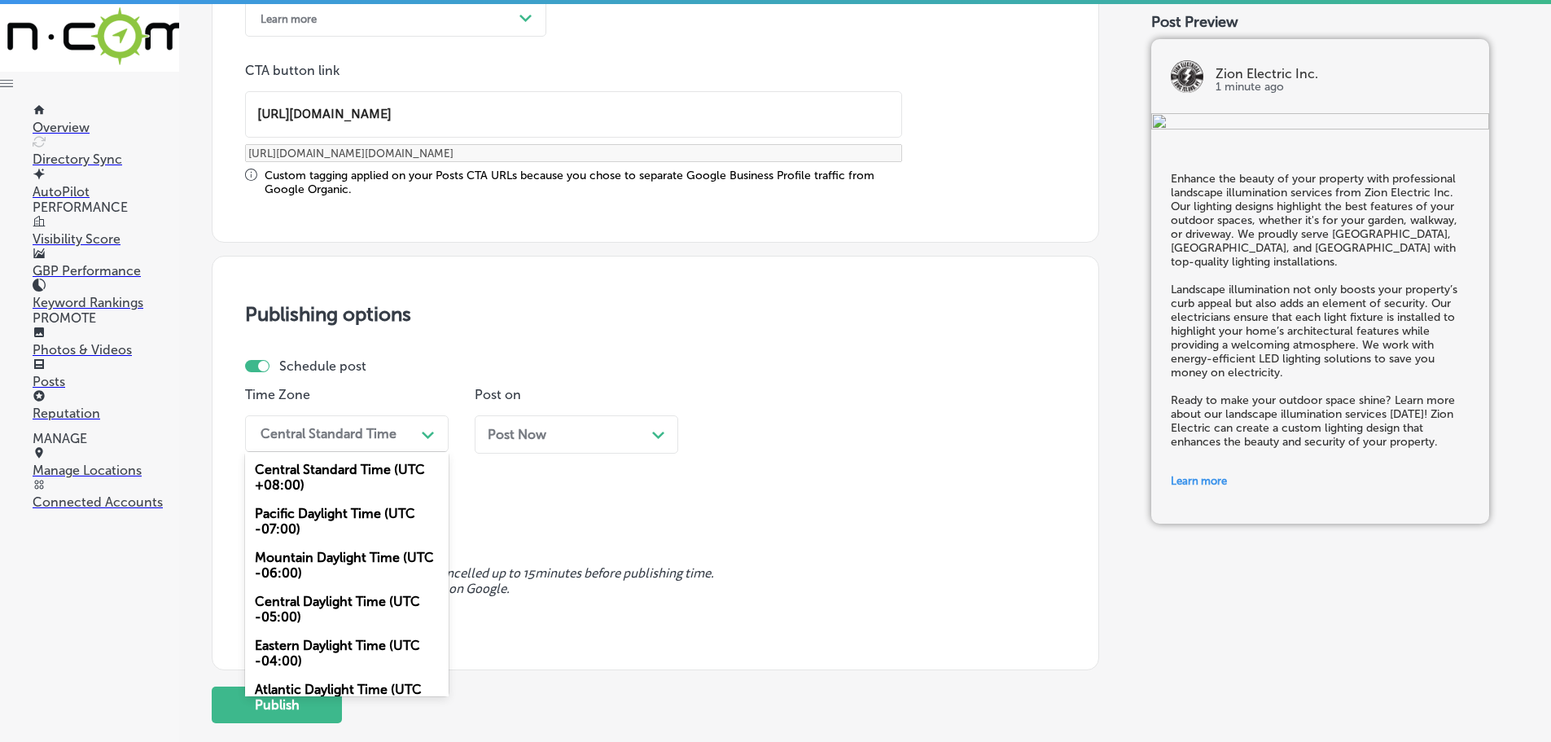
click at [392, 437] on div "Central Standard Time" at bounding box center [329, 433] width 136 height 15
click at [309, 559] on div "Mountain Daylight Time (UTC -06:00)" at bounding box center [347, 565] width 204 height 44
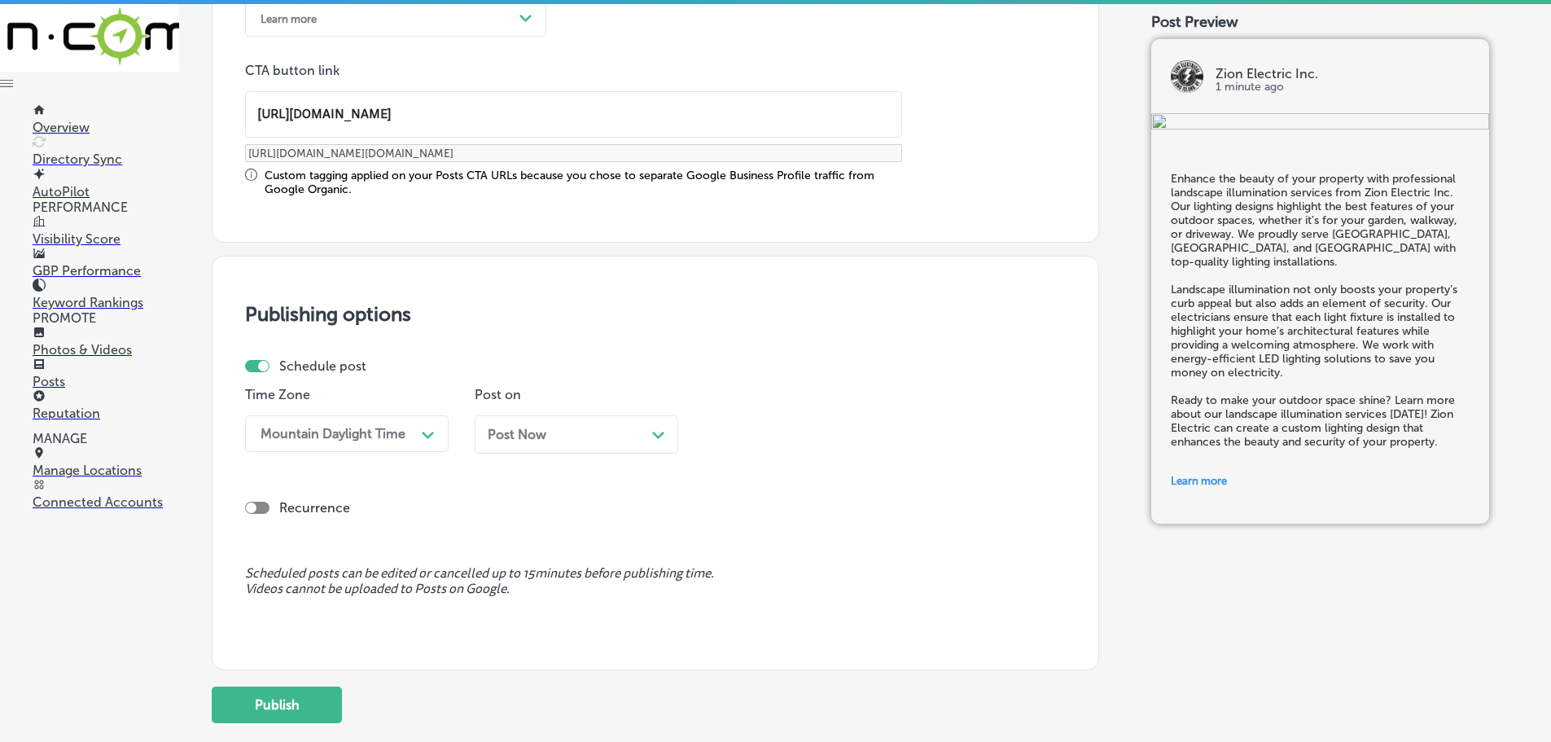
click at [659, 433] on icon "Path Created with Sketch." at bounding box center [658, 435] width 12 height 7
drag, startPoint x: 872, startPoint y: 431, endPoint x: 871, endPoint y: 447, distance: 16.4
click at [872, 430] on div "10:00 AM" at bounding box center [793, 433] width 163 height 29
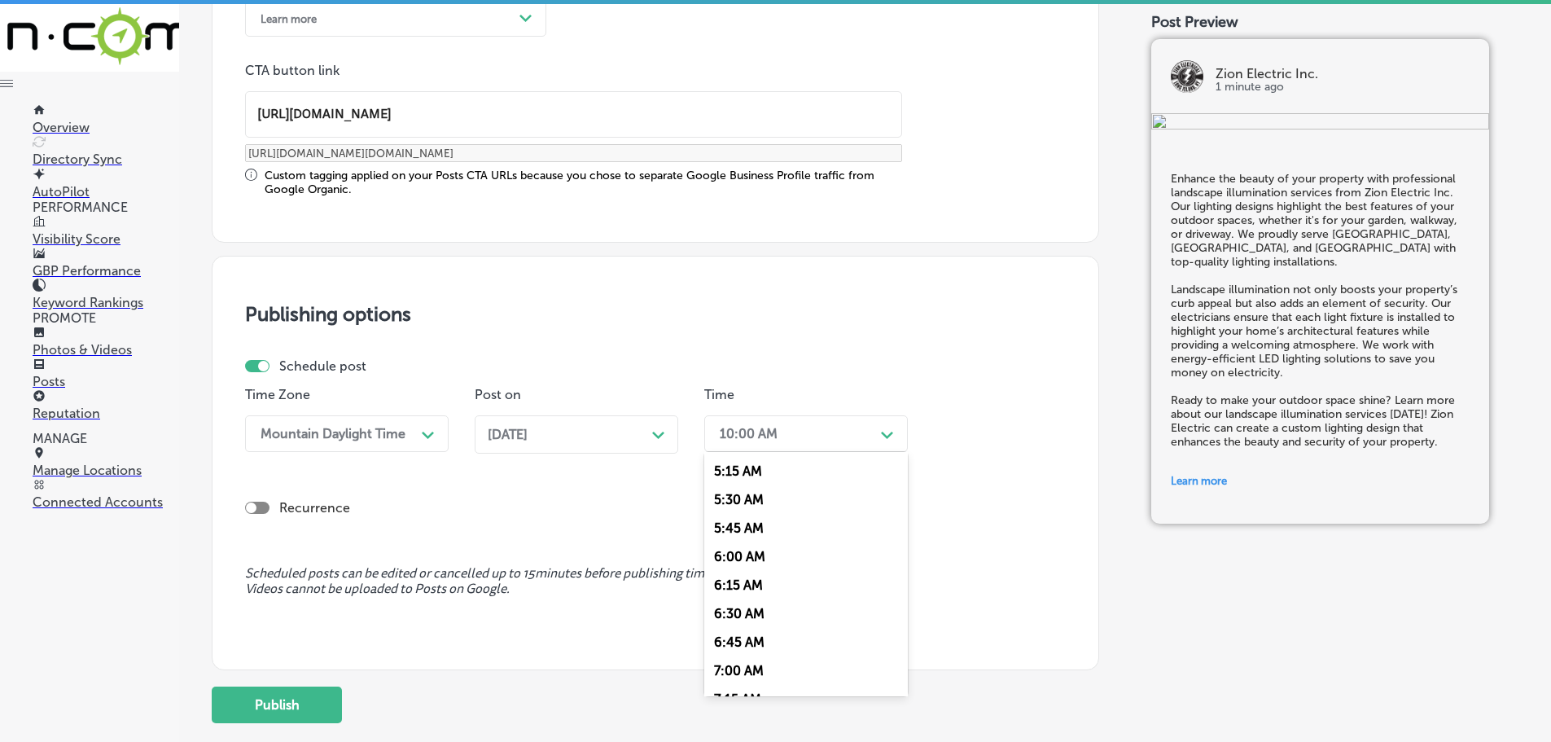
scroll to position [651, 0]
click at [742, 613] on div "7:00 AM" at bounding box center [806, 616] width 204 height 29
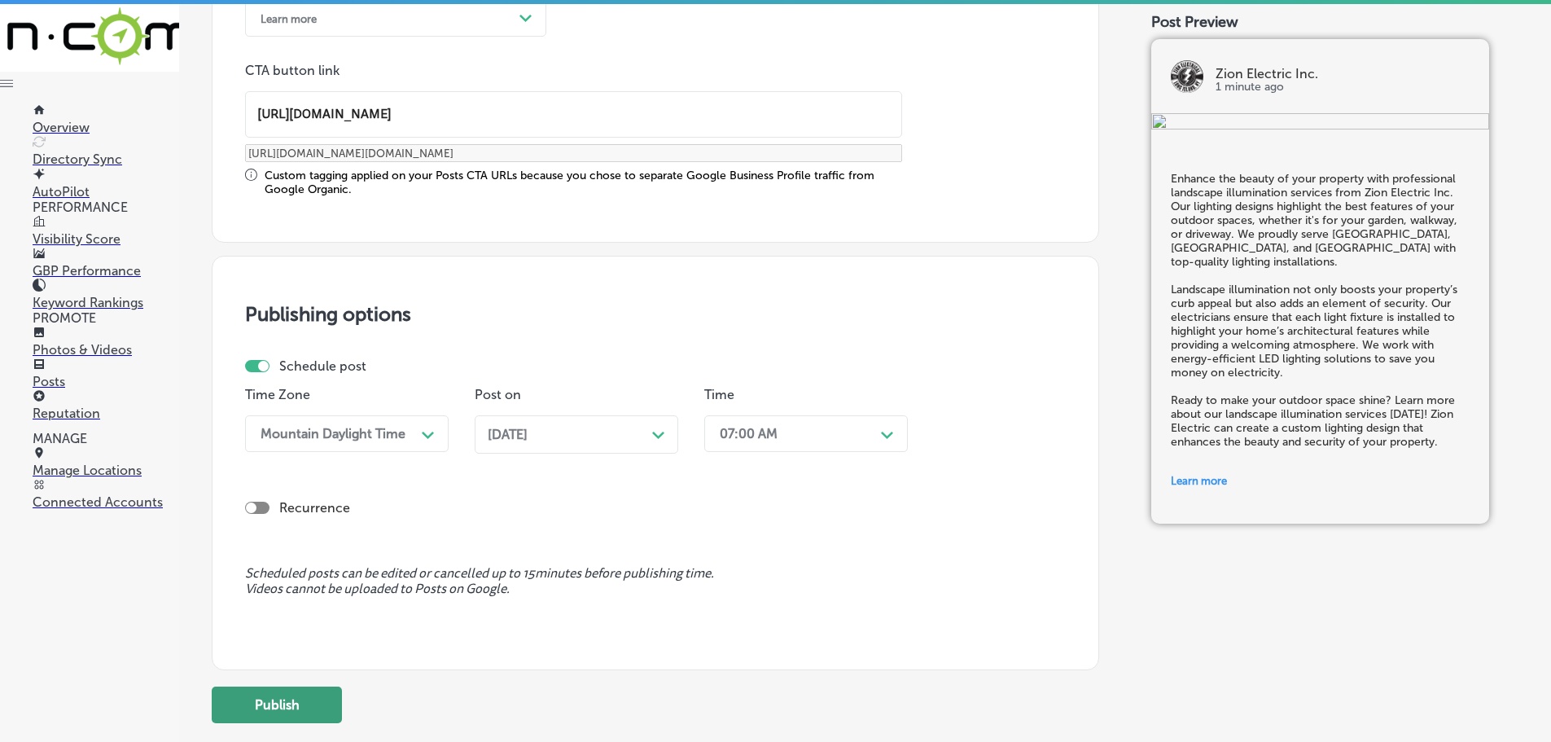
click at [314, 704] on button "Publish" at bounding box center [277, 704] width 130 height 37
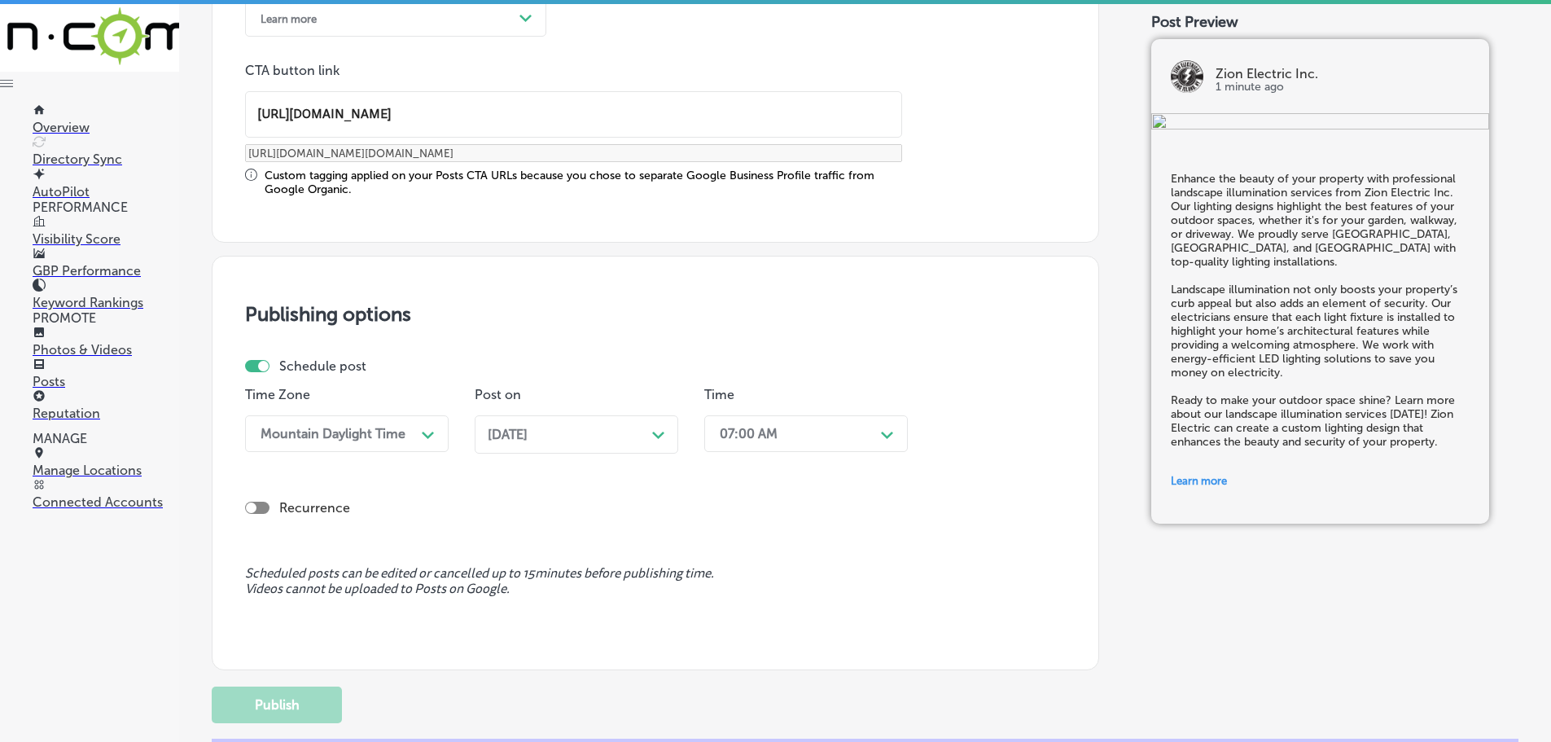
scroll to position [1229, 0]
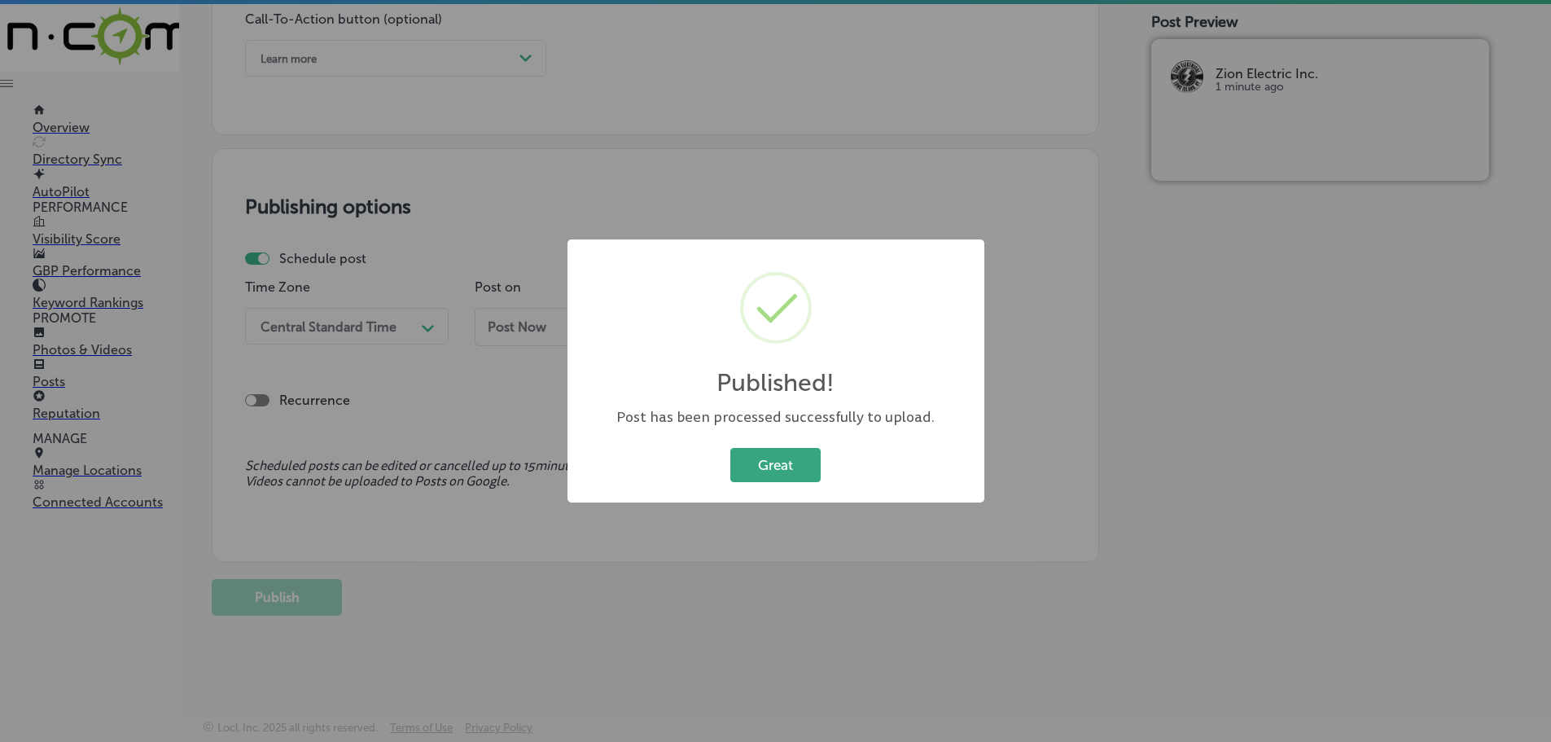
click at [761, 472] on button "Great" at bounding box center [775, 464] width 90 height 33
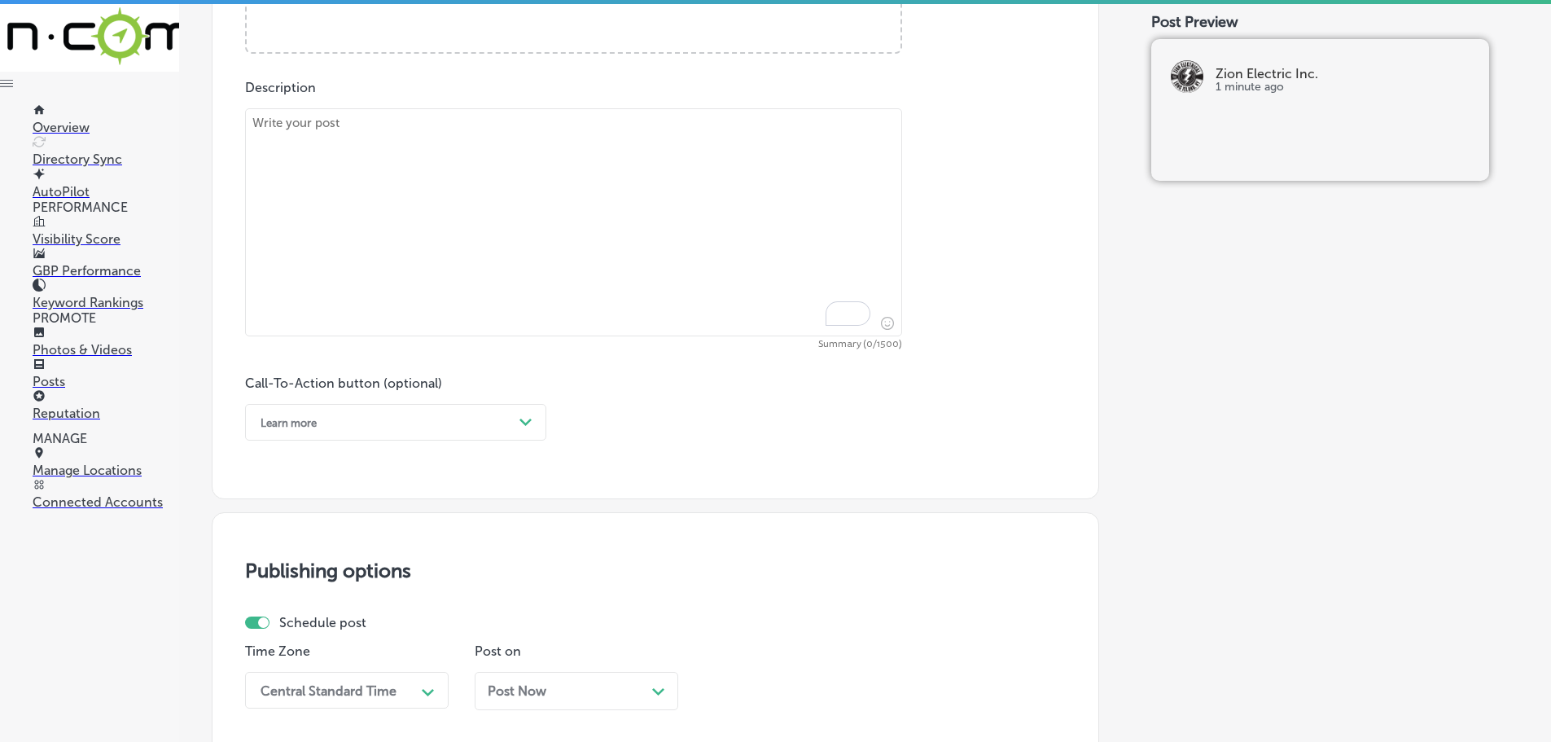
scroll to position [740, 0]
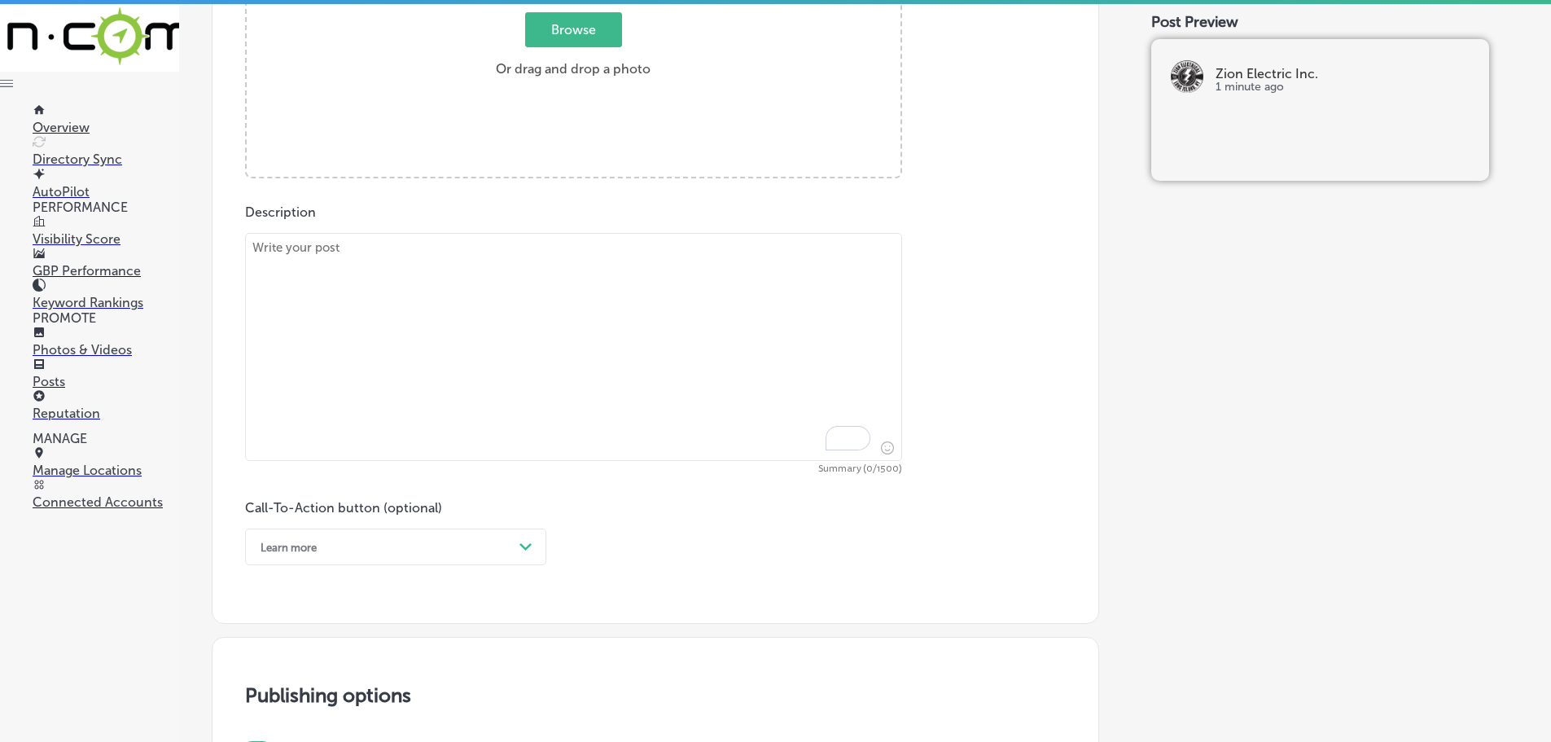
click at [407, 262] on textarea "To enrich screen reader interactions, please activate Accessibility in Grammarl…" at bounding box center [573, 347] width 657 height 228
paste textarea "Zion Electric Inc. is here for you 24 hours a day, seven days a week, providing…"
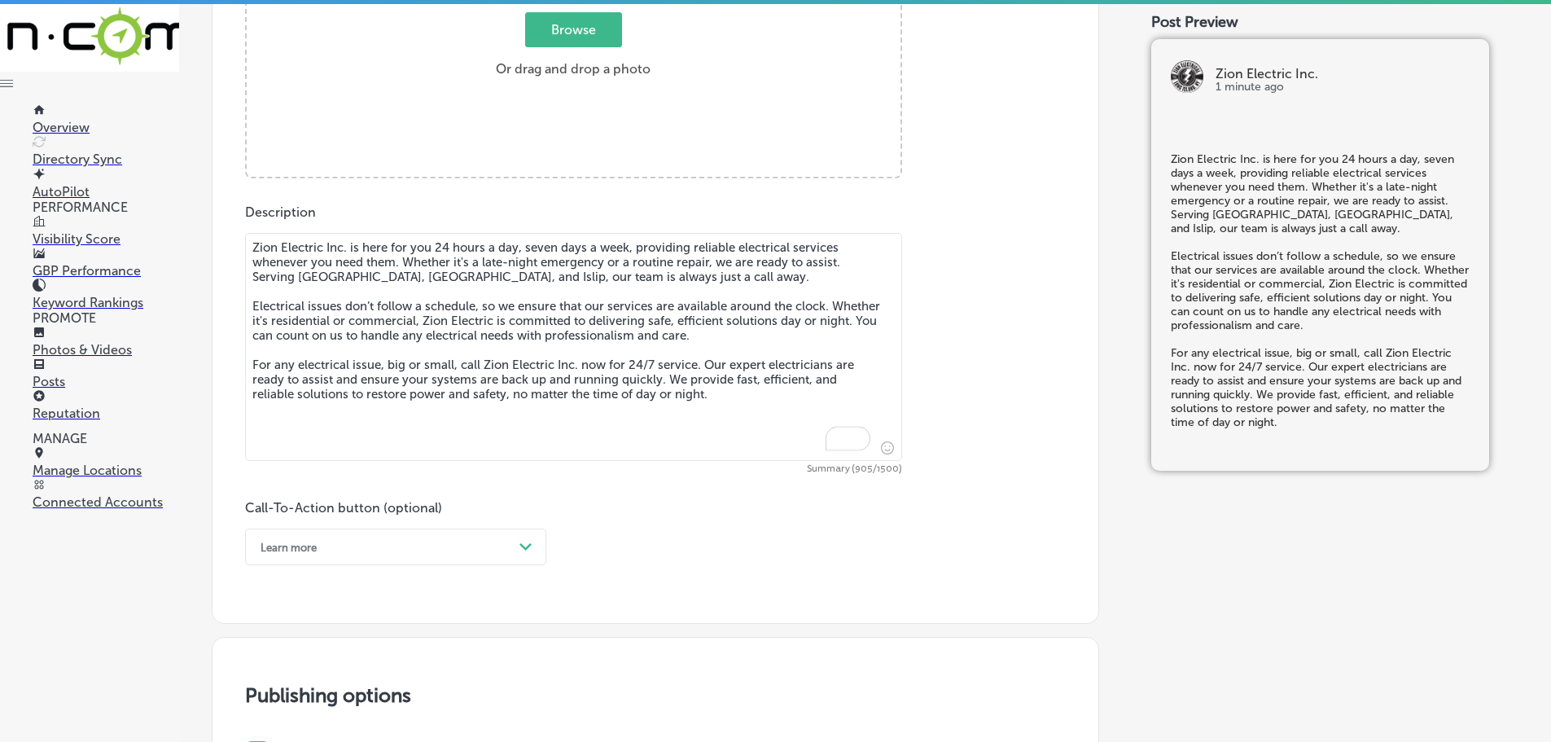
type textarea "Zion Electric Inc. is here for you 24 hours a day, seven days a week, providing…"
click at [550, 33] on span "Browse" at bounding box center [573, 29] width 97 height 35
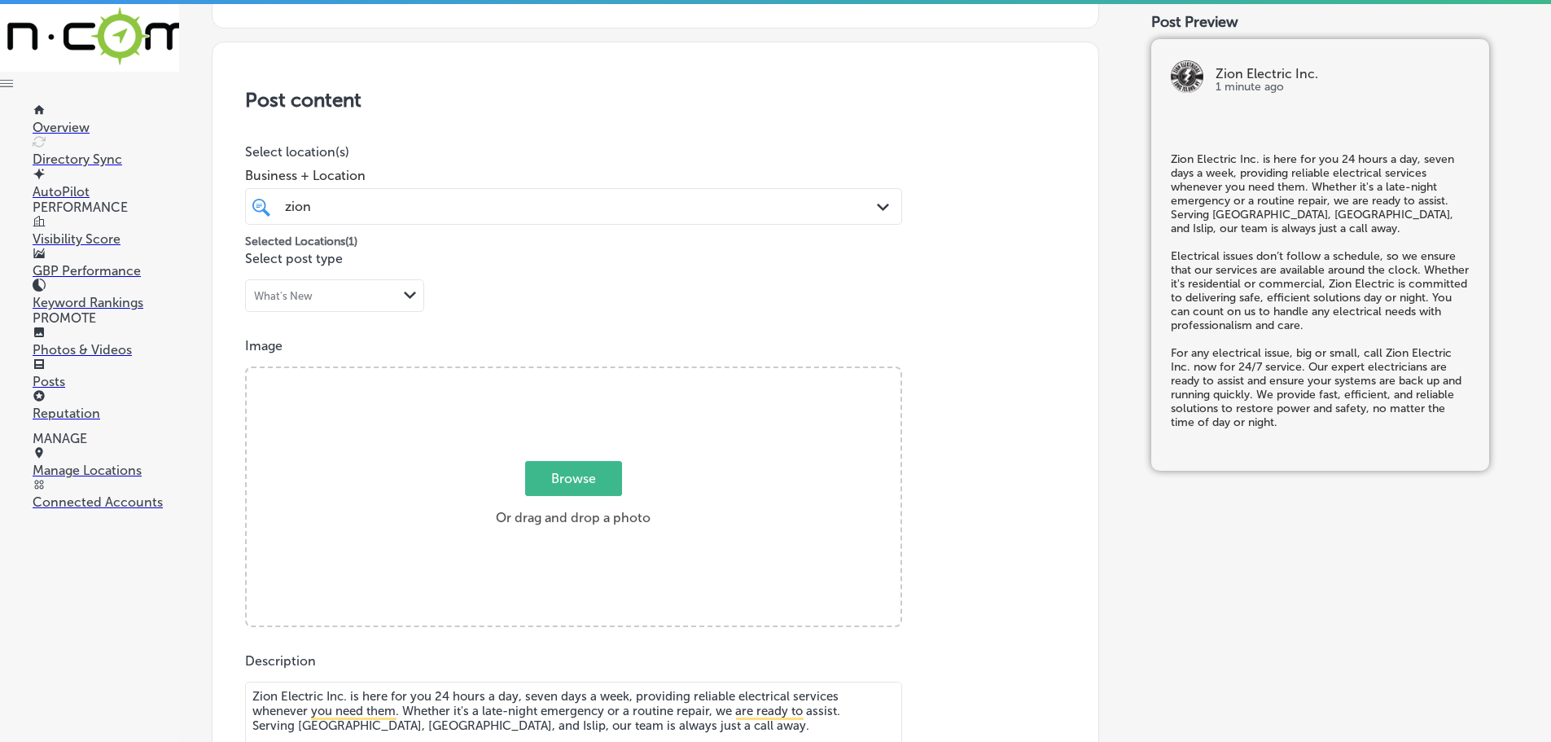
type input "C:\fakepath\Zion-5 (2).png"
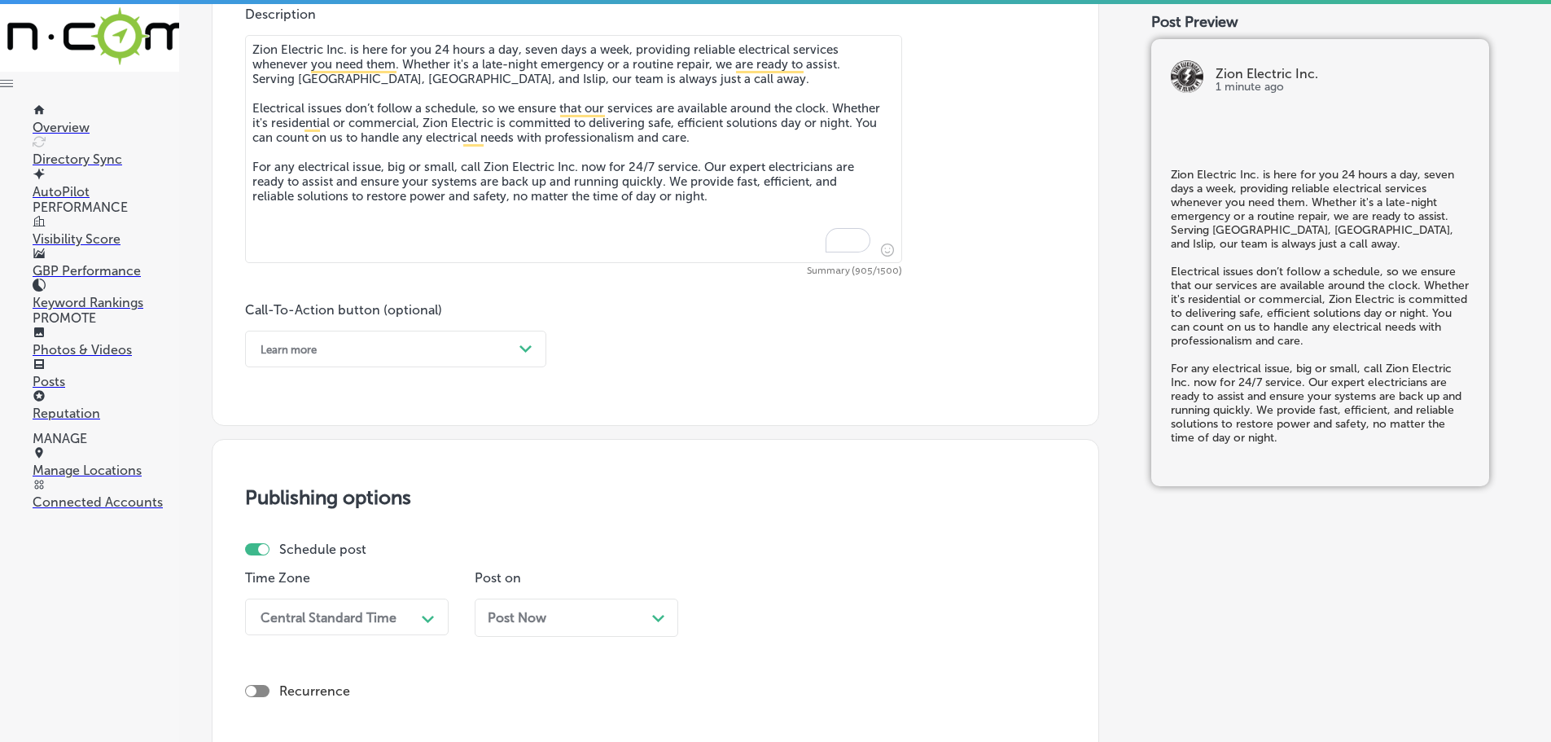
scroll to position [943, 0]
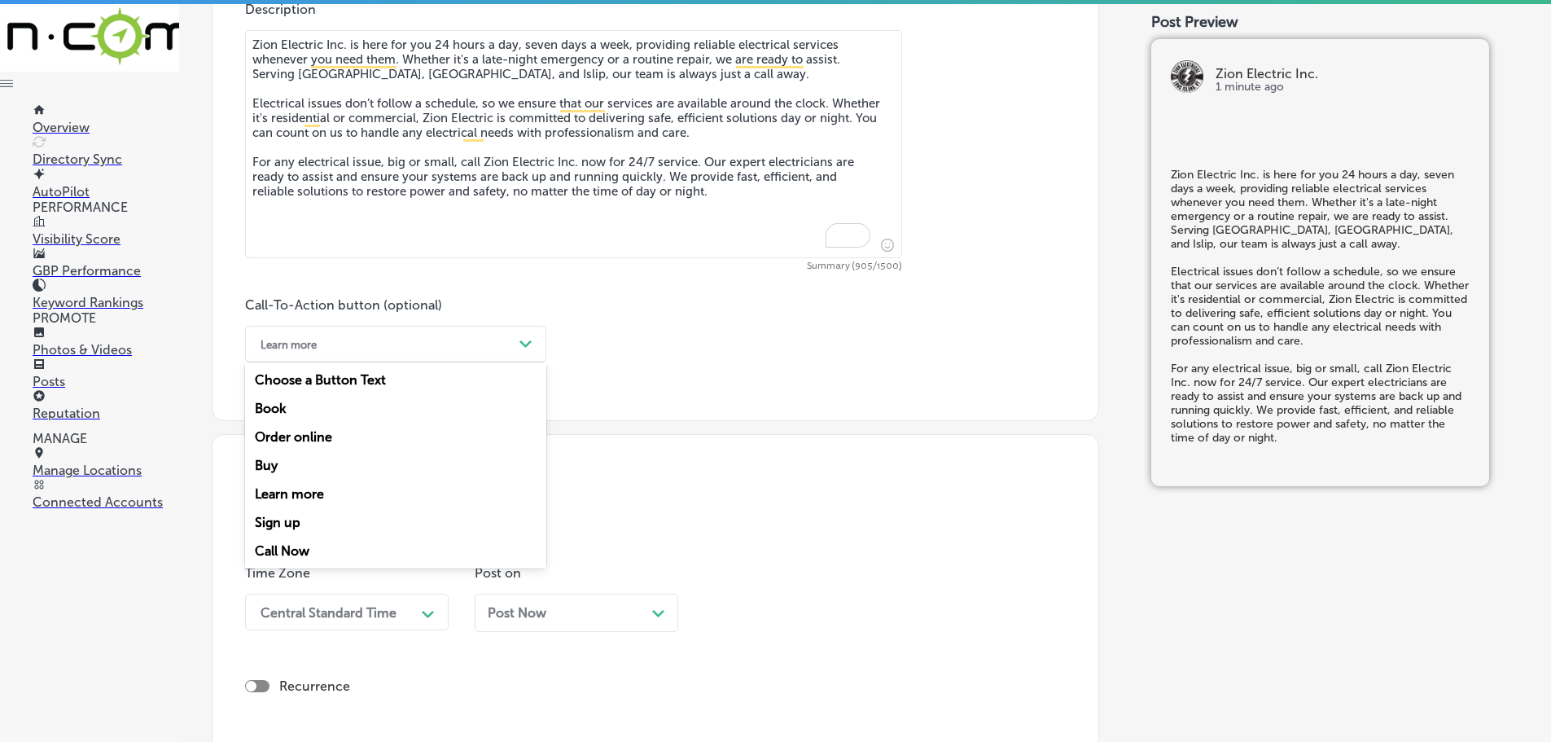
click at [483, 349] on div "Learn more" at bounding box center [382, 343] width 261 height 25
drag, startPoint x: 298, startPoint y: 550, endPoint x: 305, endPoint y: 542, distance: 11.0
click at [298, 549] on div "Call Now" at bounding box center [395, 551] width 301 height 29
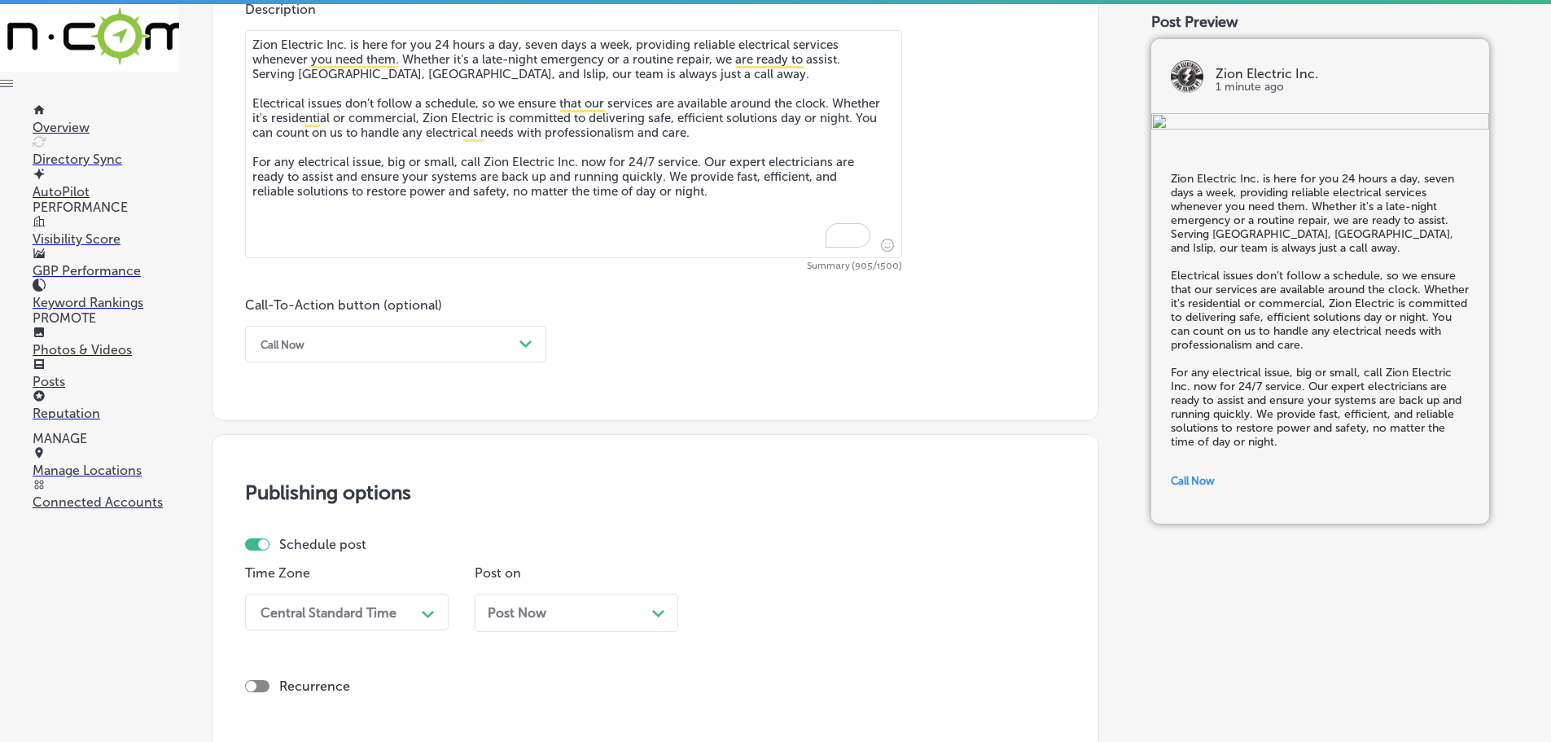
scroll to position [1187, 0]
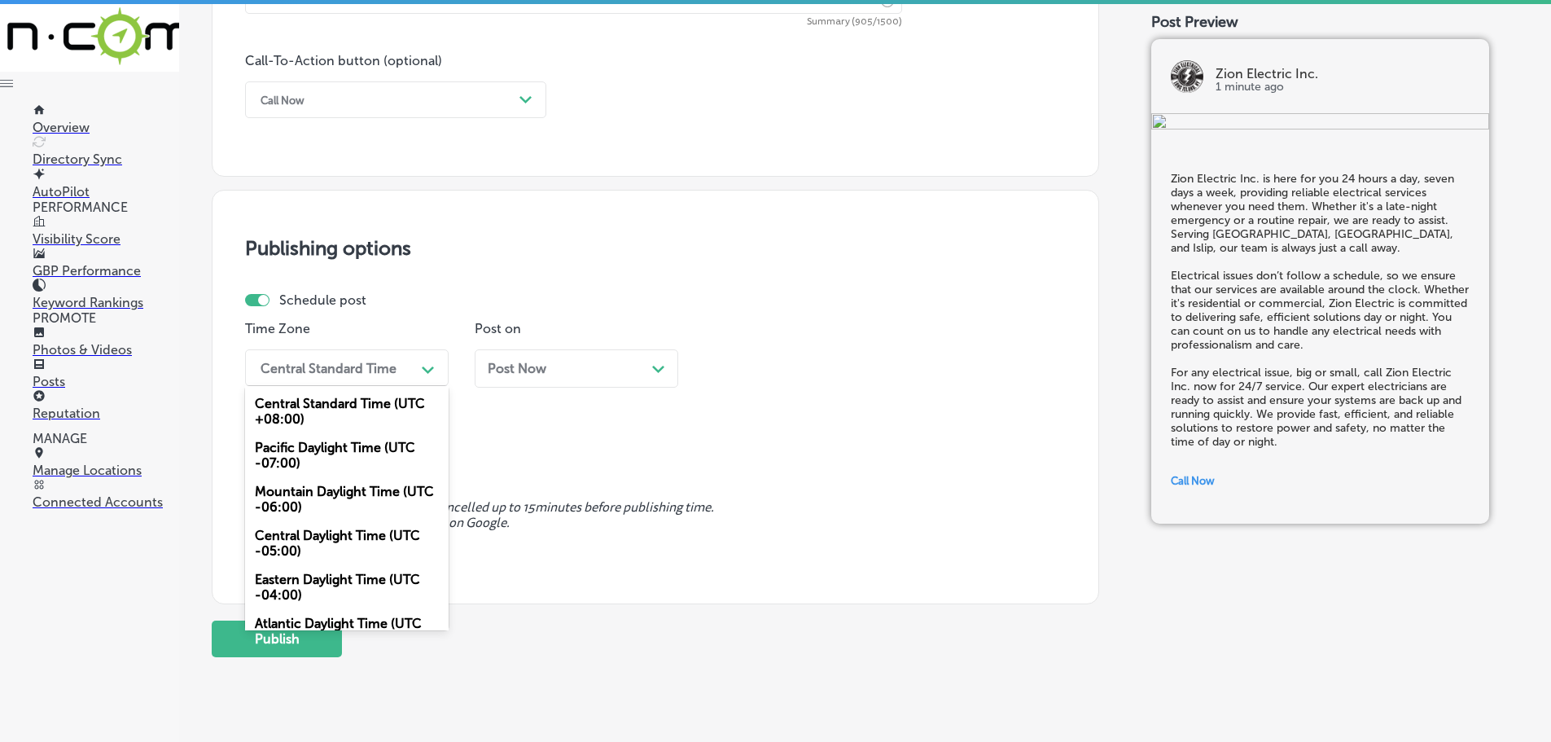
click at [384, 375] on div "Central Standard Time" at bounding box center [333, 367] width 163 height 29
click at [350, 495] on div "Mountain Daylight Time (UTC -06:00)" at bounding box center [347, 499] width 204 height 44
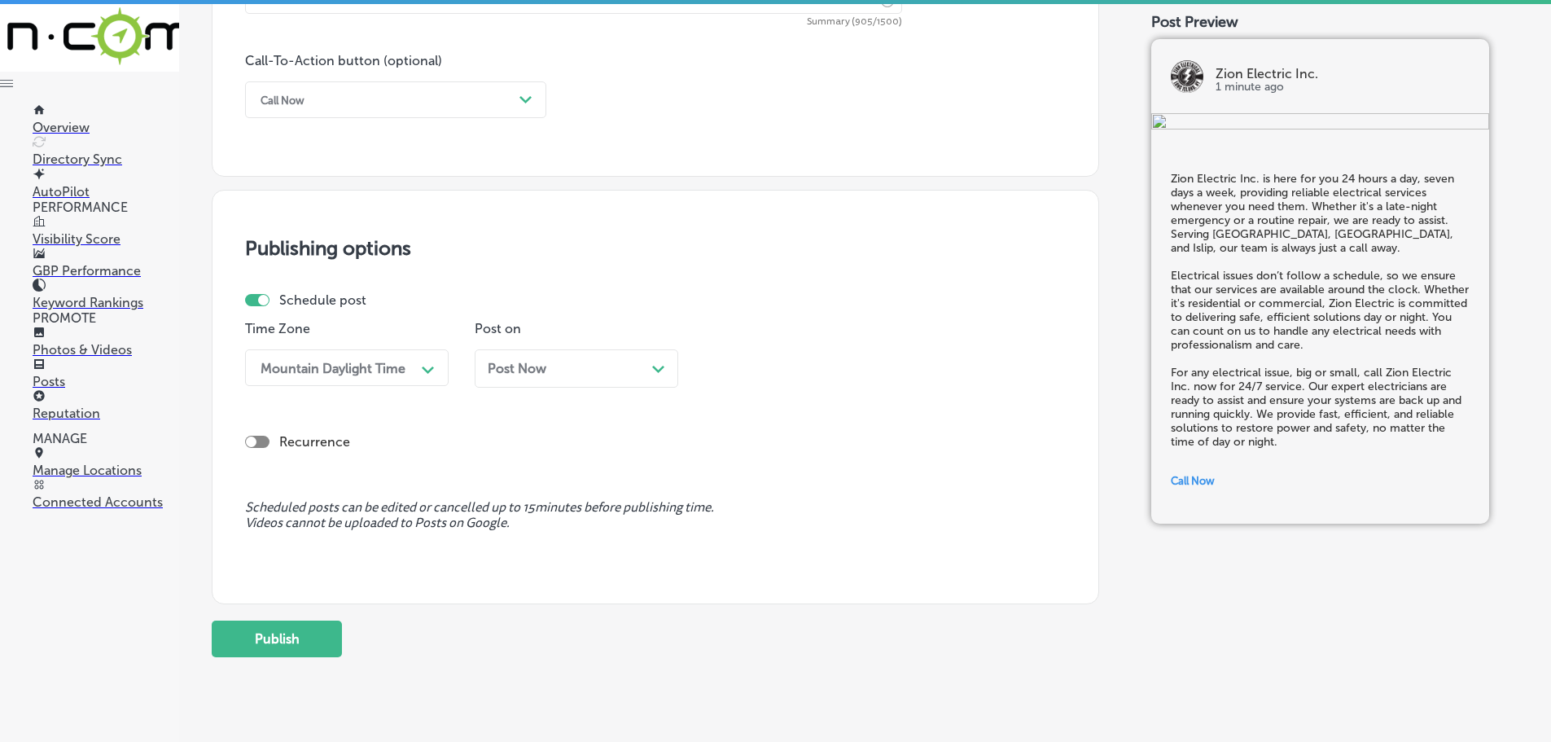
click at [599, 367] on div "Post Now Path Created with Sketch." at bounding box center [577, 368] width 178 height 15
click at [845, 371] on div "10:00 AM" at bounding box center [793, 367] width 163 height 29
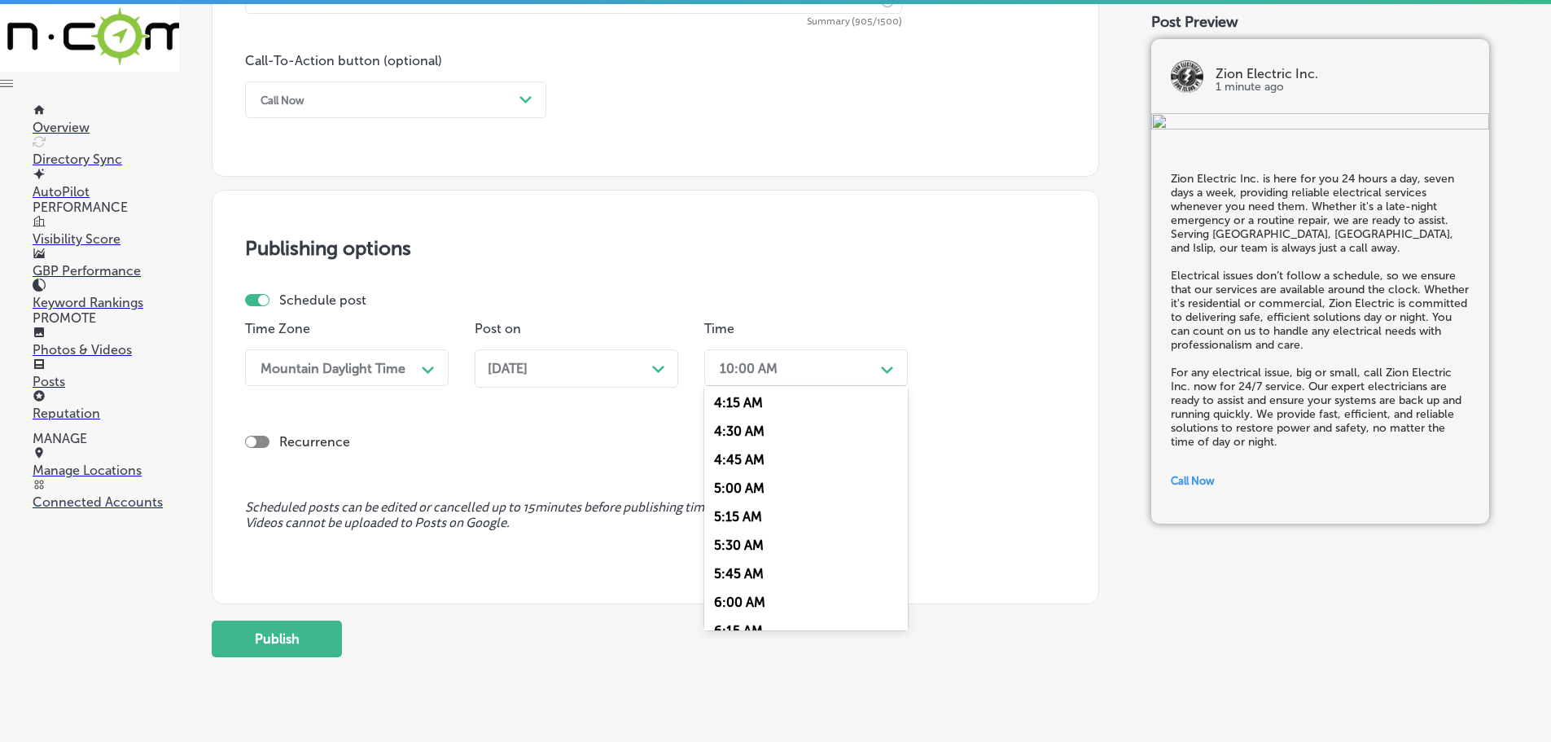
scroll to position [651, 0]
click at [756, 542] on div "7:00 AM" at bounding box center [806, 550] width 204 height 29
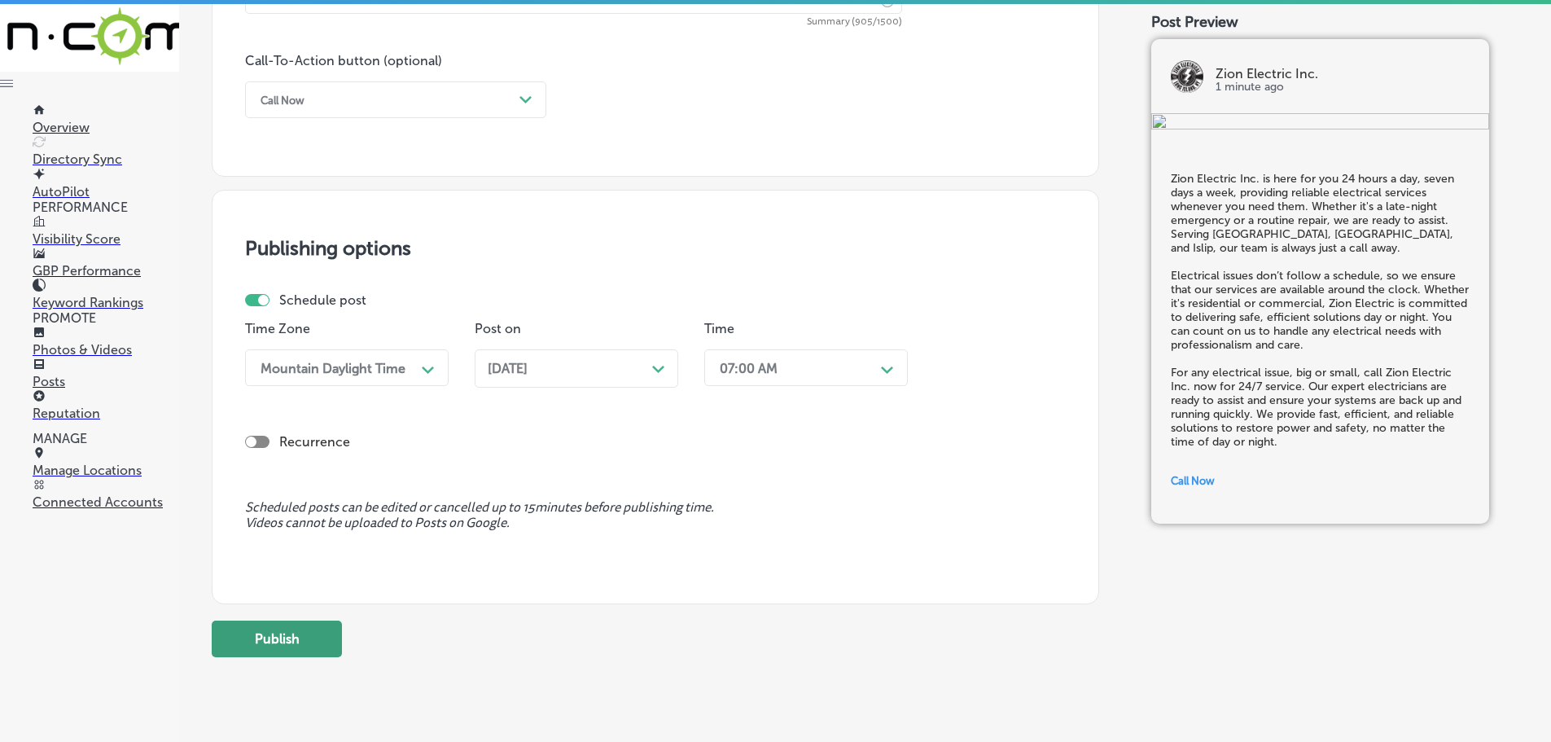
click at [264, 633] on button "Publish" at bounding box center [277, 639] width 130 height 37
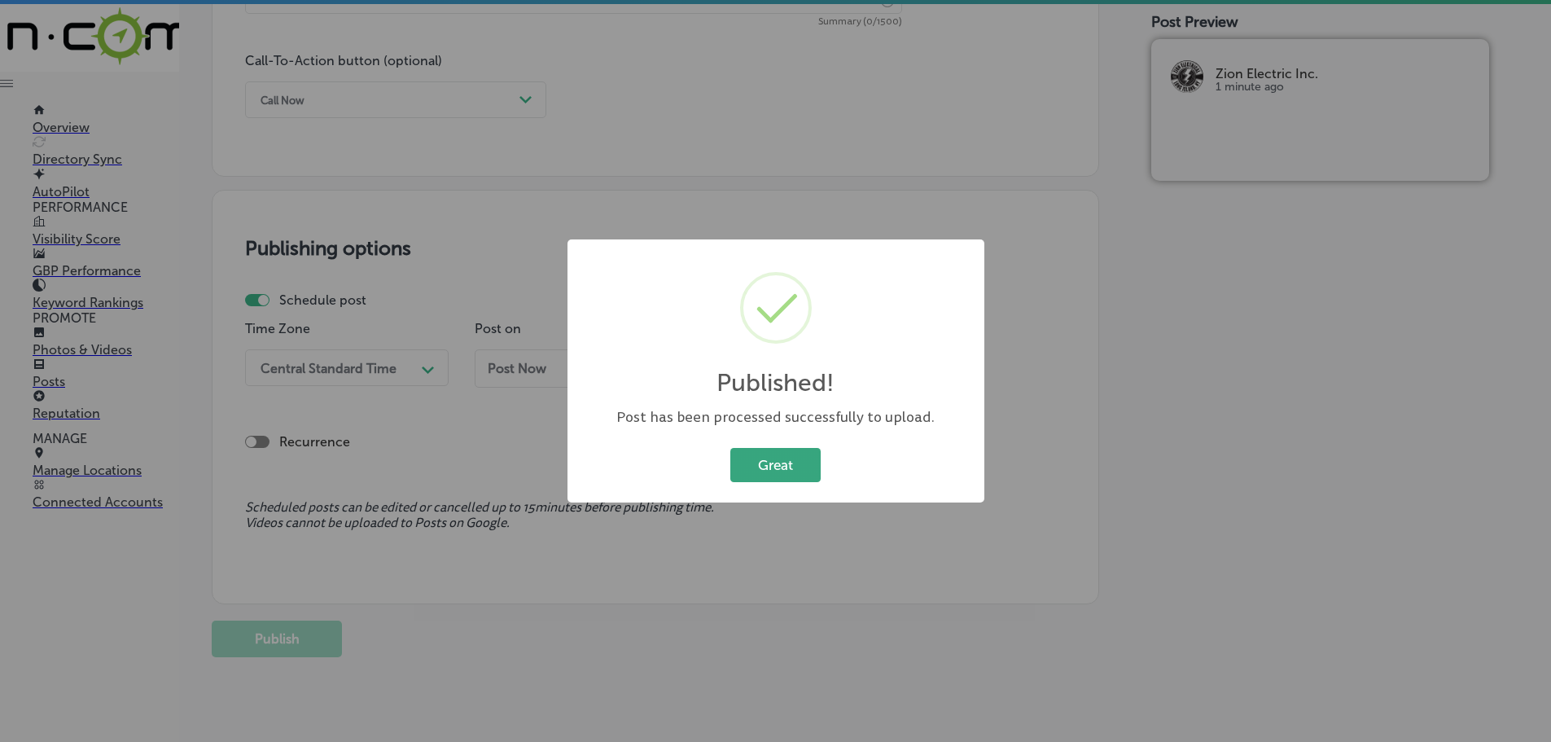
click at [753, 462] on button "Great" at bounding box center [775, 464] width 90 height 33
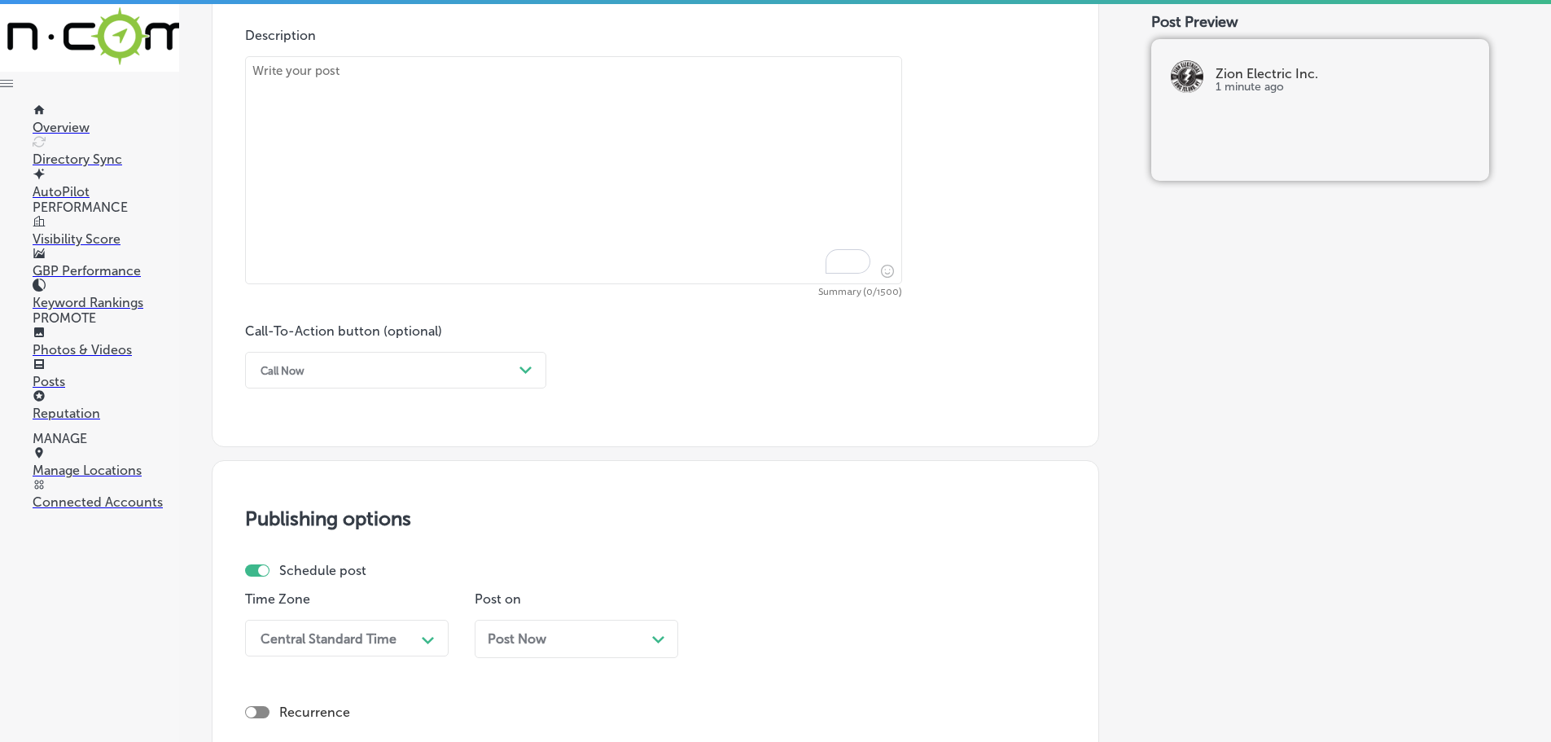
scroll to position [780, 0]
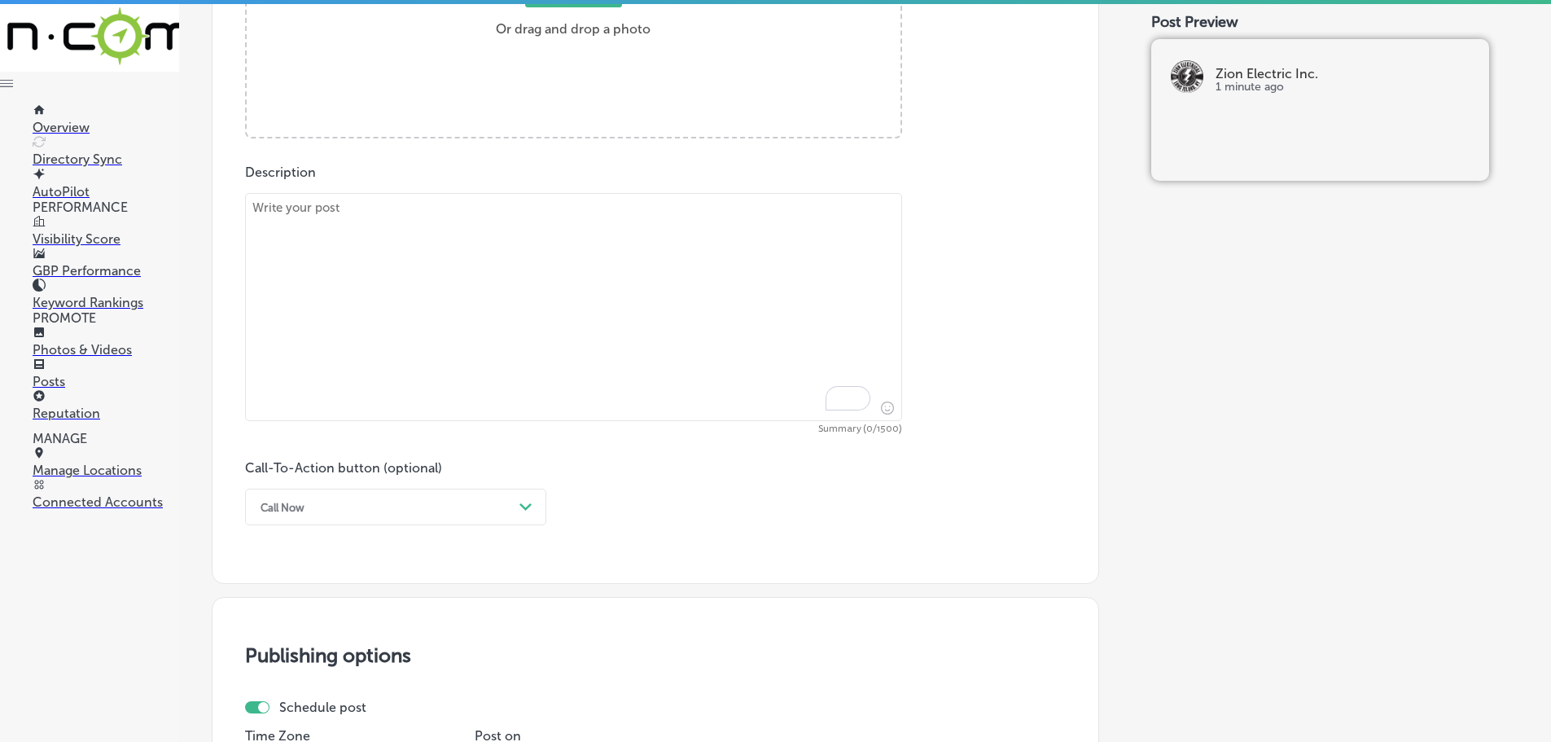
click at [349, 231] on textarea "To enrich screen reader interactions, please activate Accessibility in Grammarl…" at bounding box center [573, 307] width 657 height 228
paste textarea "Zion Electric Inc. offers bucket truck services for installations and repairs t…"
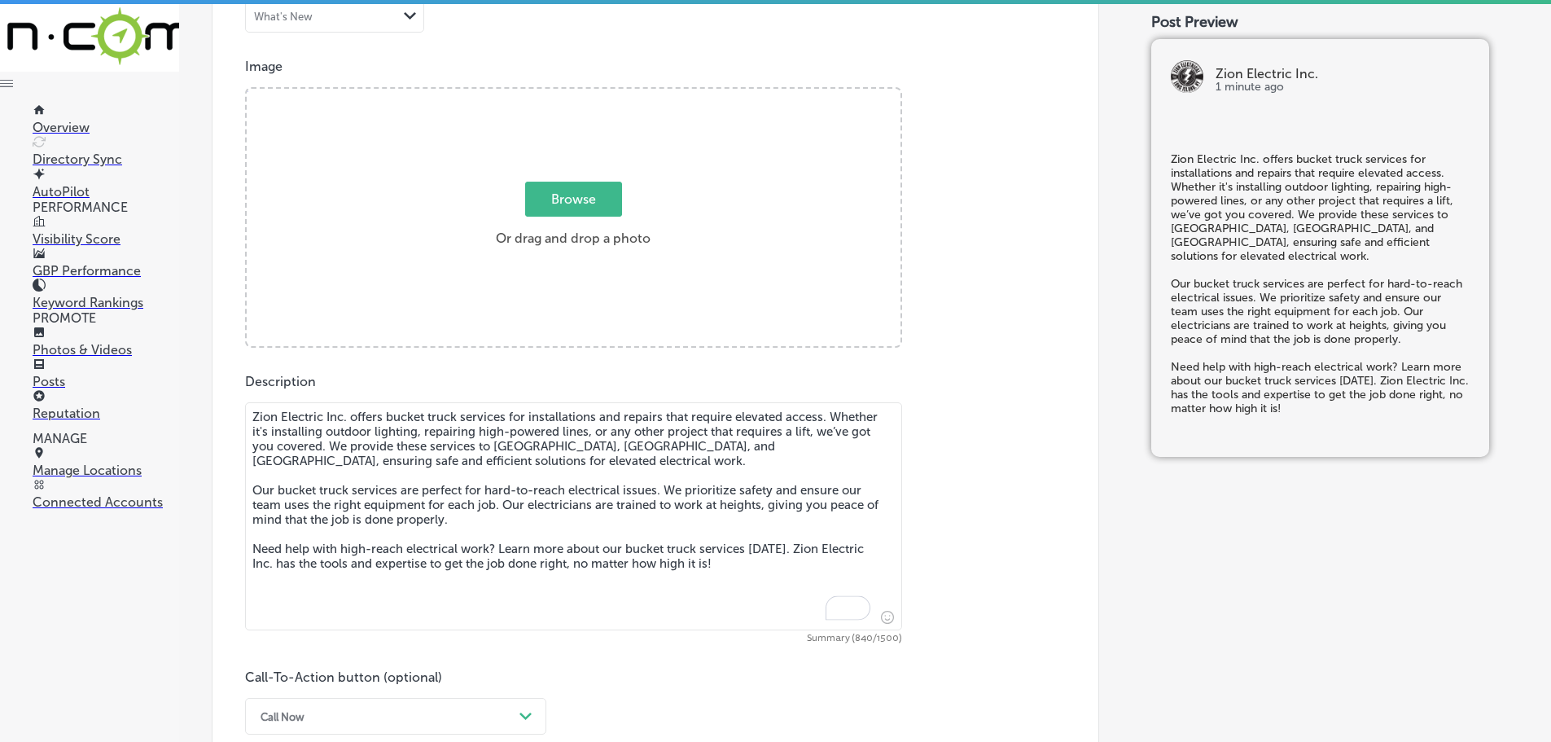
scroll to position [536, 0]
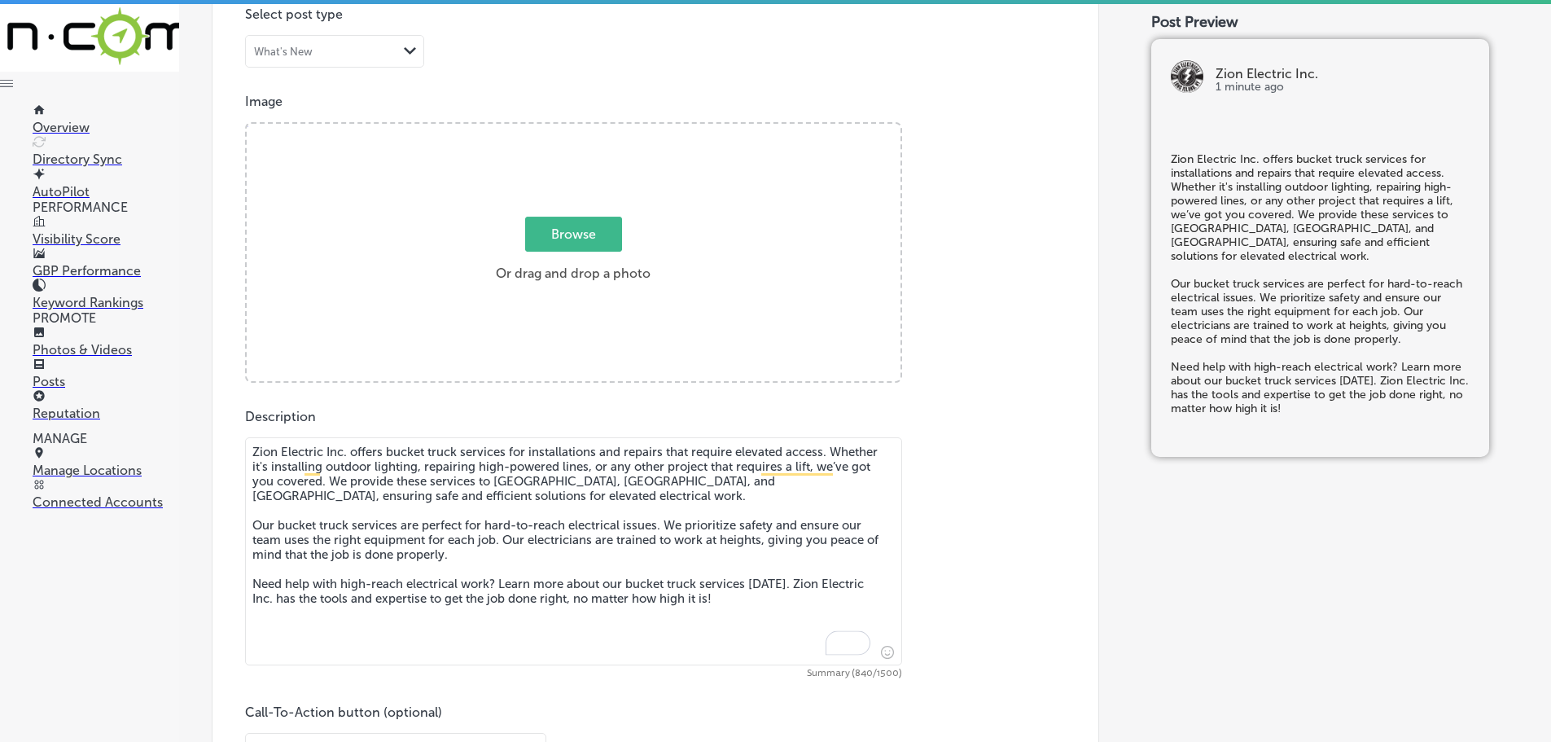
type textarea "Zion Electric Inc. offers bucket truck services for installations and repairs t…"
click at [538, 247] on span "Browse" at bounding box center [573, 234] width 97 height 35
click at [538, 129] on input "Browse Or drag and drop a photo" at bounding box center [574, 126] width 654 height 5
type input "C:\fakepath\Zion-6 (1).png"
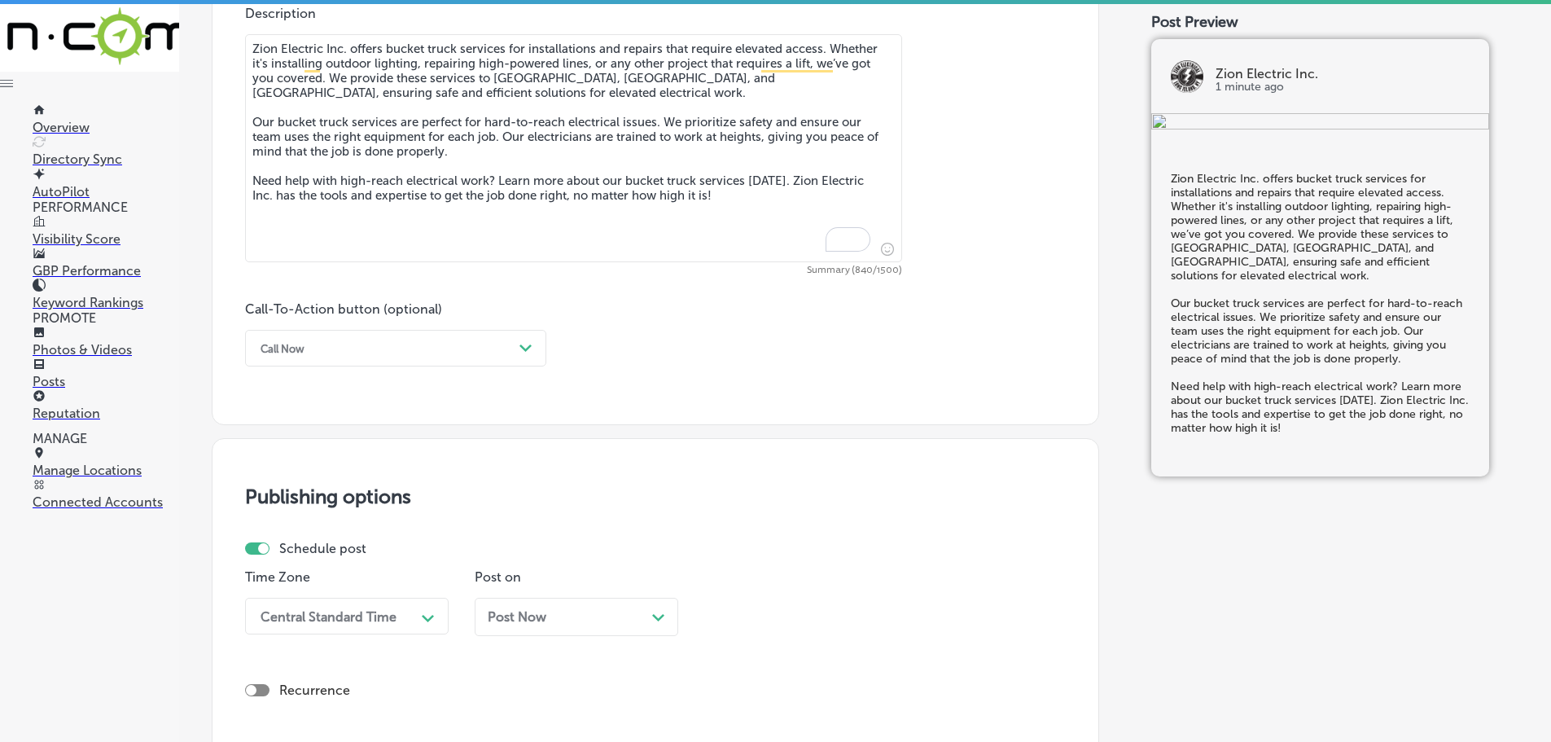
scroll to position [943, 0]
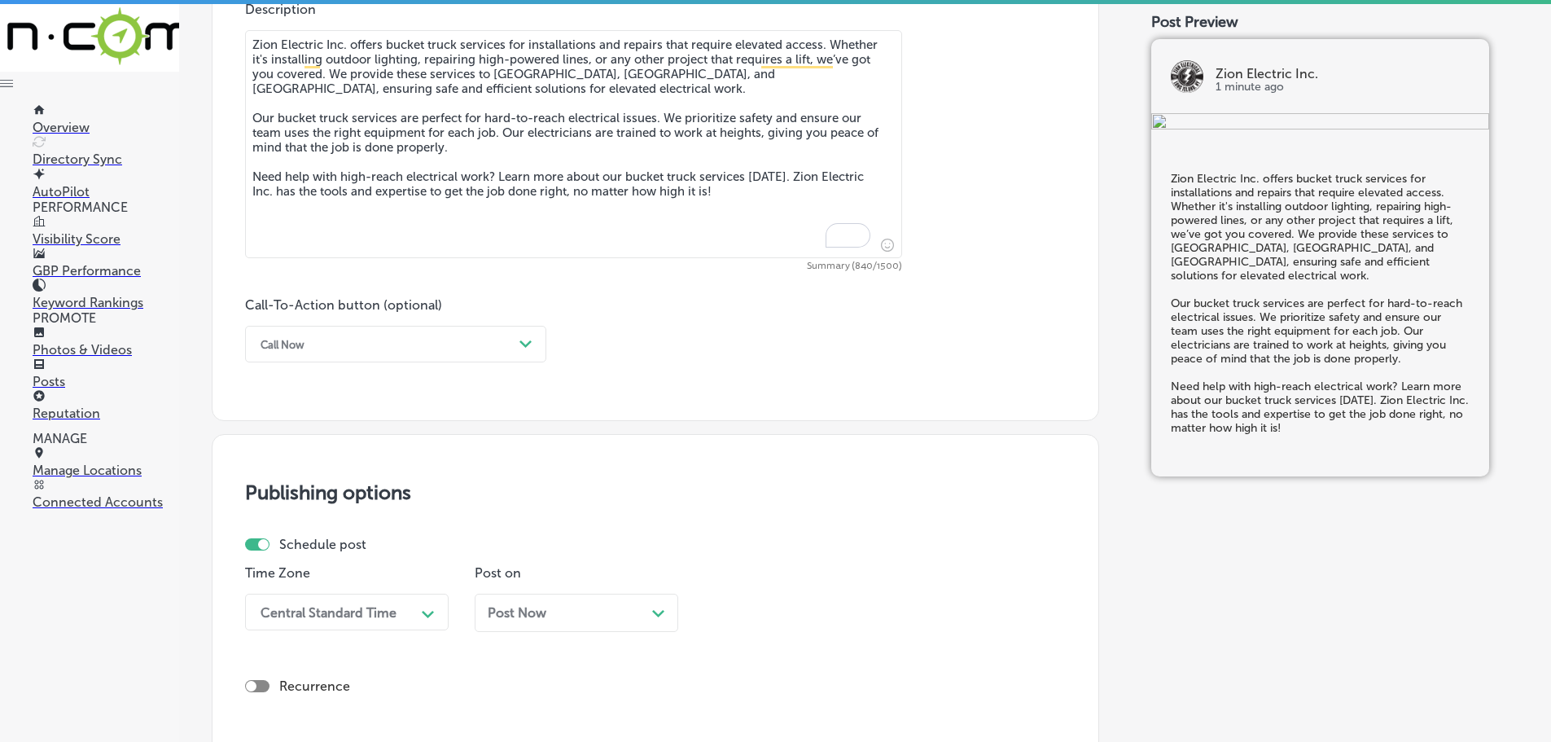
click at [454, 350] on div "Call Now" at bounding box center [382, 343] width 261 height 25
click at [284, 491] on div "Learn more" at bounding box center [395, 494] width 301 height 29
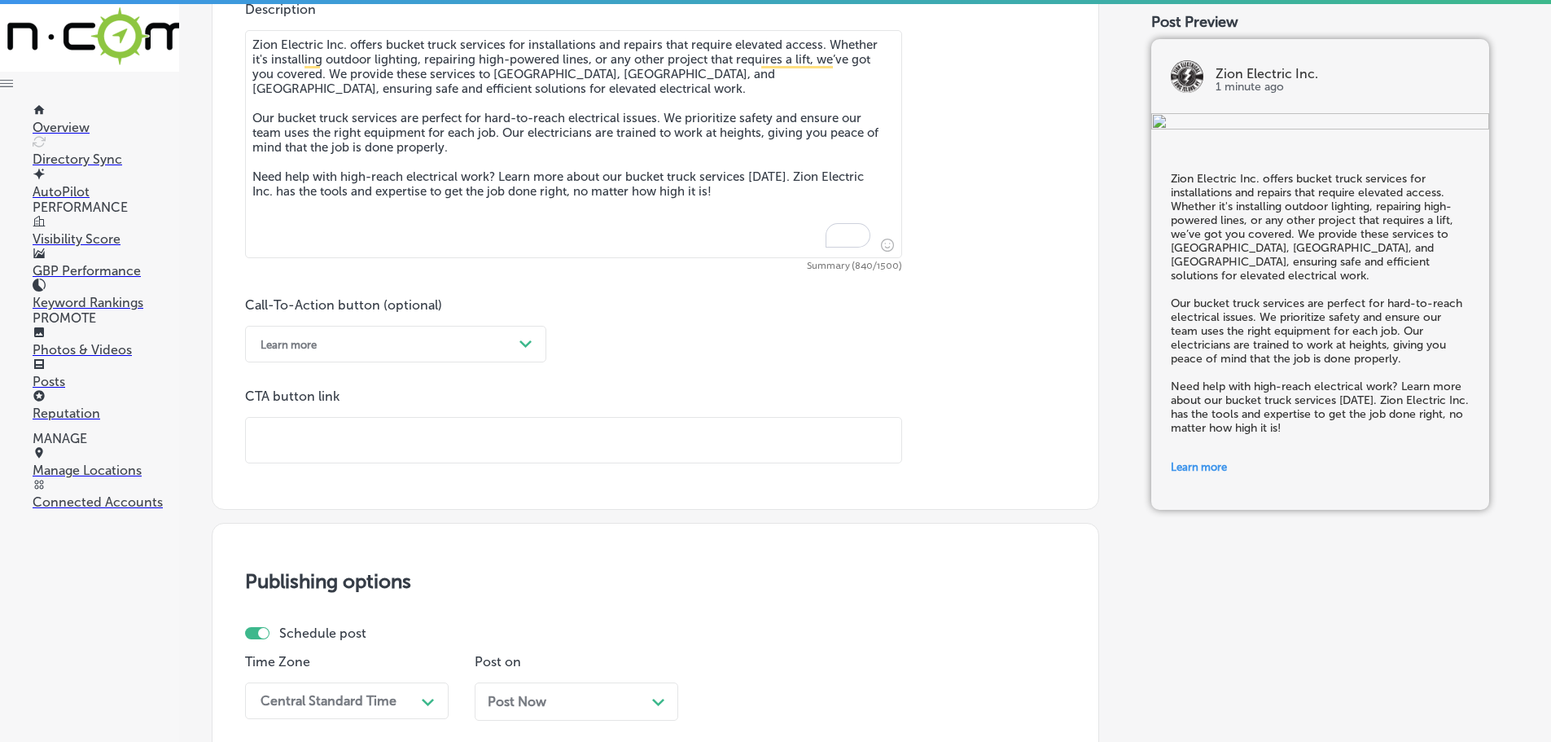
click at [337, 445] on input "text" at bounding box center [574, 440] width 656 height 45
paste input "[URL][DOMAIN_NAME]"
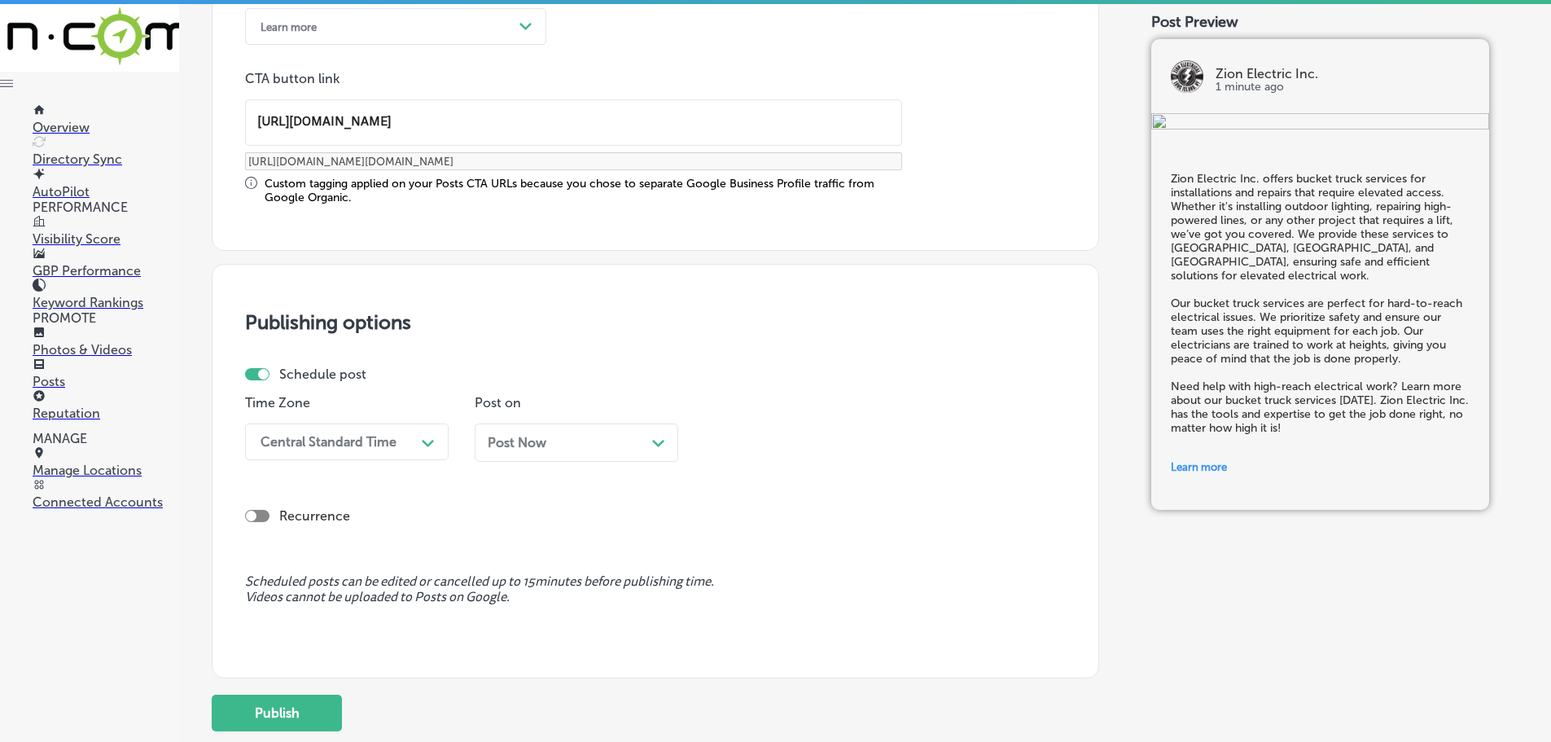
scroll to position [1269, 0]
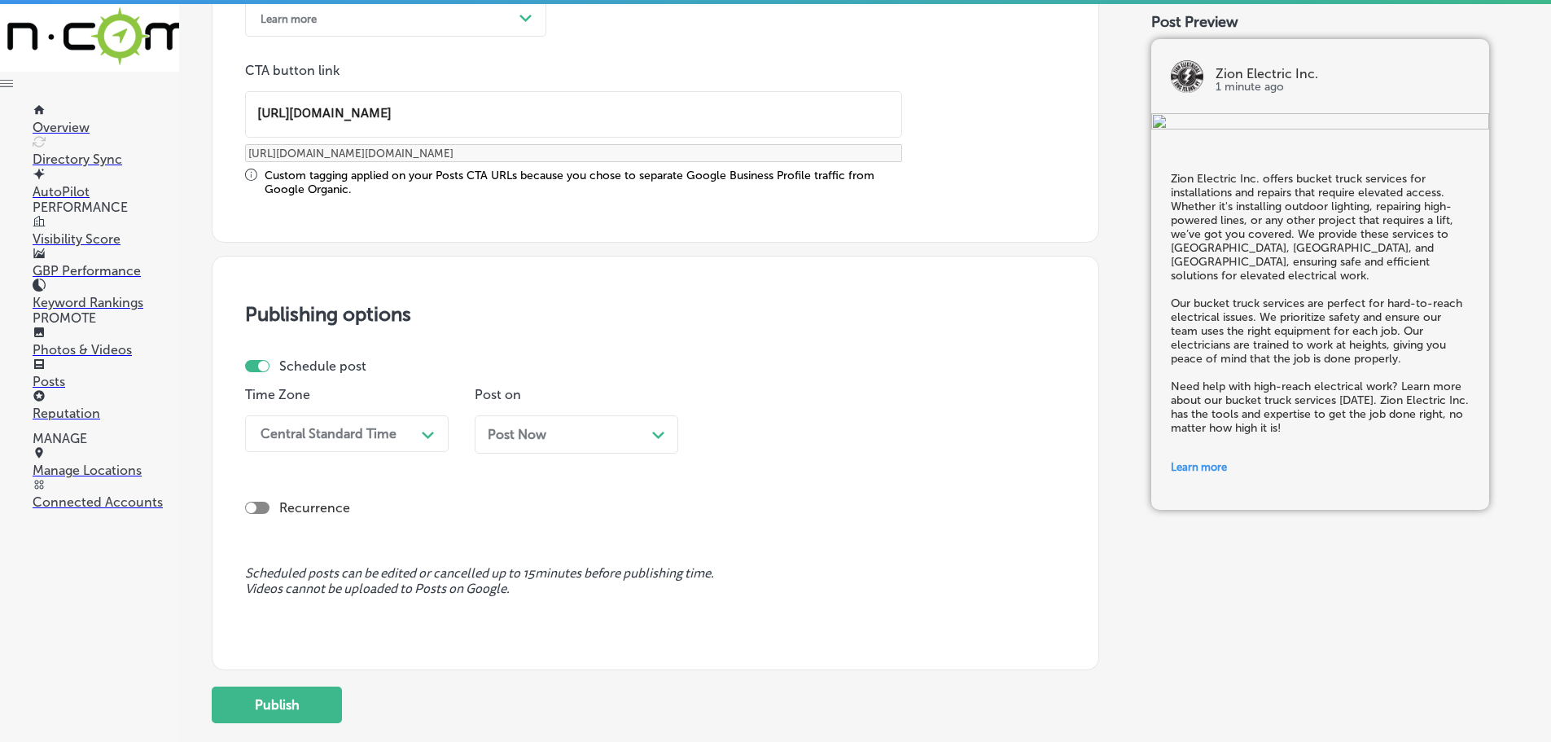
type input "[URL][DOMAIN_NAME]"
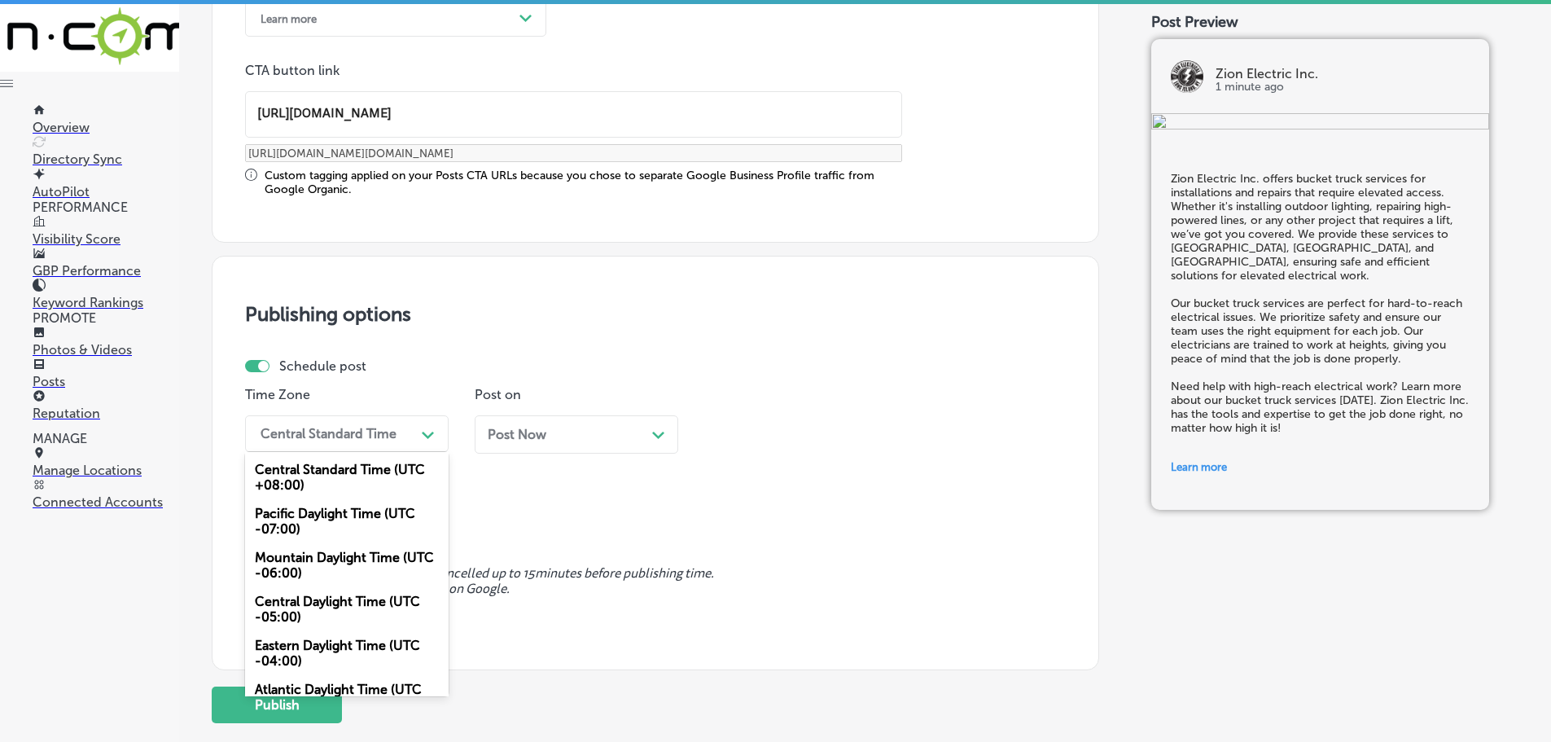
click at [403, 440] on div "Central Standard Time" at bounding box center [333, 433] width 163 height 29
click at [347, 555] on div "Mountain Daylight Time (UTC -06:00)" at bounding box center [347, 565] width 204 height 44
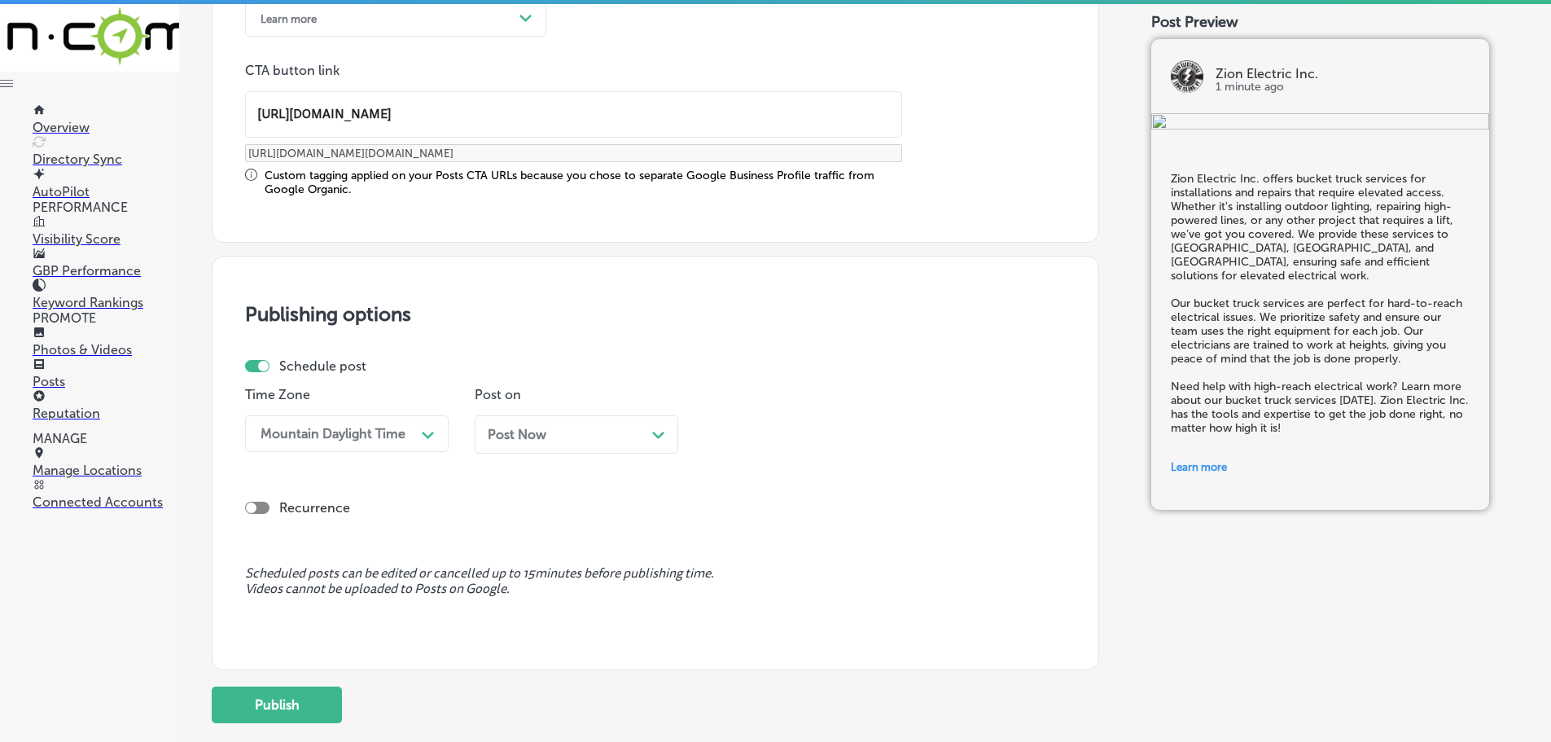
click at [656, 432] on icon "Path Created with Sketch." at bounding box center [658, 435] width 12 height 7
click at [878, 432] on div "Path Created with Sketch." at bounding box center [888, 433] width 26 height 26
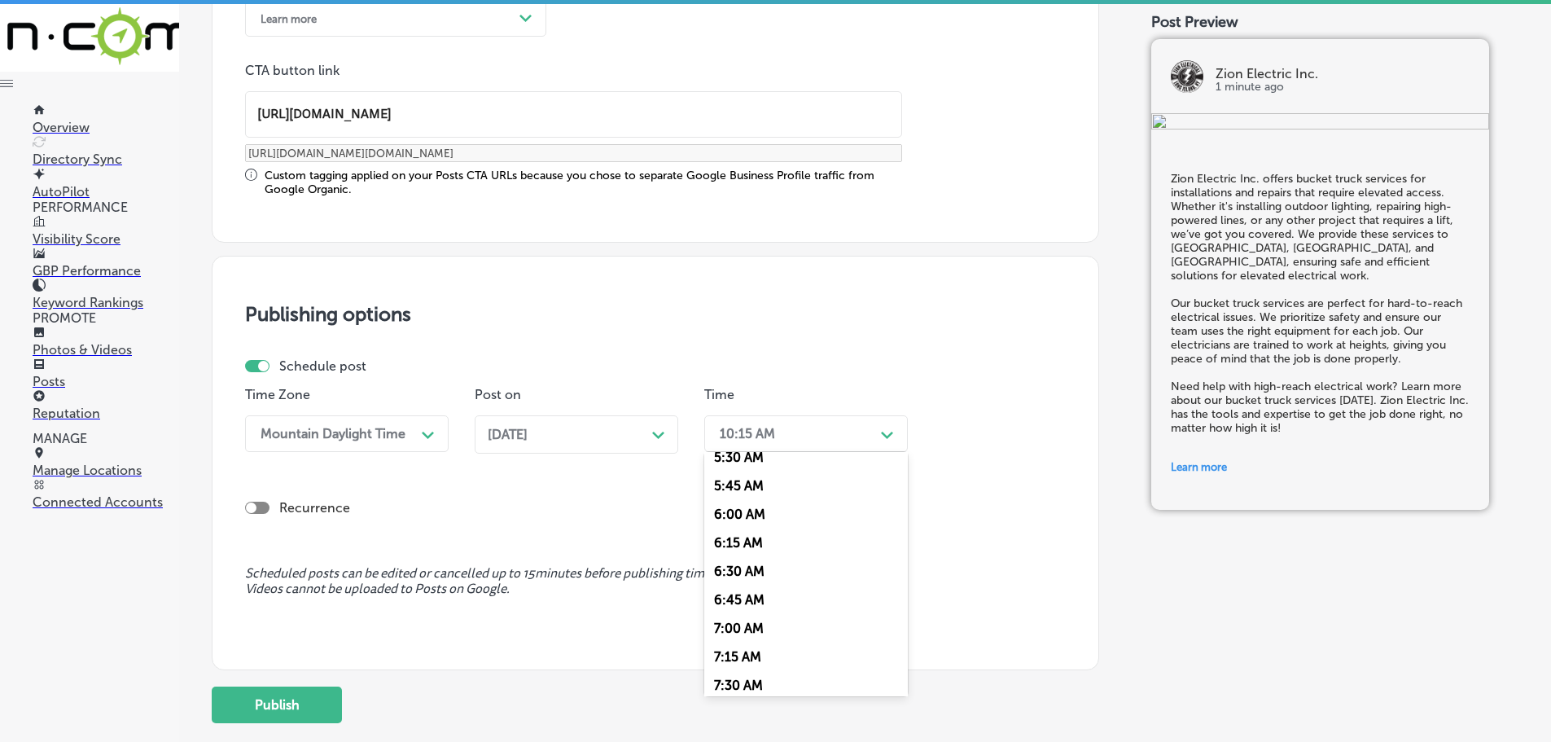
scroll to position [651, 0]
click at [753, 606] on div "7:00 AM" at bounding box center [806, 616] width 204 height 29
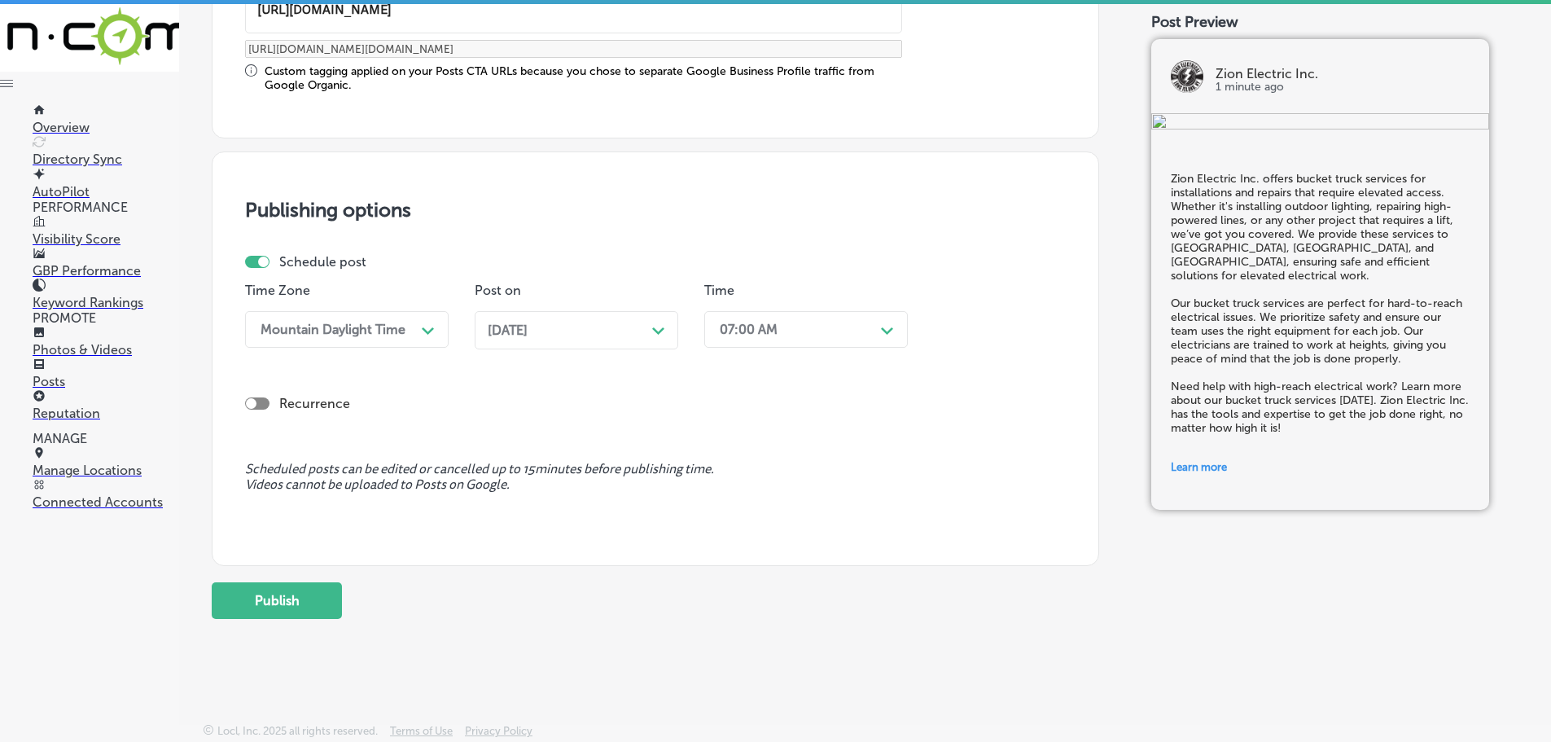
scroll to position [1376, 0]
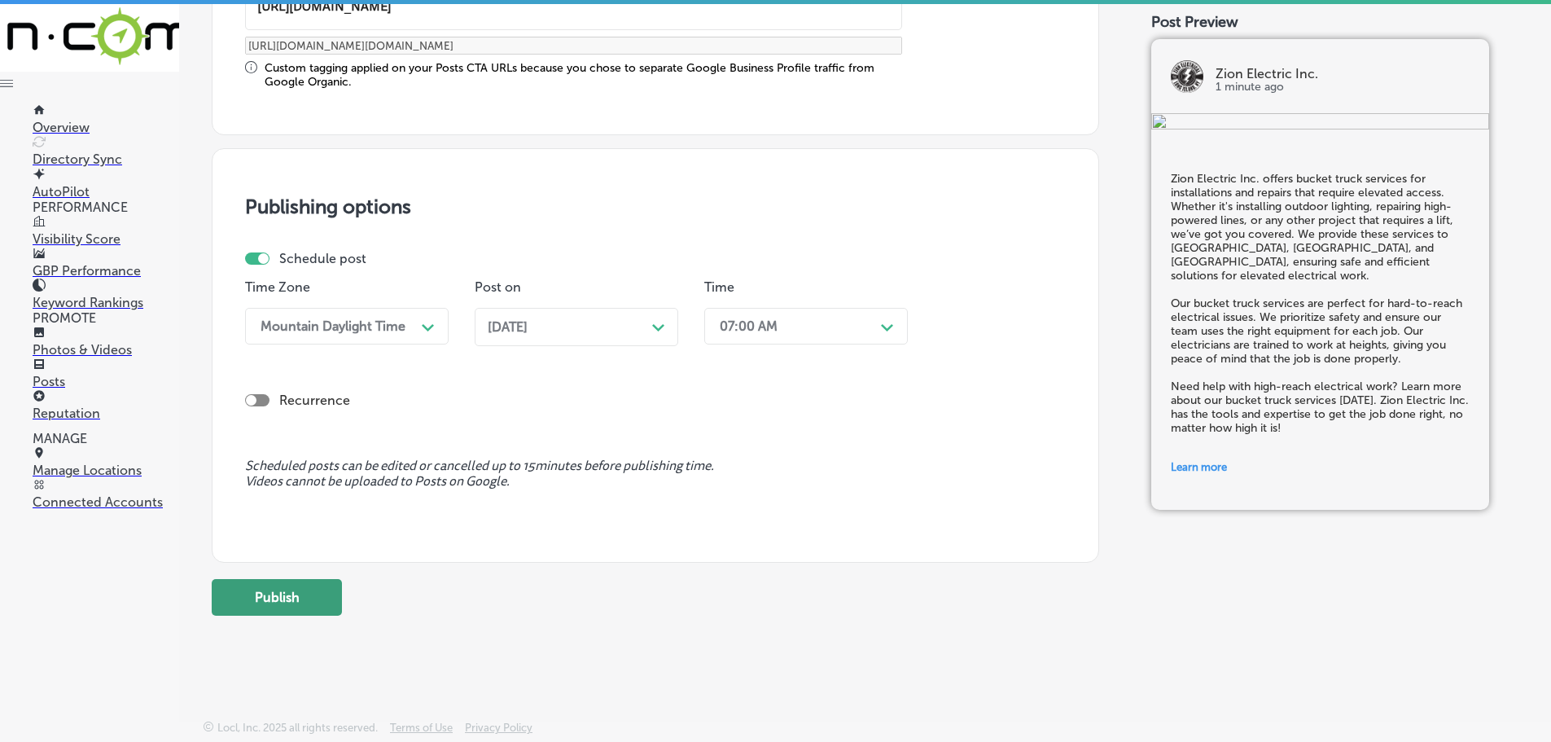
click at [311, 600] on button "Publish" at bounding box center [277, 597] width 130 height 37
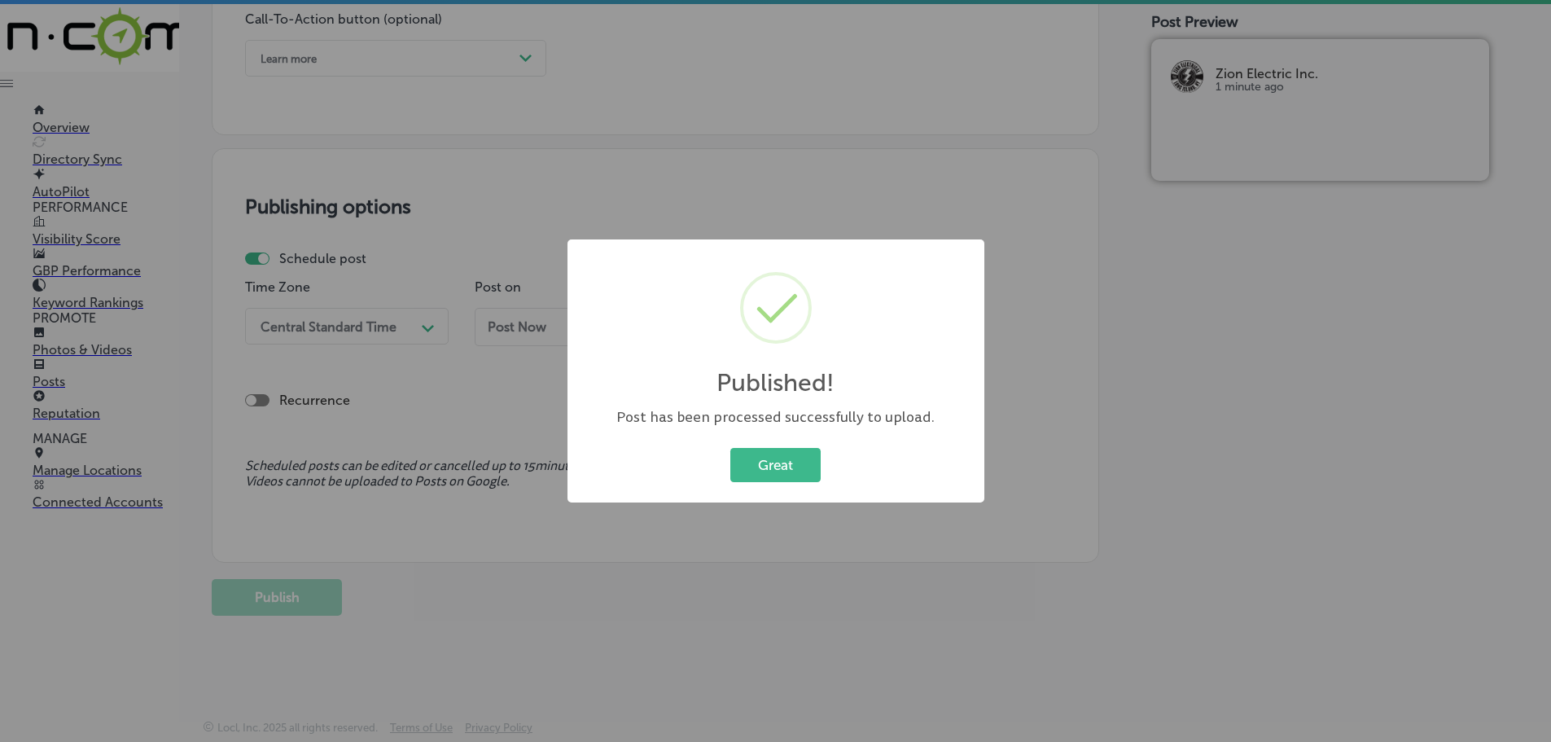
scroll to position [1229, 0]
click at [759, 463] on button "Great" at bounding box center [775, 464] width 90 height 33
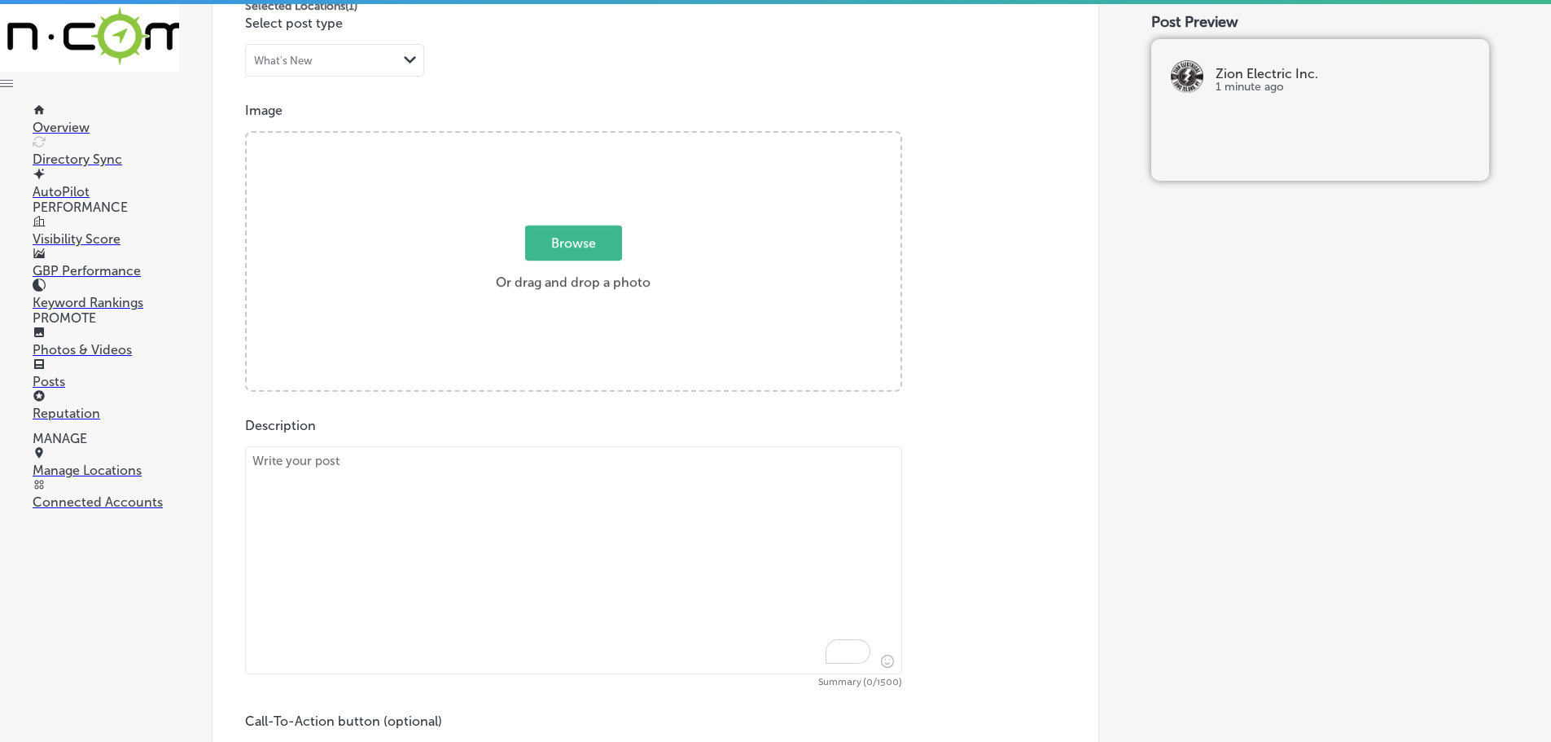
scroll to position [577, 0]
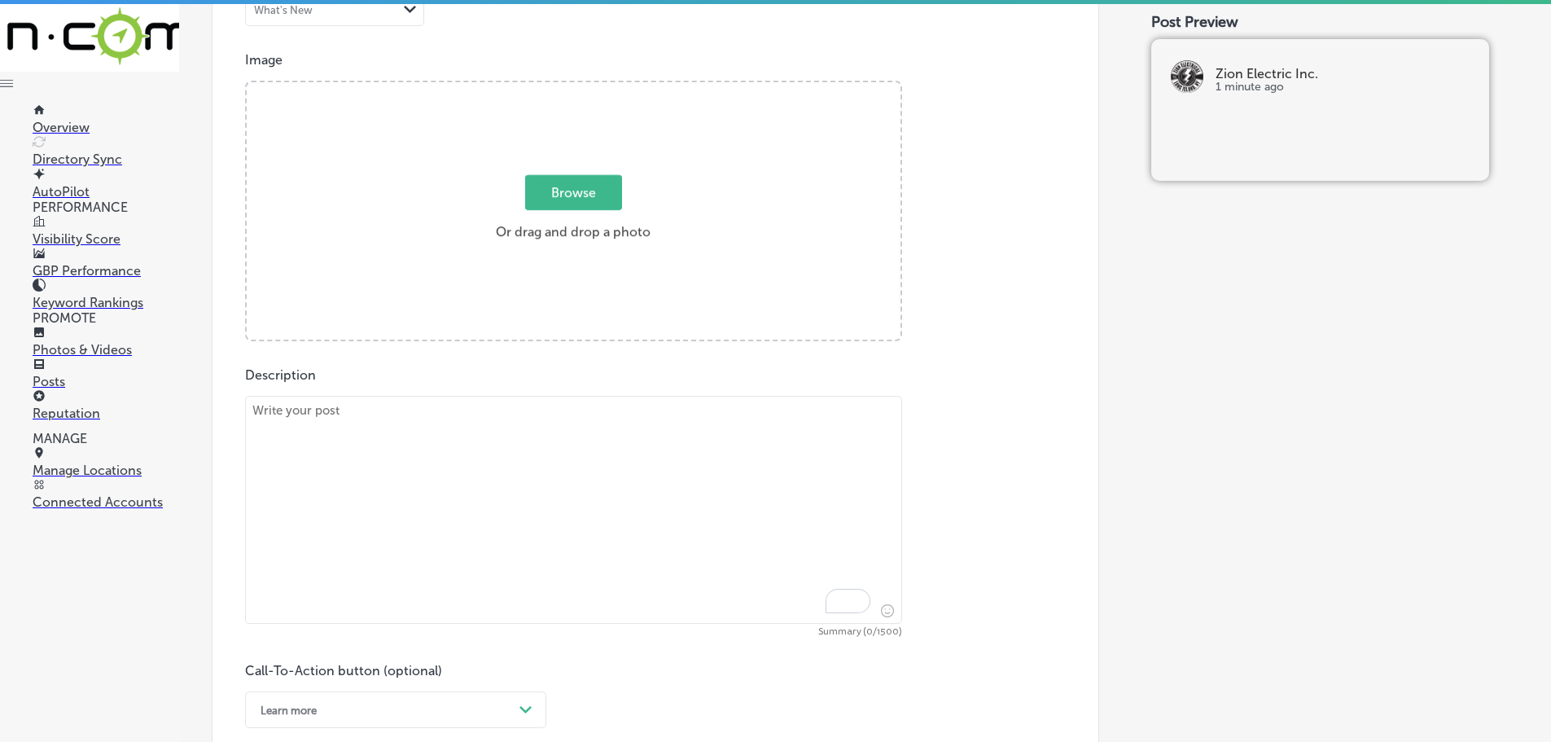
click at [415, 458] on textarea "To enrich screen reader interactions, please activate Accessibility in Grammarl…" at bounding box center [573, 510] width 657 height 228
paste textarea "Zion Electric Inc. offers free safety consultations to help protect your home o…"
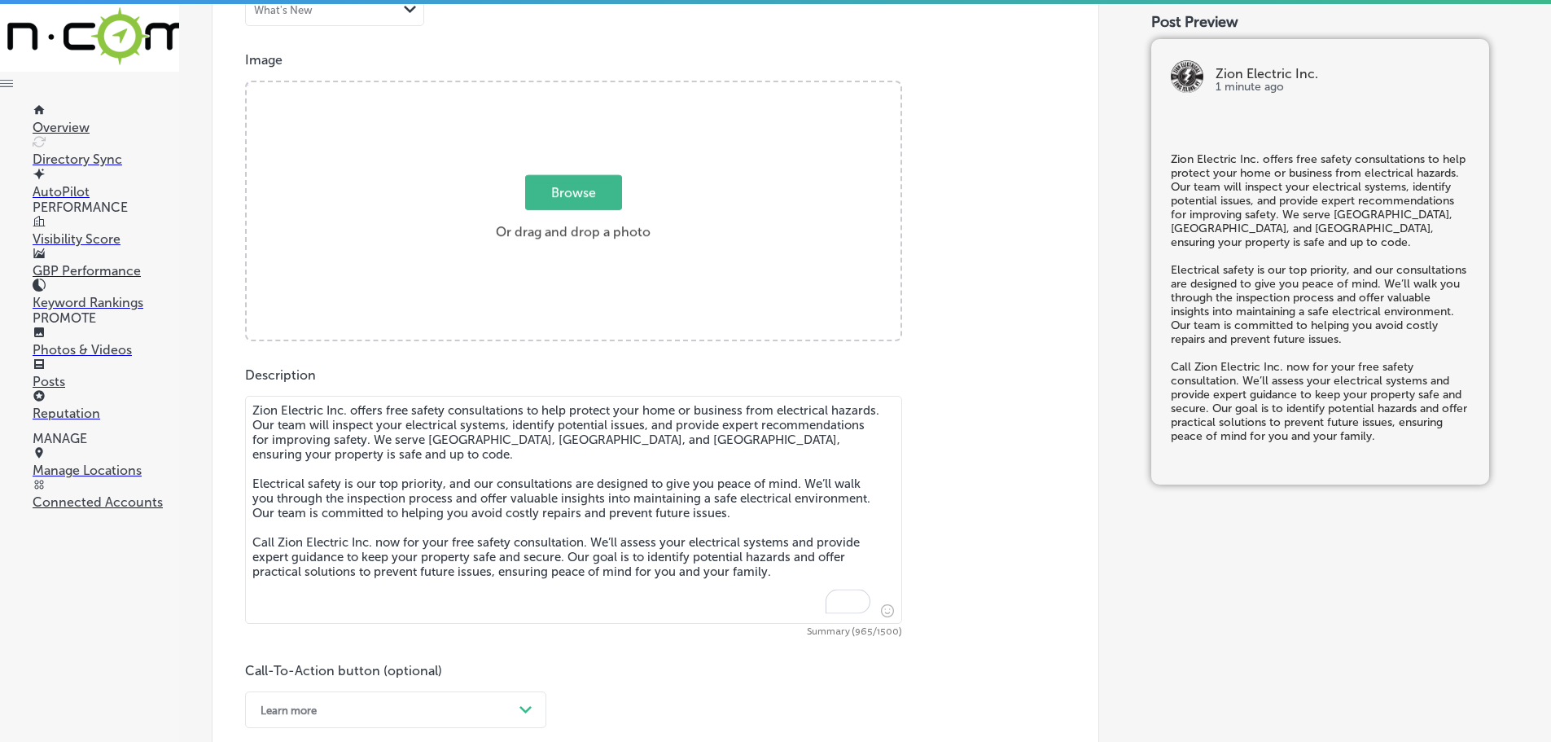
type textarea "Zion Electric Inc. offers free safety consultations to help protect your home o…"
click at [547, 199] on span "Browse" at bounding box center [573, 192] width 97 height 35
click at [547, 87] on input "Browse Or drag and drop a photo" at bounding box center [574, 84] width 654 height 5
type input "C:\fakepath\Zion-2 (2).png"
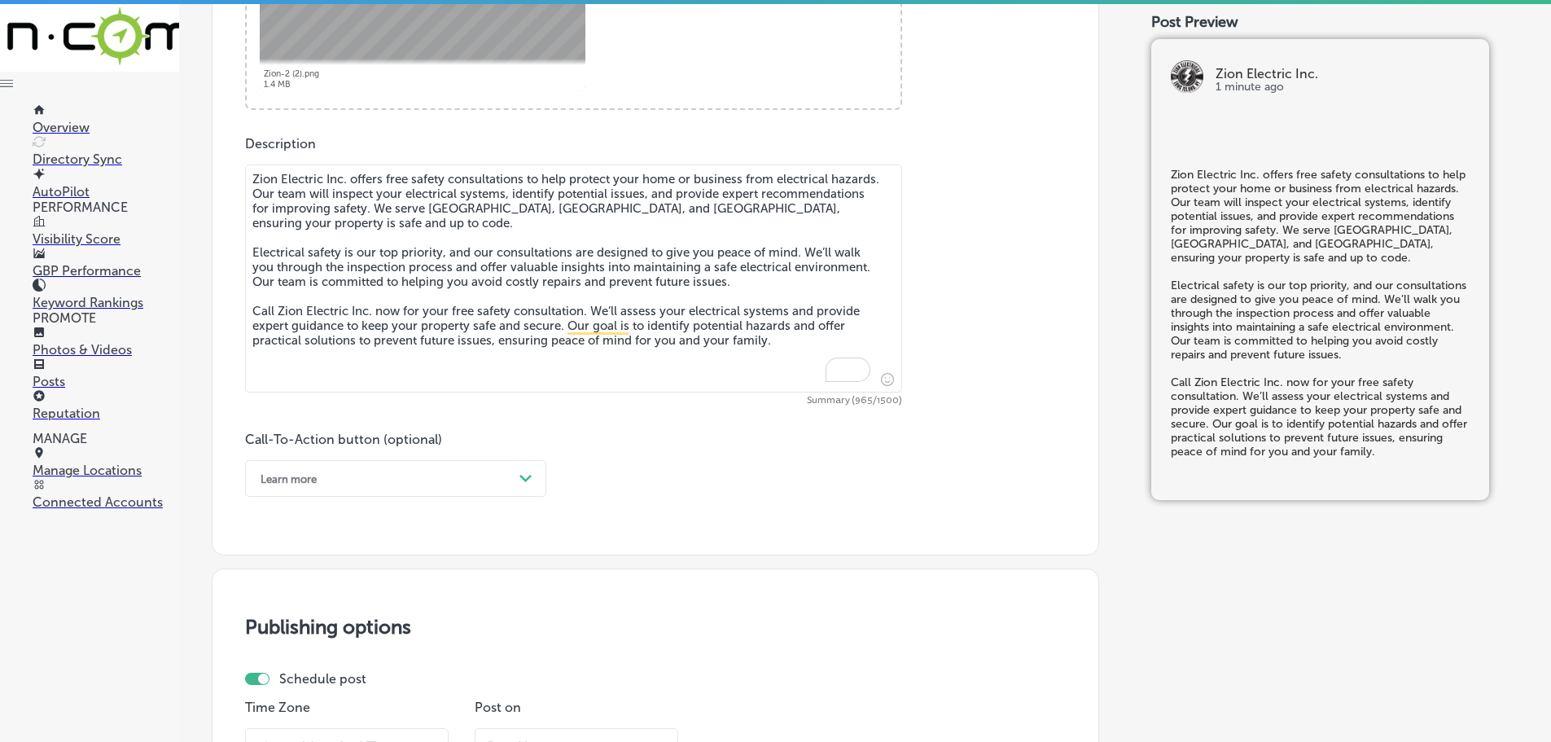
scroll to position [822, 0]
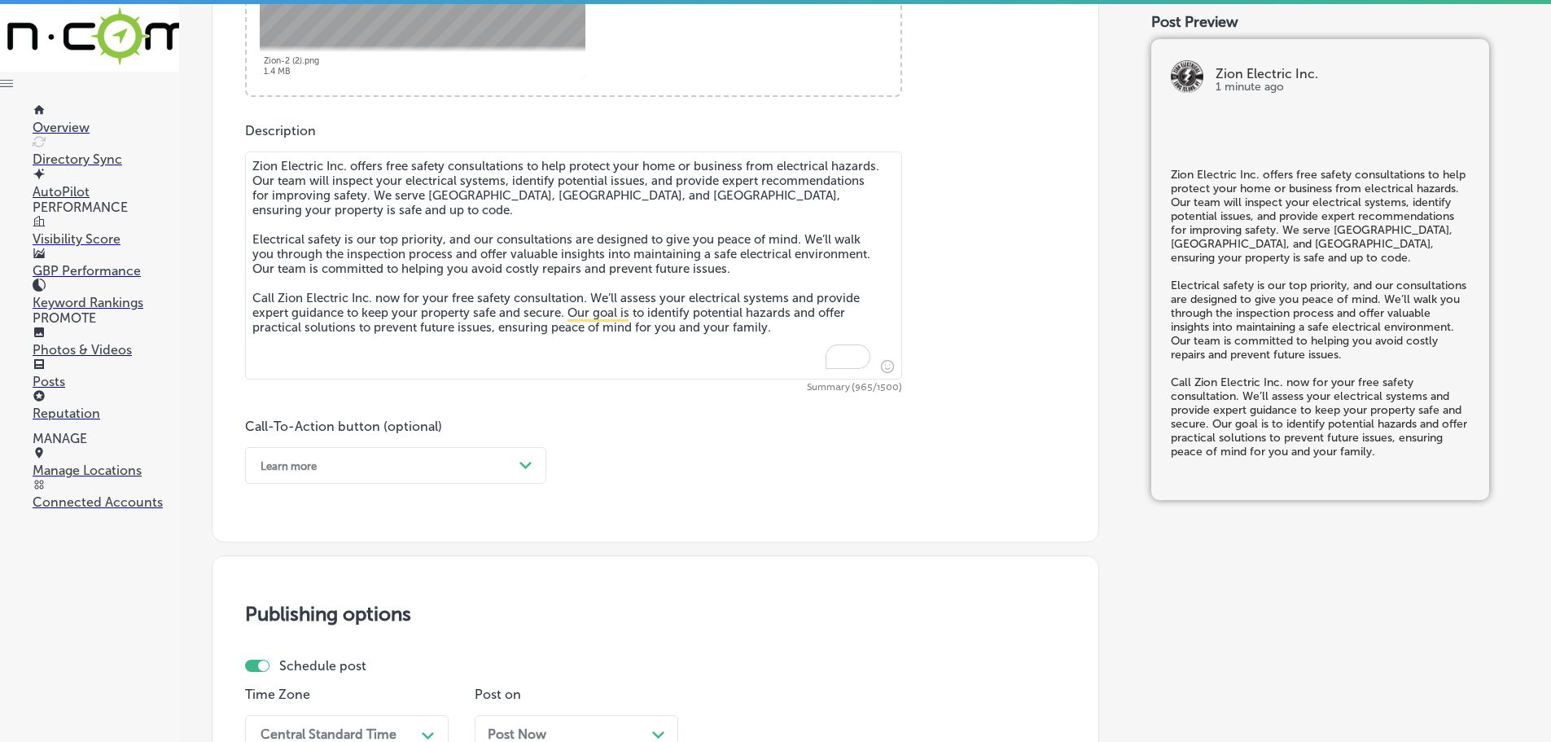
click at [471, 464] on div "Learn more" at bounding box center [382, 465] width 261 height 25
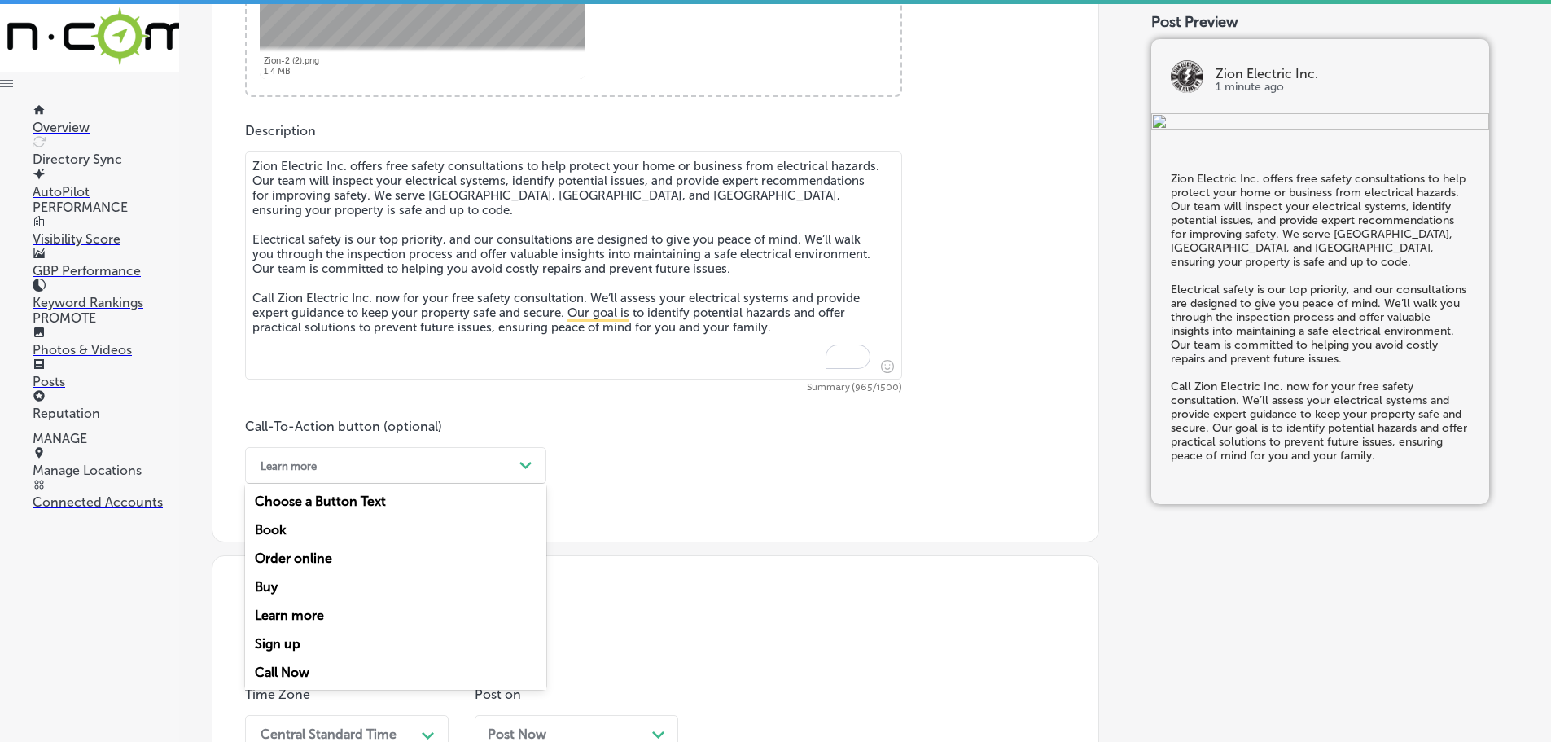
click at [298, 666] on div "Call Now" at bounding box center [395, 672] width 301 height 29
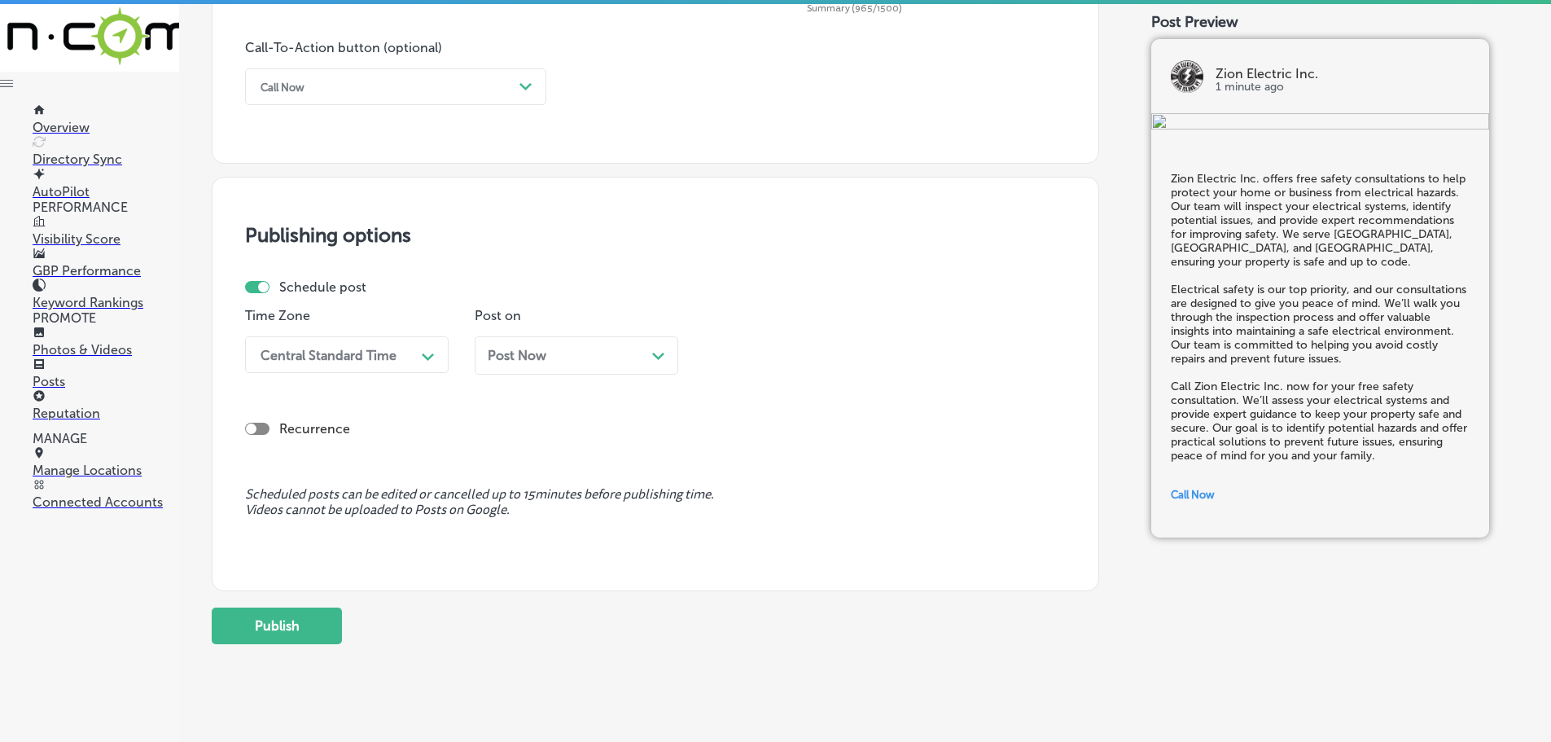
scroll to position [1229, 0]
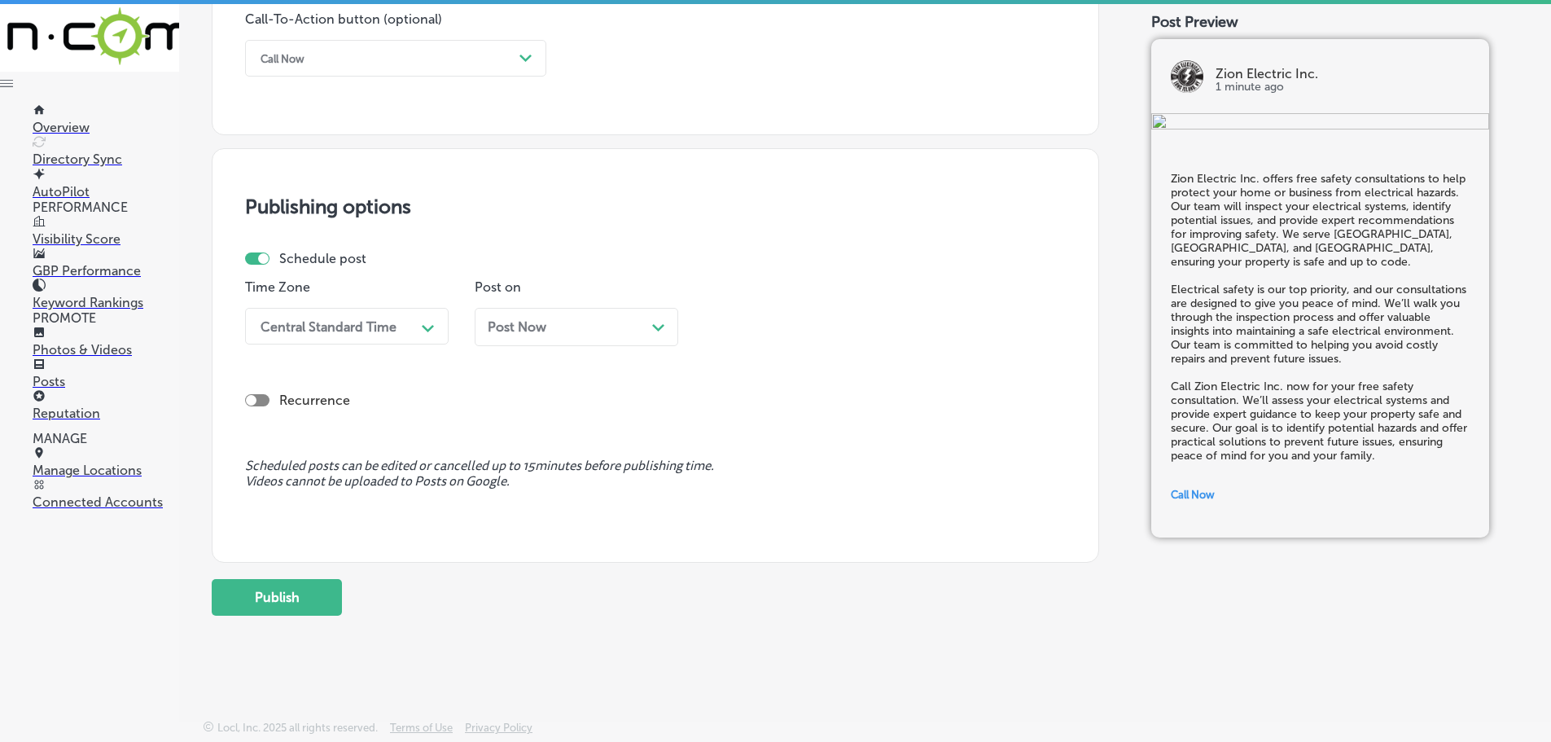
click at [430, 335] on div "Path Created with Sketch." at bounding box center [428, 327] width 26 height 26
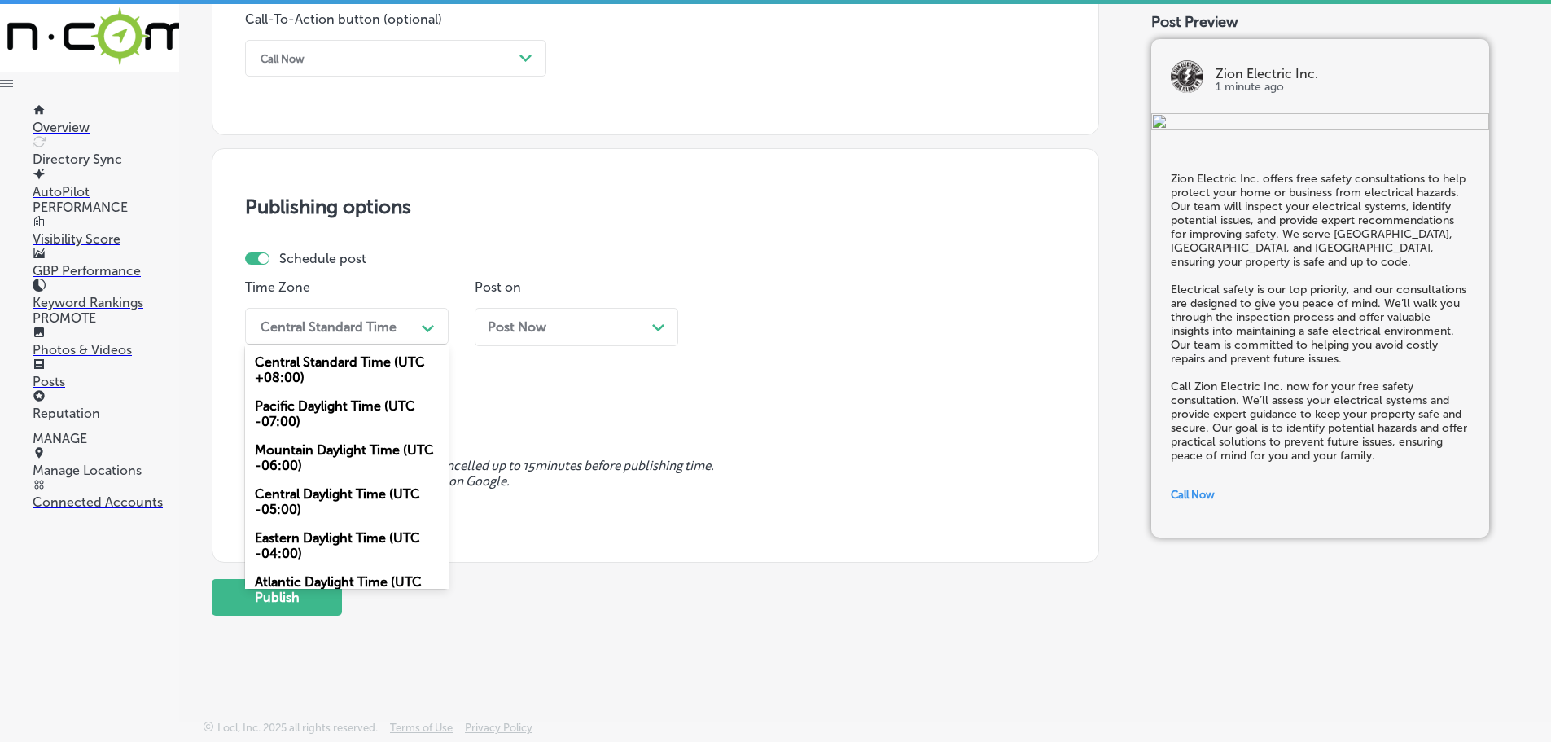
click at [316, 458] on div "Mountain Daylight Time (UTC -06:00)" at bounding box center [347, 458] width 204 height 44
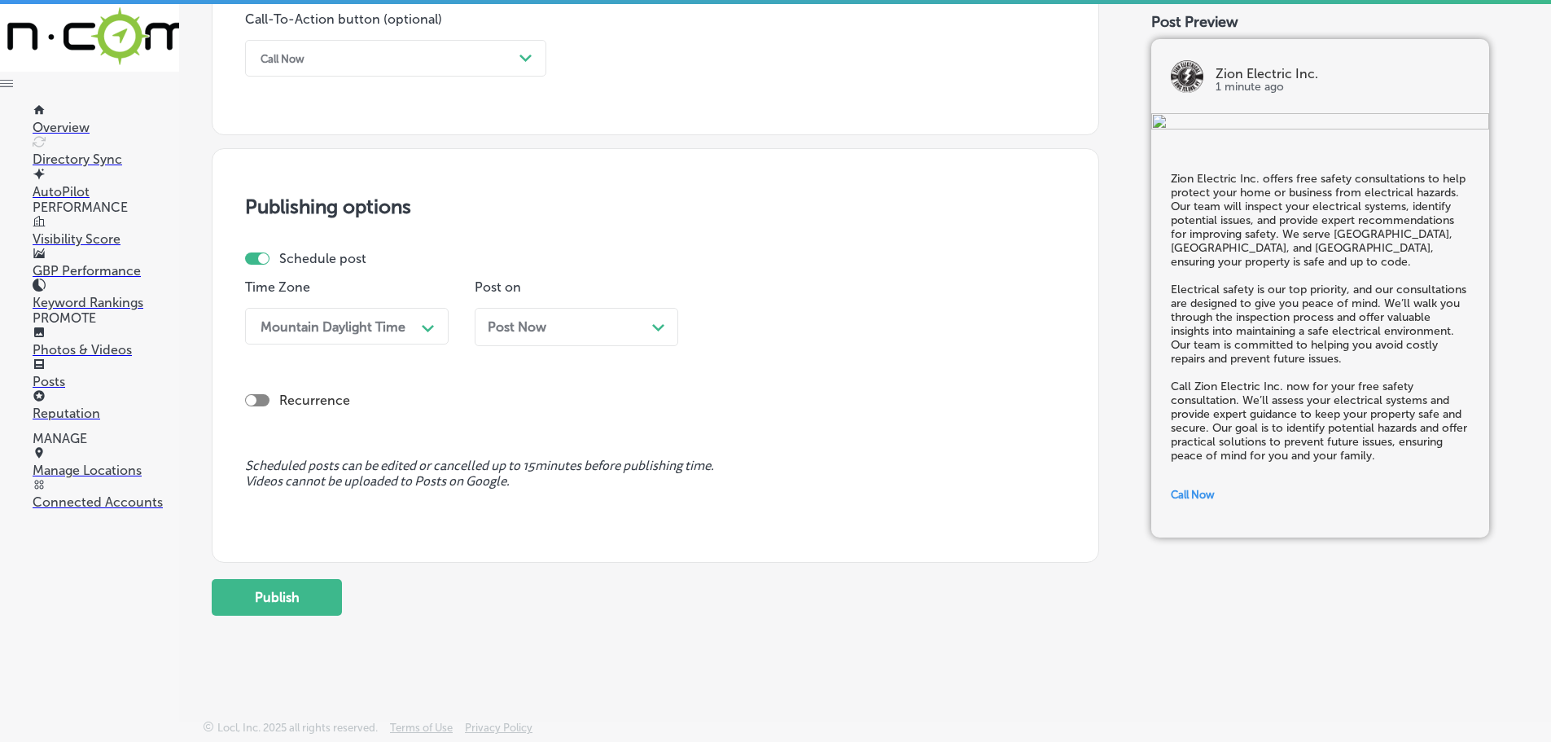
click at [655, 329] on icon "Path Created with Sketch." at bounding box center [658, 327] width 12 height 7
click at [852, 333] on div "10:15 AM" at bounding box center [793, 326] width 163 height 29
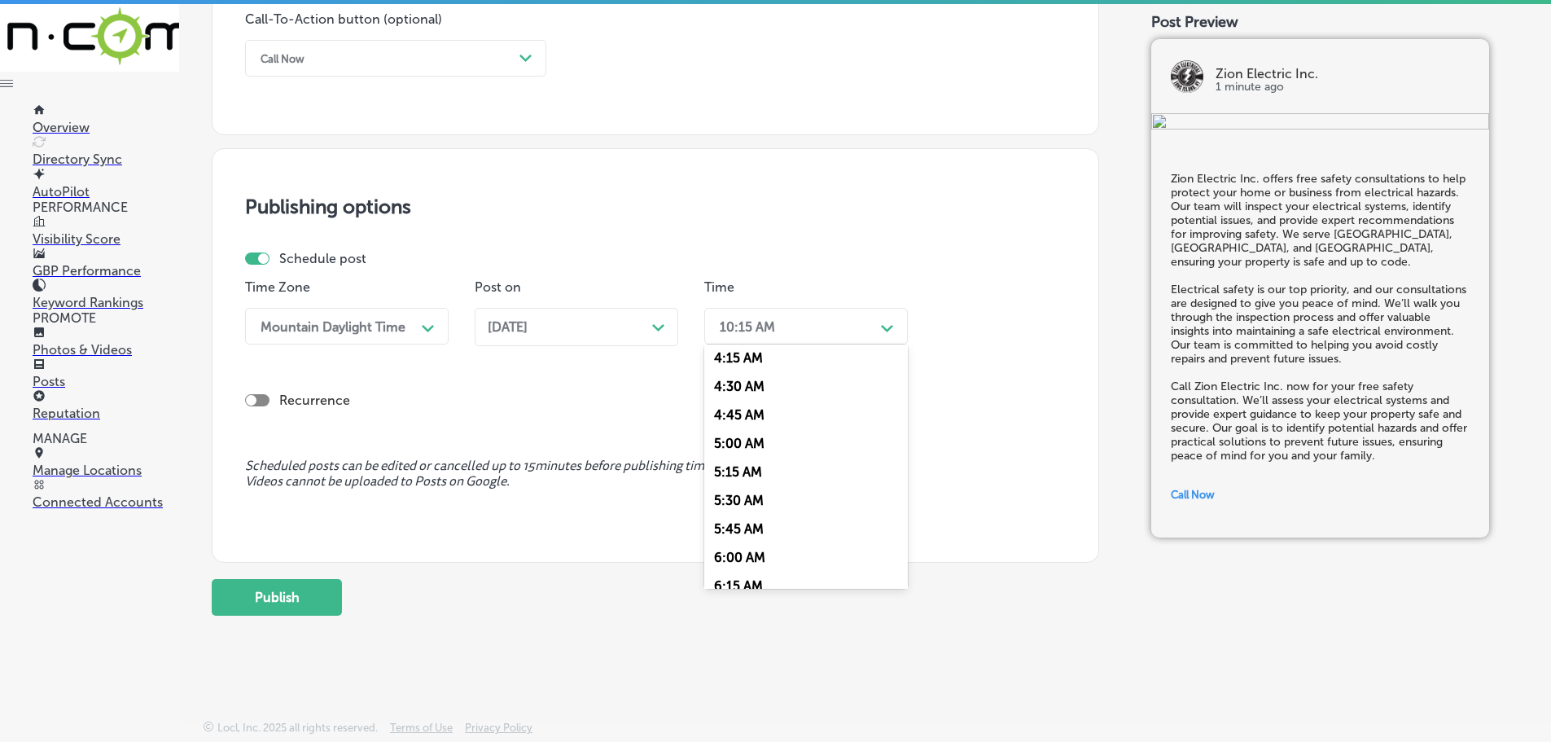
scroll to position [651, 0]
click at [756, 506] on div "7:00 AM" at bounding box center [806, 508] width 204 height 29
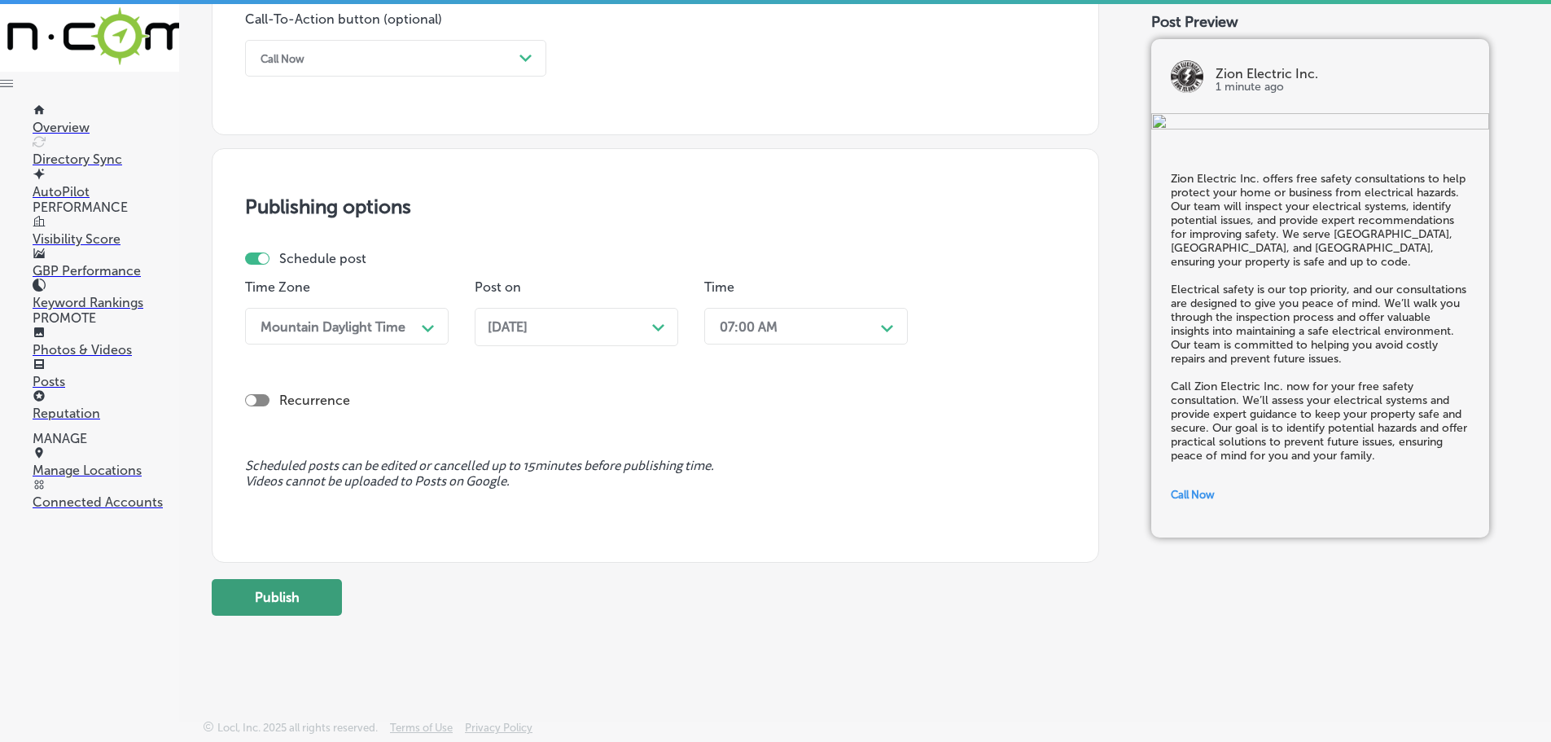
click at [312, 590] on button "Publish" at bounding box center [277, 597] width 130 height 37
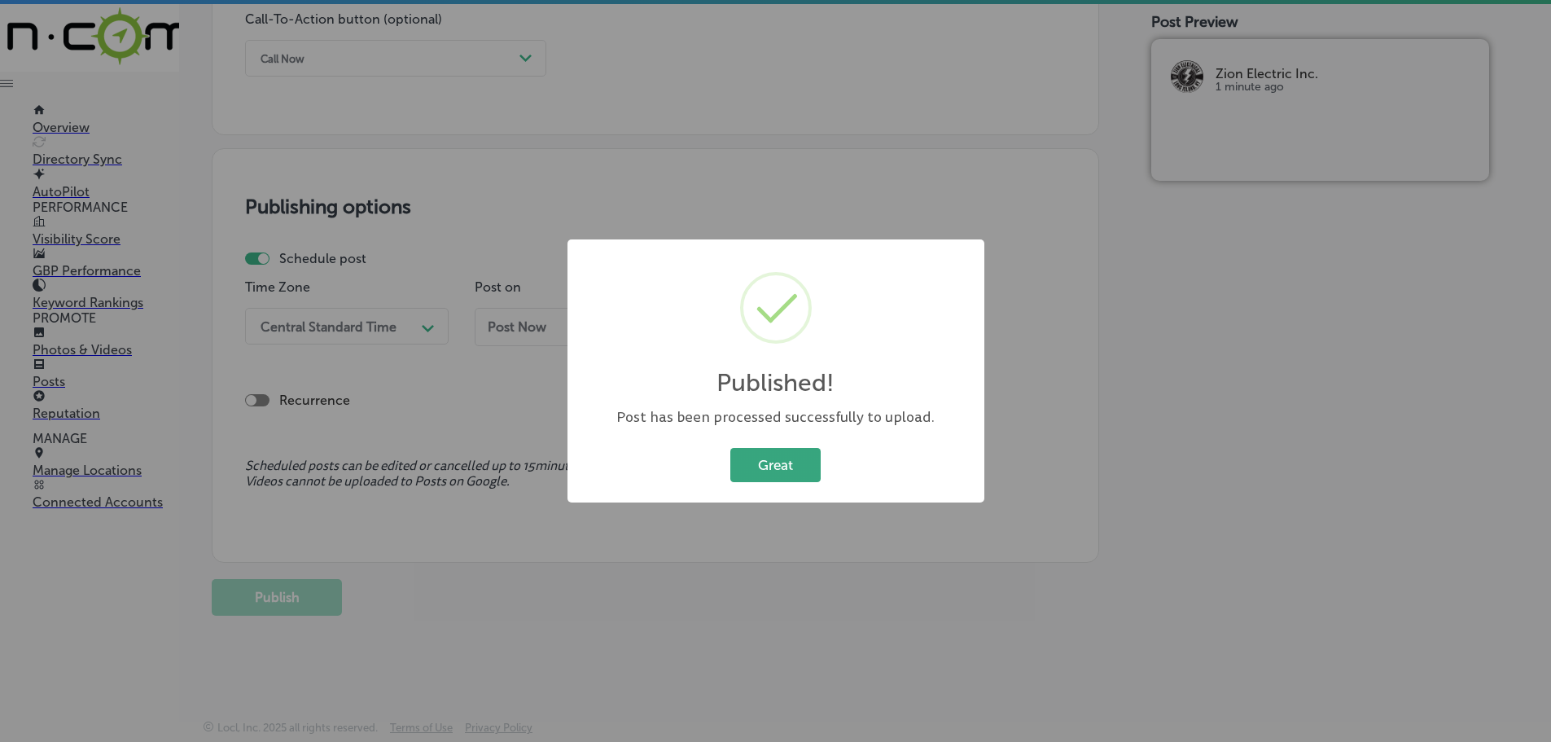
click at [798, 461] on button "Great" at bounding box center [775, 464] width 90 height 33
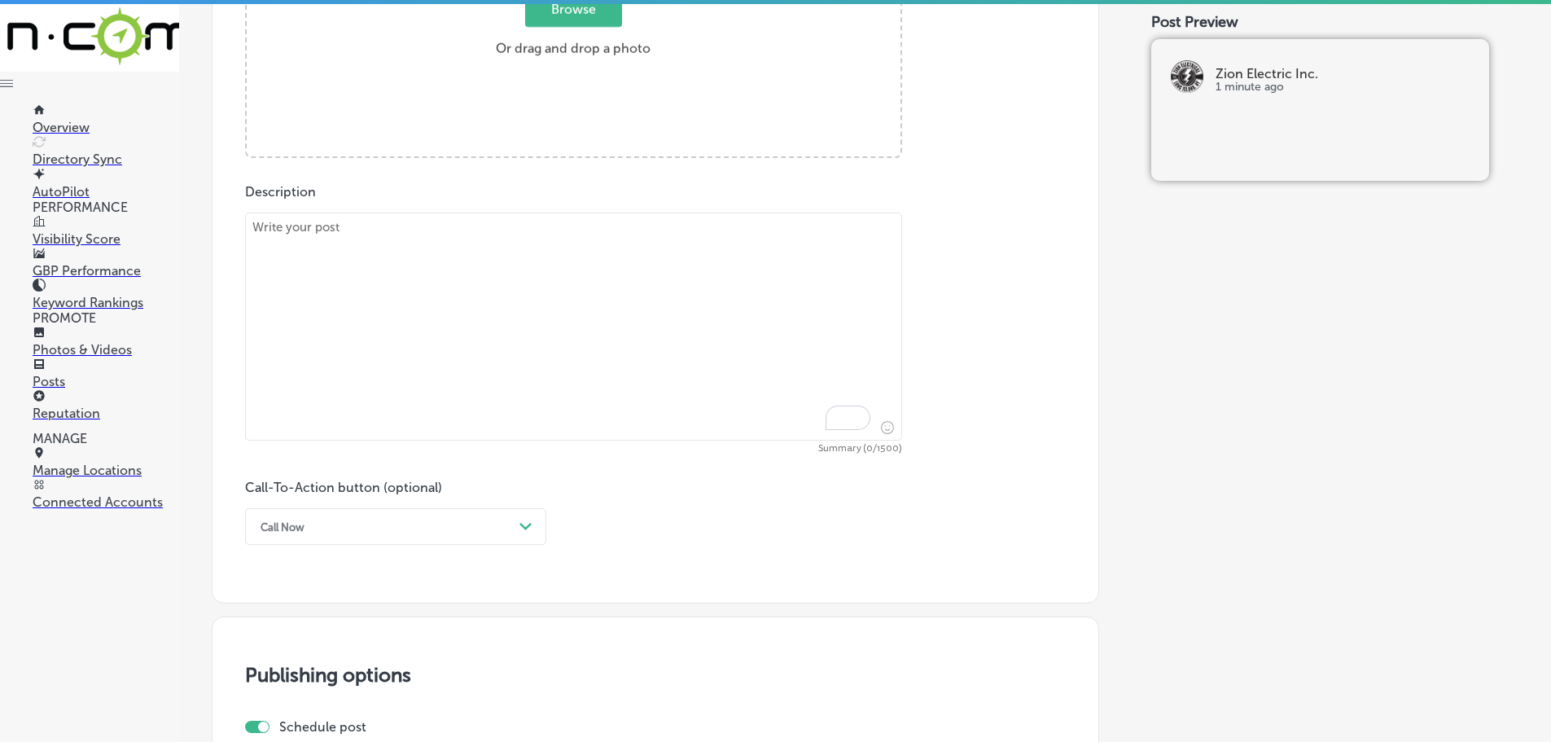
scroll to position [740, 0]
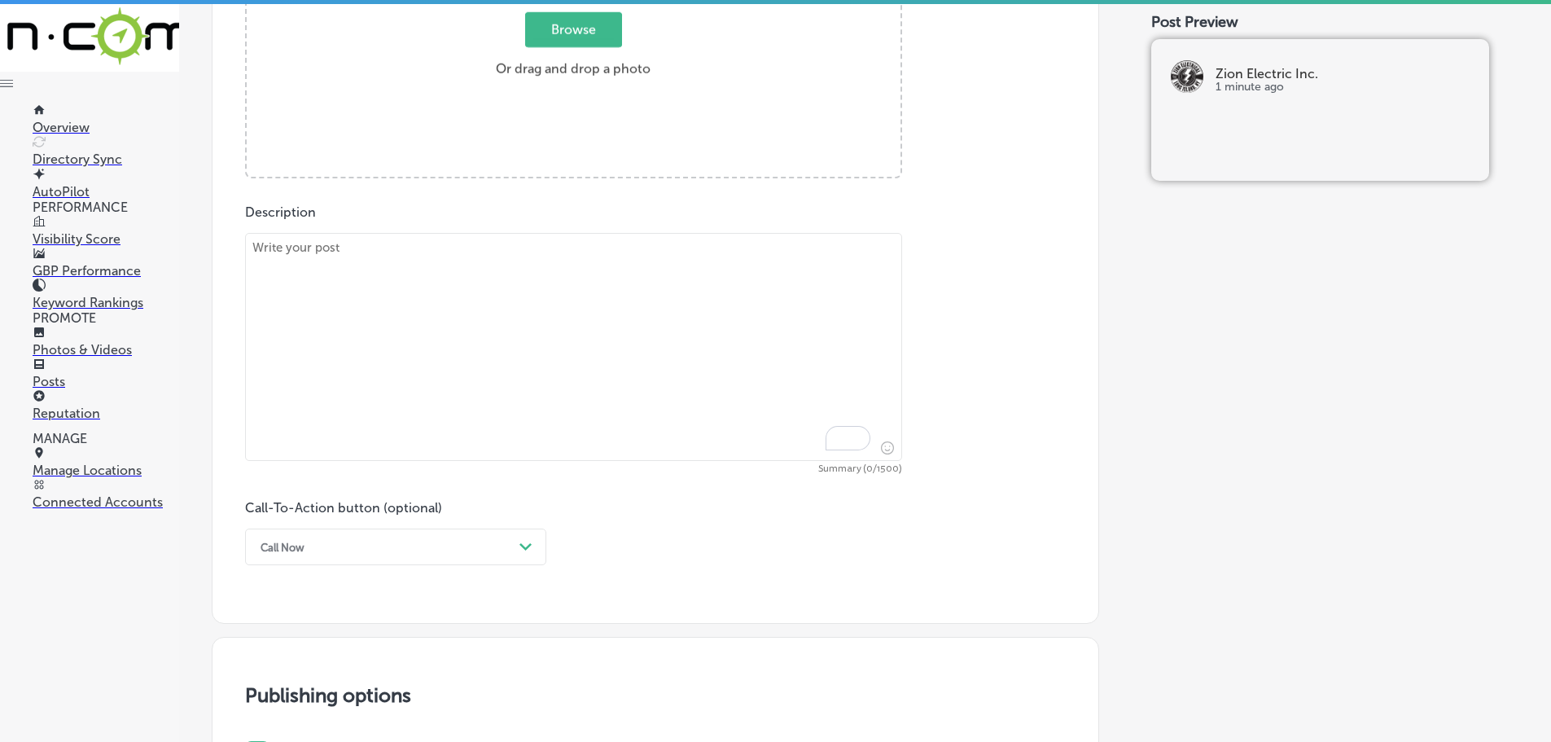
click at [375, 265] on textarea "To enrich screen reader interactions, please activate Accessibility in Grammarl…" at bounding box center [573, 347] width 657 height 228
paste textarea "At Zion Electric Inc., we offer flexible financing options to make electrical s…"
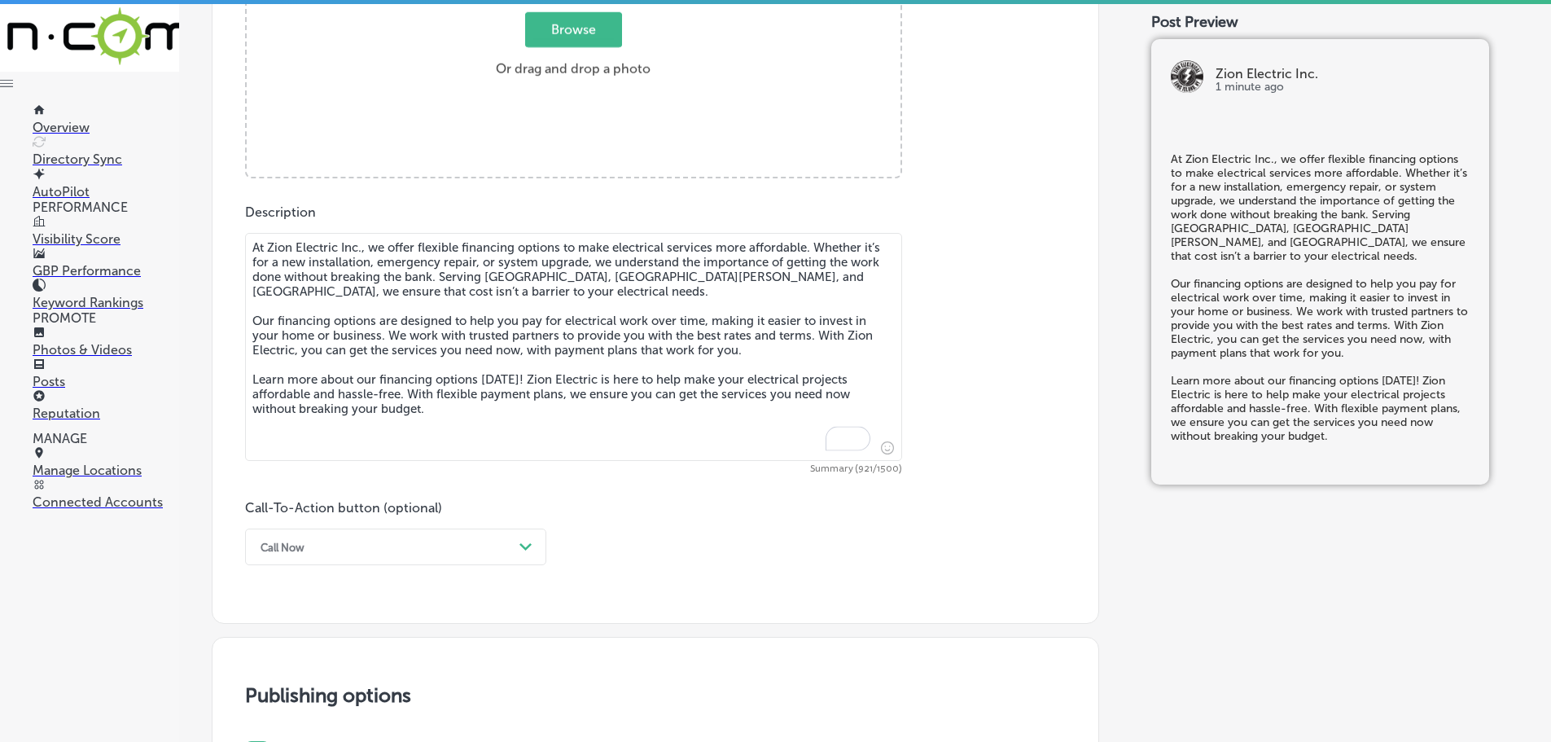
type textarea "At Zion Electric Inc., we offer flexible financing options to make electrical s…"
click at [559, 28] on span "Browse" at bounding box center [573, 29] width 97 height 35
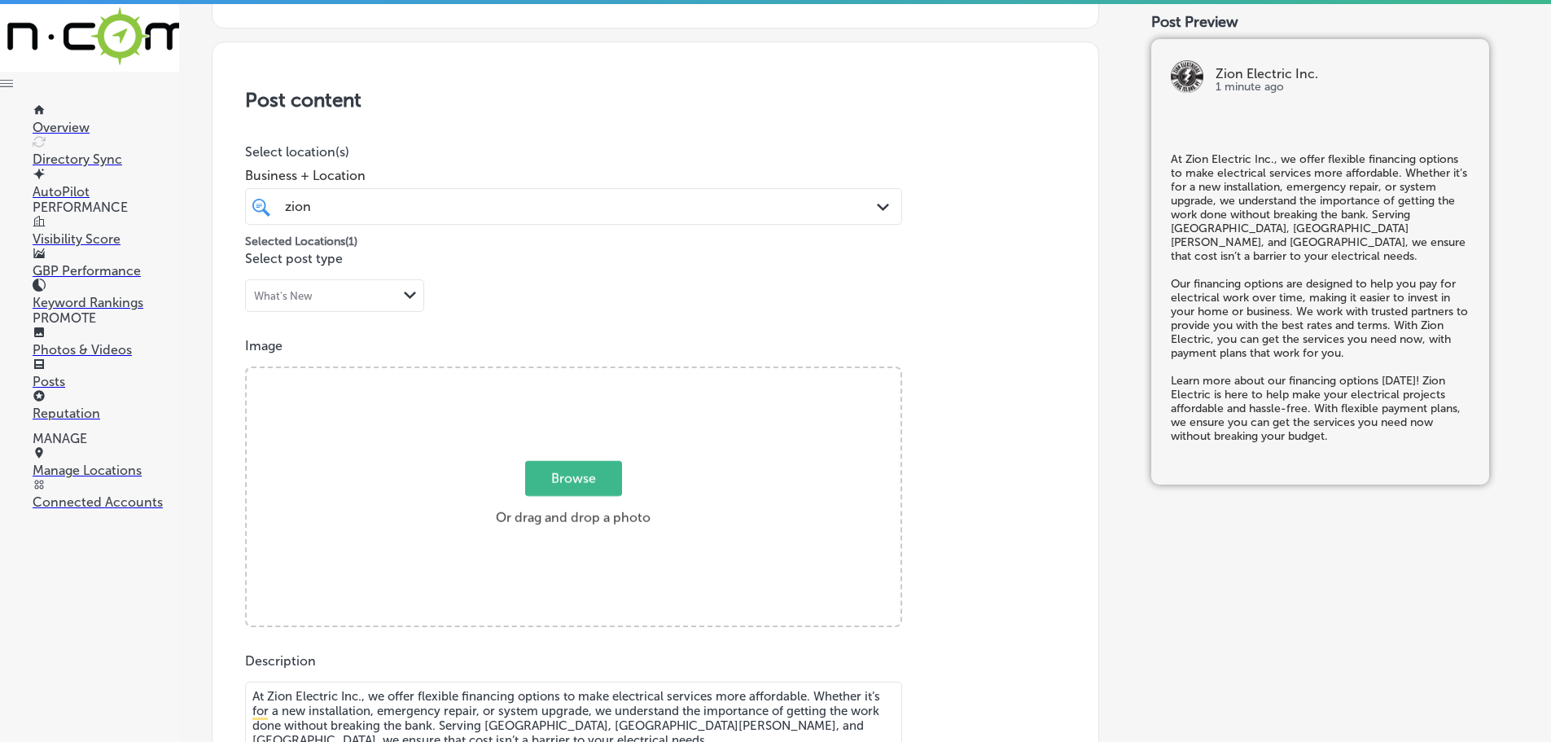
type input "C:\fakepath\Zion-3 (2).png"
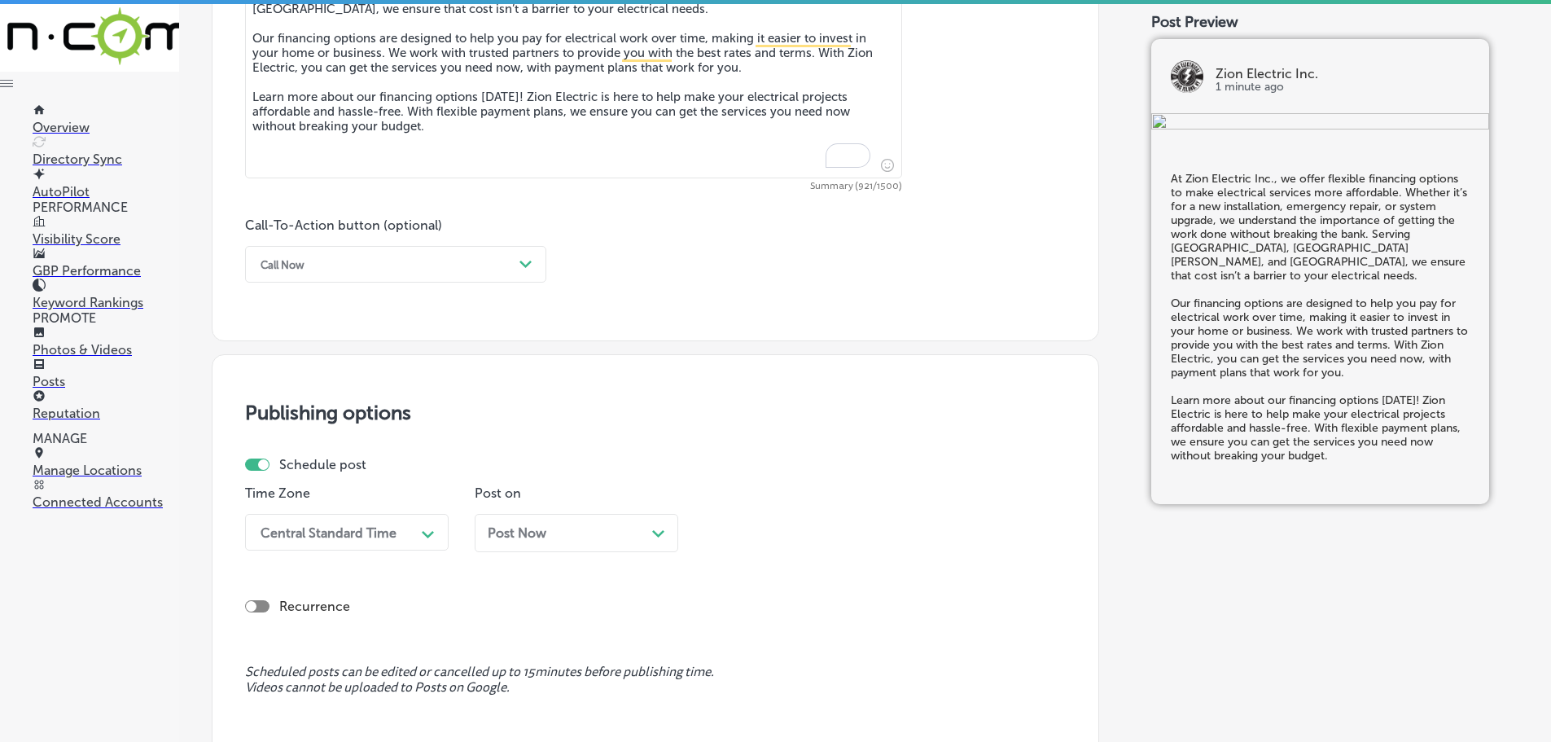
scroll to position [1024, 0]
click at [485, 278] on div "Call Now Path Created with Sketch." at bounding box center [395, 262] width 301 height 37
click at [278, 411] on div "Learn more" at bounding box center [395, 412] width 301 height 29
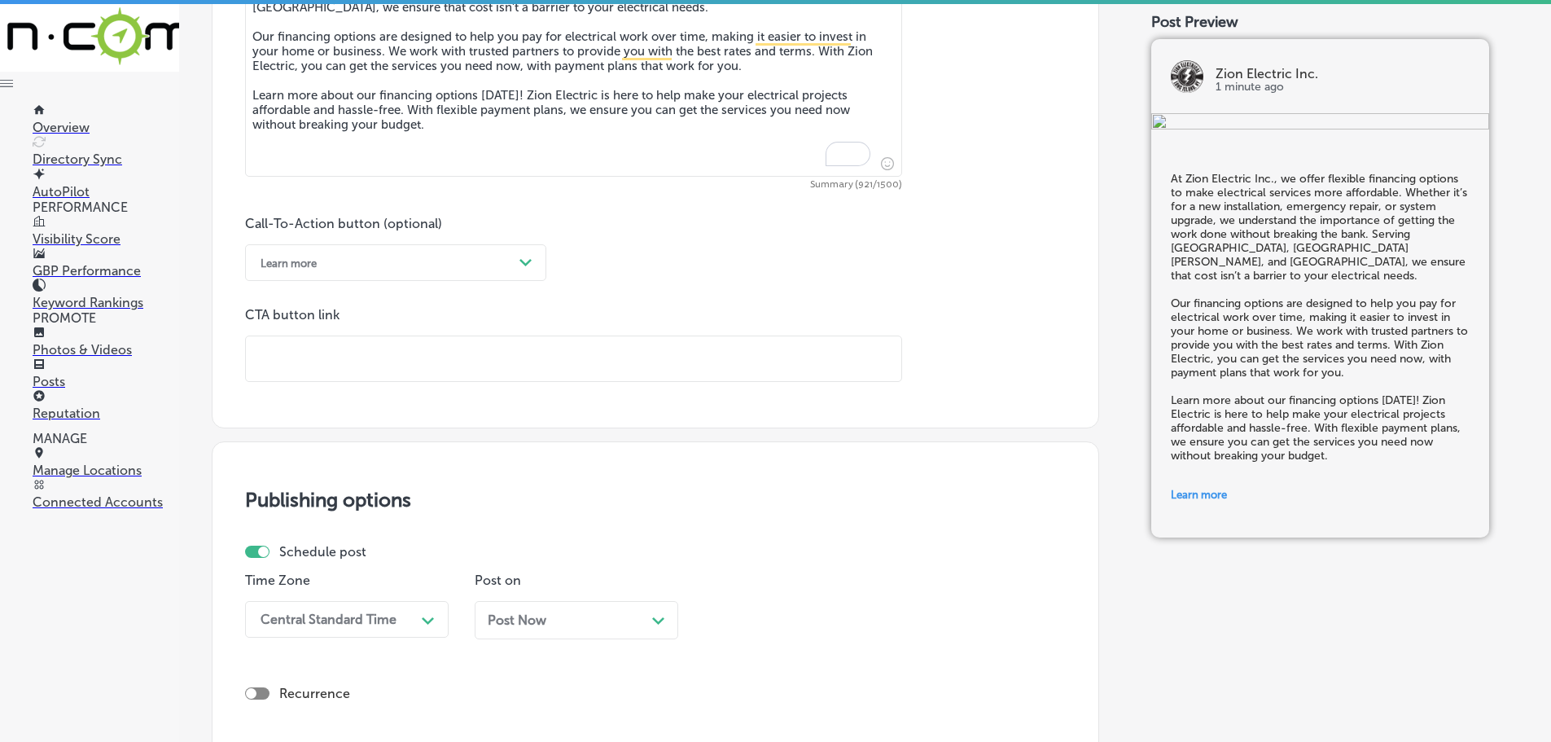
click at [349, 357] on input "text" at bounding box center [574, 358] width 656 height 45
paste input "[URL][DOMAIN_NAME]"
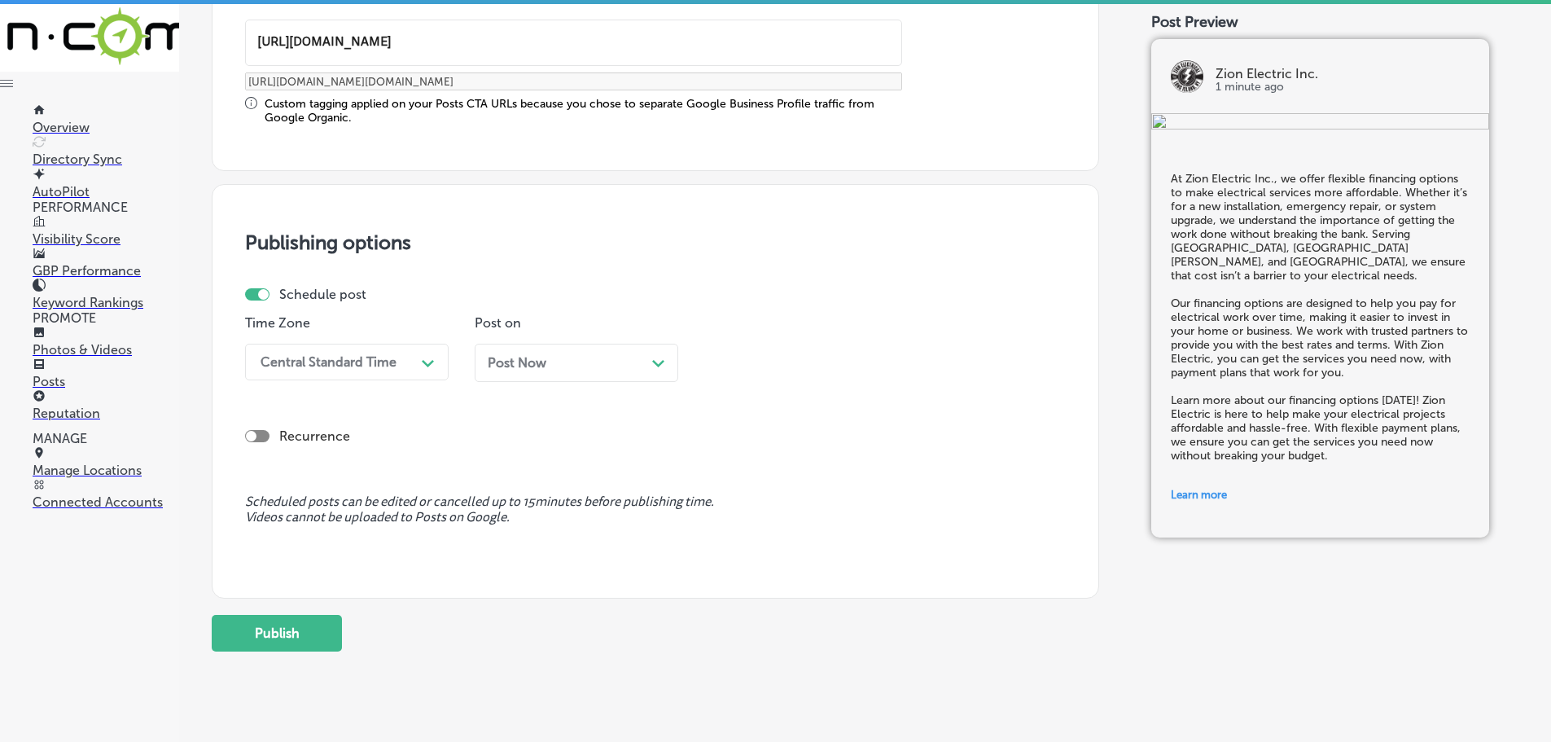
scroll to position [1350, 0]
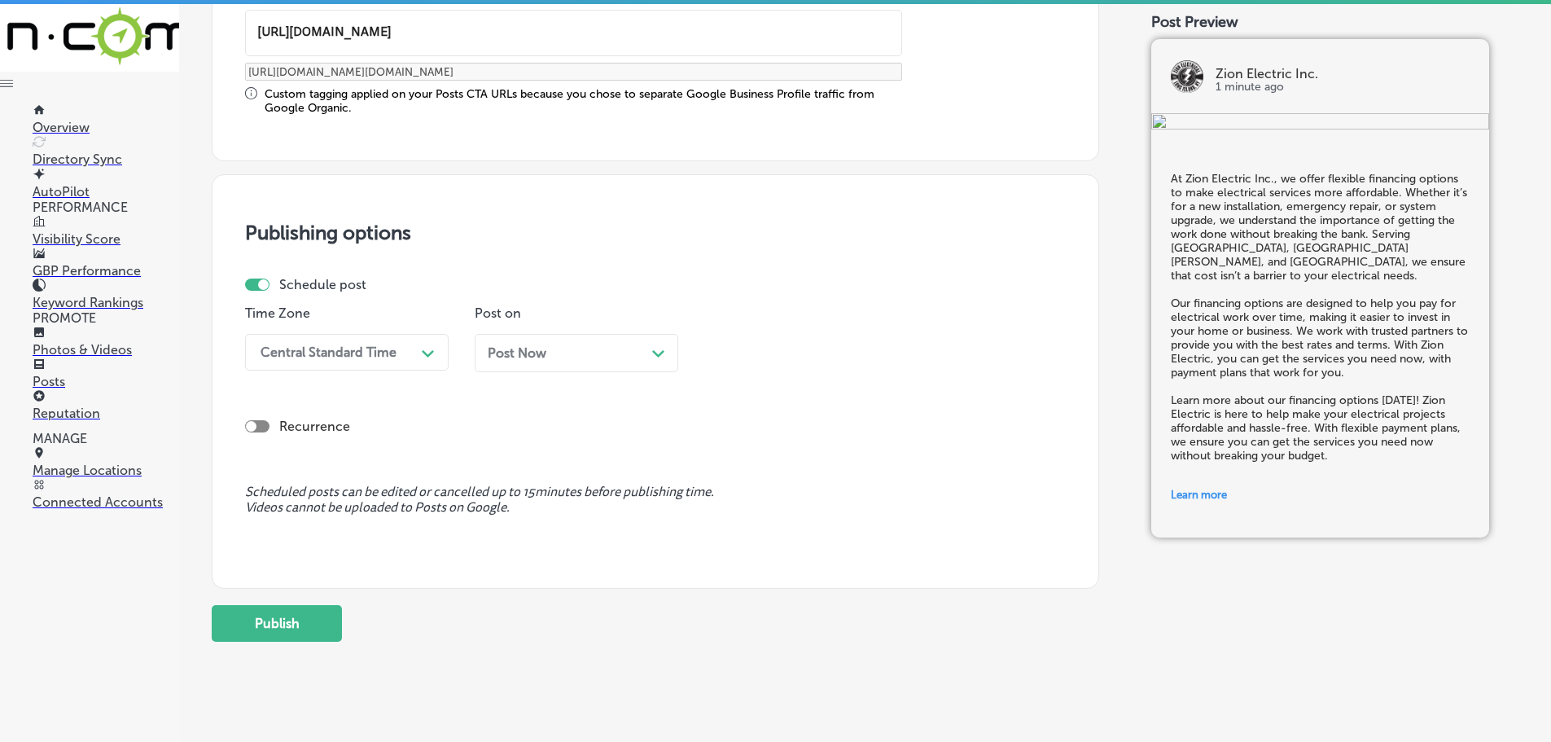
type input "[URL][DOMAIN_NAME]"
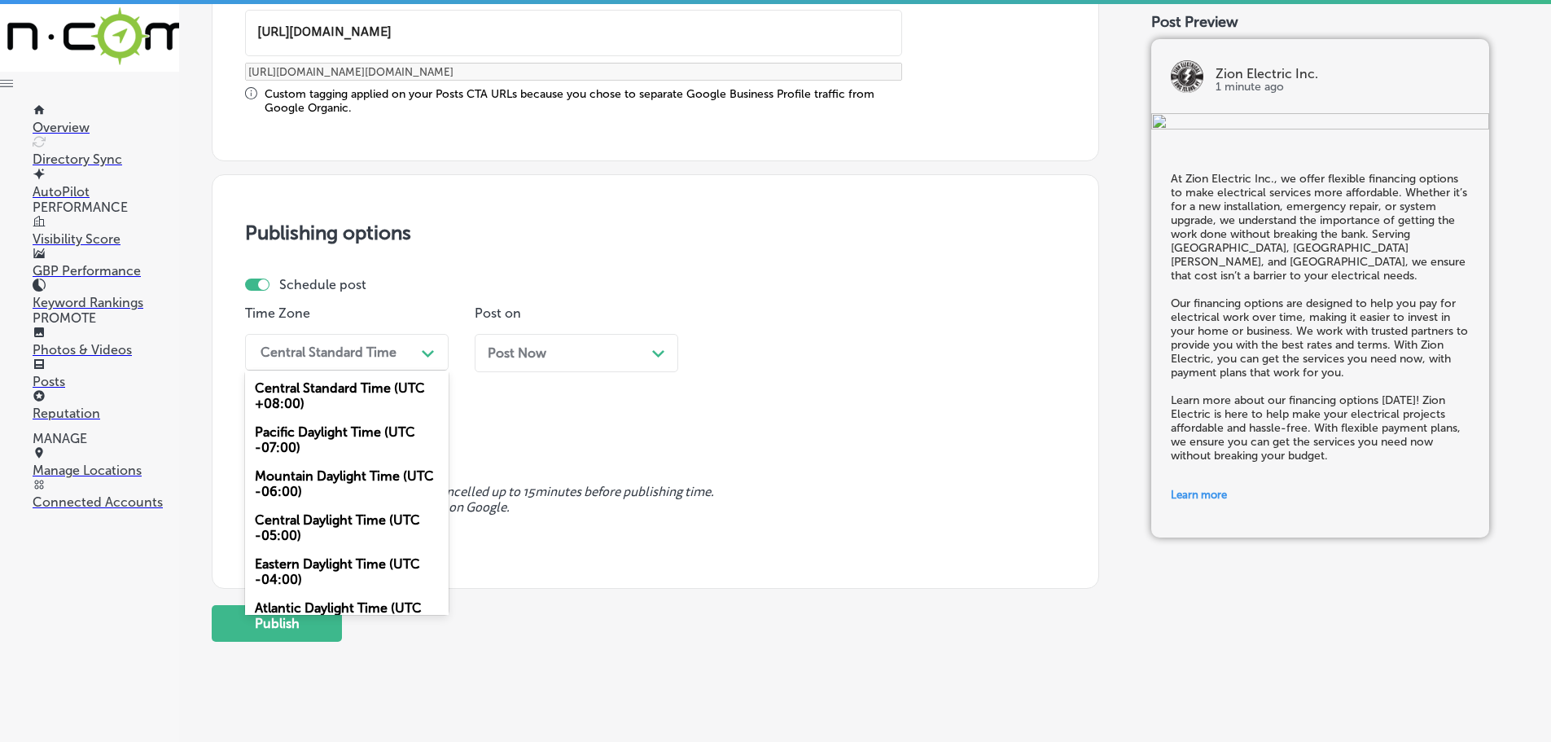
click at [395, 357] on div "Central Standard Time" at bounding box center [329, 351] width 136 height 15
click at [324, 472] on div "Mountain Daylight Time (UTC -06:00)" at bounding box center [347, 484] width 204 height 44
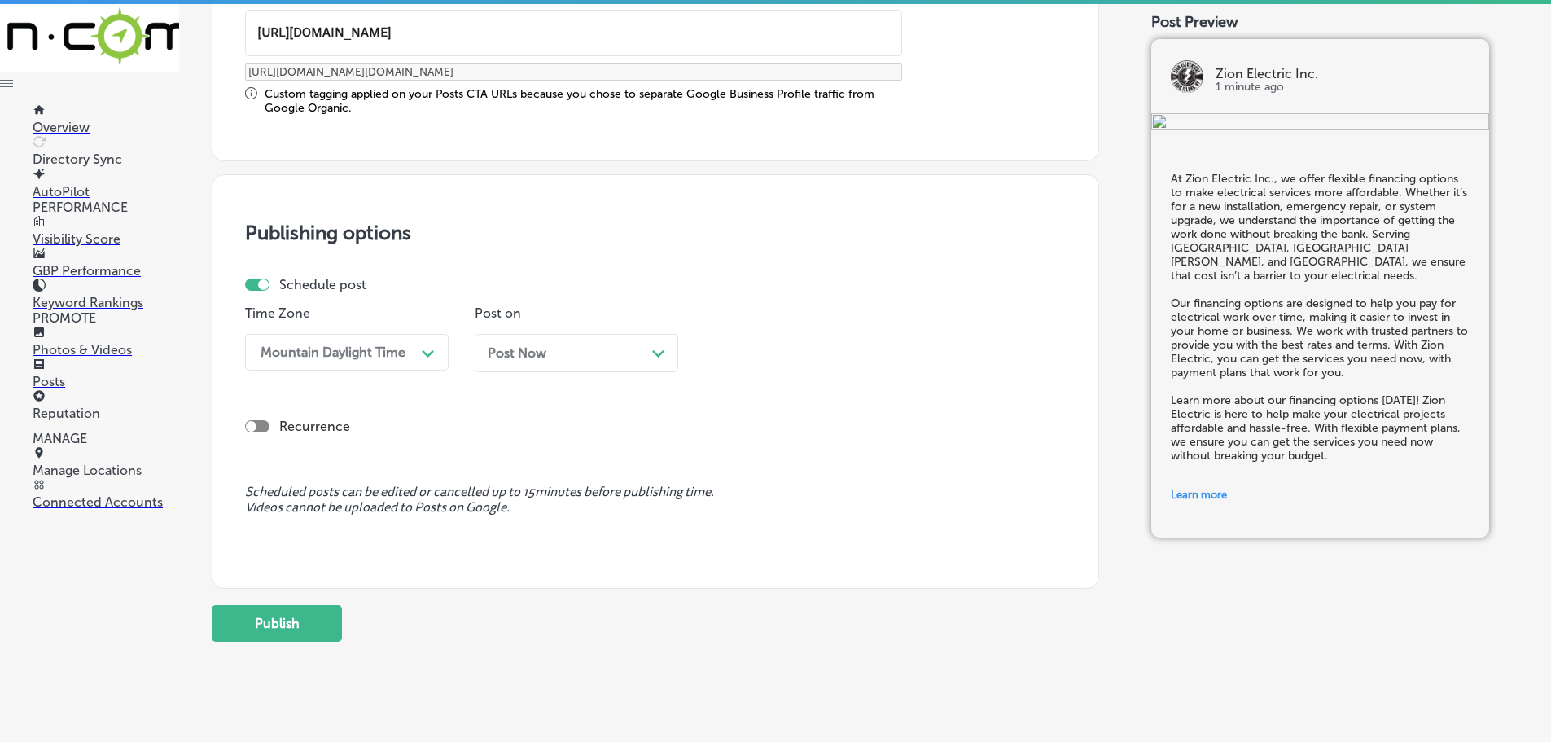
click at [629, 354] on div "Post Now Path Created with Sketch." at bounding box center [577, 352] width 178 height 15
click at [760, 352] on div "10:15 AM" at bounding box center [747, 351] width 55 height 15
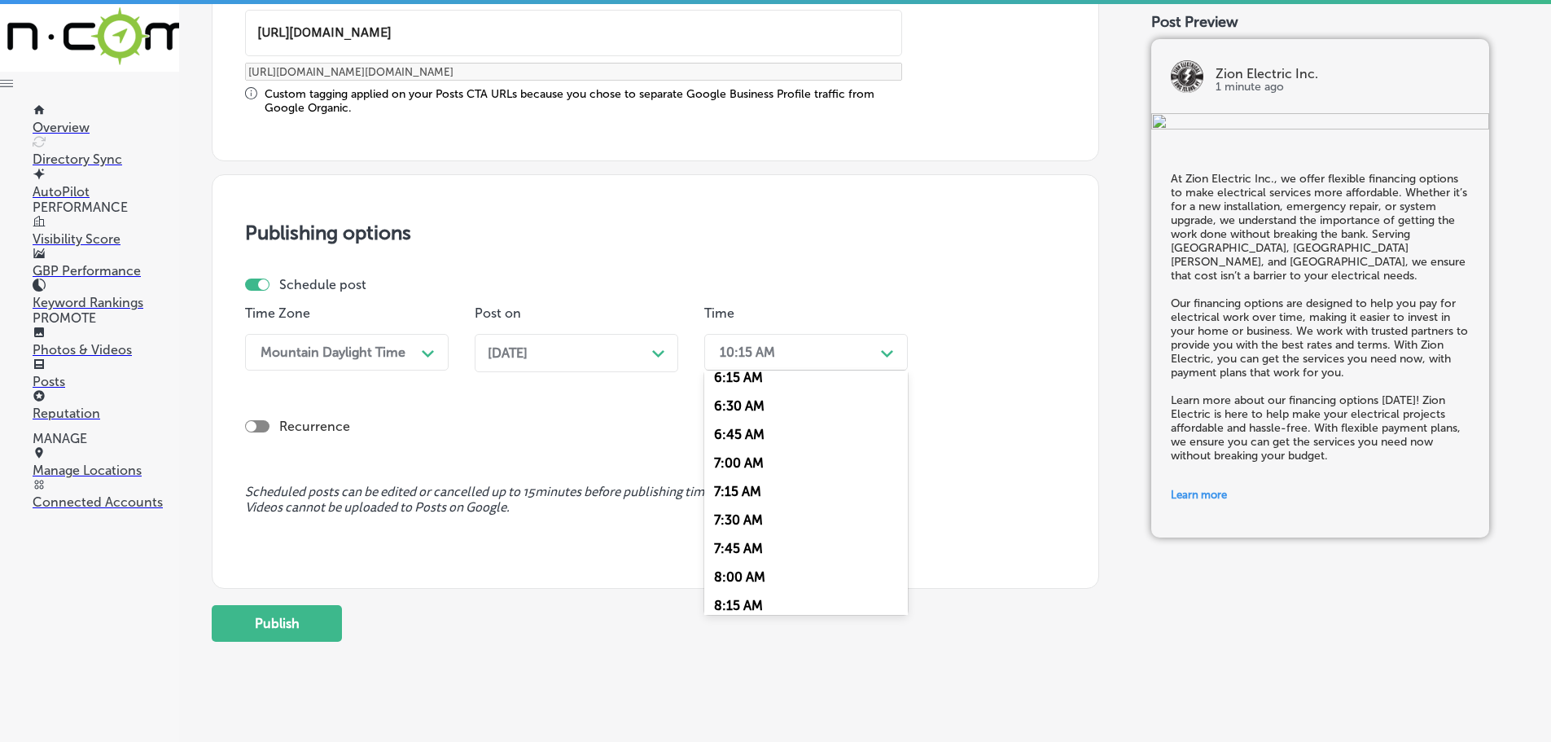
scroll to position [733, 0]
click at [732, 448] on div "7:00 AM" at bounding box center [806, 453] width 204 height 29
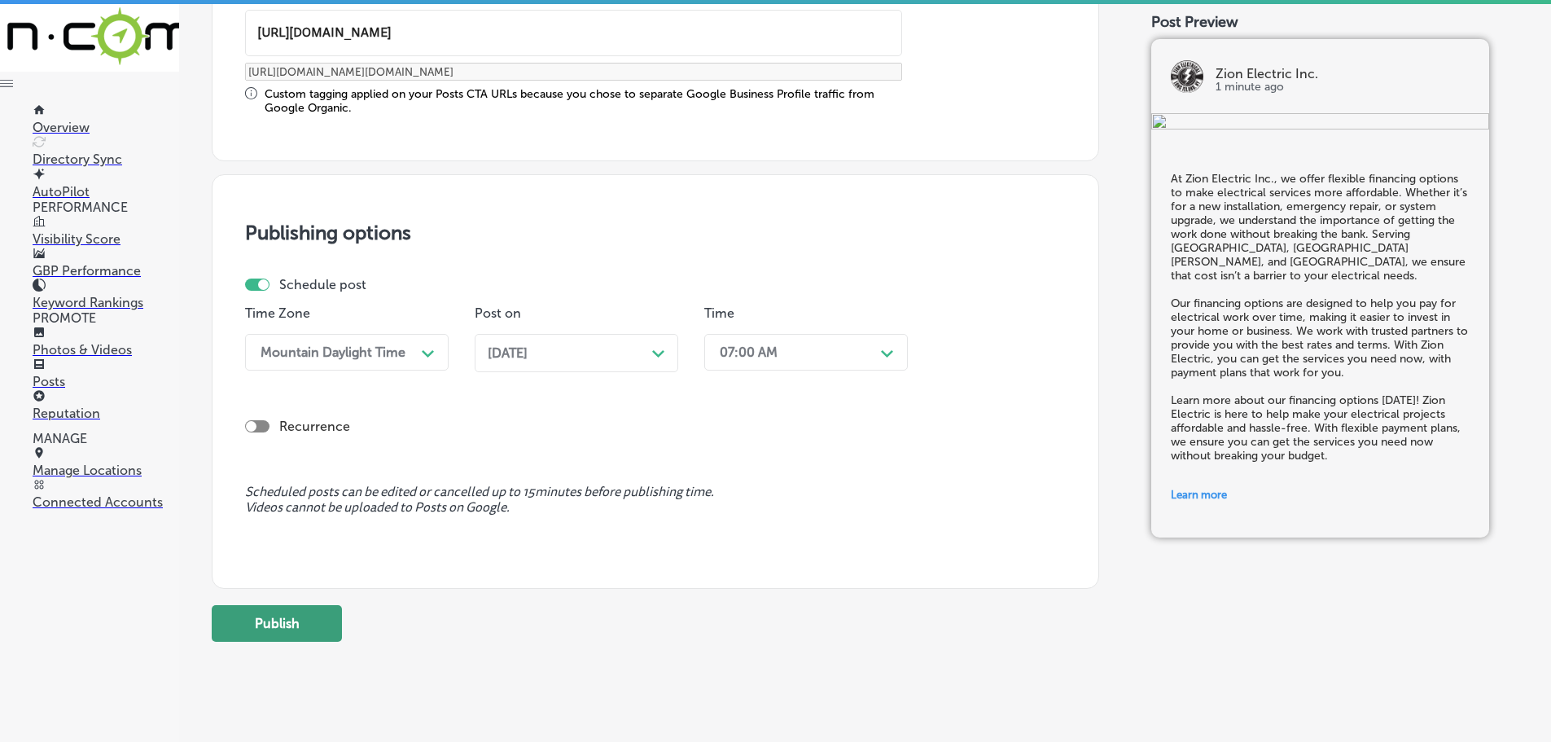
click at [297, 628] on button "Publish" at bounding box center [277, 623] width 130 height 37
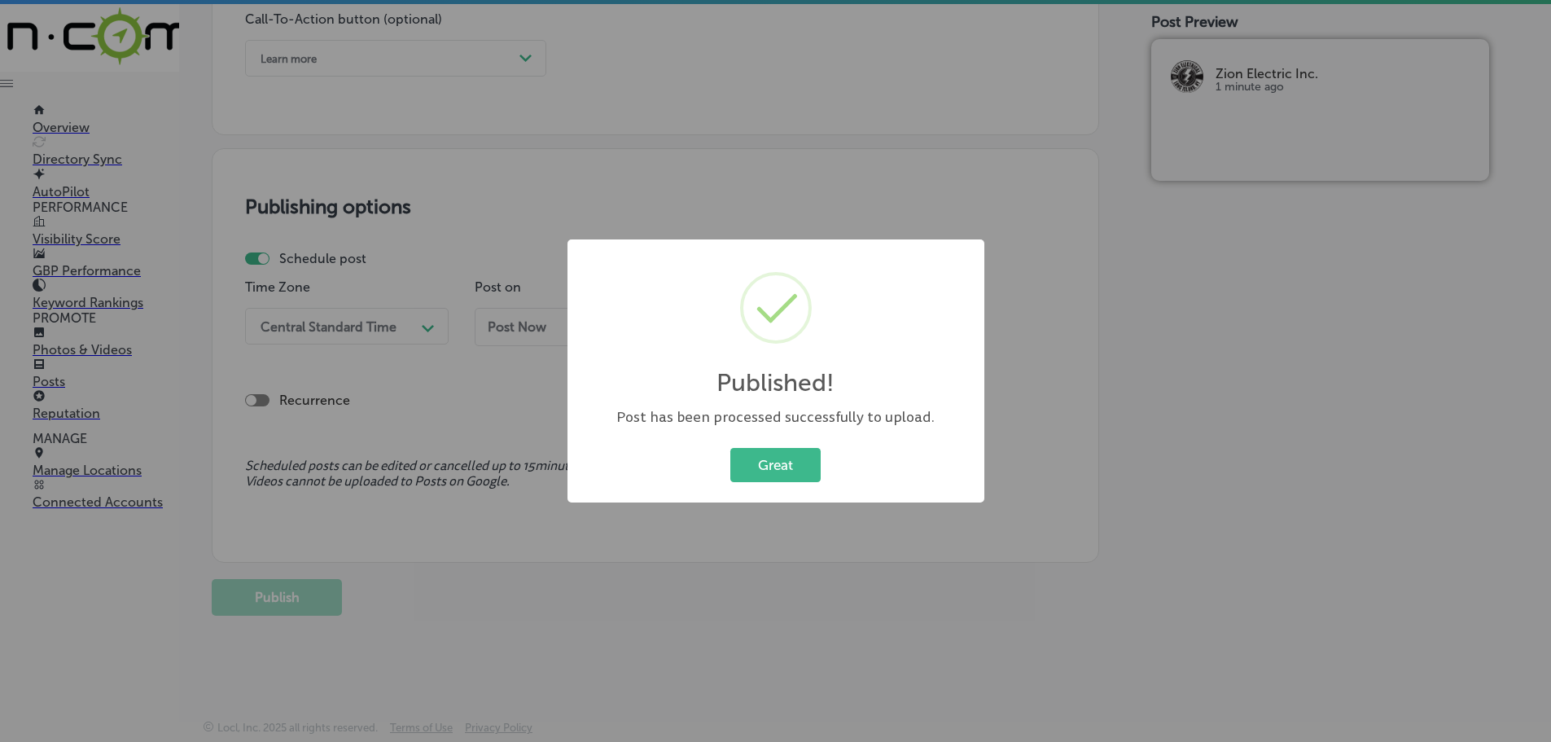
scroll to position [1229, 0]
click at [771, 463] on button "Great" at bounding box center [775, 464] width 90 height 33
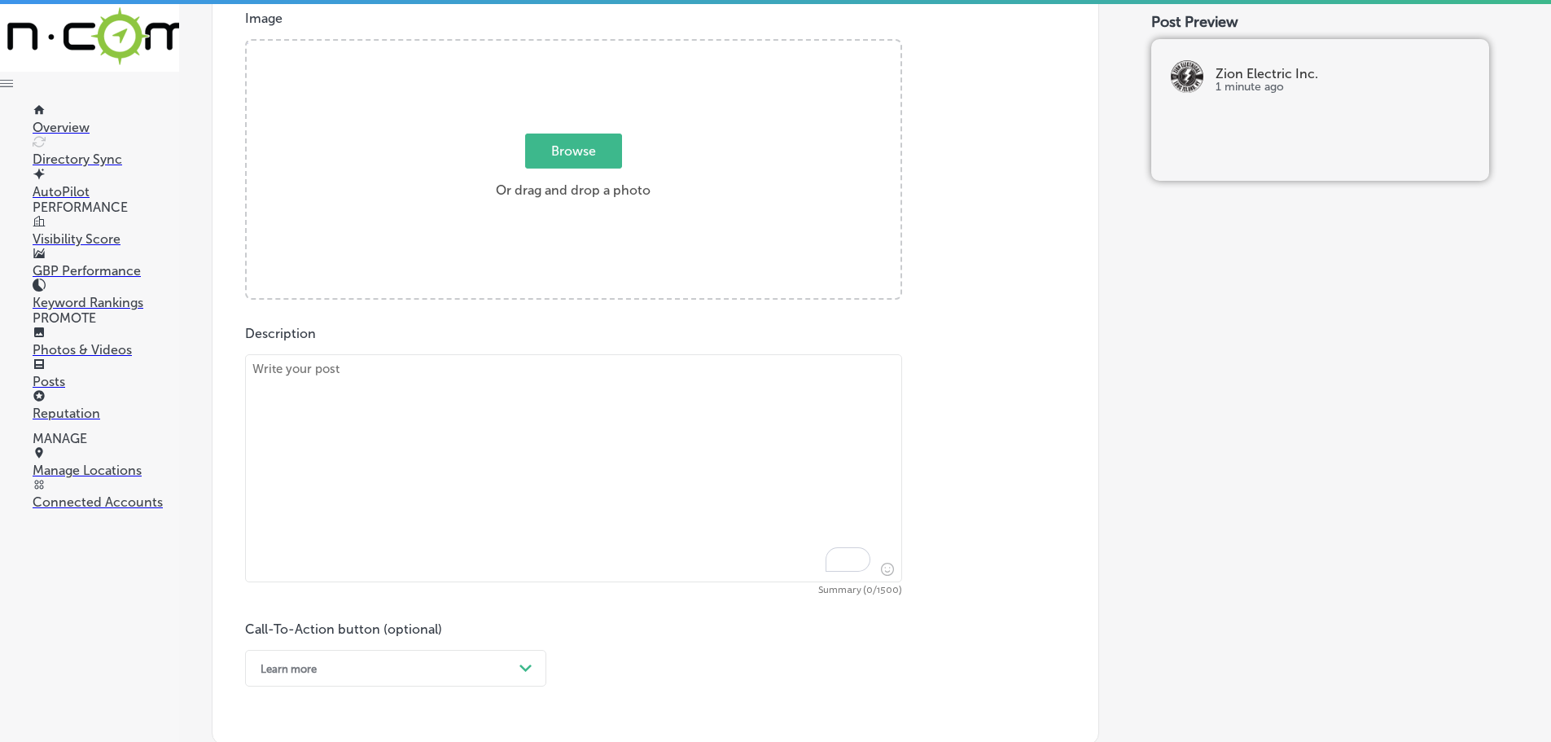
scroll to position [577, 0]
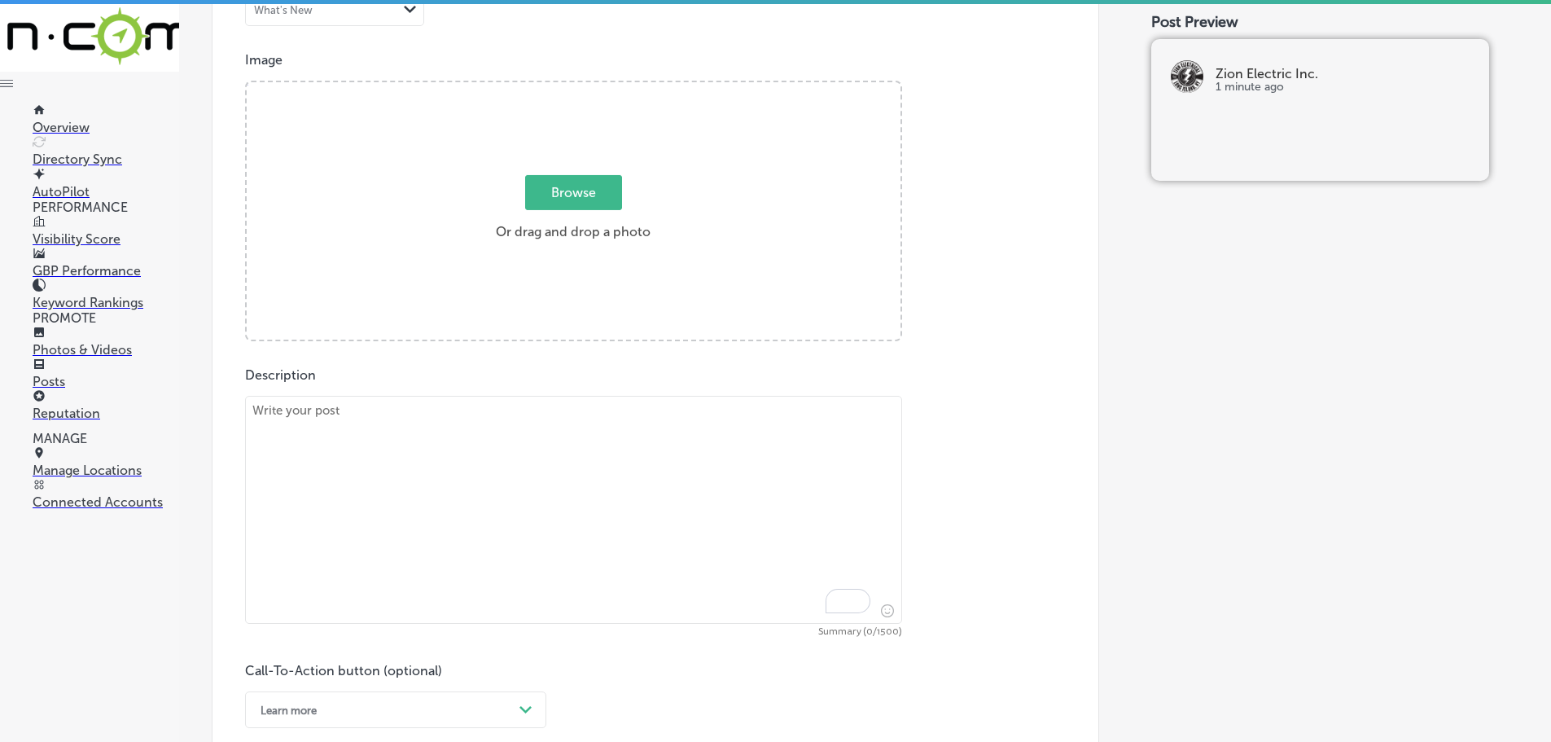
click at [462, 450] on textarea "To enrich screen reader interactions, please activate Accessibility in Grammarl…" at bounding box center [573, 510] width 657 height 228
paste textarea "Stay connected with reliable access point installations from Zion Electric Inc.…"
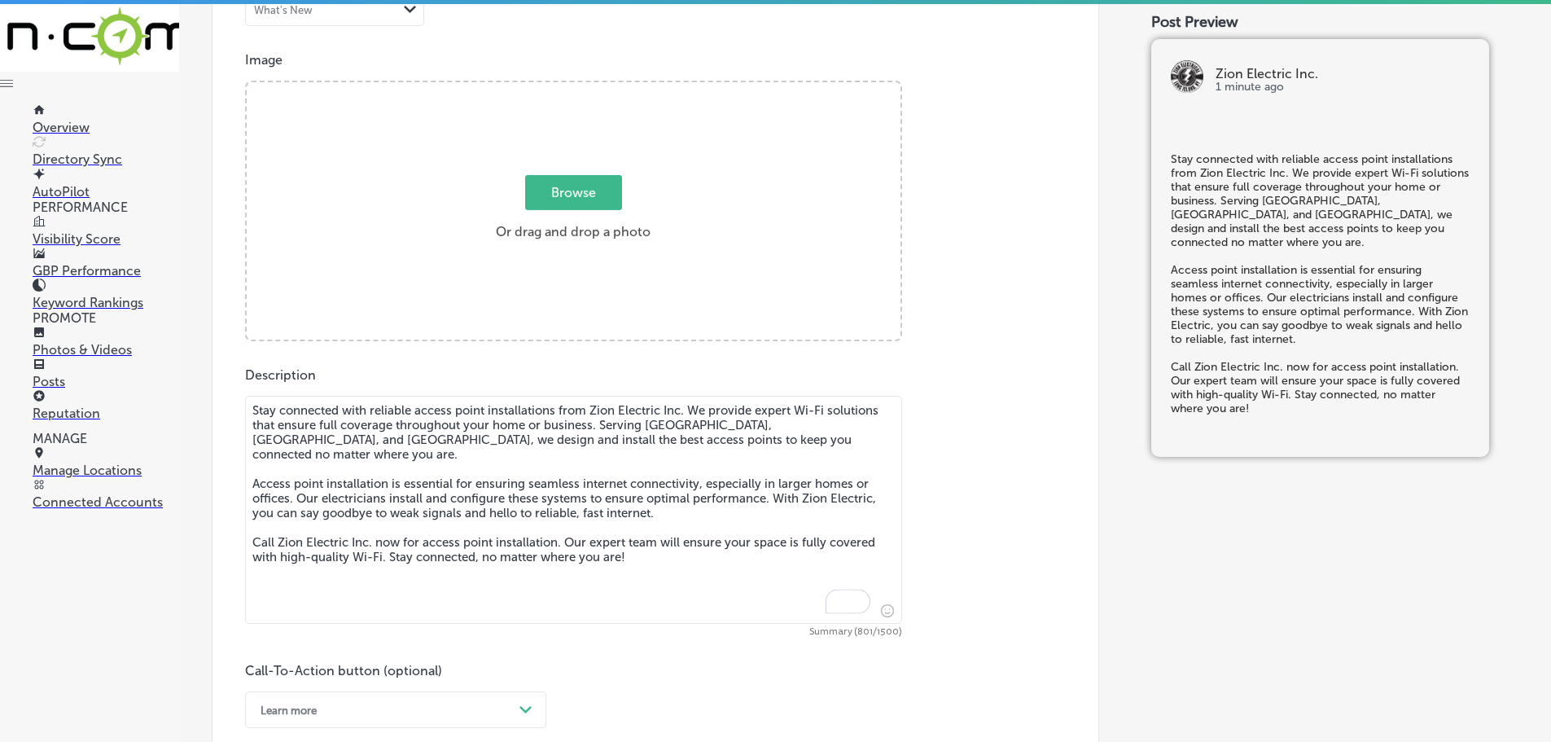
type textarea "Stay connected with reliable access point installations from Zion Electric Inc.…"
click at [568, 195] on span "Browse" at bounding box center [573, 192] width 97 height 35
click at [568, 87] on input "Browse Or drag and drop a photo" at bounding box center [574, 84] width 654 height 5
type input "C:\fakepath\Zion-4 (2).png"
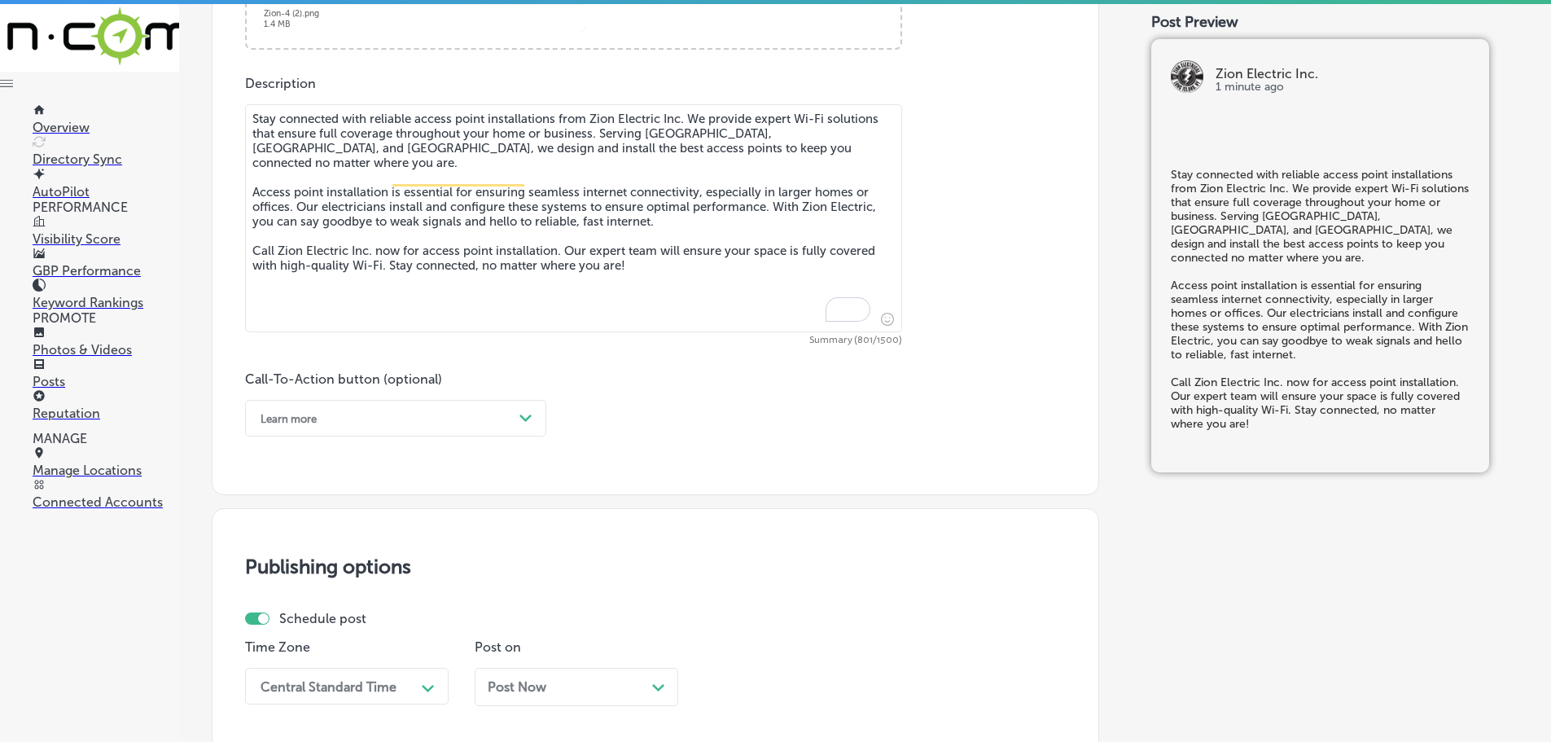
scroll to position [903, 0]
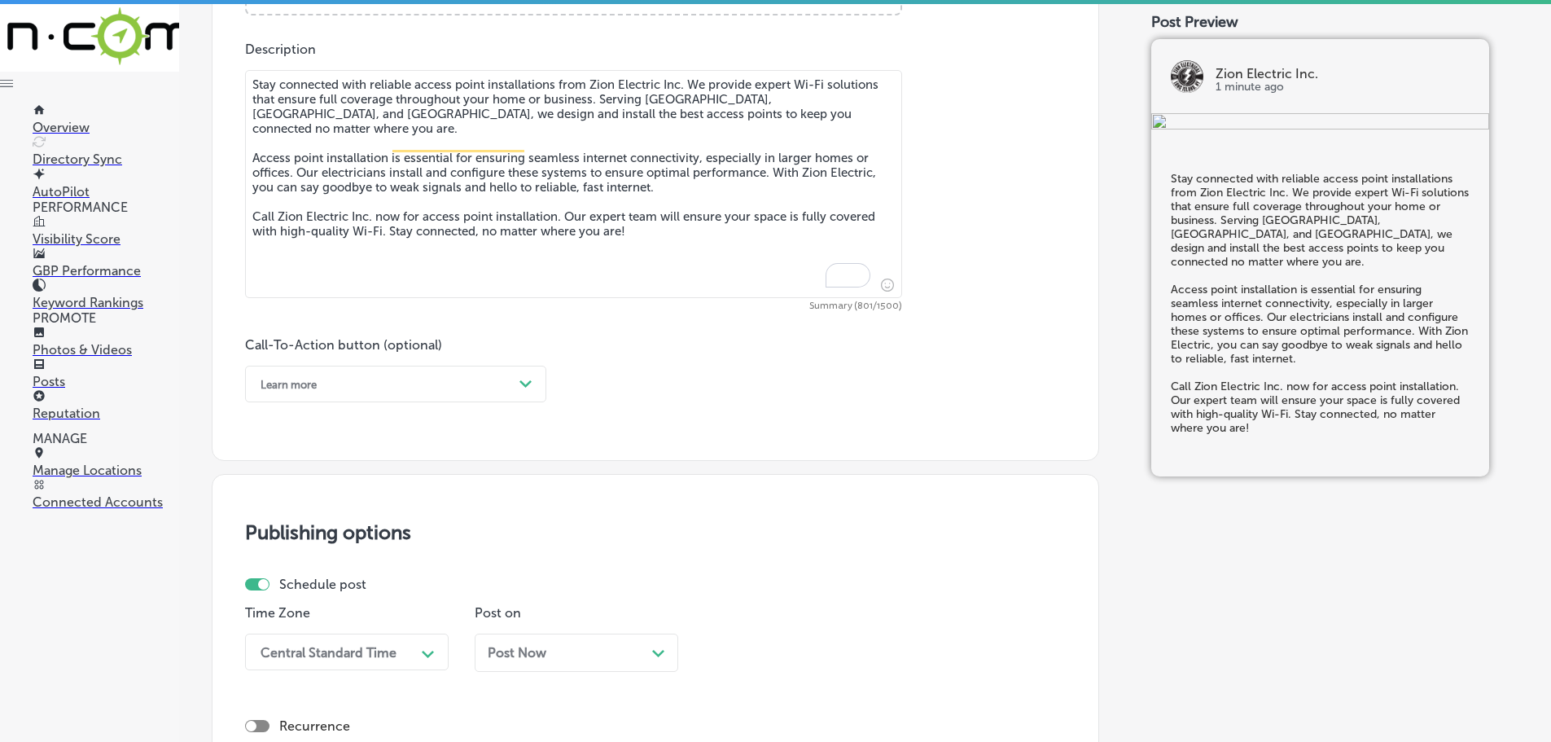
click at [501, 387] on div "Learn more" at bounding box center [382, 383] width 261 height 25
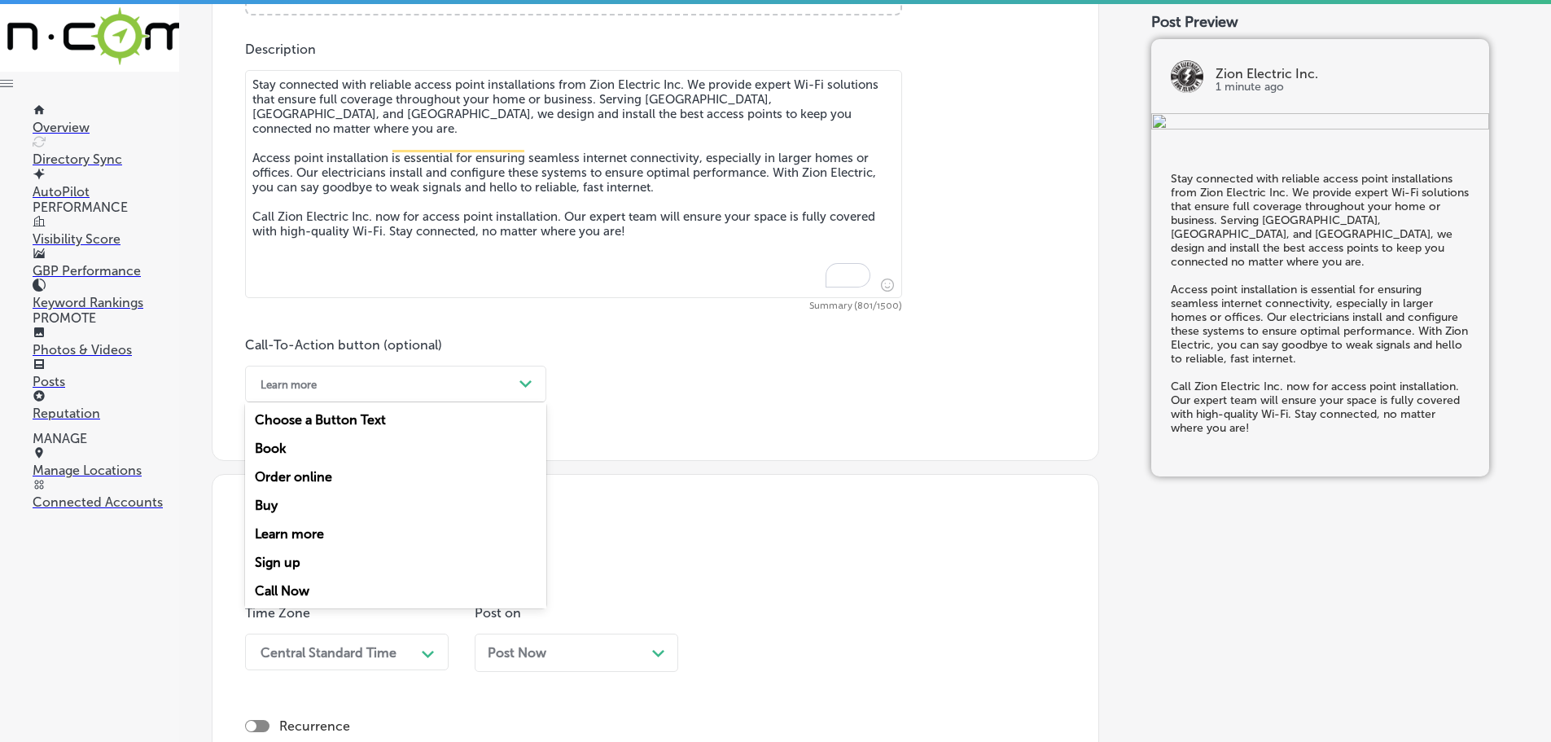
click at [280, 586] on div "Call Now" at bounding box center [395, 591] width 301 height 29
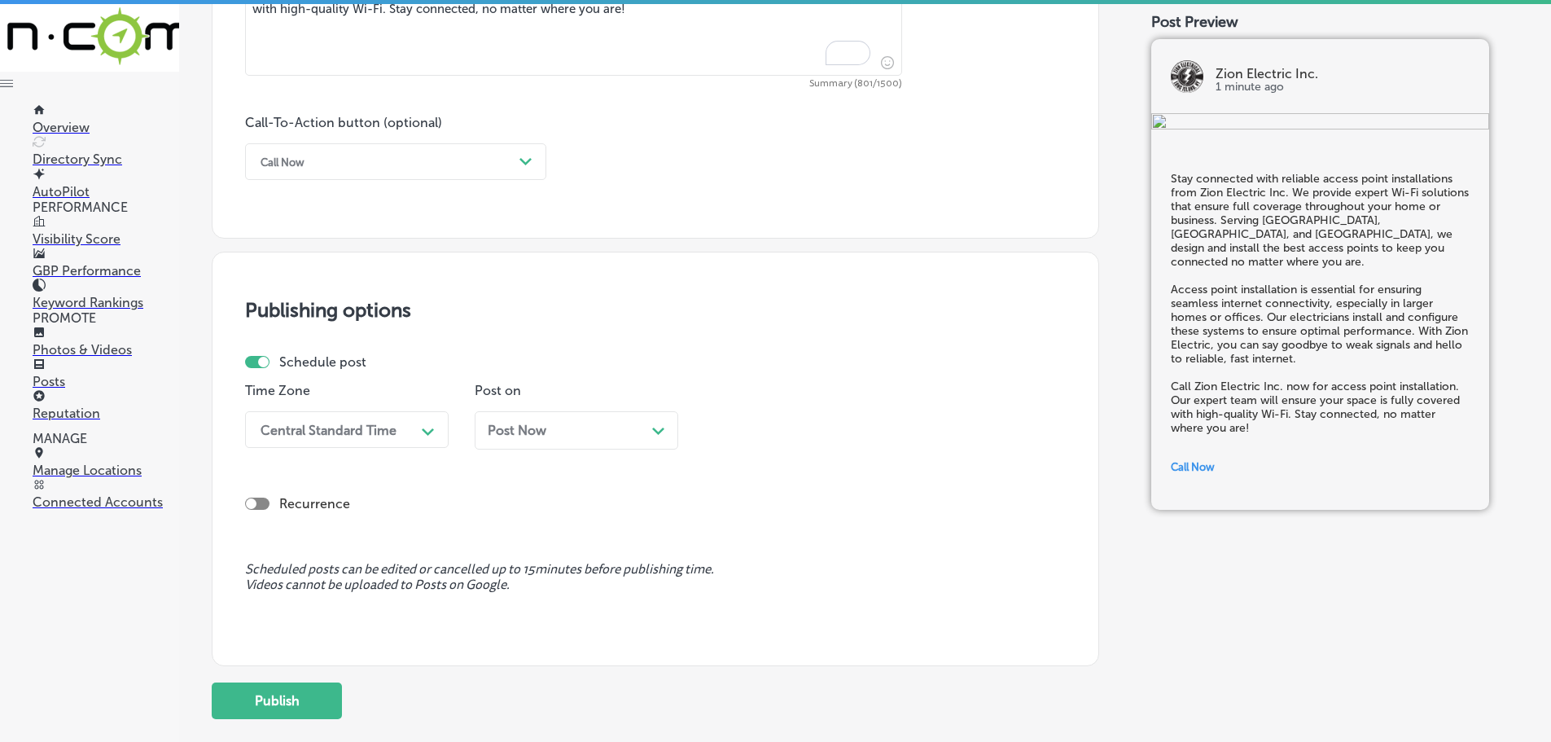
scroll to position [1147, 0]
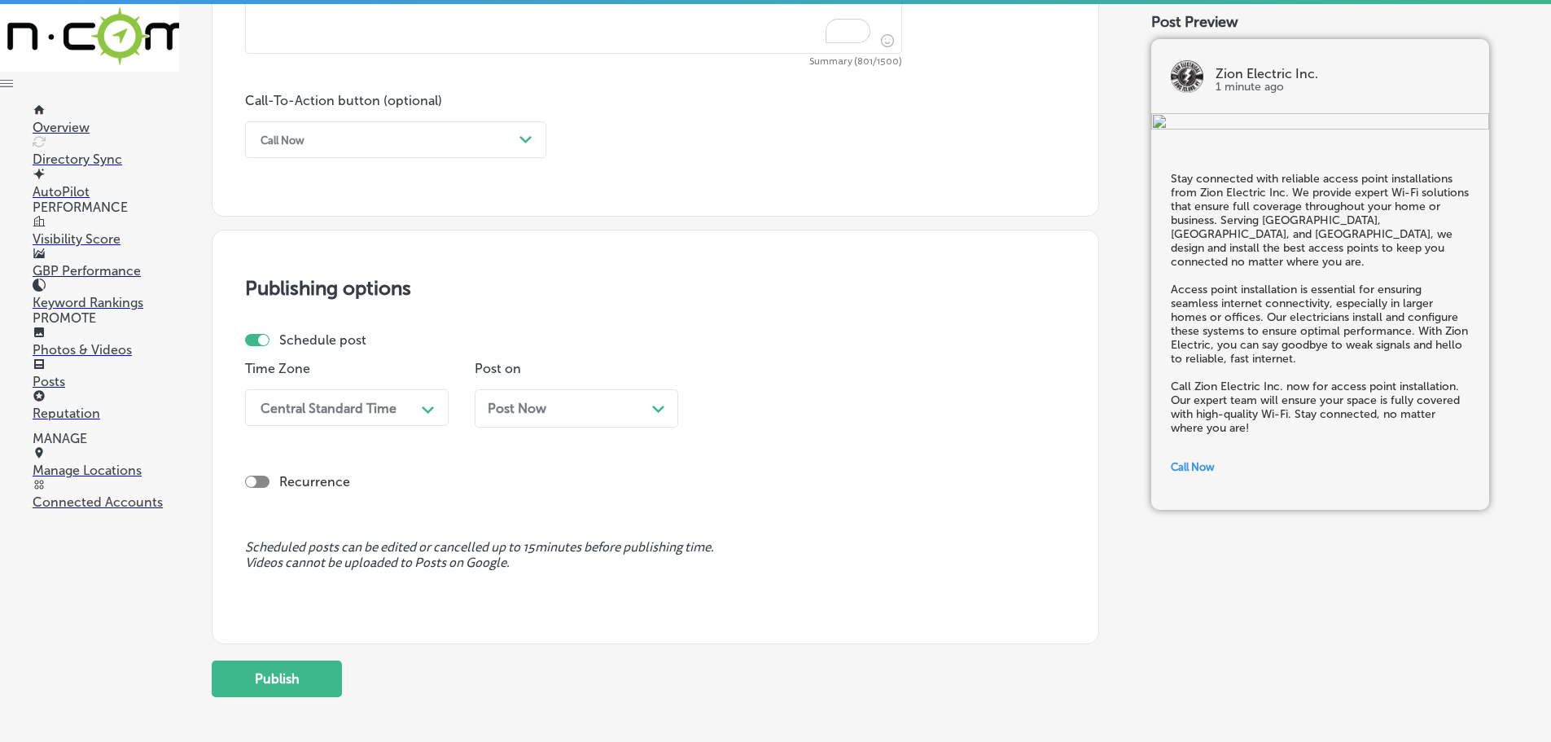
click at [397, 411] on div "Central Standard Time" at bounding box center [333, 407] width 163 height 29
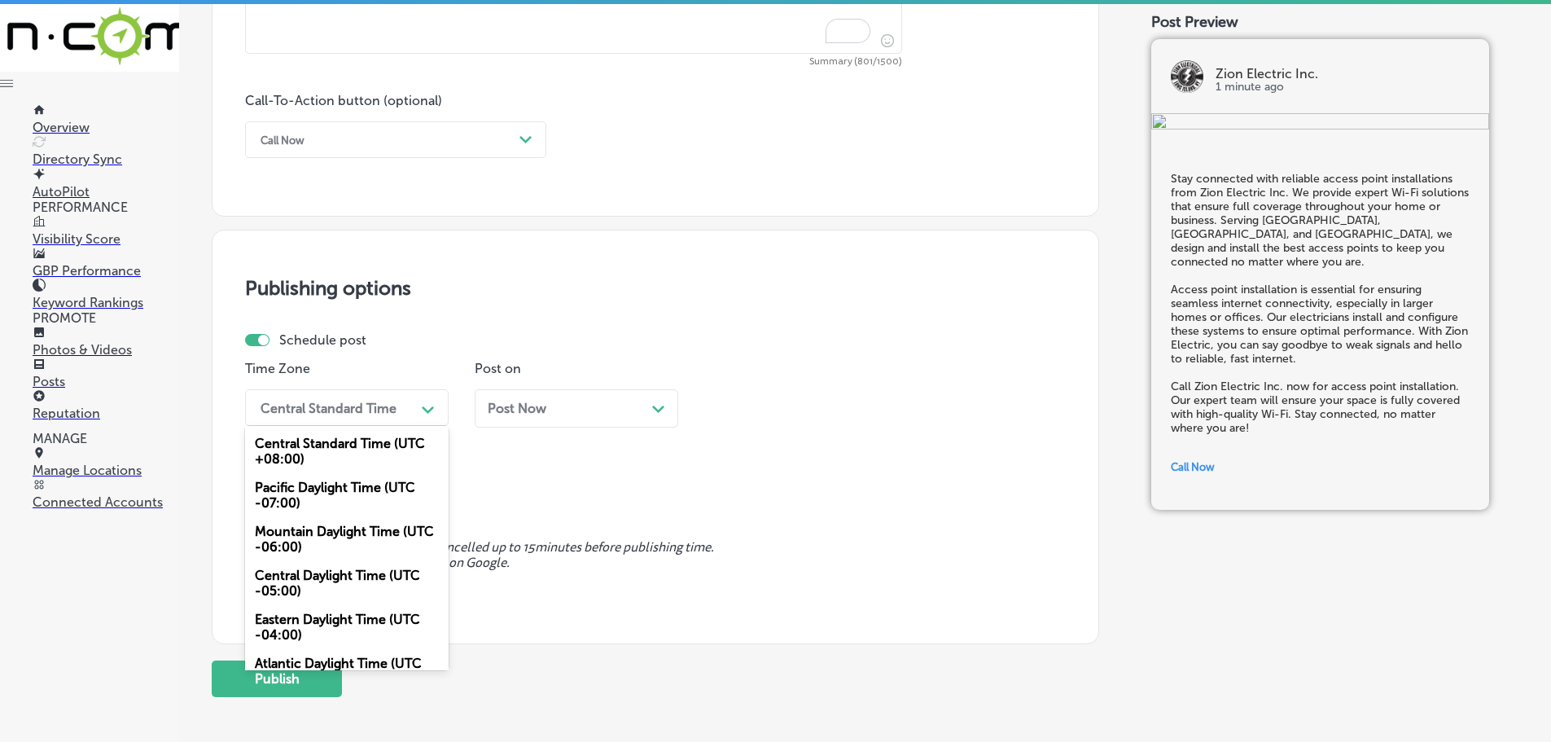
click at [322, 545] on div "Mountain Daylight Time (UTC -06:00)" at bounding box center [347, 539] width 204 height 44
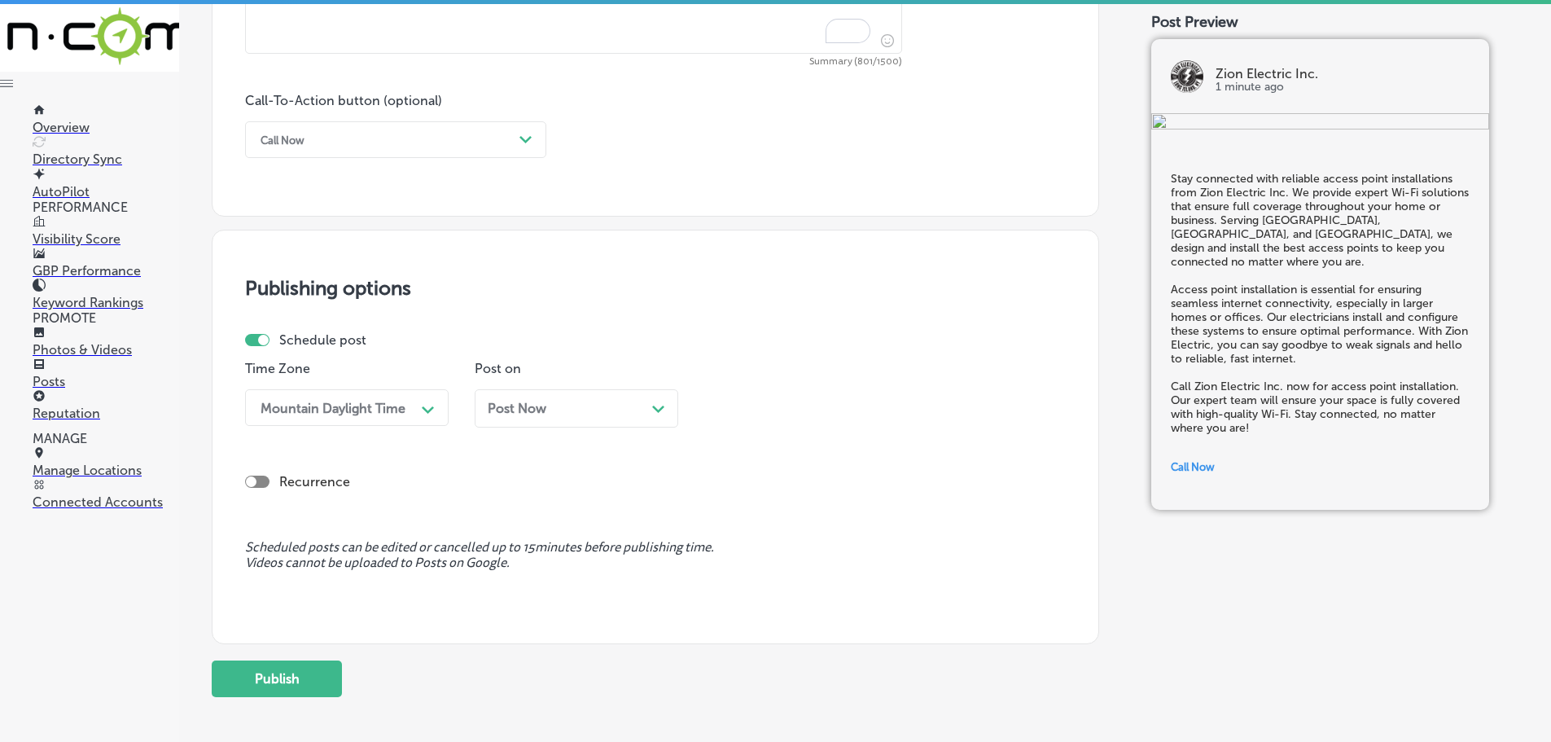
click at [550, 427] on div "Post Now Path Created with Sketch." at bounding box center [577, 408] width 204 height 38
click at [840, 390] on div "10:15 AM Path Created with Sketch." at bounding box center [806, 407] width 204 height 37
click at [753, 585] on div "7:00 AM" at bounding box center [806, 590] width 204 height 29
click at [303, 684] on button "Publish" at bounding box center [277, 678] width 130 height 37
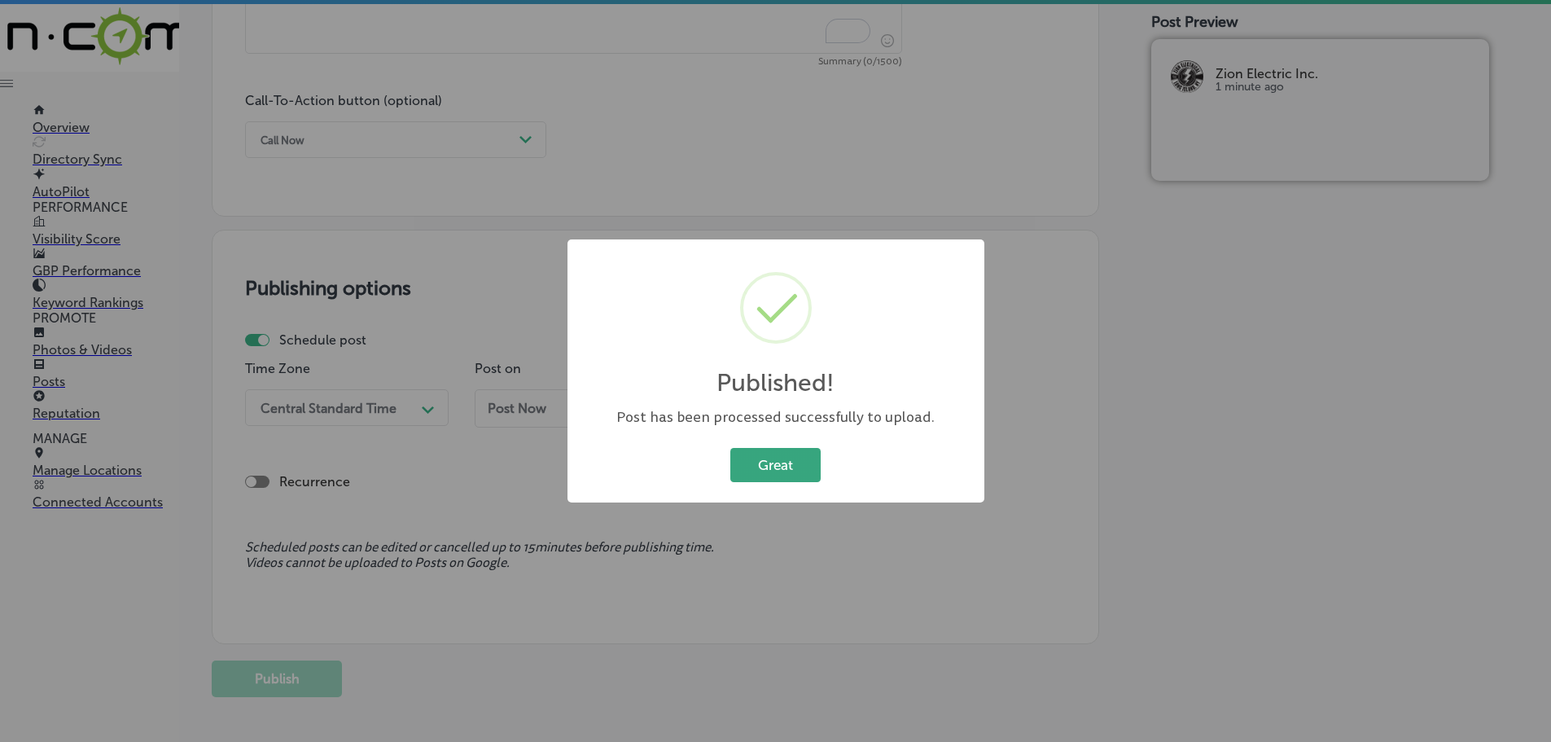
click at [761, 465] on button "Great" at bounding box center [775, 464] width 90 height 33
